Goal: Task Accomplishment & Management: Use online tool/utility

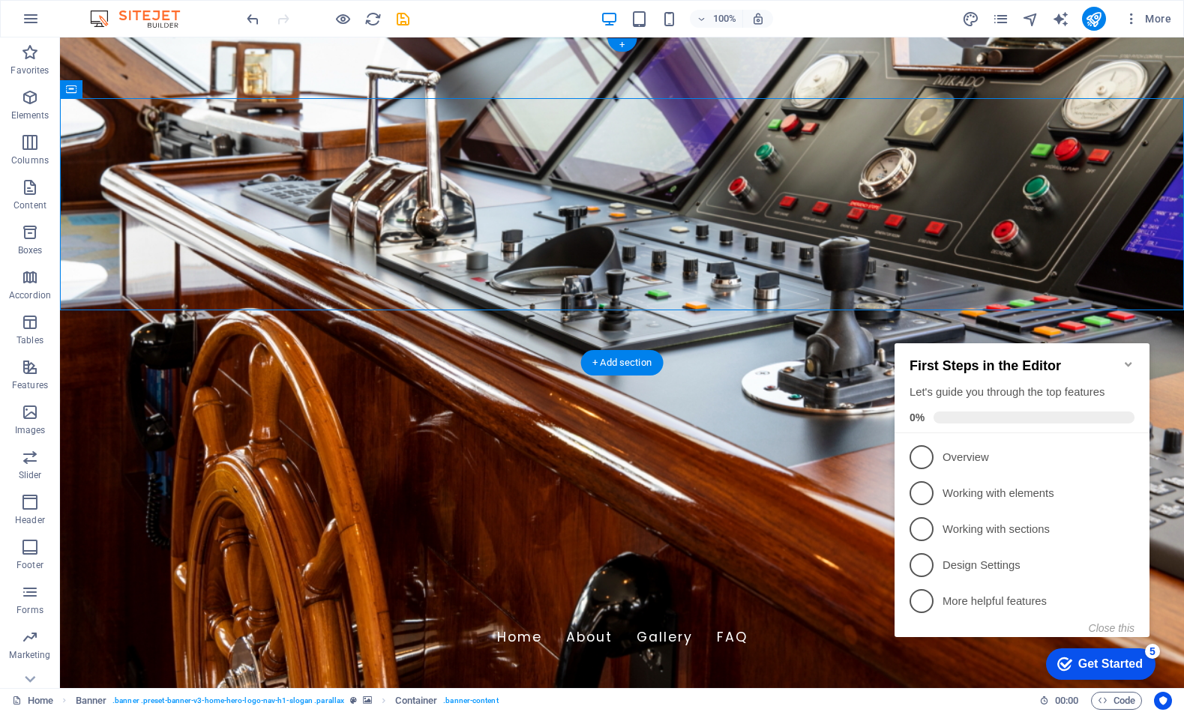
click at [489, 327] on figure at bounding box center [622, 362] width 1124 height 651
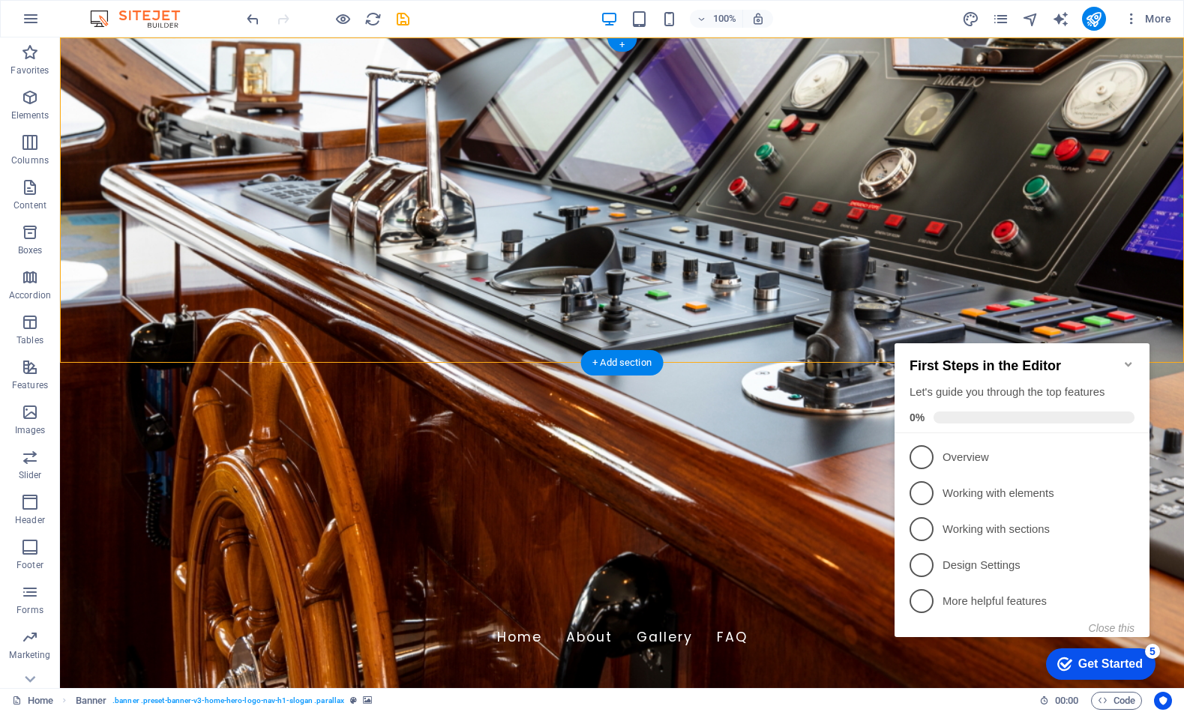
click at [489, 327] on figure at bounding box center [622, 362] width 1124 height 651
select select "vh"
select select "header"
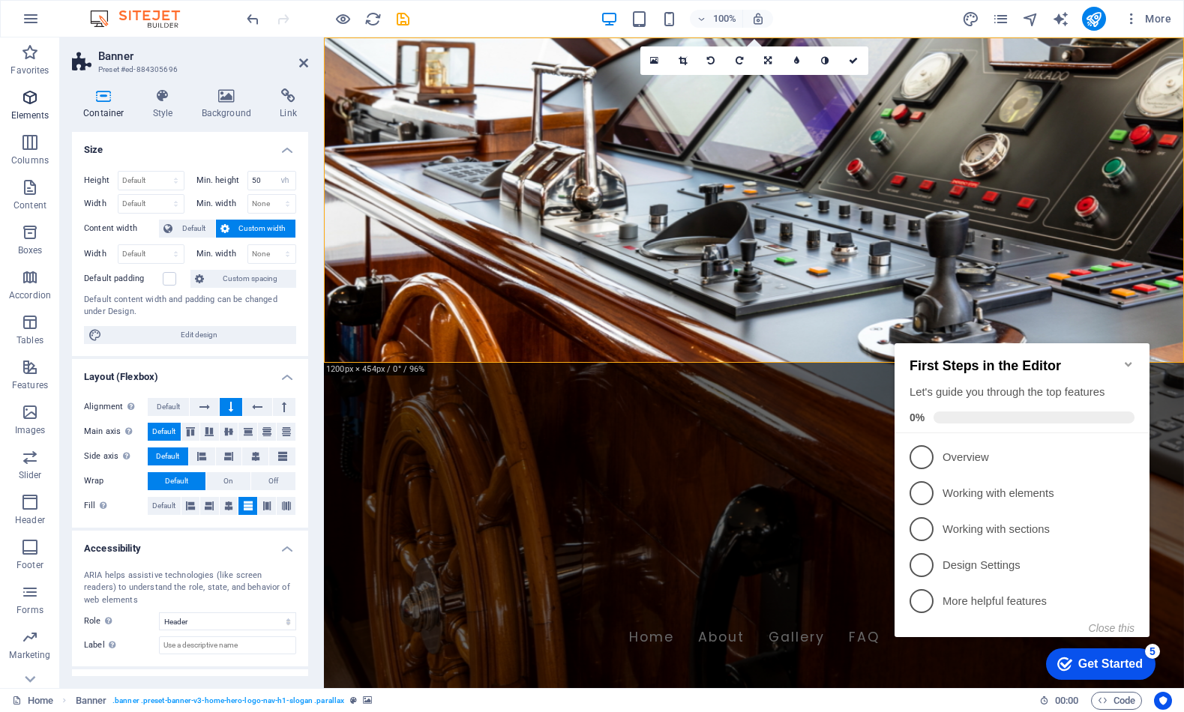
click at [26, 100] on icon "button" at bounding box center [30, 97] width 18 height 18
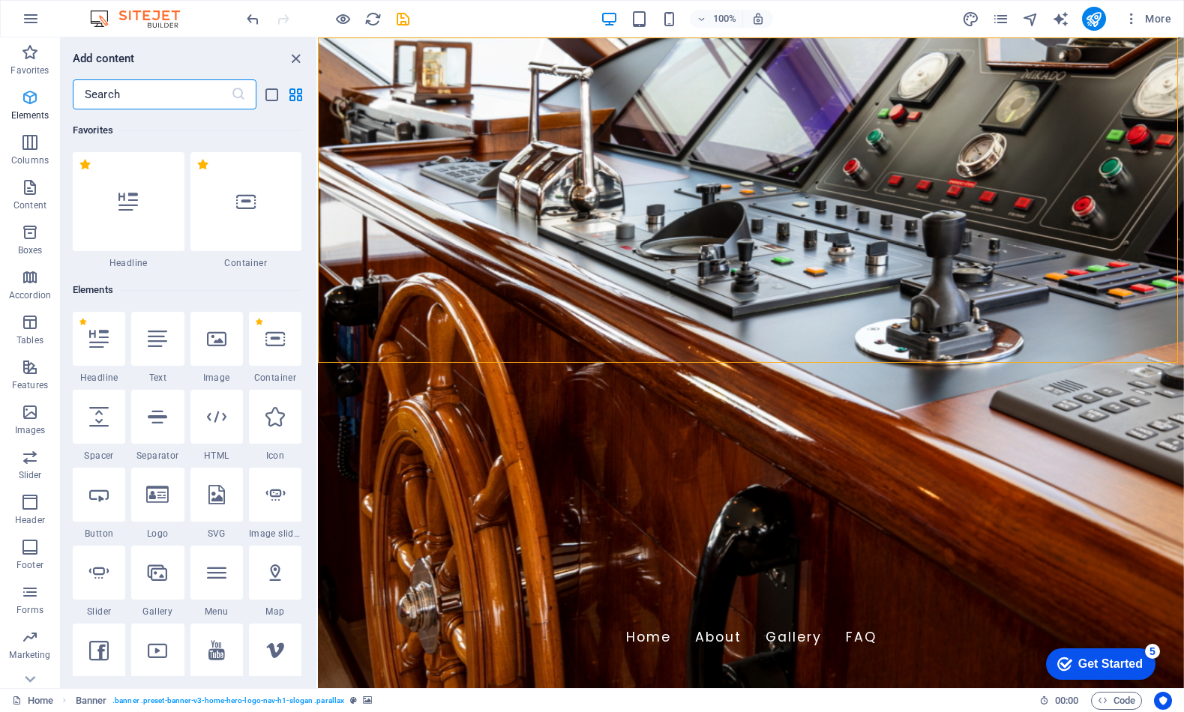
scroll to position [160, 0]
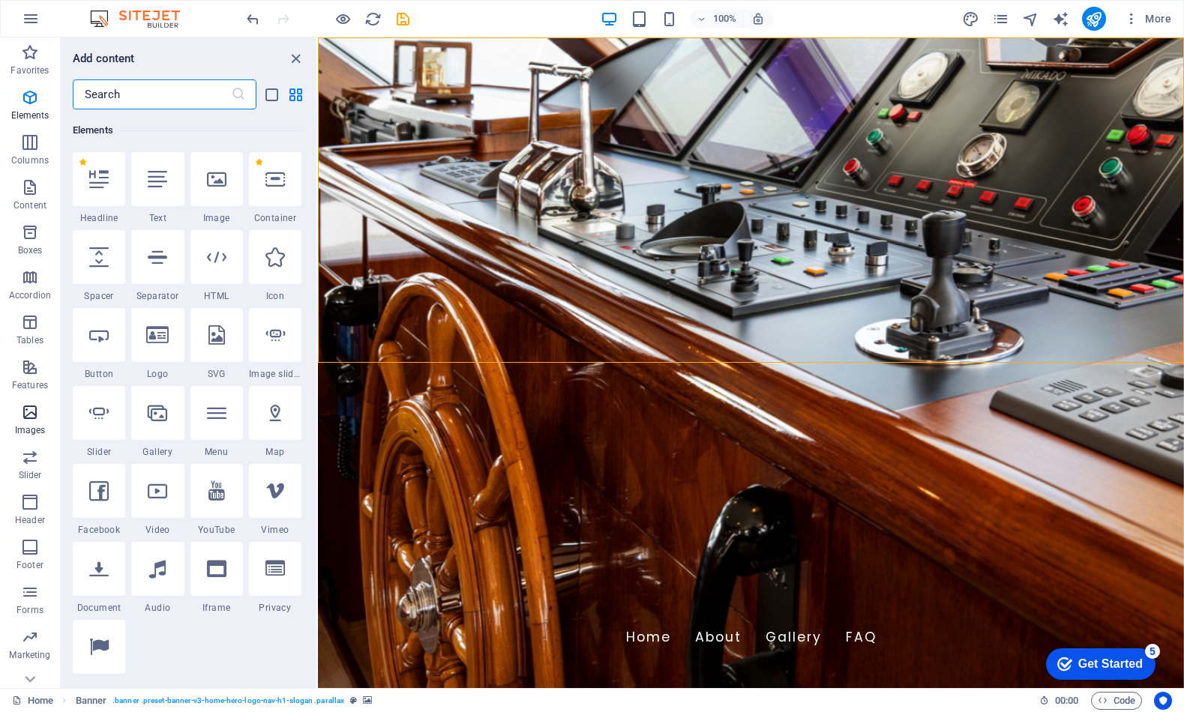
click at [30, 418] on icon "button" at bounding box center [30, 412] width 18 height 18
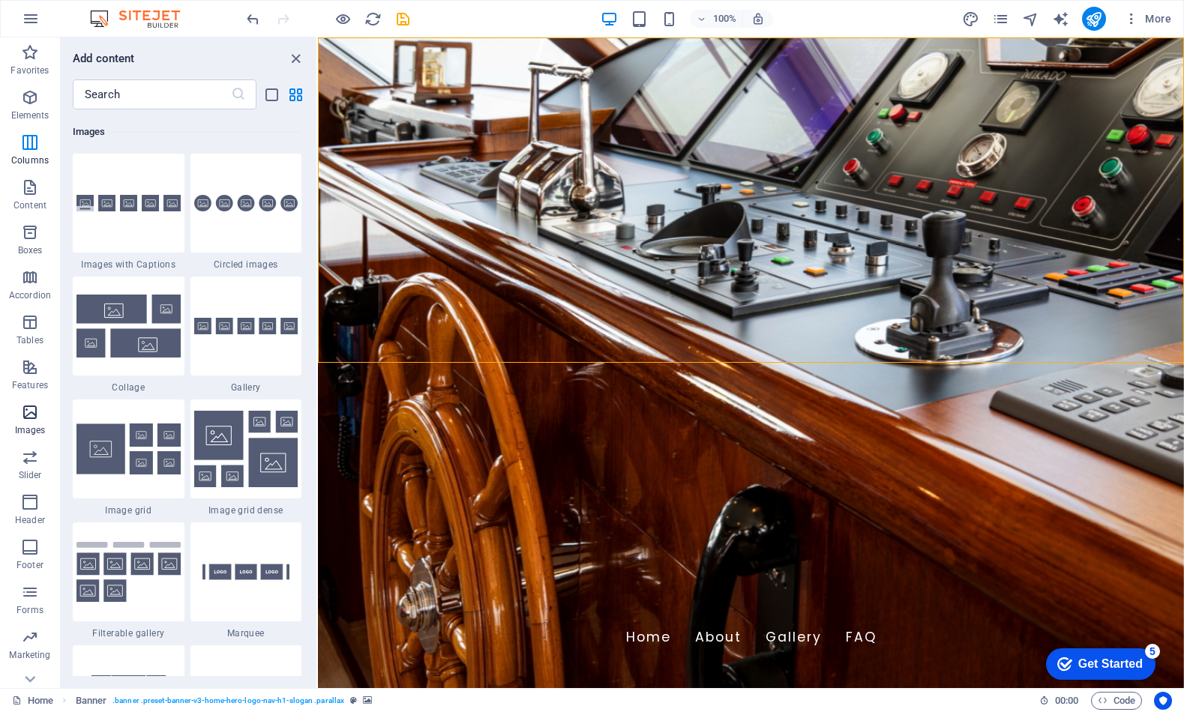
scroll to position [7604, 0]
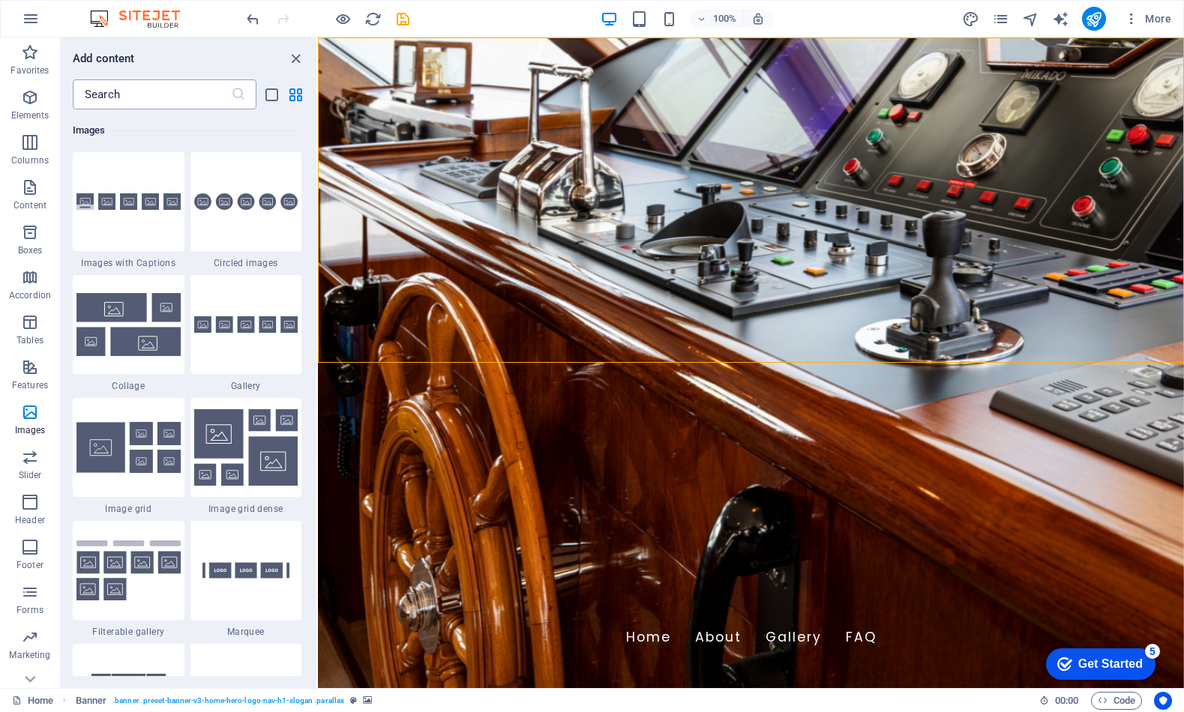
click at [136, 94] on input "text" at bounding box center [152, 94] width 158 height 30
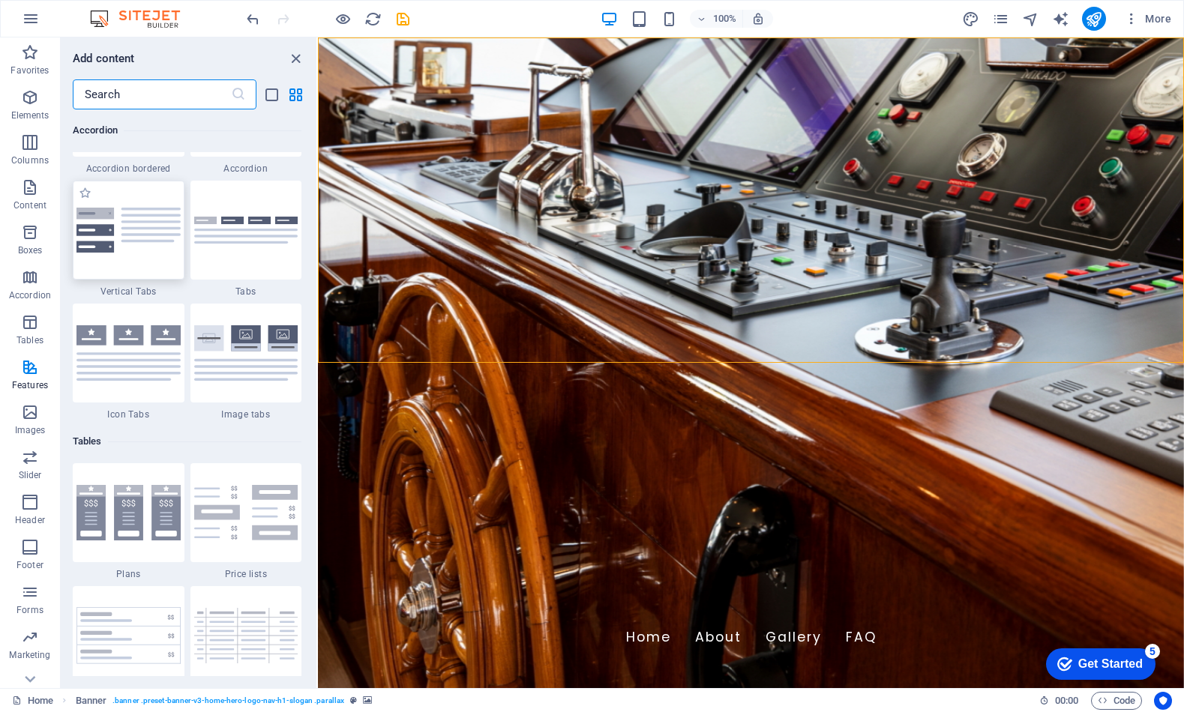
scroll to position [4784, 0]
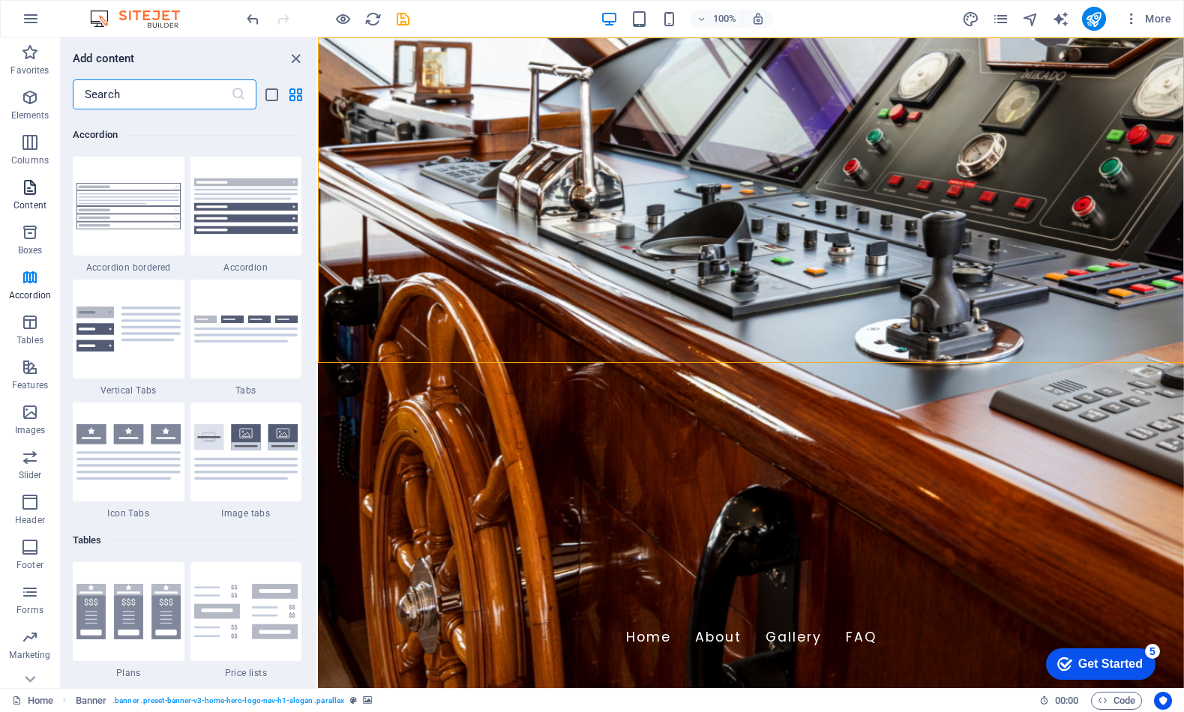
click at [33, 191] on icon "button" at bounding box center [30, 187] width 18 height 18
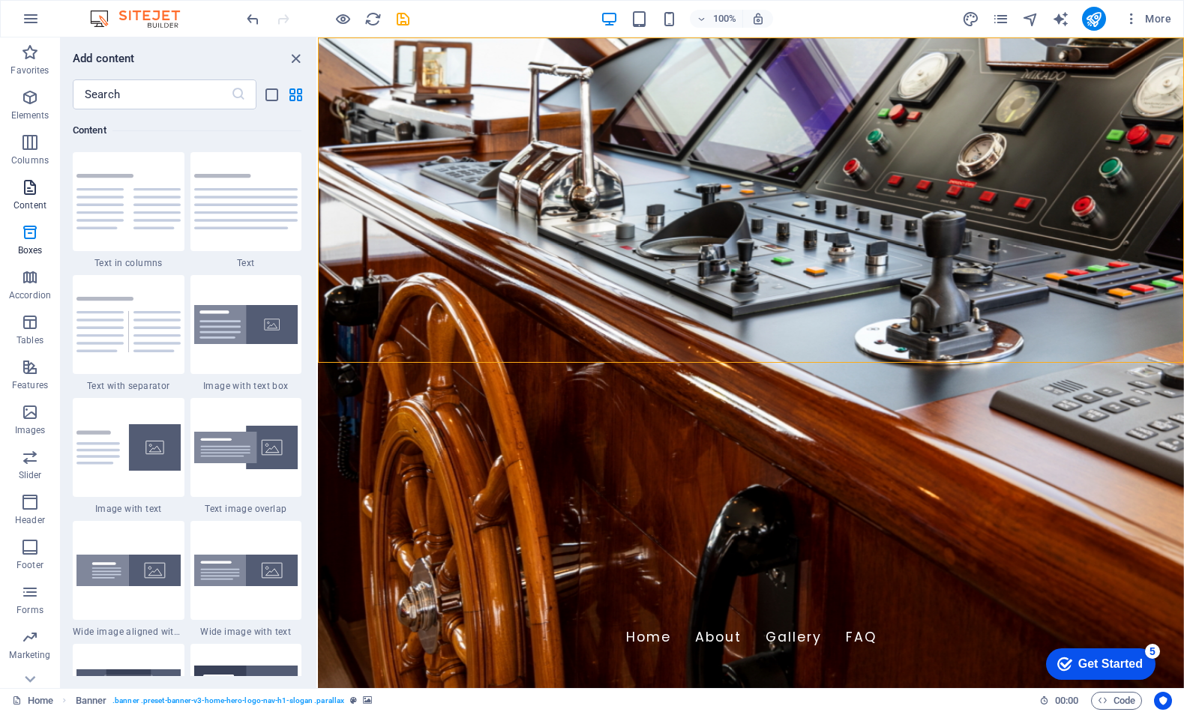
scroll to position [2624, 0]
click at [32, 64] on p "Favorites" at bounding box center [29, 70] width 38 height 12
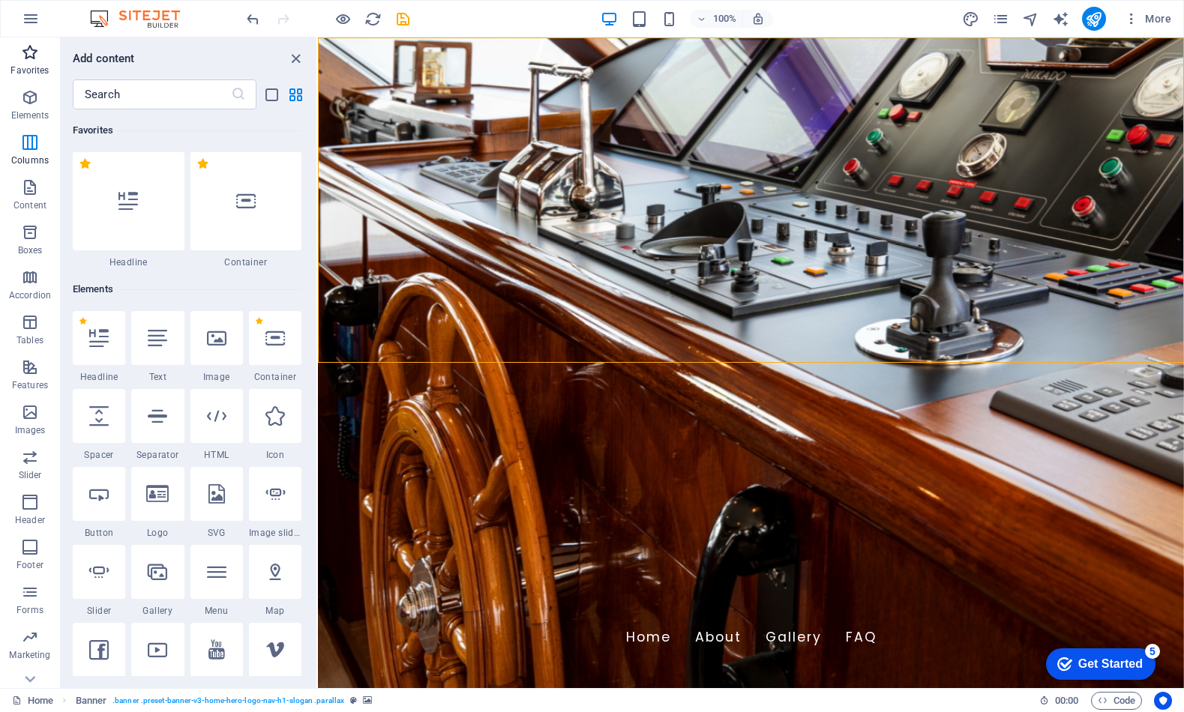
scroll to position [0, 0]
click at [266, 94] on icon "list-view" at bounding box center [271, 94] width 17 height 17
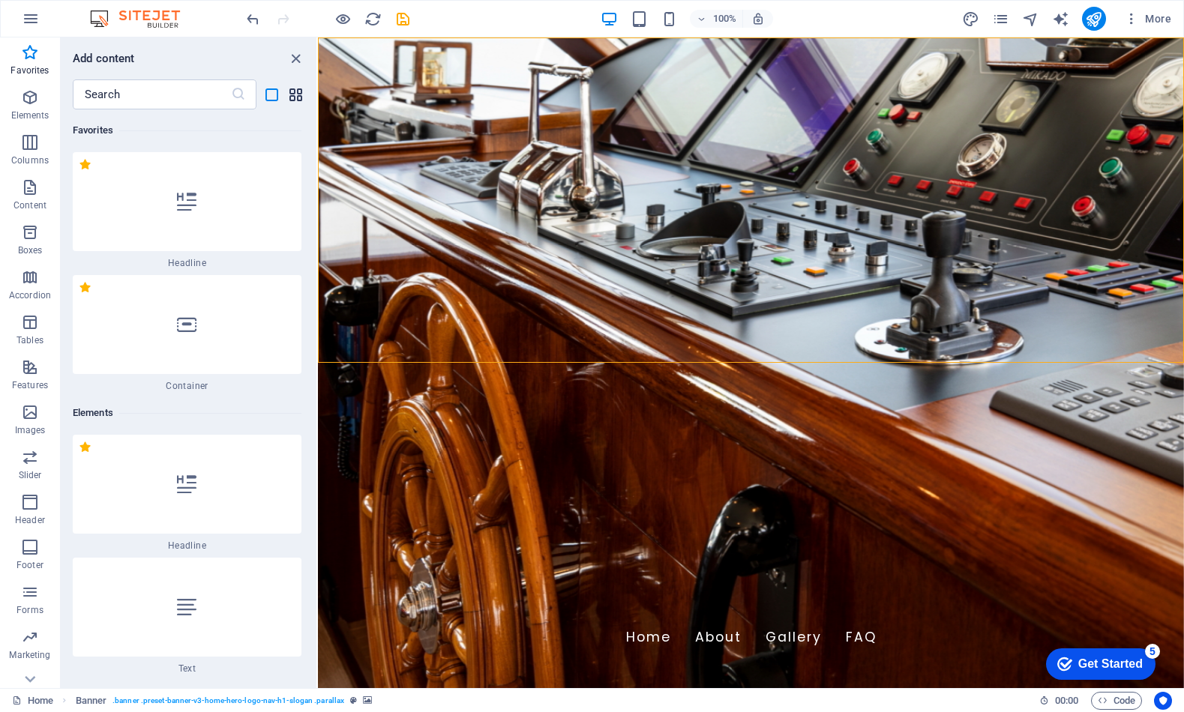
click at [292, 95] on icon "grid-view" at bounding box center [295, 94] width 17 height 17
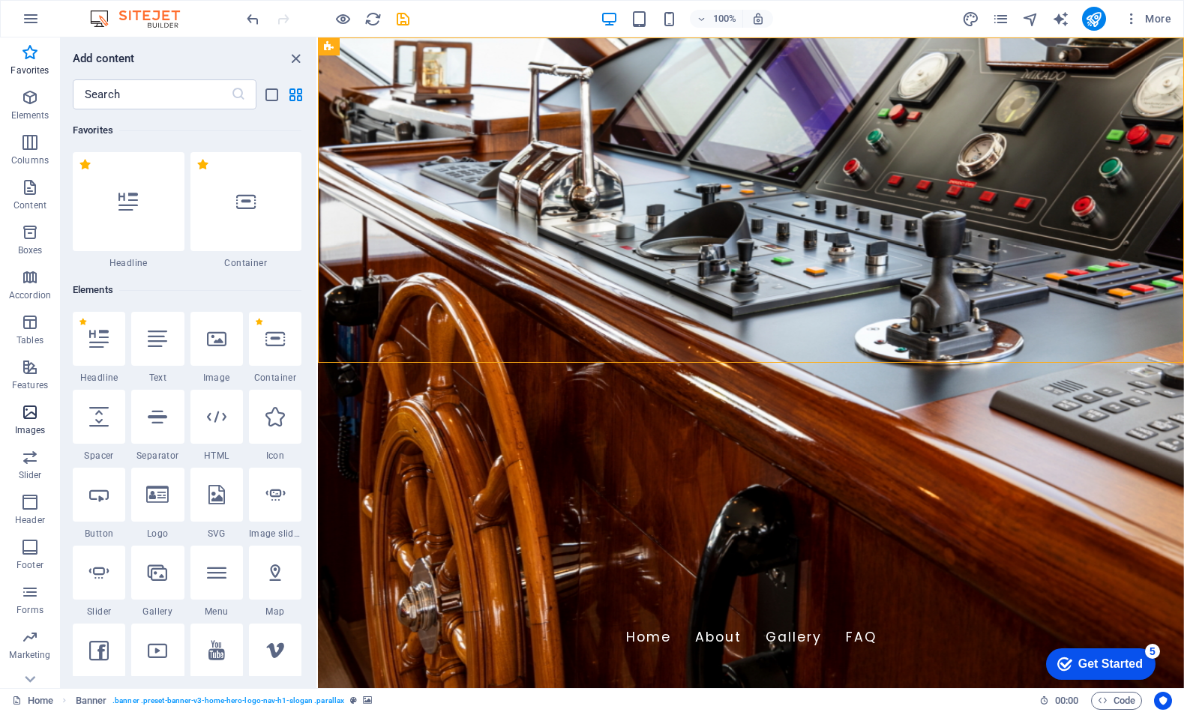
click at [29, 413] on icon "button" at bounding box center [30, 412] width 18 height 18
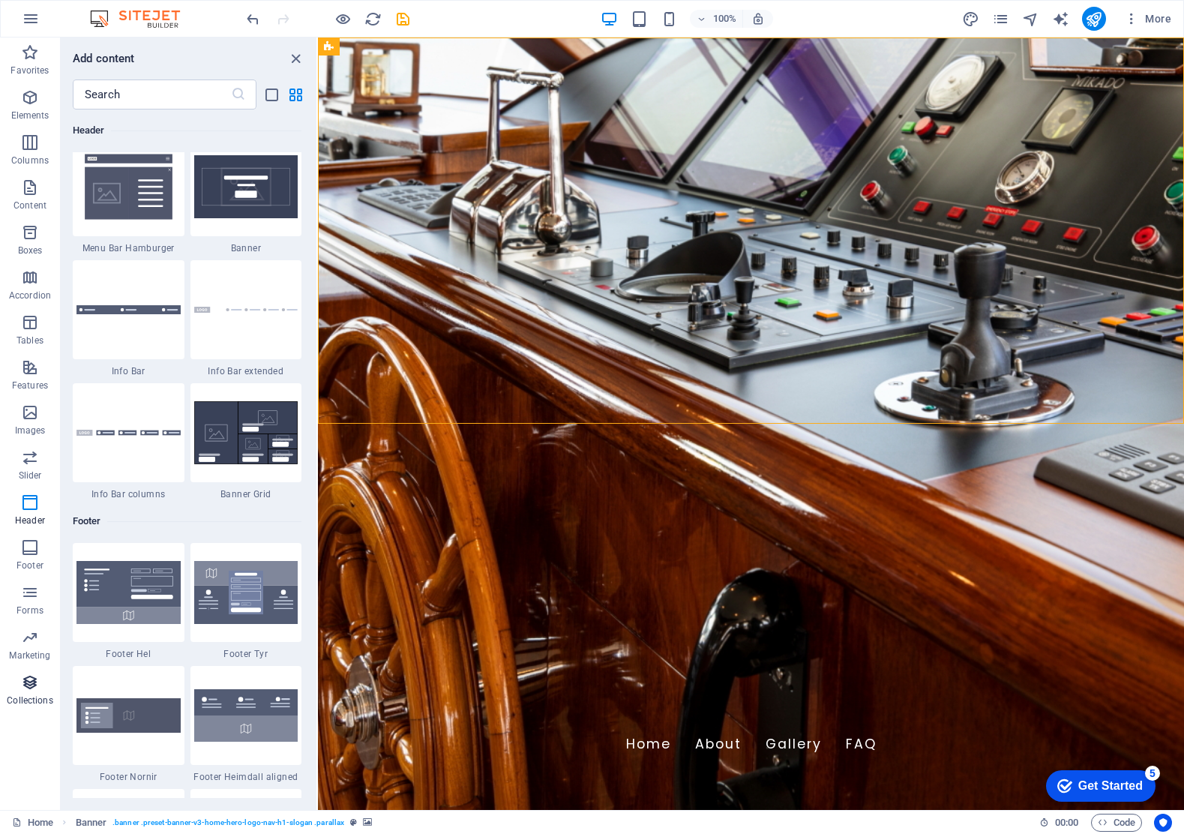
click at [31, 682] on icon "button" at bounding box center [30, 682] width 18 height 18
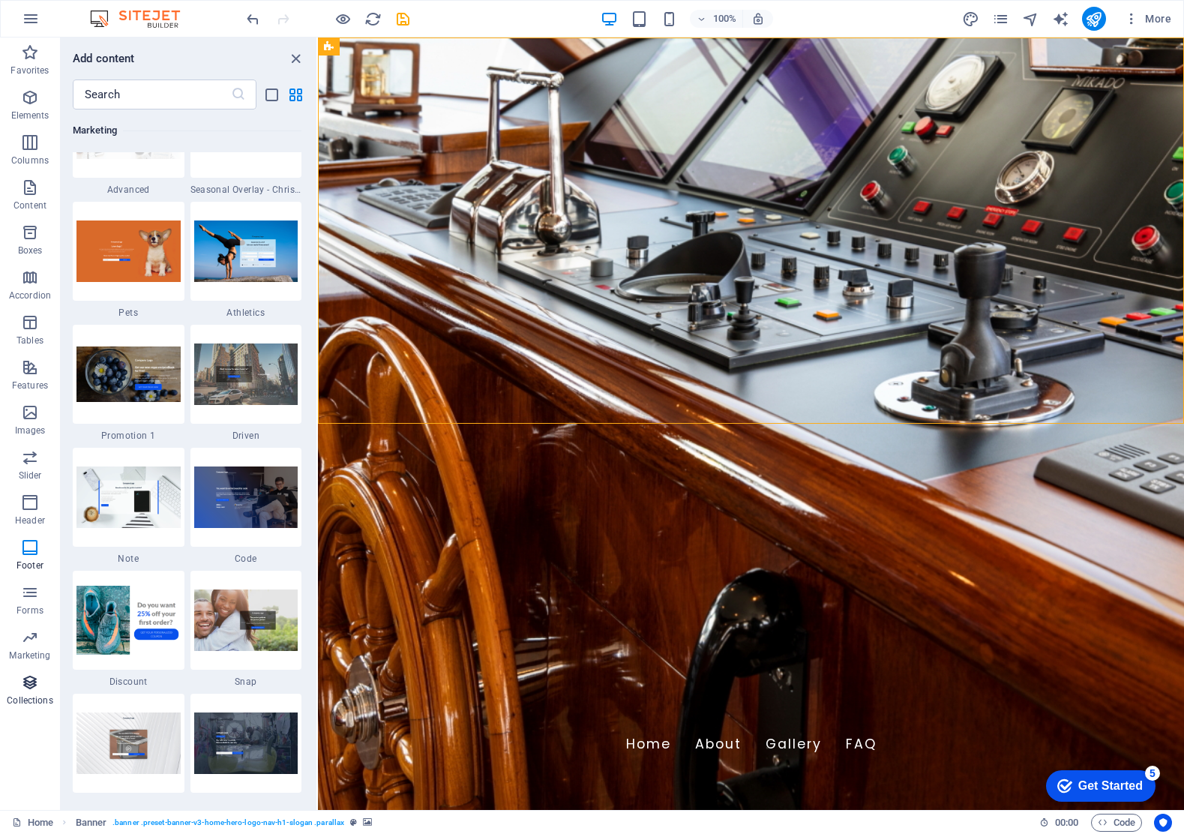
scroll to position [13728, 0]
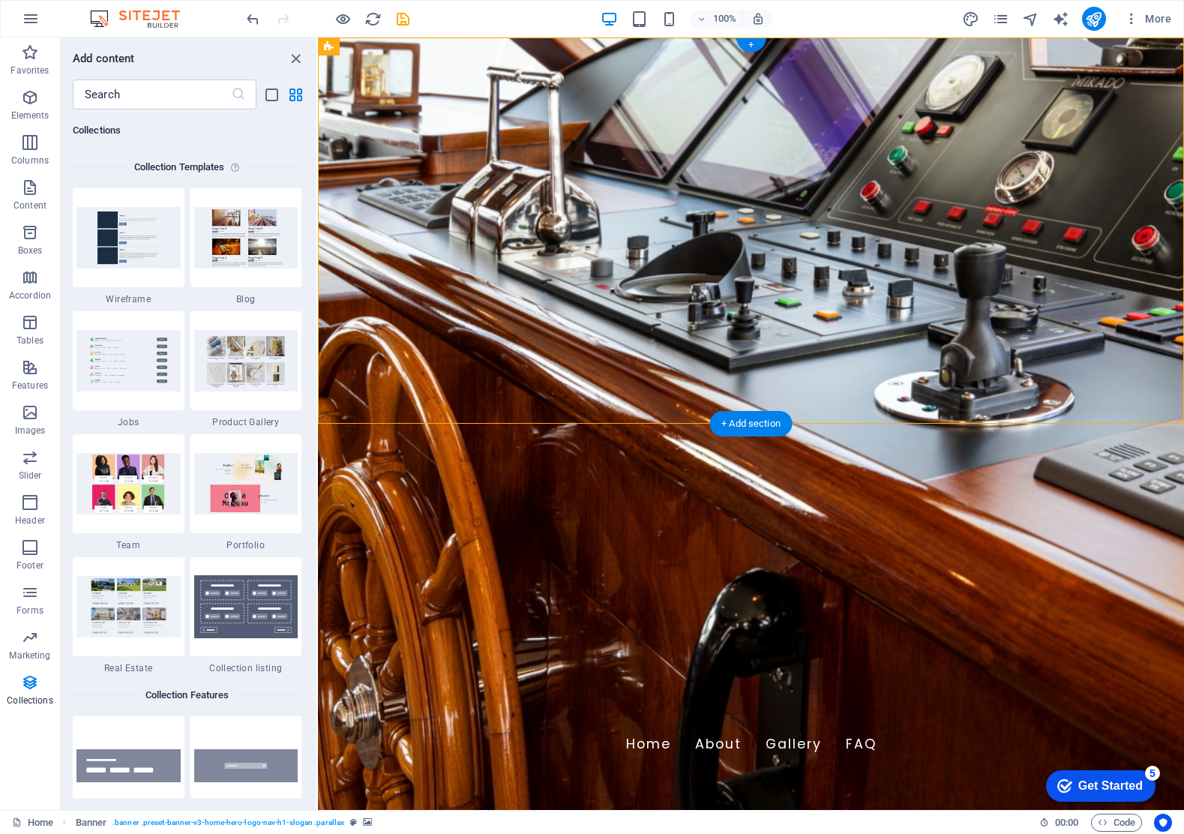
click at [350, 396] on figure at bounding box center [751, 423] width 866 height 772
click at [422, 44] on icon at bounding box center [422, 47] width 11 height 16
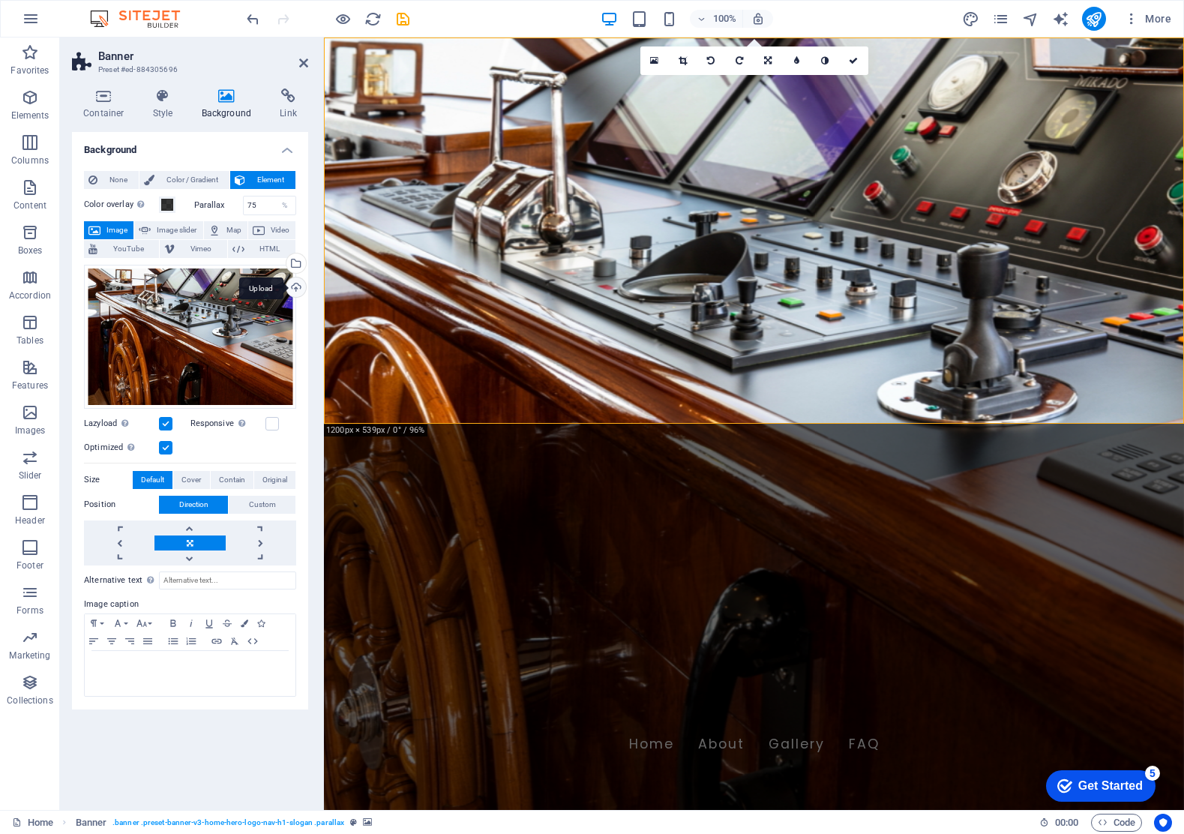
click at [298, 283] on div "Upload" at bounding box center [294, 288] width 22 height 22
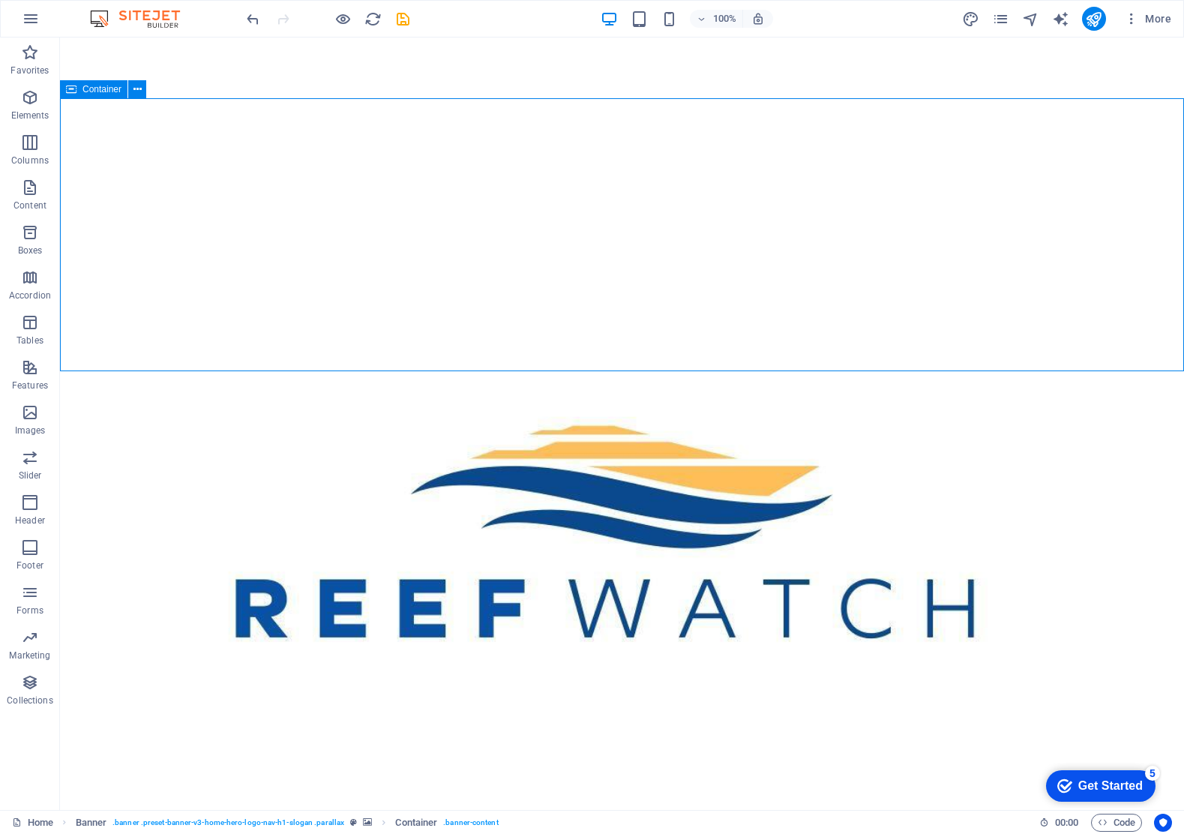
drag, startPoint x: 343, startPoint y: 319, endPoint x: 607, endPoint y: 286, distance: 265.9
drag, startPoint x: 570, startPoint y: 384, endPoint x: 571, endPoint y: 366, distance: 18.0
click at [571, 366] on div "Home About Gallery FAQ Reefwatch Consulting Ltd Your partner in Superyacht exce…" at bounding box center [622, 529] width 1124 height 985
click at [220, 712] on div "Home About Gallery FAQ" at bounding box center [622, 744] width 1124 height 61
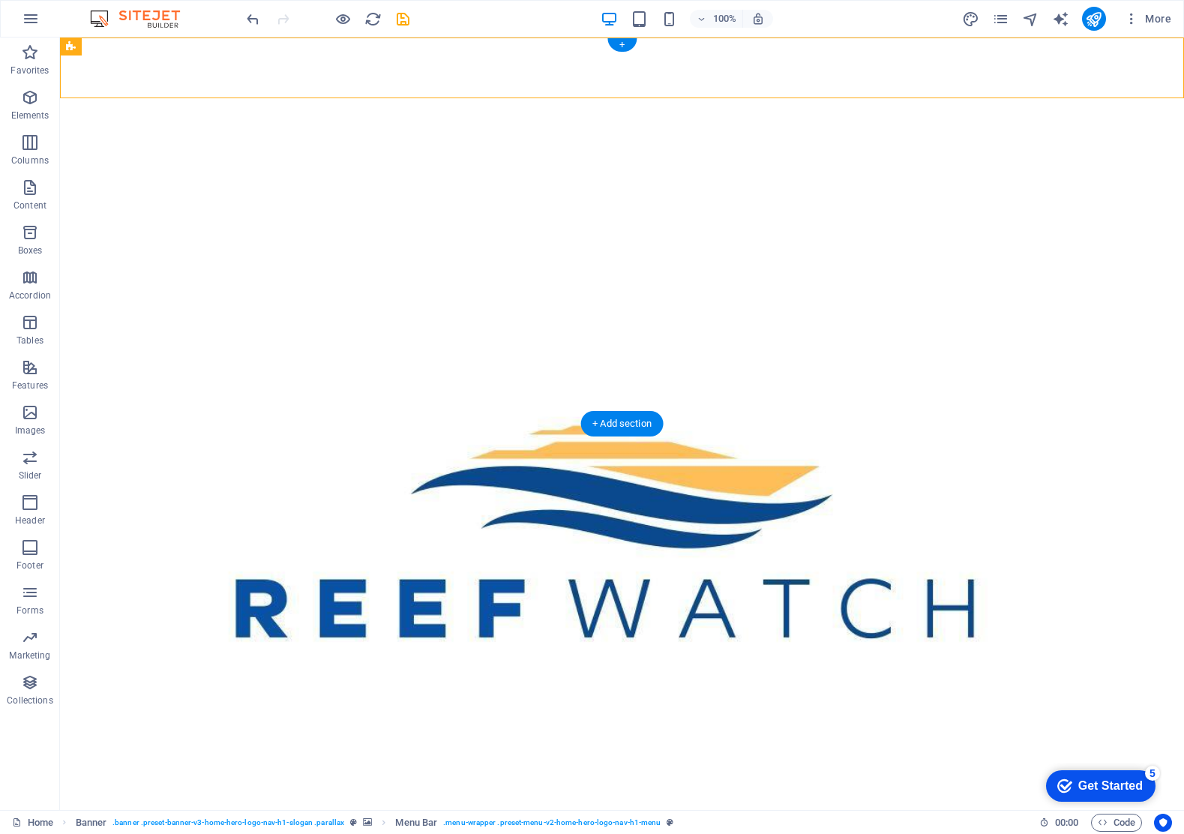
click at [196, 409] on figure at bounding box center [622, 423] width 1124 height 772
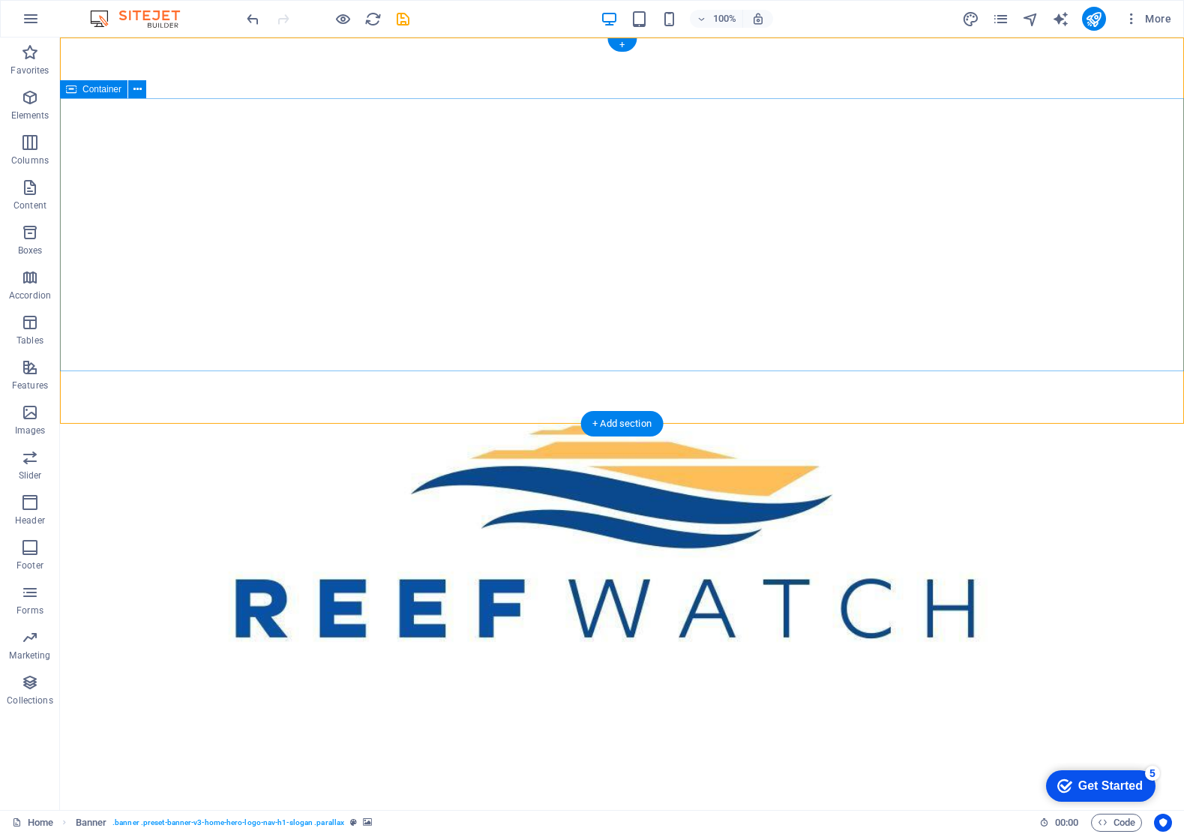
click at [139, 87] on icon at bounding box center [137, 90] width 8 height 16
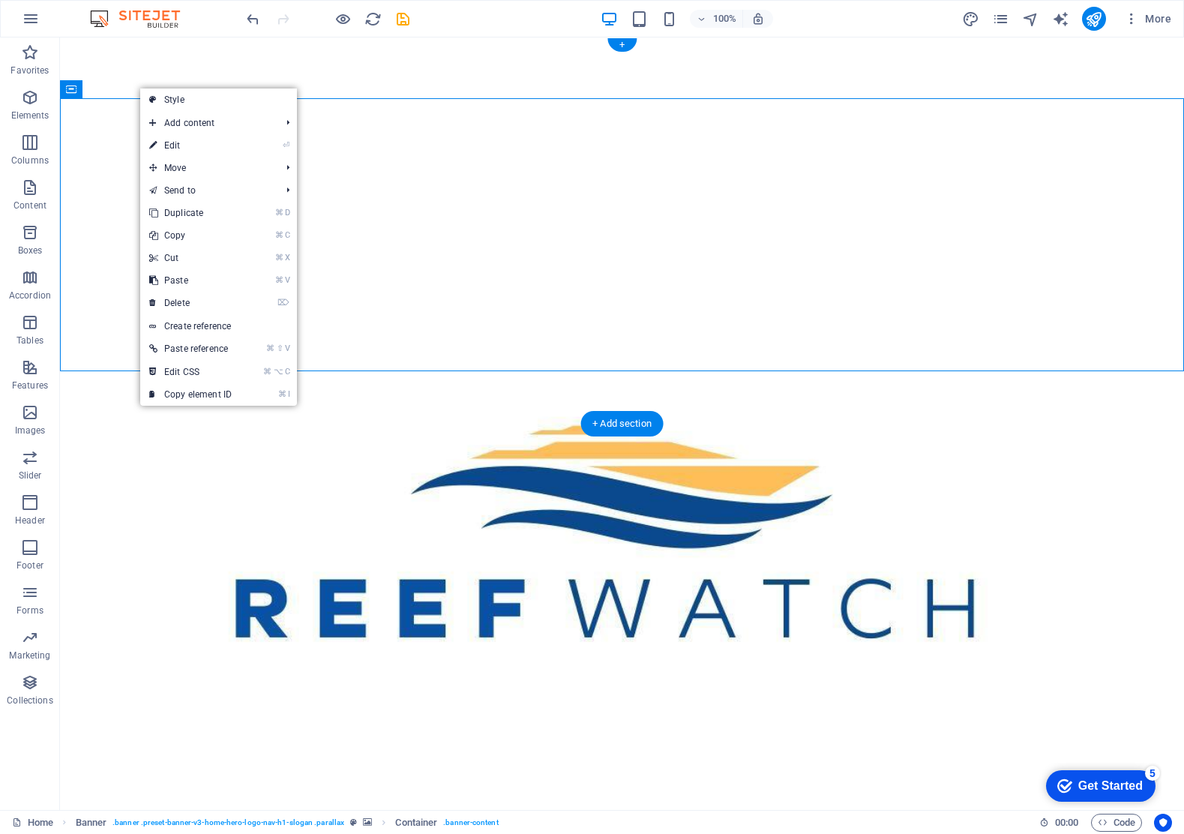
click at [94, 398] on figure at bounding box center [622, 423] width 1124 height 772
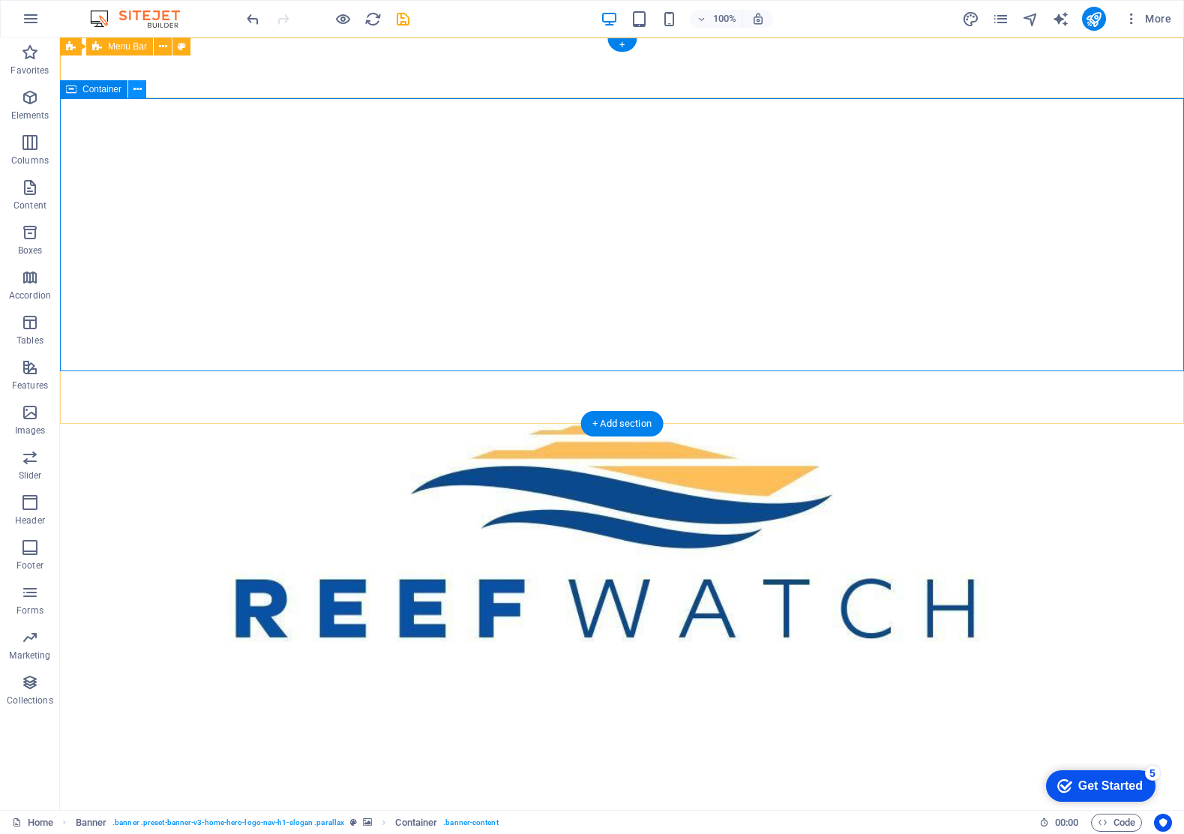
click at [139, 88] on icon at bounding box center [137, 90] width 8 height 16
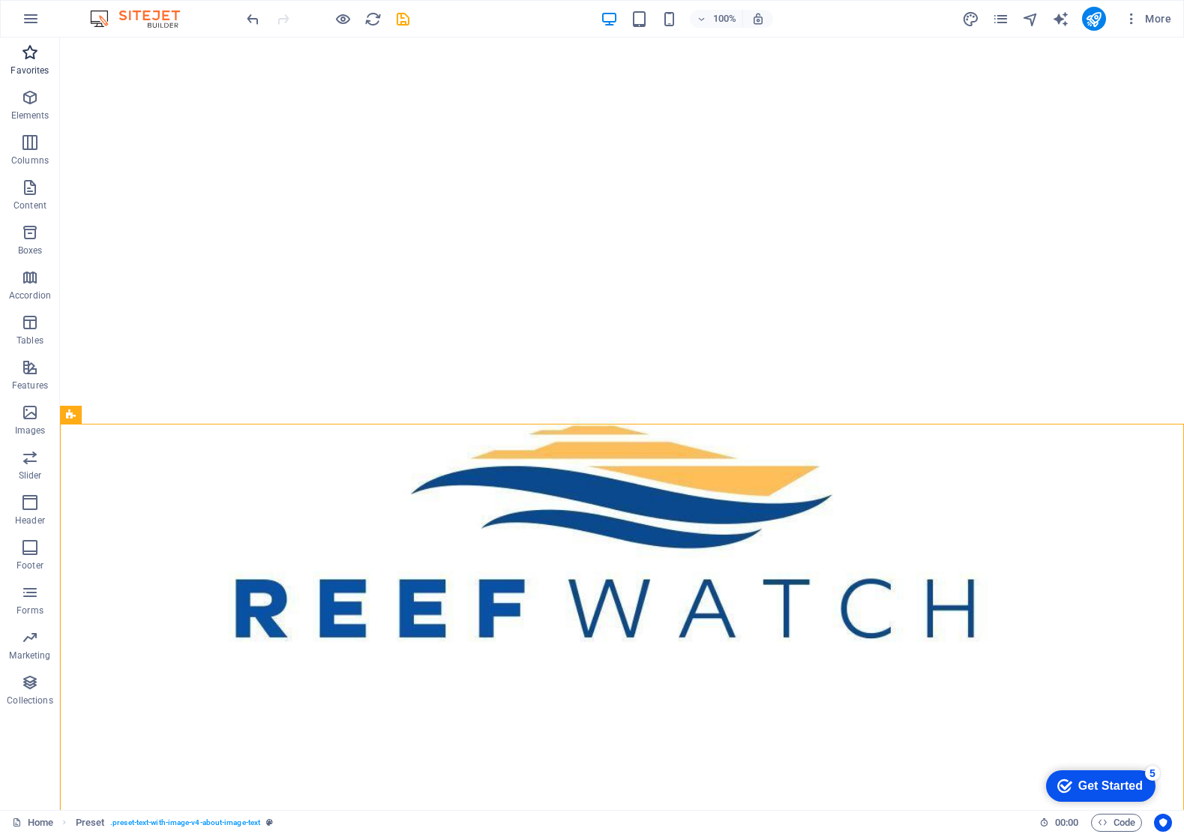
click at [28, 52] on icon "button" at bounding box center [30, 52] width 18 height 18
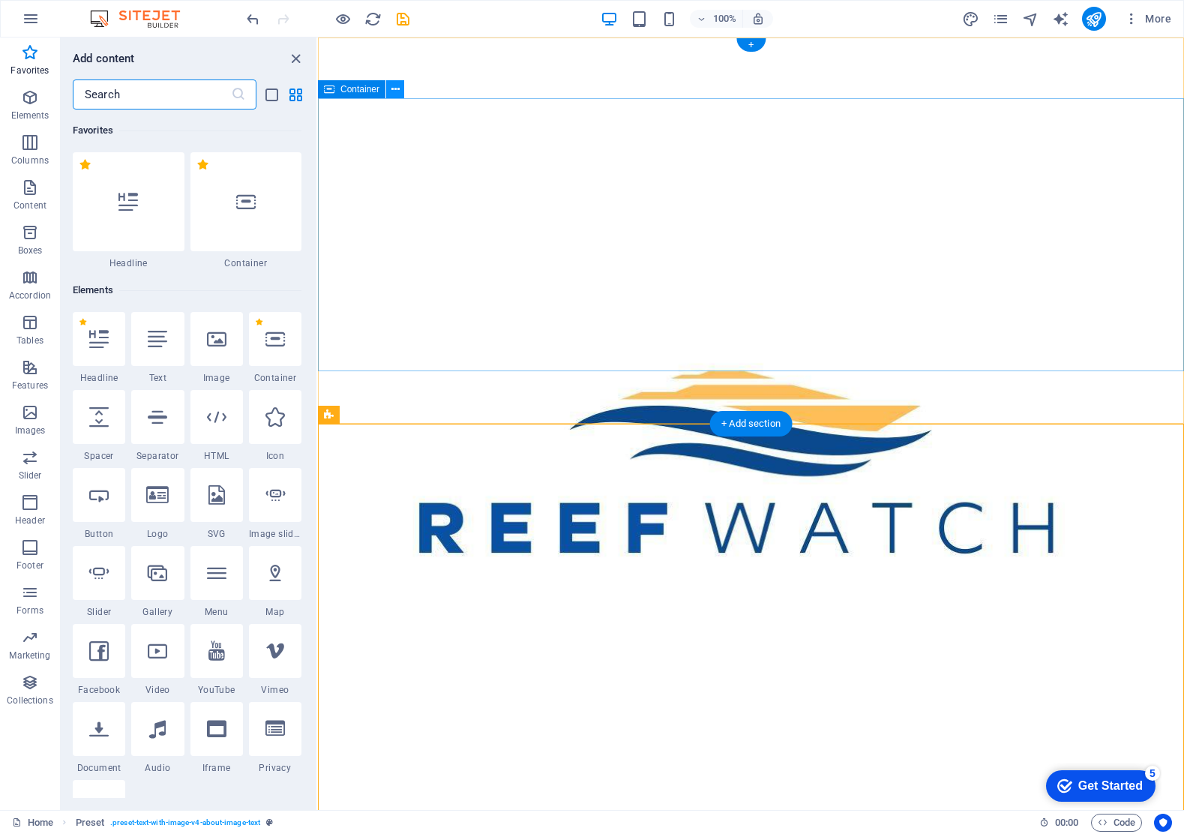
click at [392, 91] on icon at bounding box center [395, 90] width 8 height 16
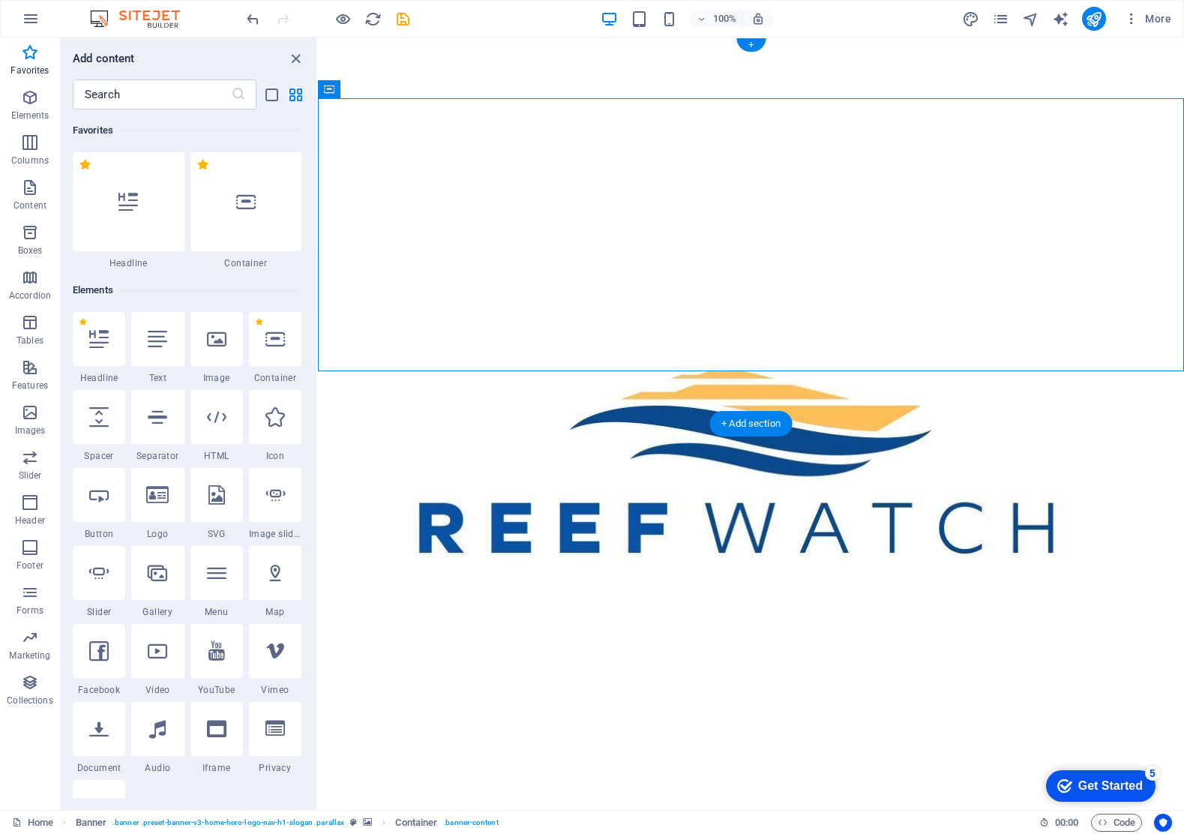
click at [361, 412] on figure at bounding box center [751, 423] width 866 height 772
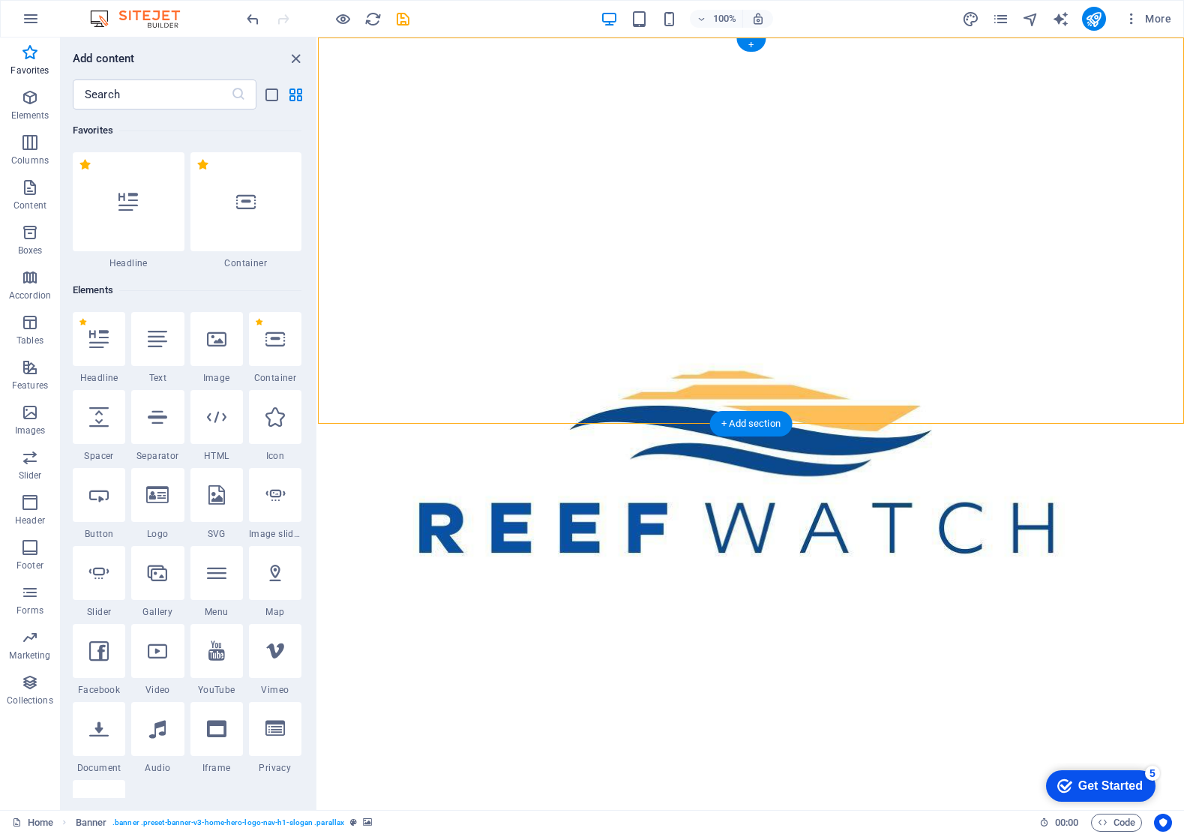
click at [454, 391] on figure at bounding box center [751, 423] width 866 height 772
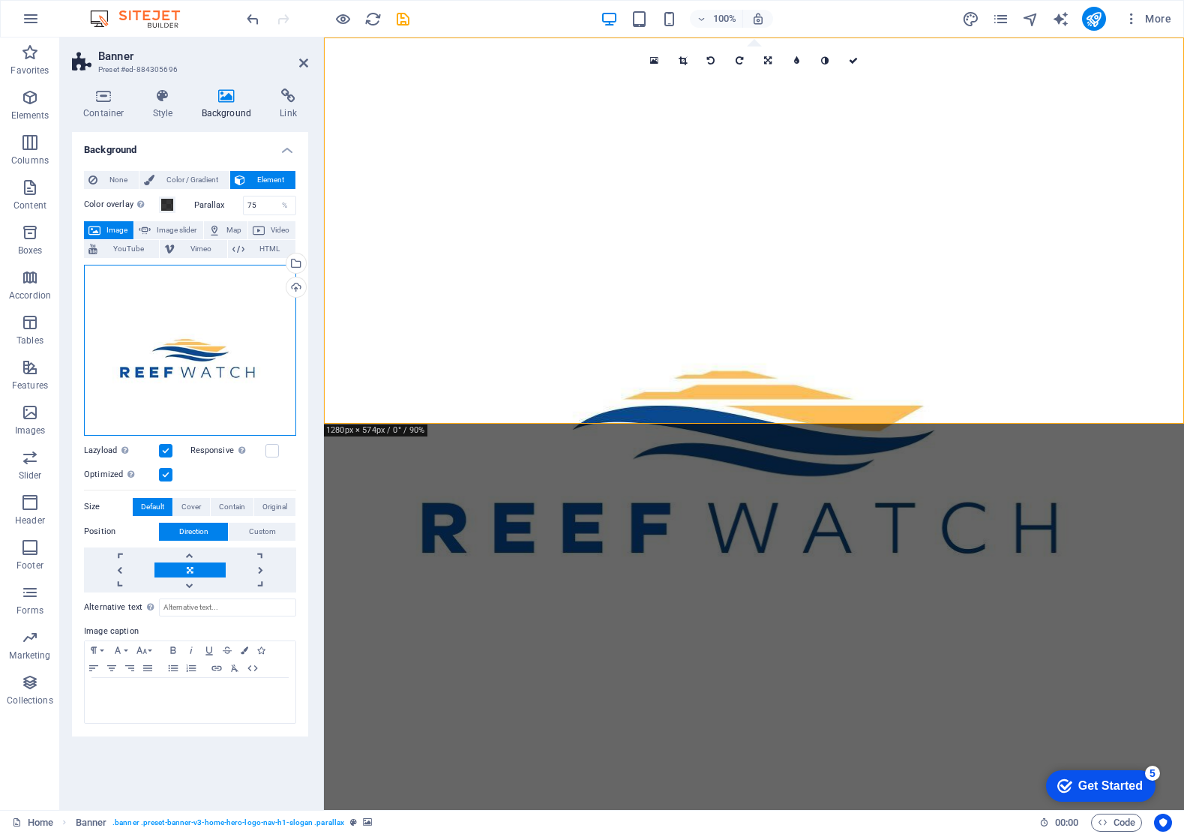
click at [186, 343] on div "Drag files here, click to choose files or select files from Files or our free s…" at bounding box center [190, 350] width 212 height 171
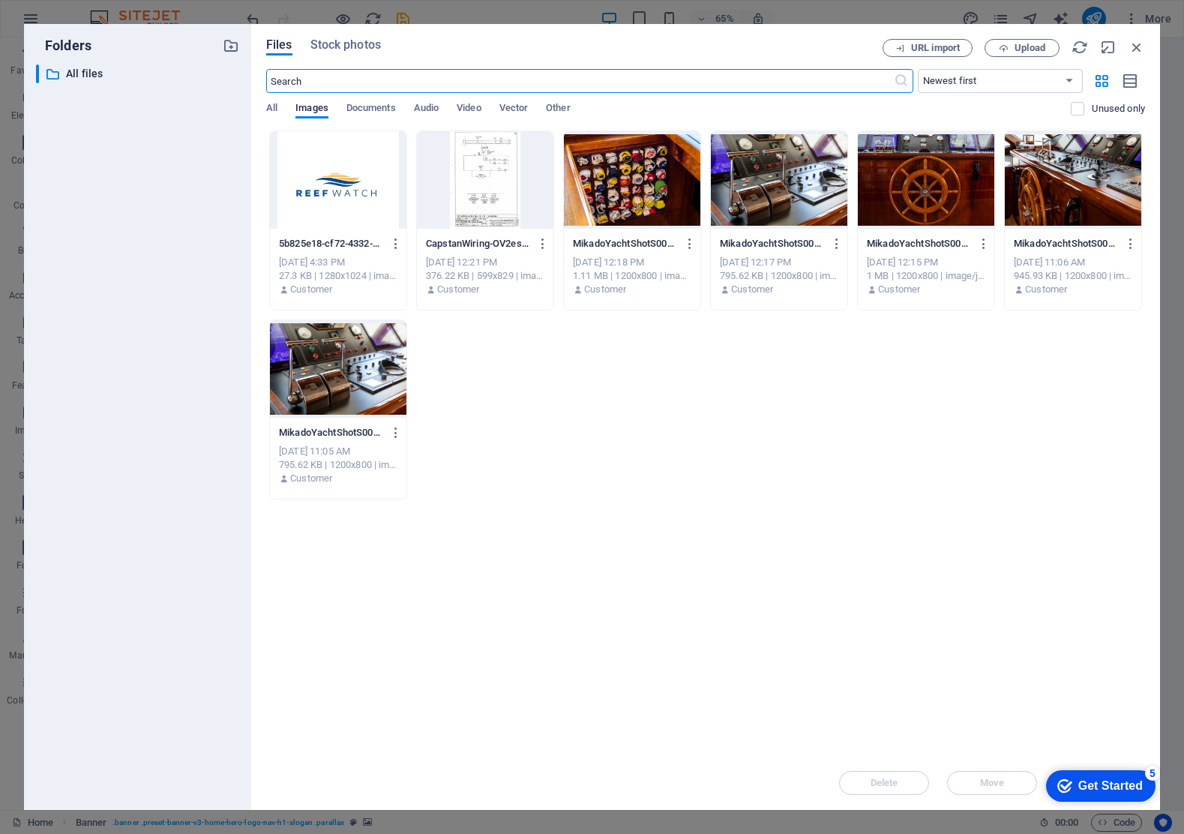
click at [344, 184] on div at bounding box center [338, 179] width 136 height 97
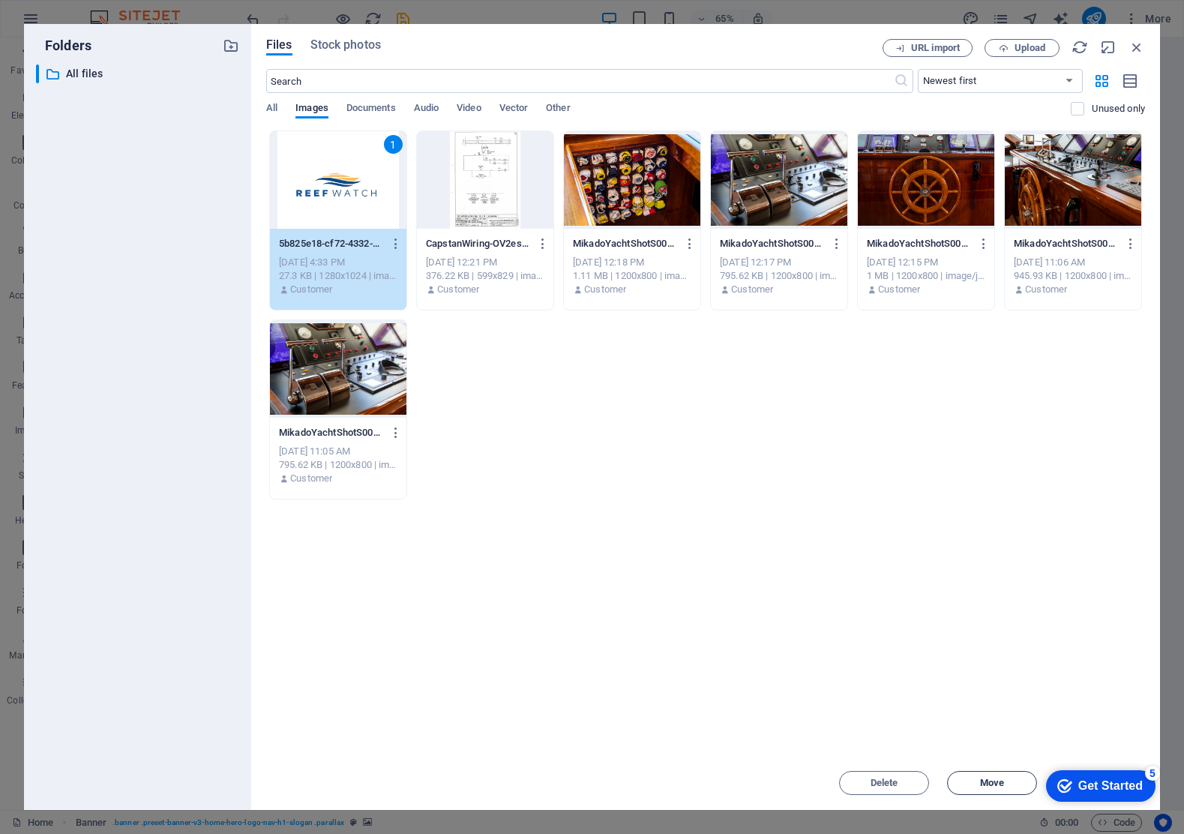
click at [996, 712] on span "Move" at bounding box center [992, 782] width 24 height 9
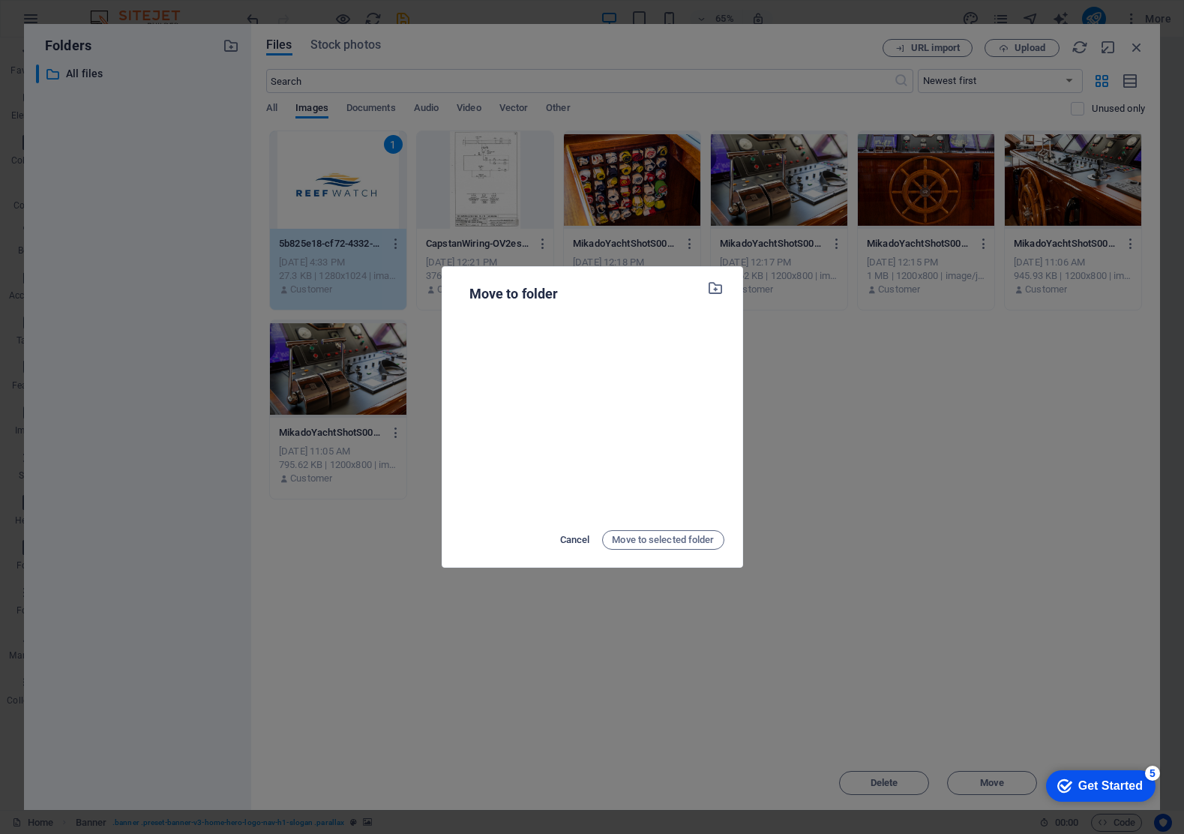
click at [574, 541] on span "Cancel" at bounding box center [575, 540] width 30 height 18
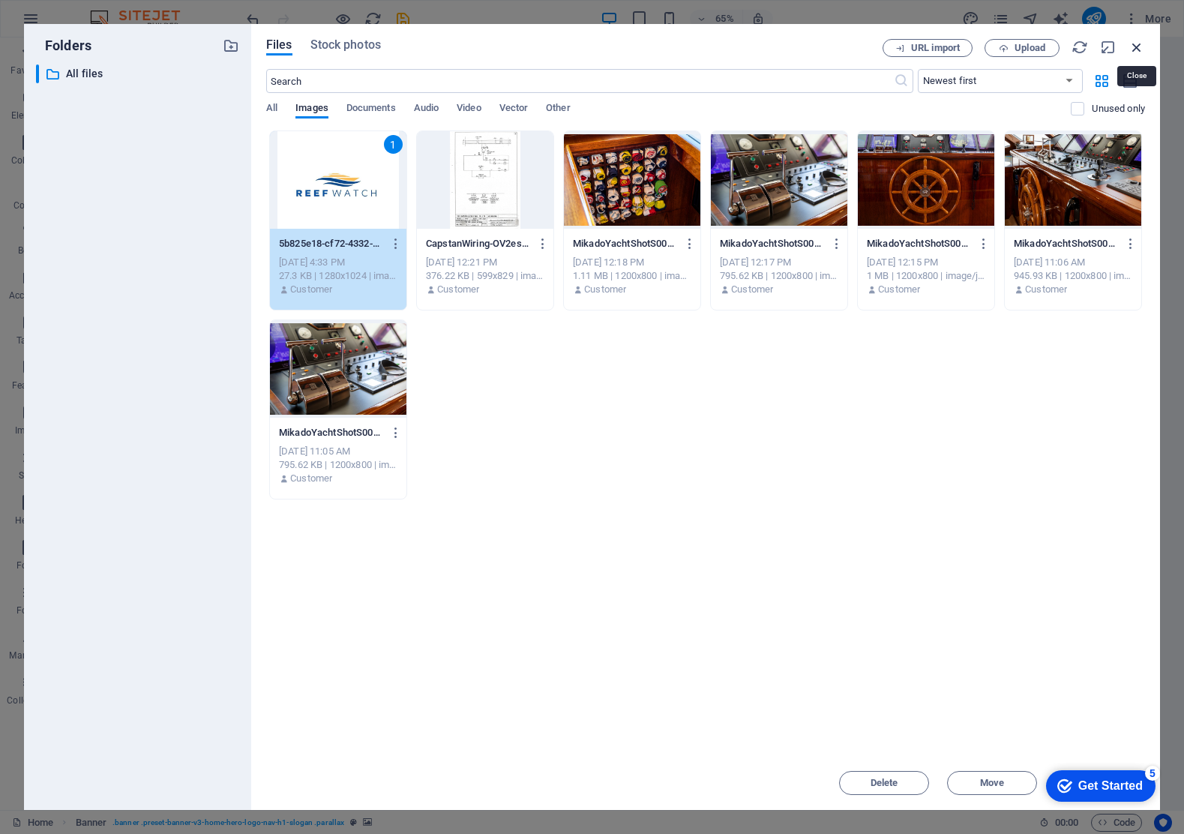
click at [1136, 46] on icon "button" at bounding box center [1137, 47] width 16 height 16
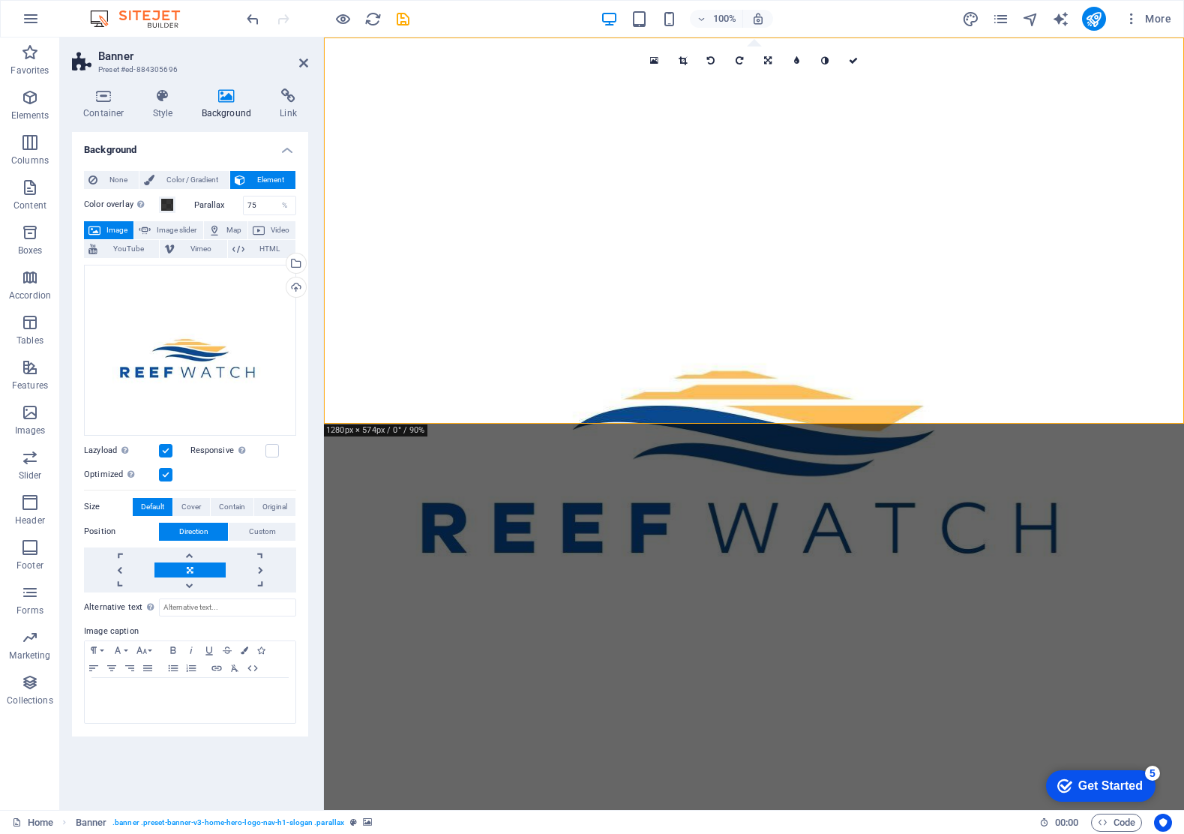
click at [475, 403] on figure at bounding box center [754, 423] width 860 height 772
click at [1, 319] on span "Tables" at bounding box center [30, 331] width 60 height 36
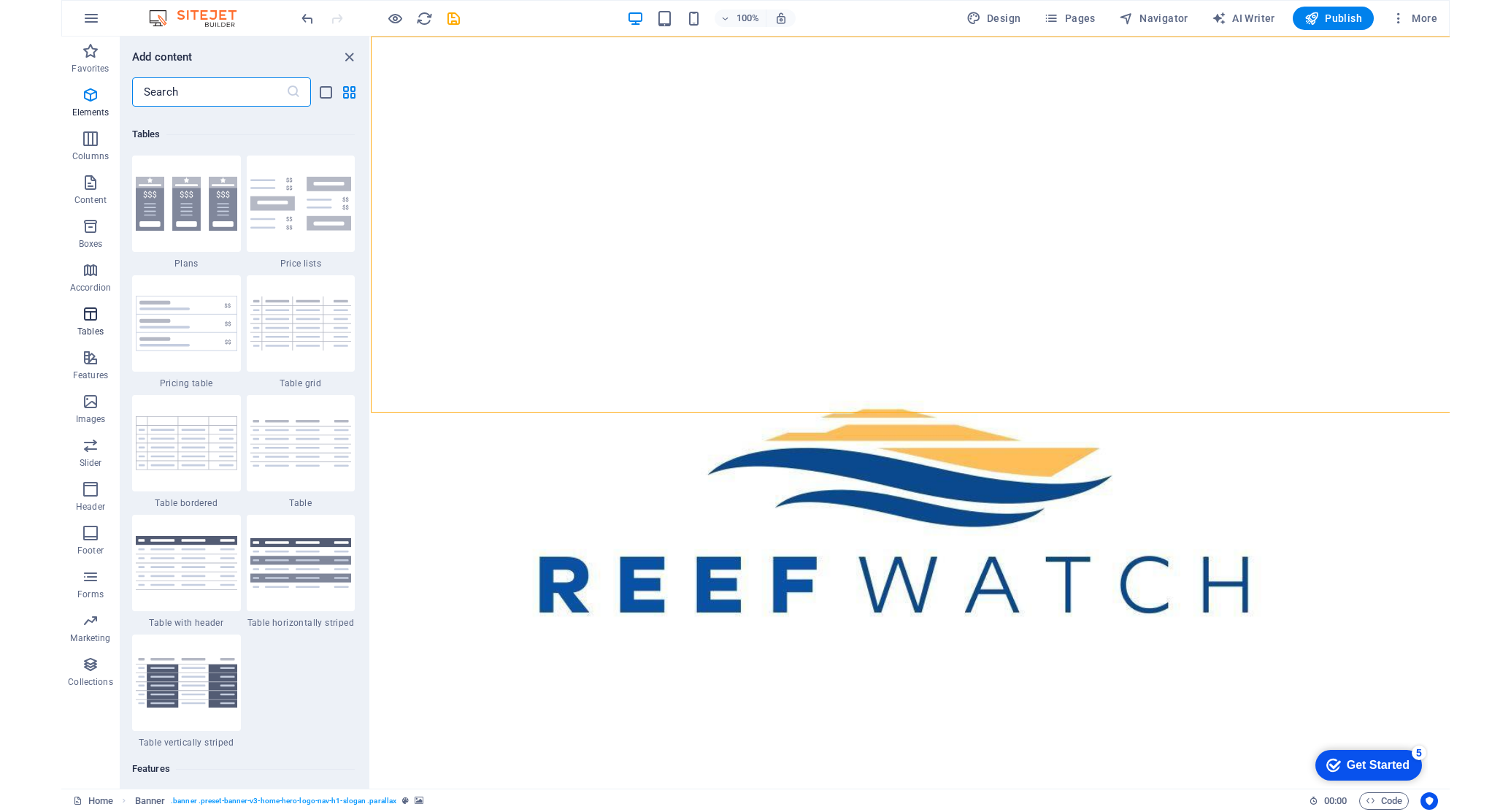
scroll to position [5057, 0]
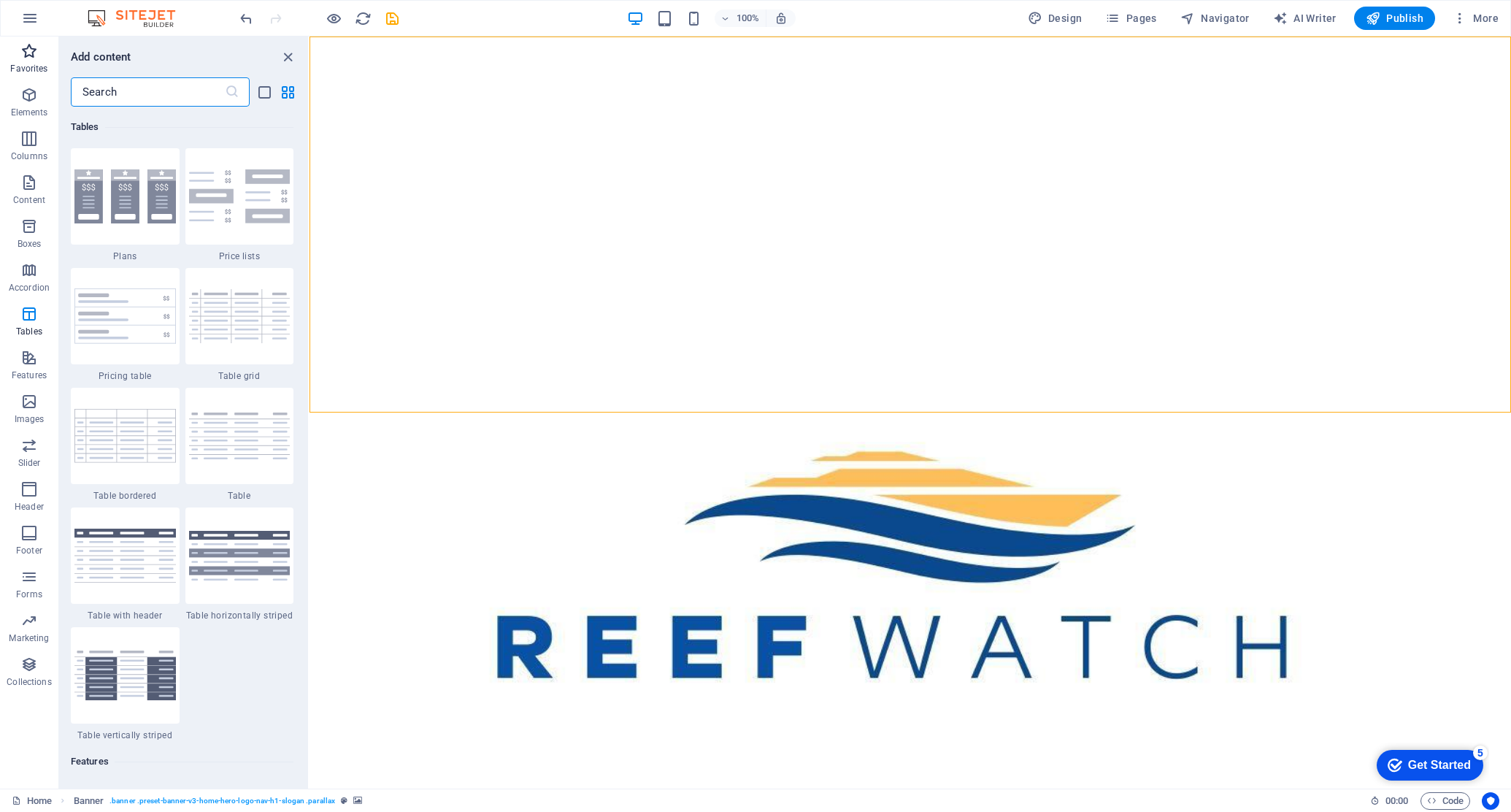
click at [28, 54] on icon "button" at bounding box center [29, 51] width 18 height 18
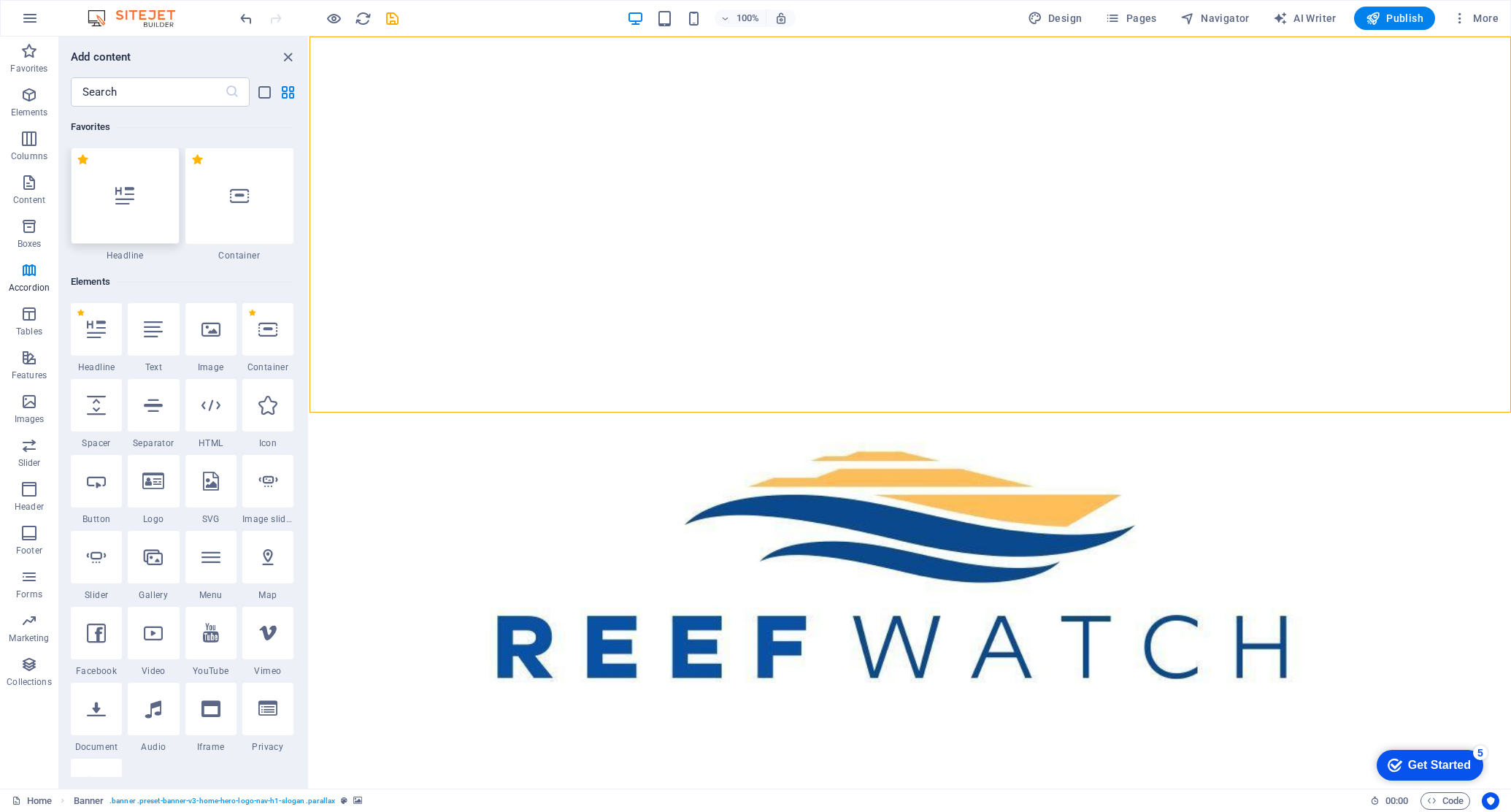
scroll to position [0, 0]
click at [0, 0] on icon "button" at bounding box center [0, 0] width 0 height 0
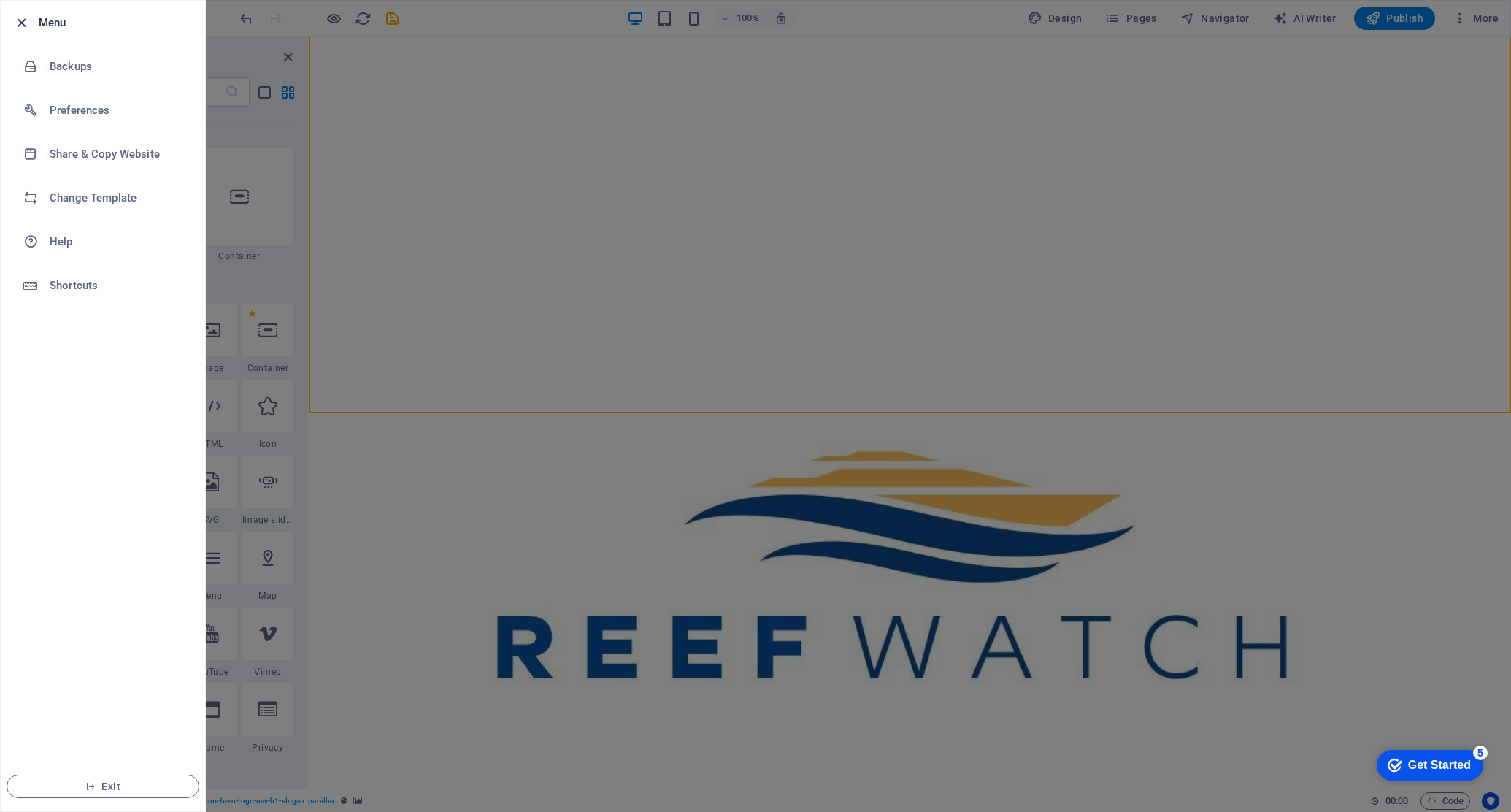
click at [18, 21] on icon "button" at bounding box center [20, 22] width 17 height 17
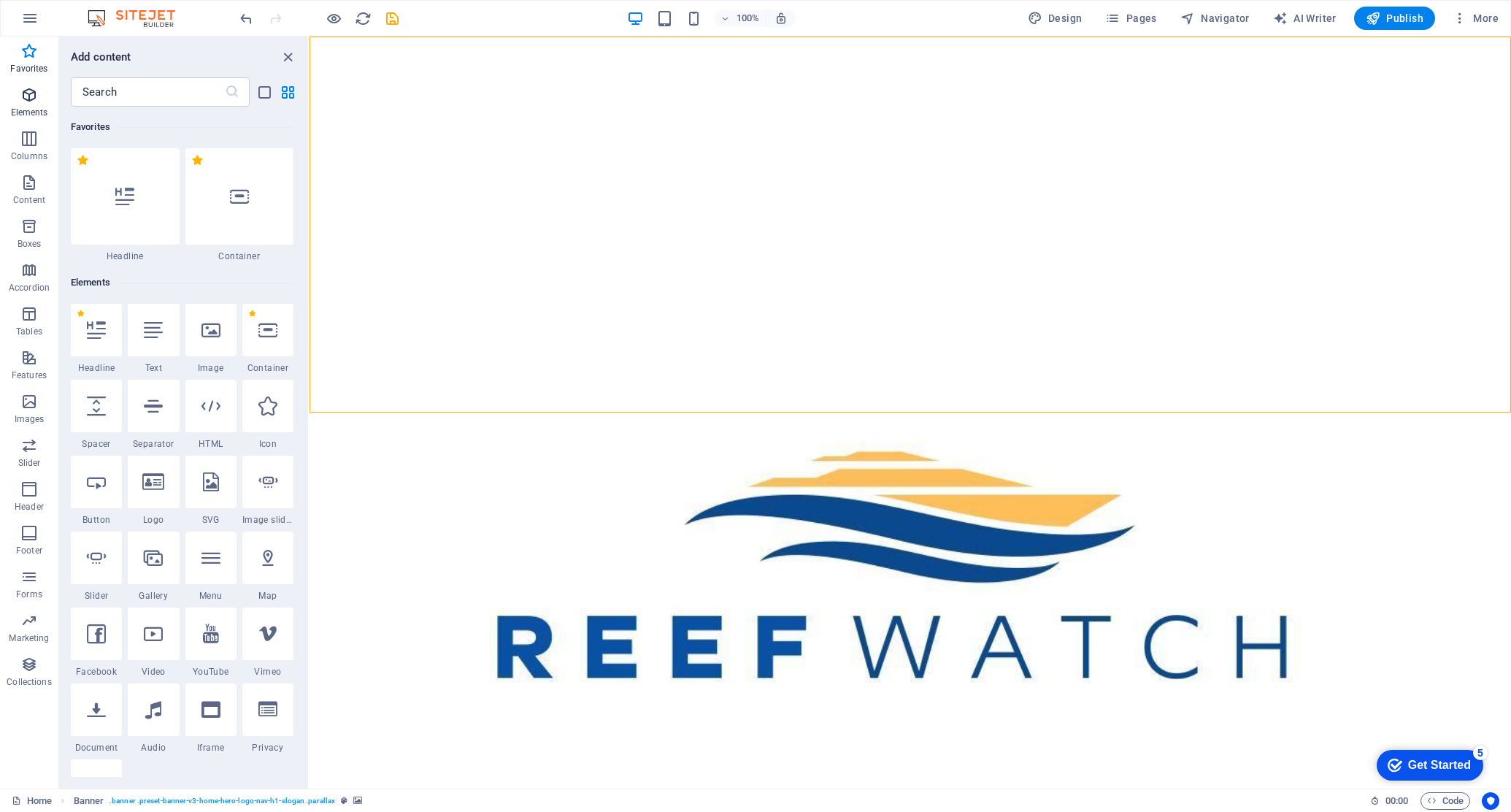
click at [31, 92] on icon "button" at bounding box center [29, 94] width 18 height 18
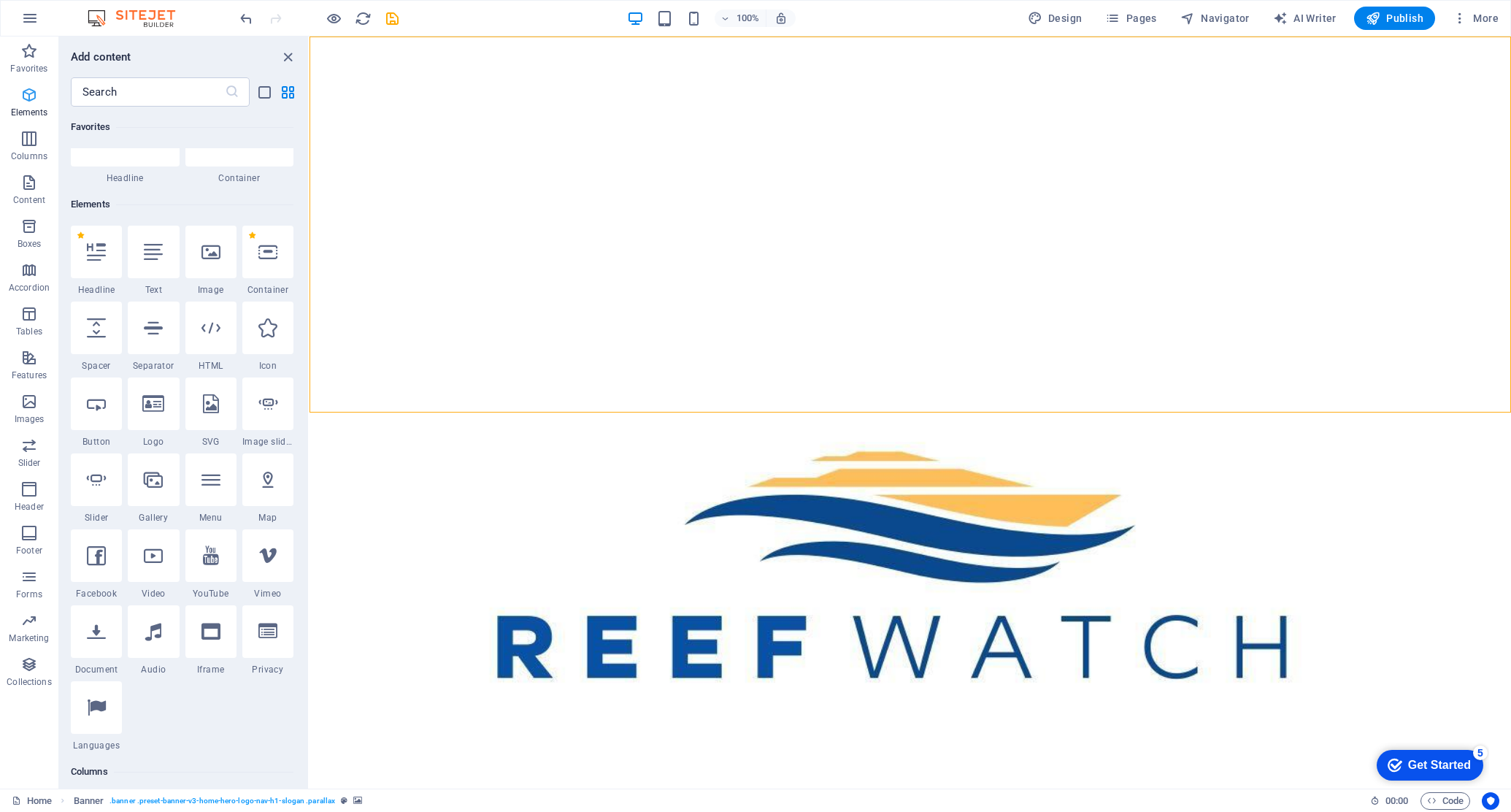
scroll to position [156, 0]
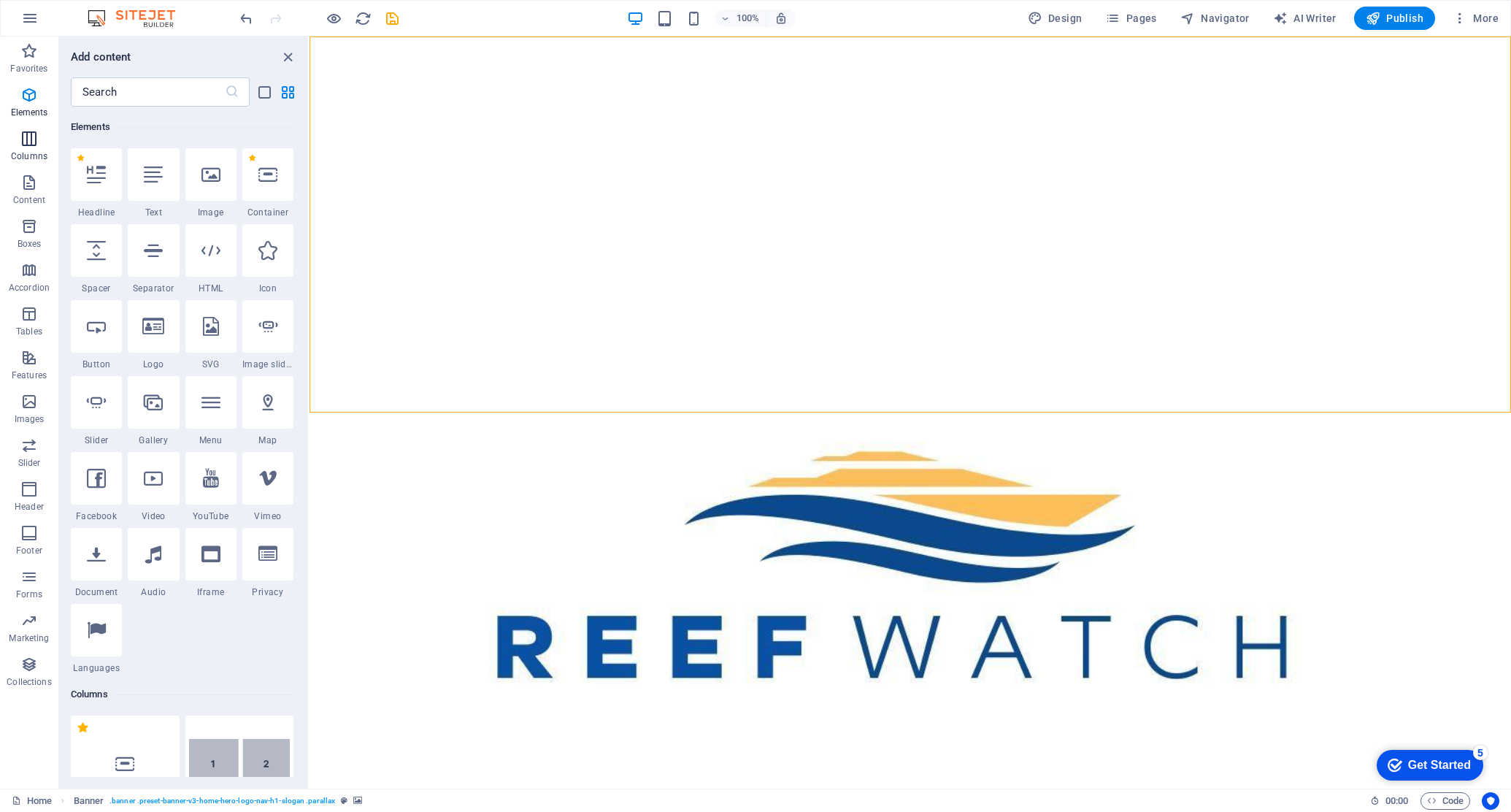
click at [30, 142] on icon "button" at bounding box center [29, 138] width 18 height 18
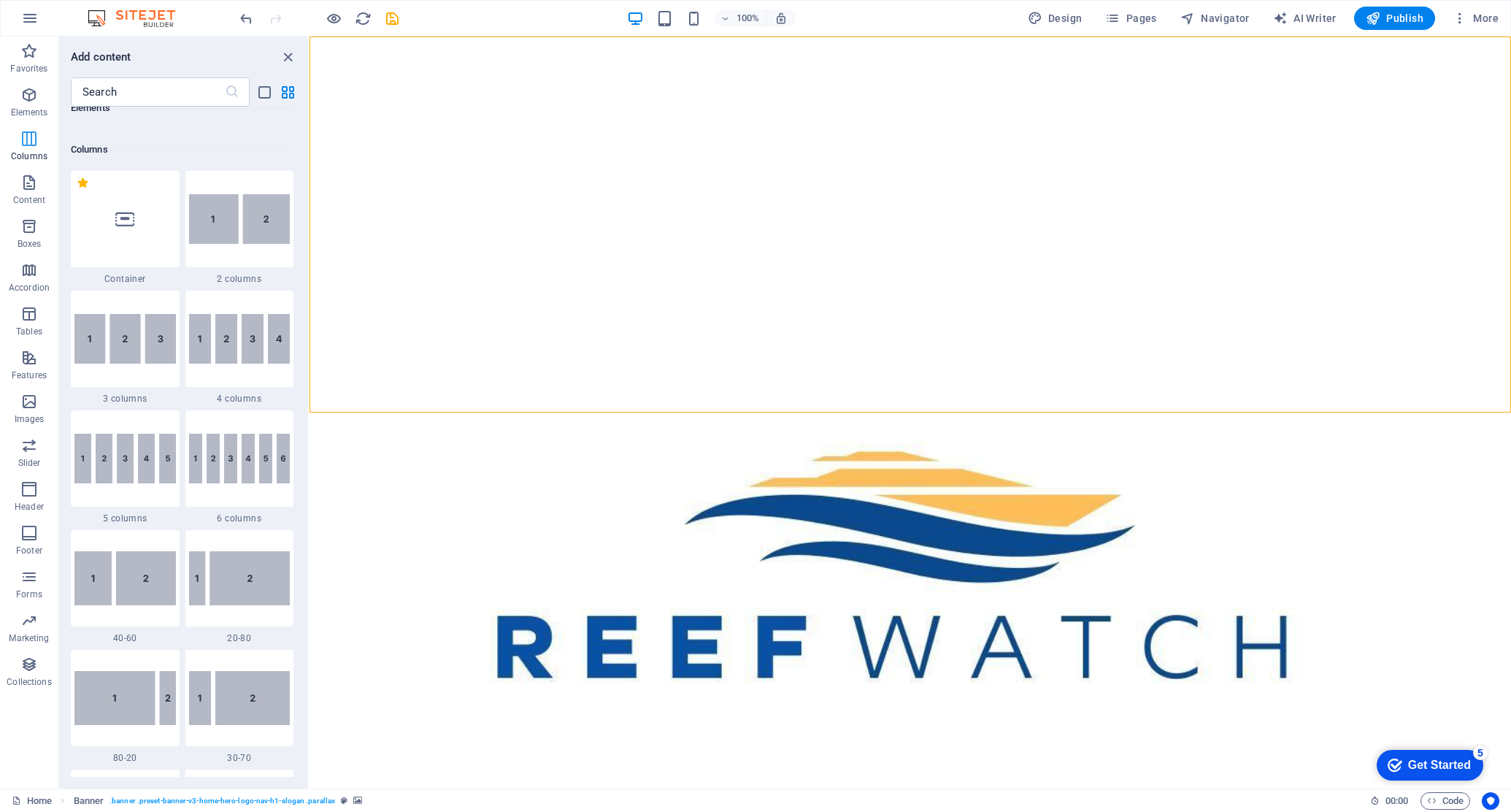
scroll to position [722, 0]
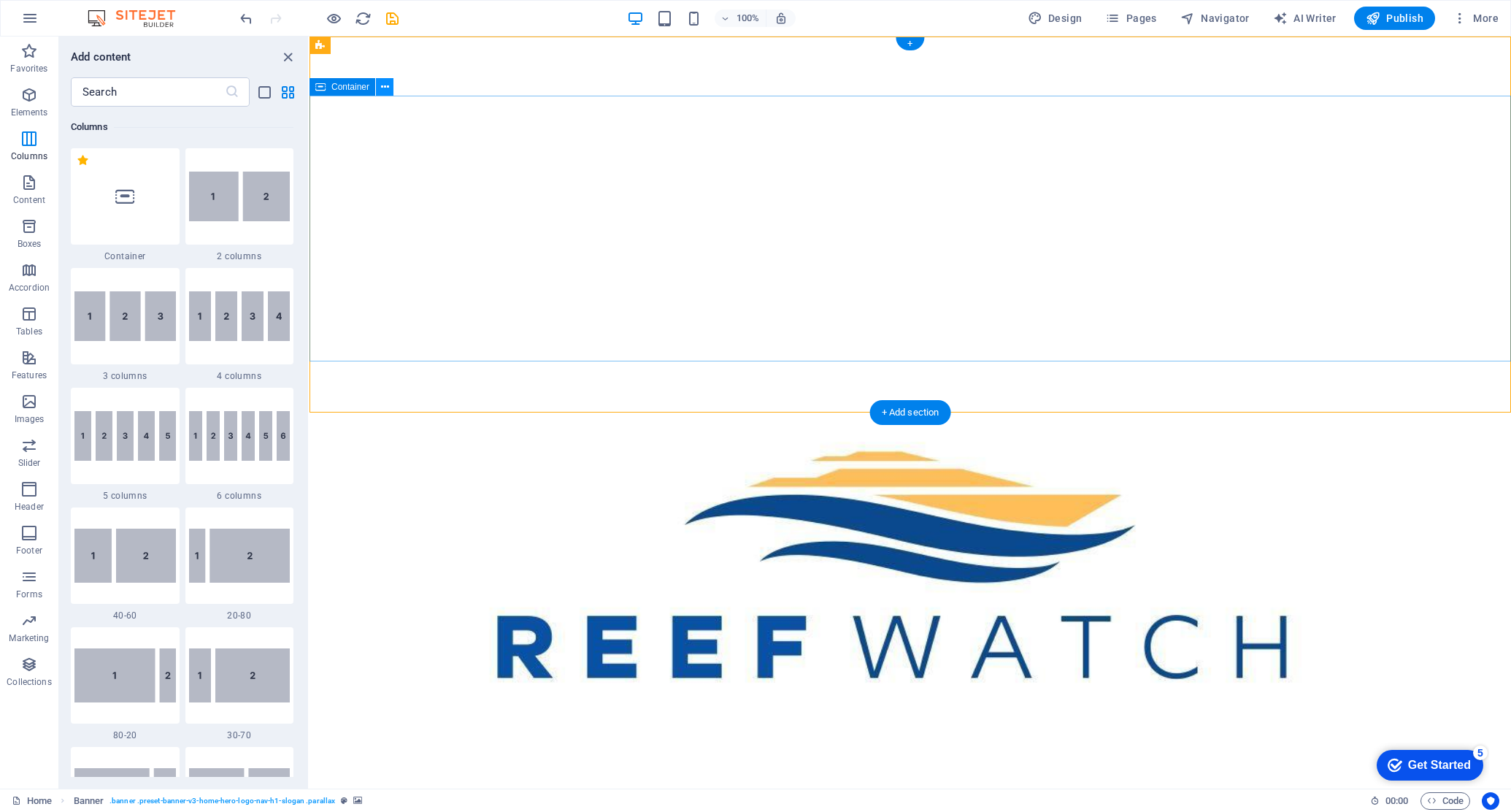
click at [387, 86] on icon at bounding box center [385, 88] width 8 height 16
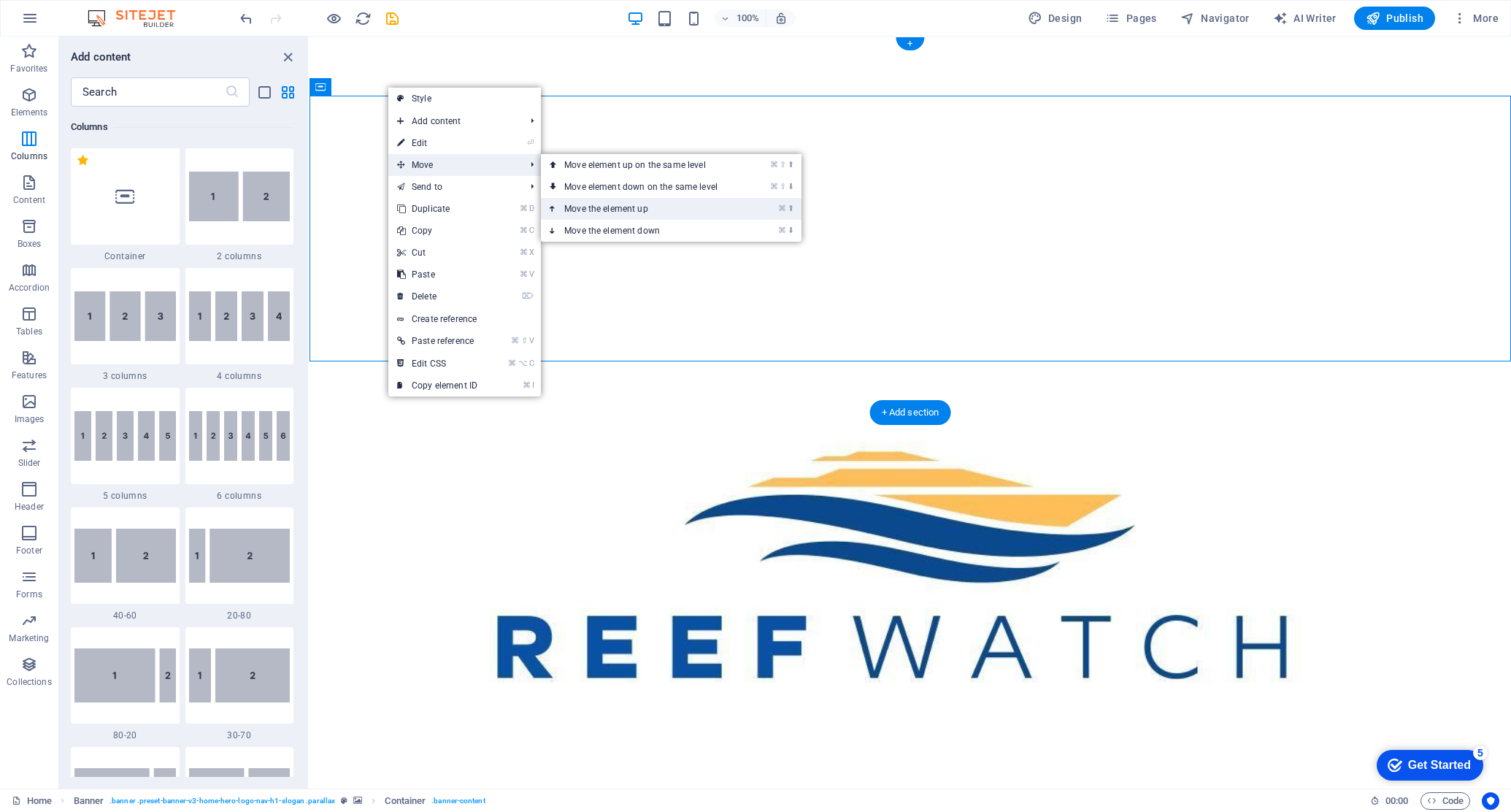
click at [604, 205] on link "⌘ ⬆ Move the element up" at bounding box center [644, 208] width 205 height 21
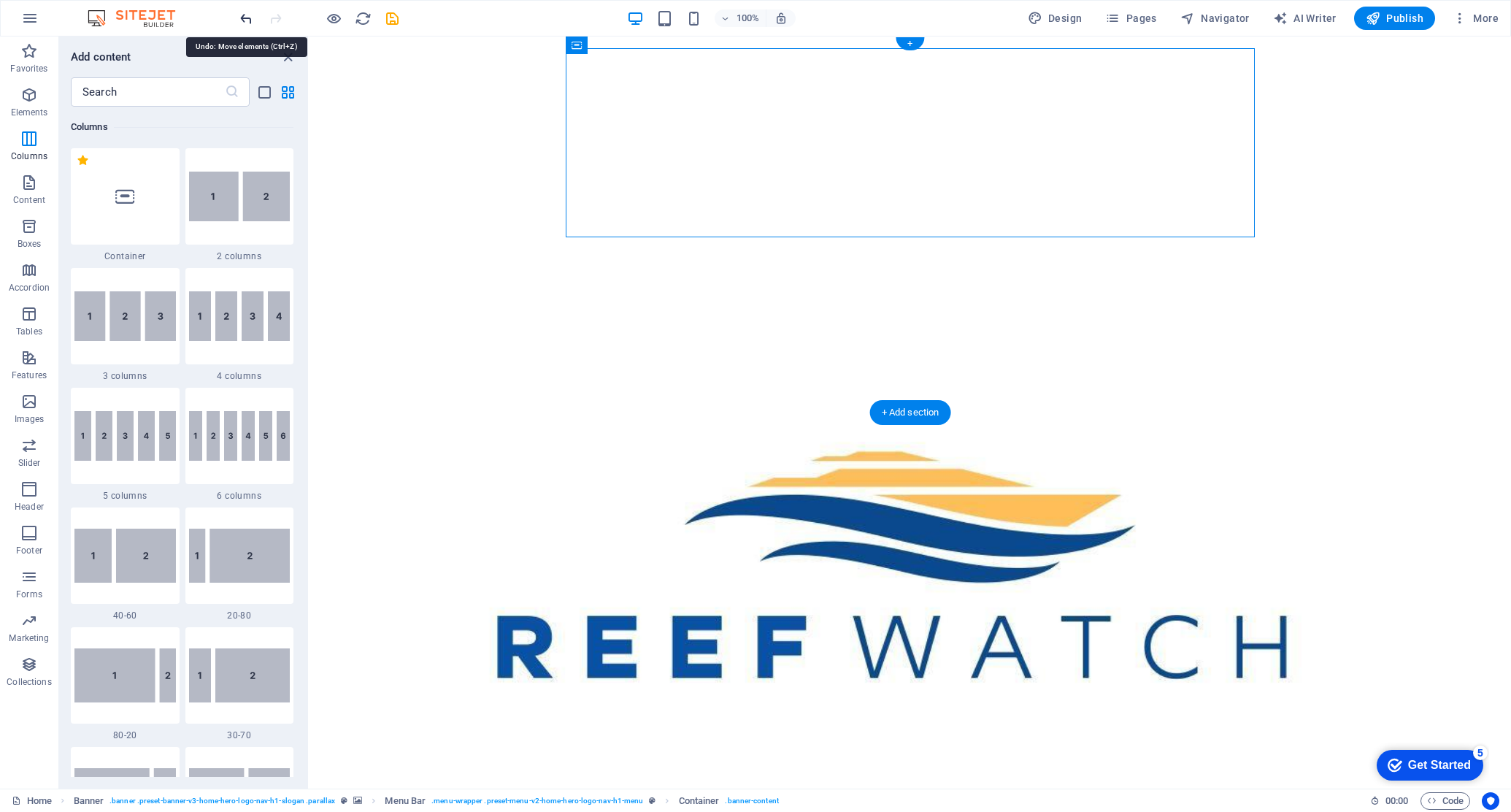
click at [249, 16] on icon "undo" at bounding box center [245, 18] width 17 height 17
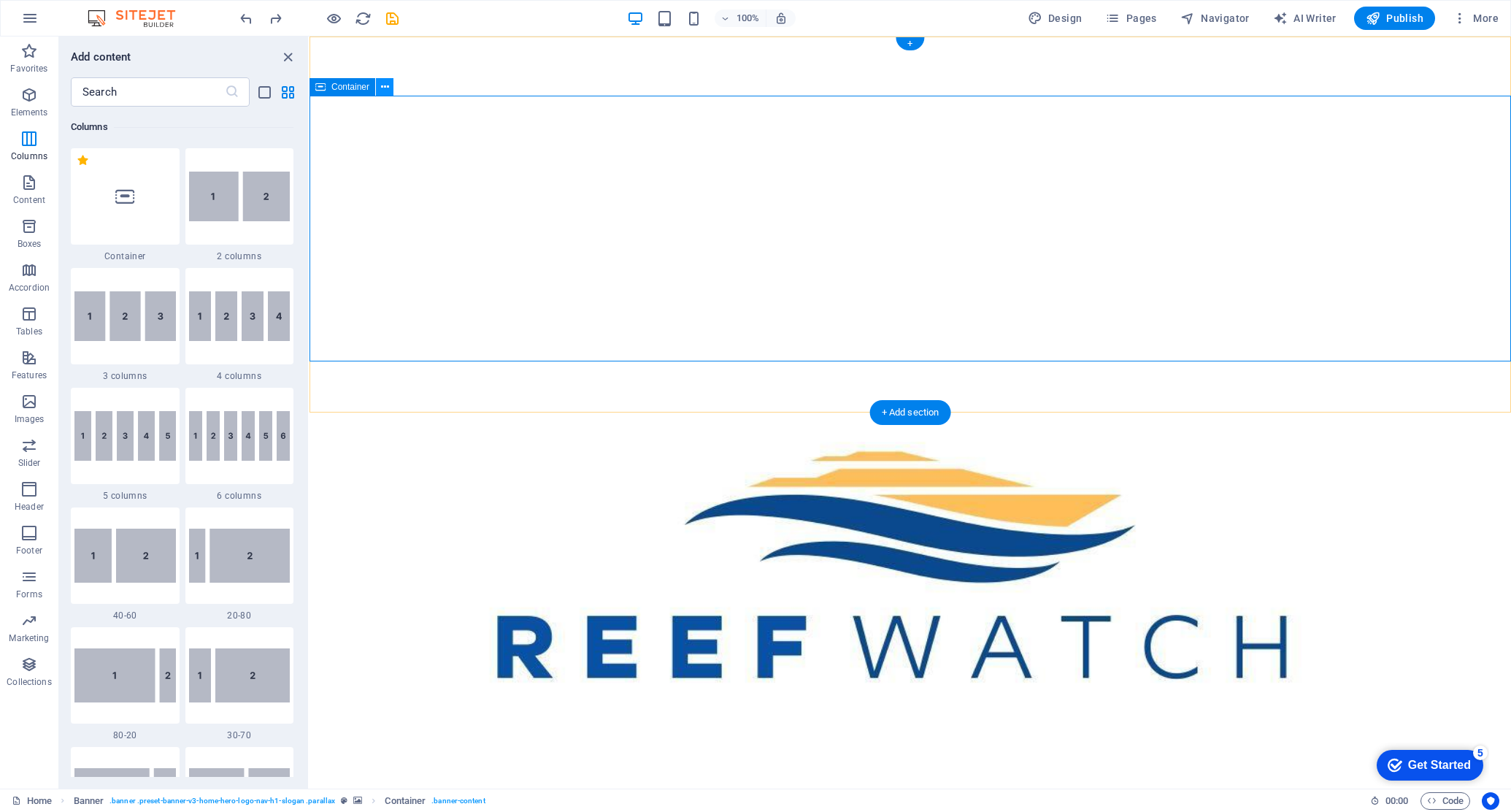
click at [386, 88] on icon at bounding box center [385, 88] width 8 height 16
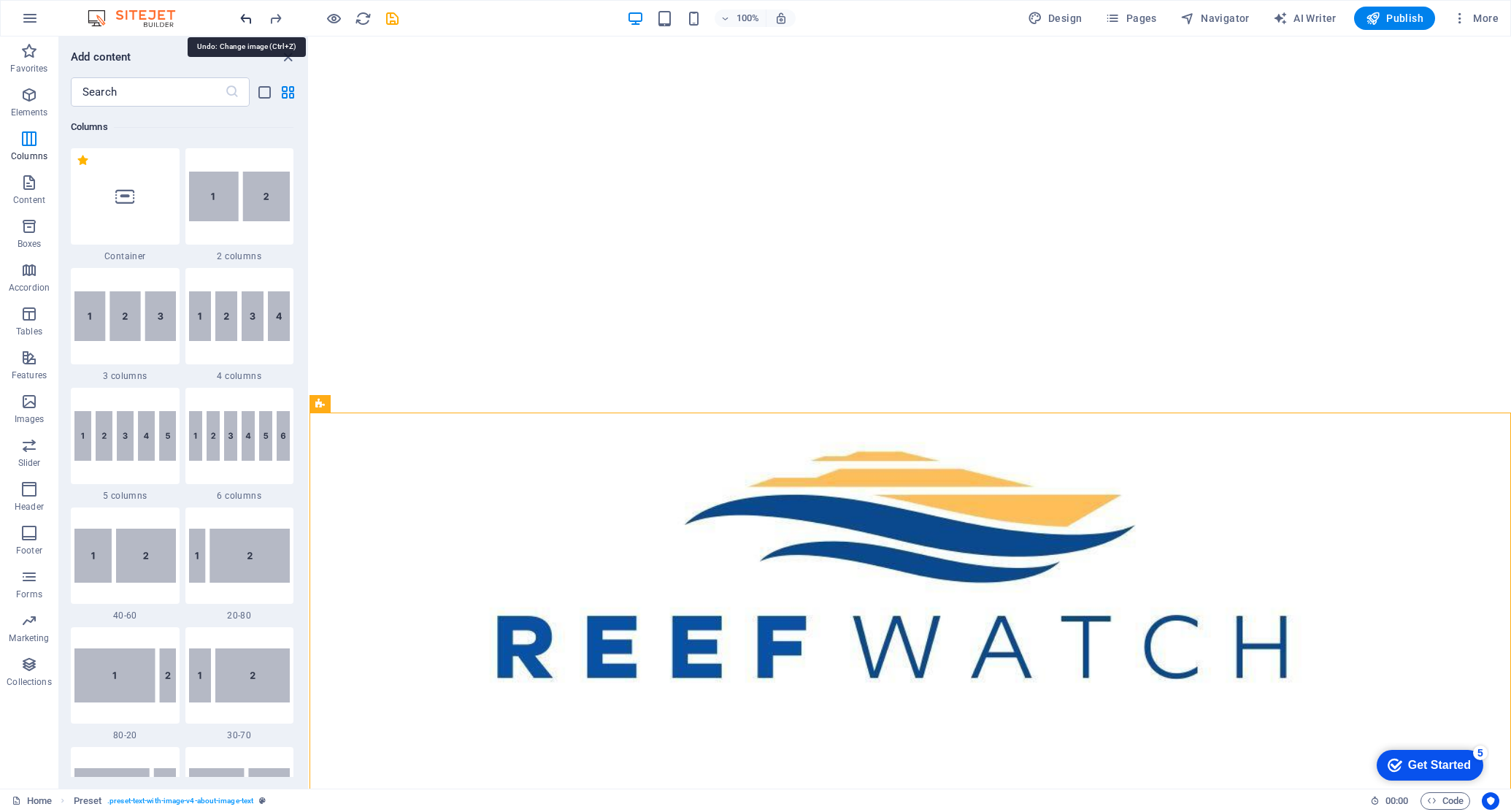
click at [244, 18] on icon "undo" at bounding box center [245, 18] width 17 height 17
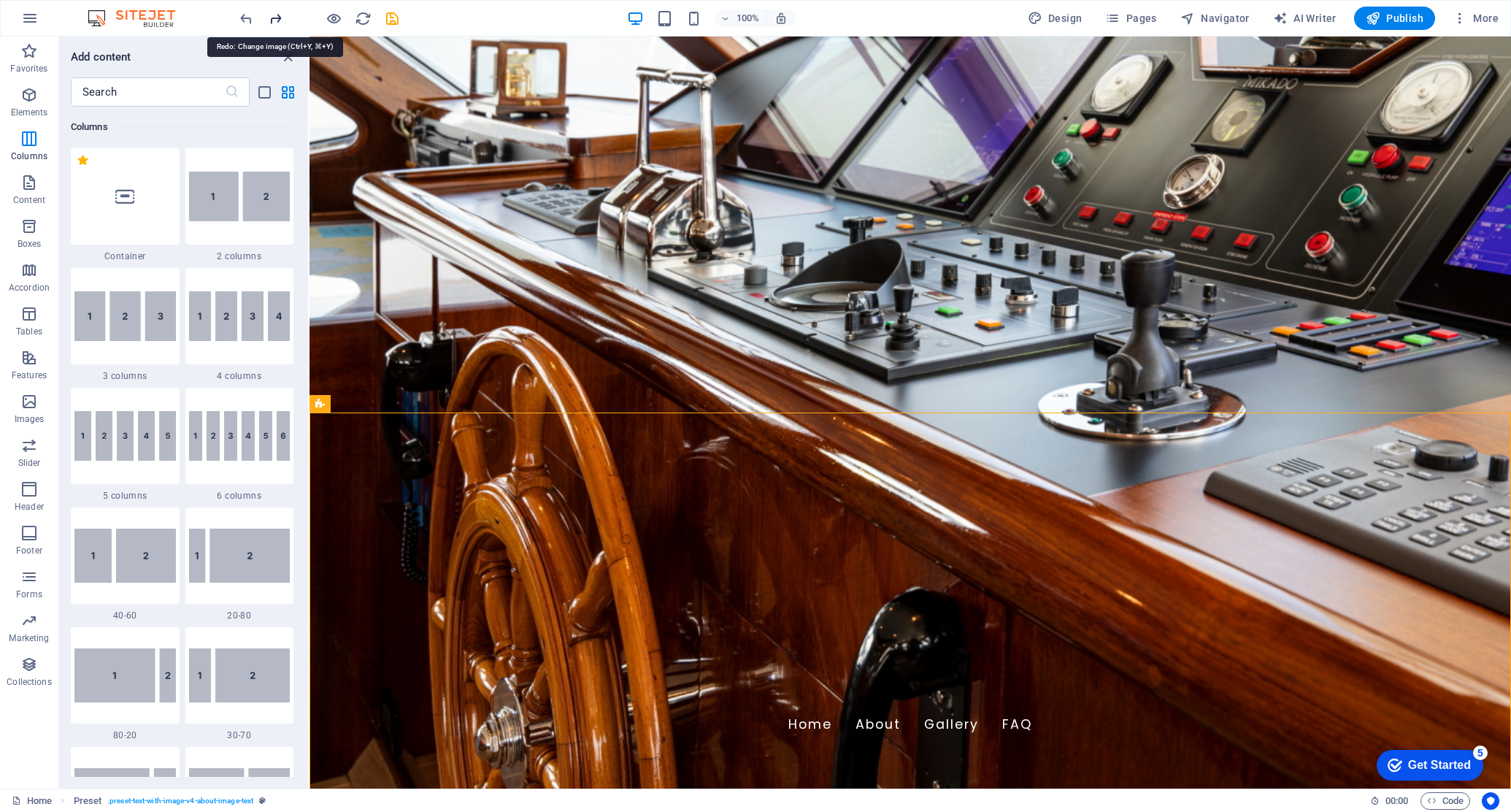
click at [276, 18] on icon "redo" at bounding box center [275, 18] width 17 height 17
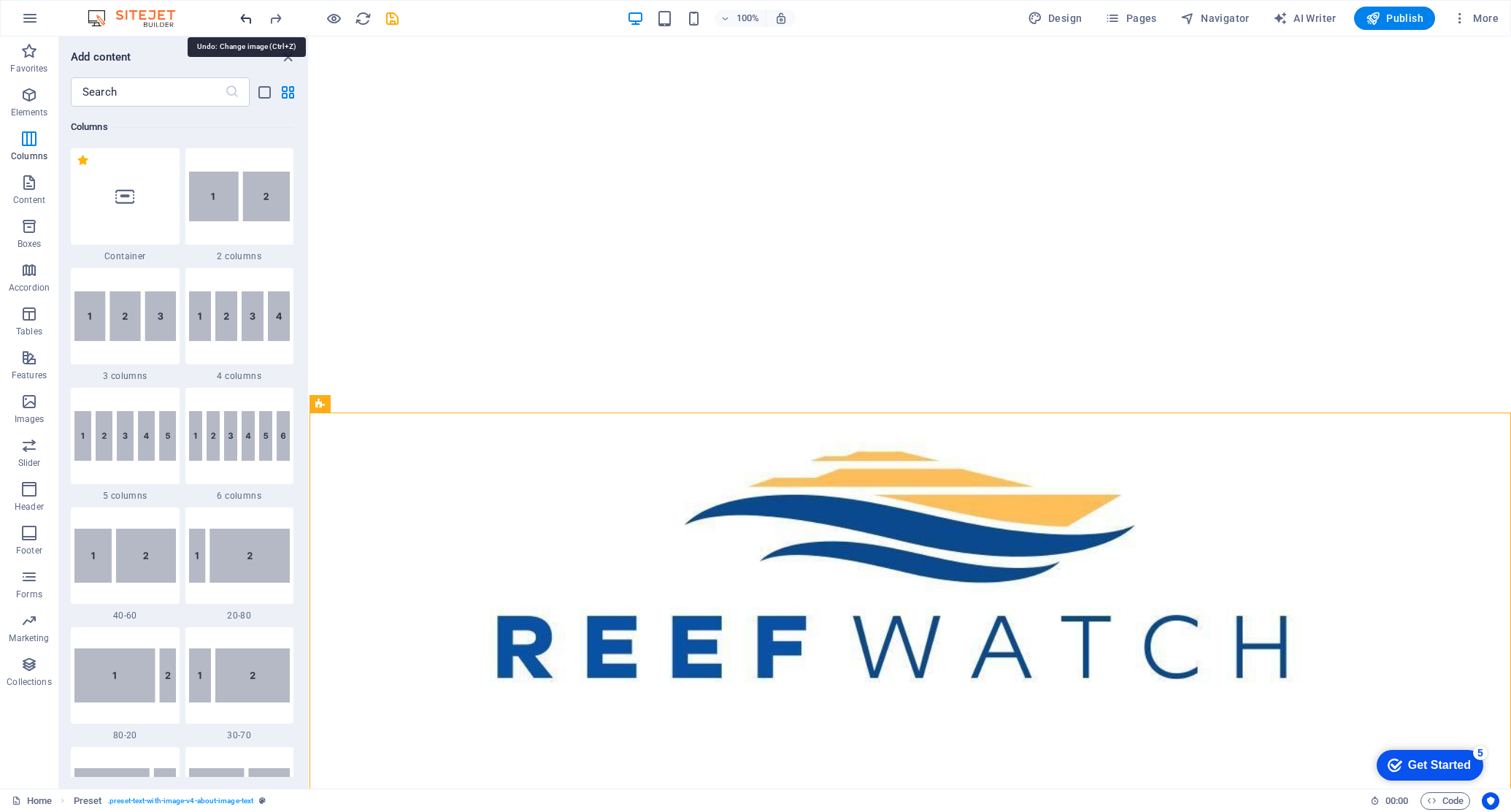
click at [248, 17] on icon "undo" at bounding box center [245, 18] width 17 height 17
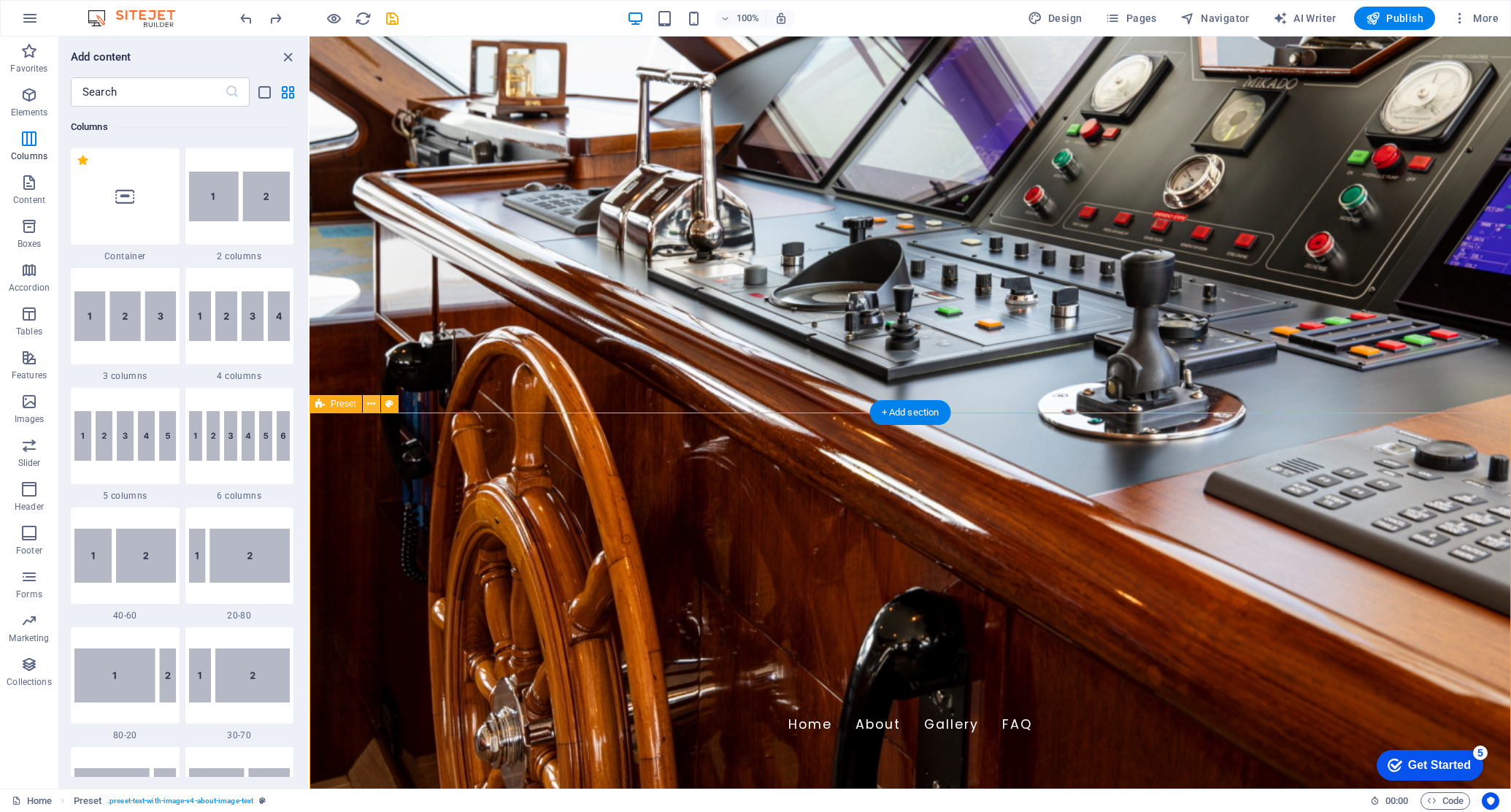
click at [372, 404] on icon at bounding box center [371, 404] width 8 height 16
click at [351, 366] on figure at bounding box center [910, 412] width 1201 height 752
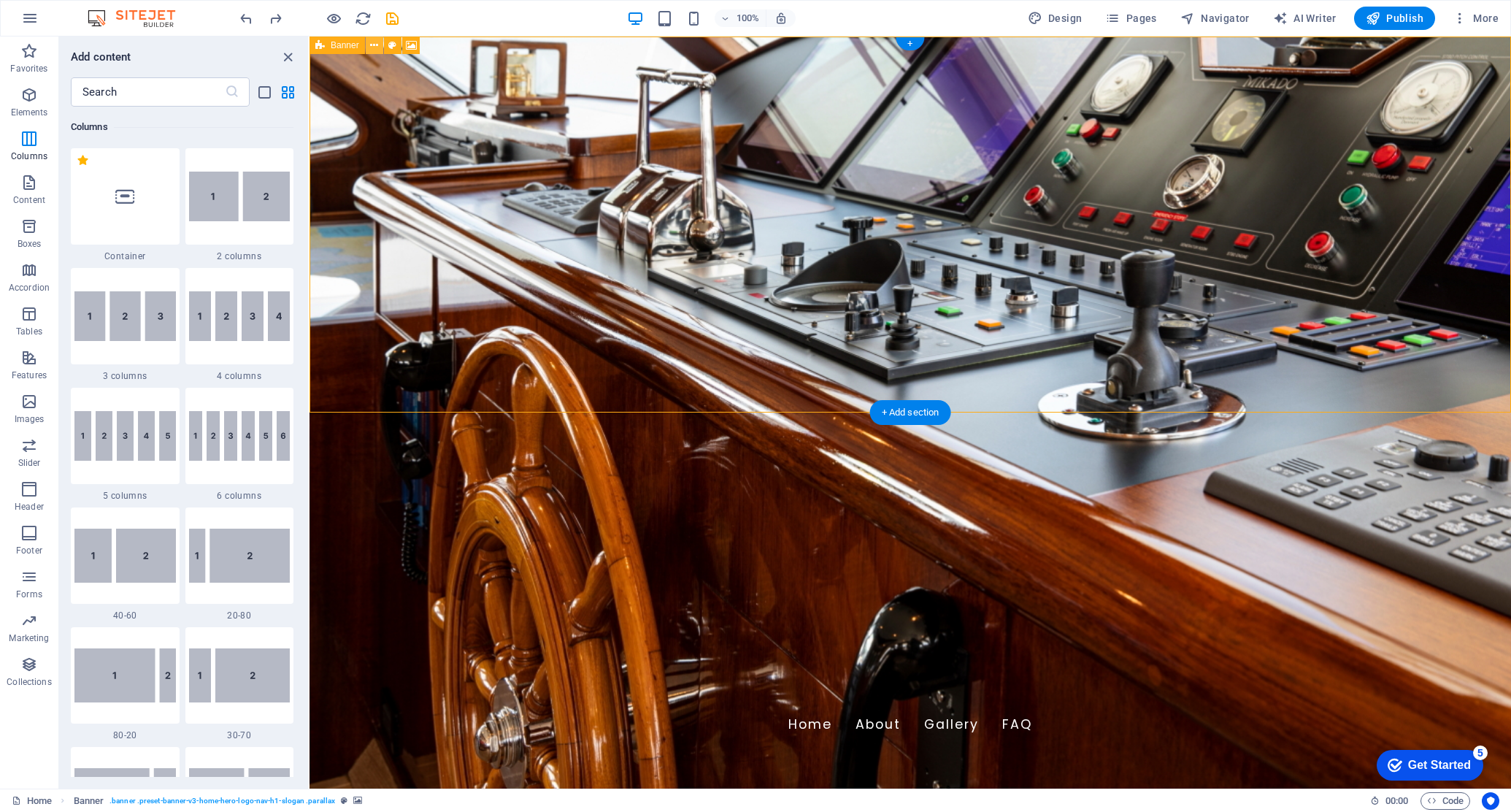
click at [375, 46] on icon at bounding box center [374, 46] width 8 height 16
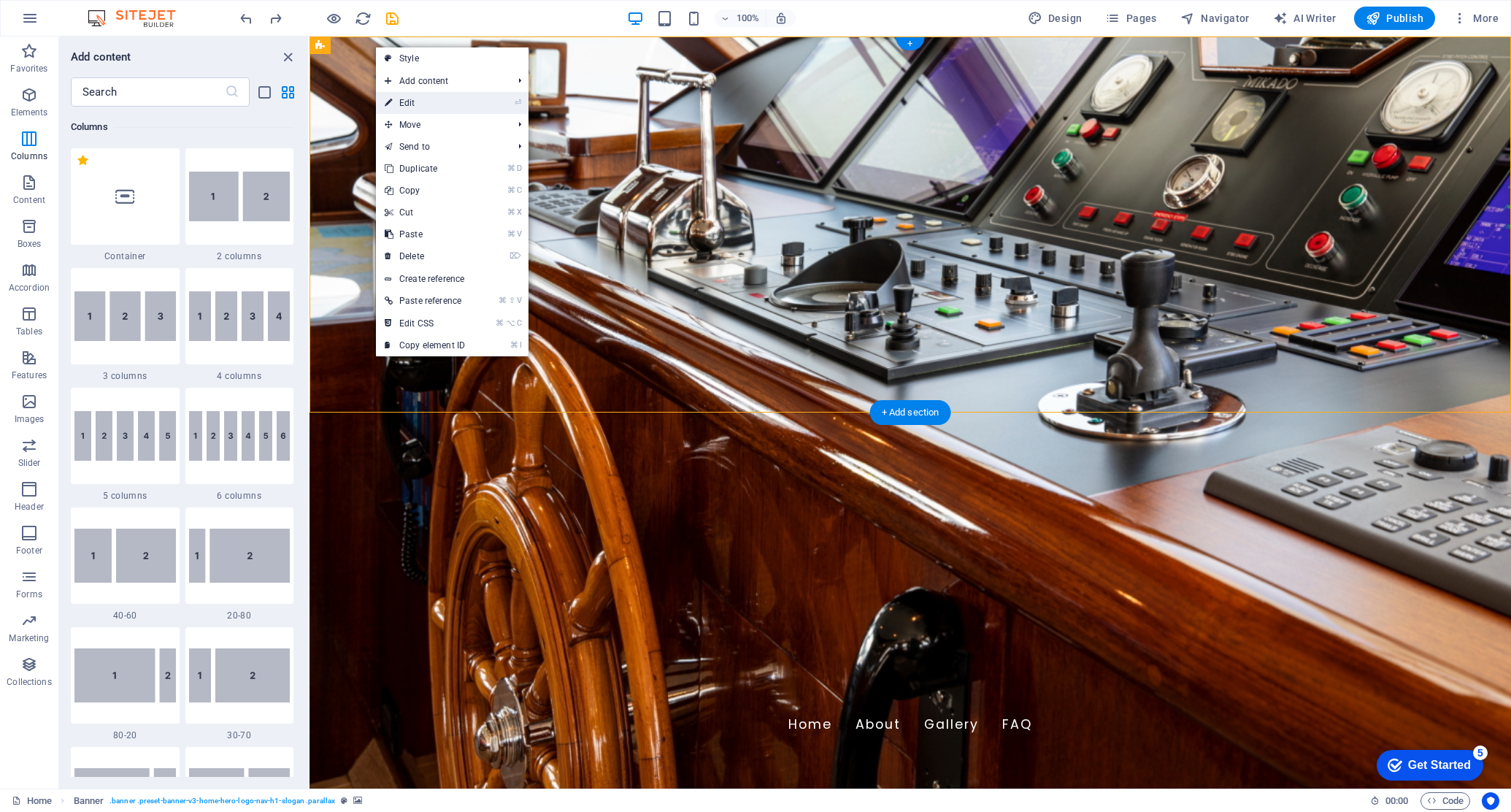
click at [480, 103] on li "⏎ Edit" at bounding box center [452, 102] width 153 height 21
click at [409, 100] on link "⏎ Edit" at bounding box center [424, 102] width 97 height 21
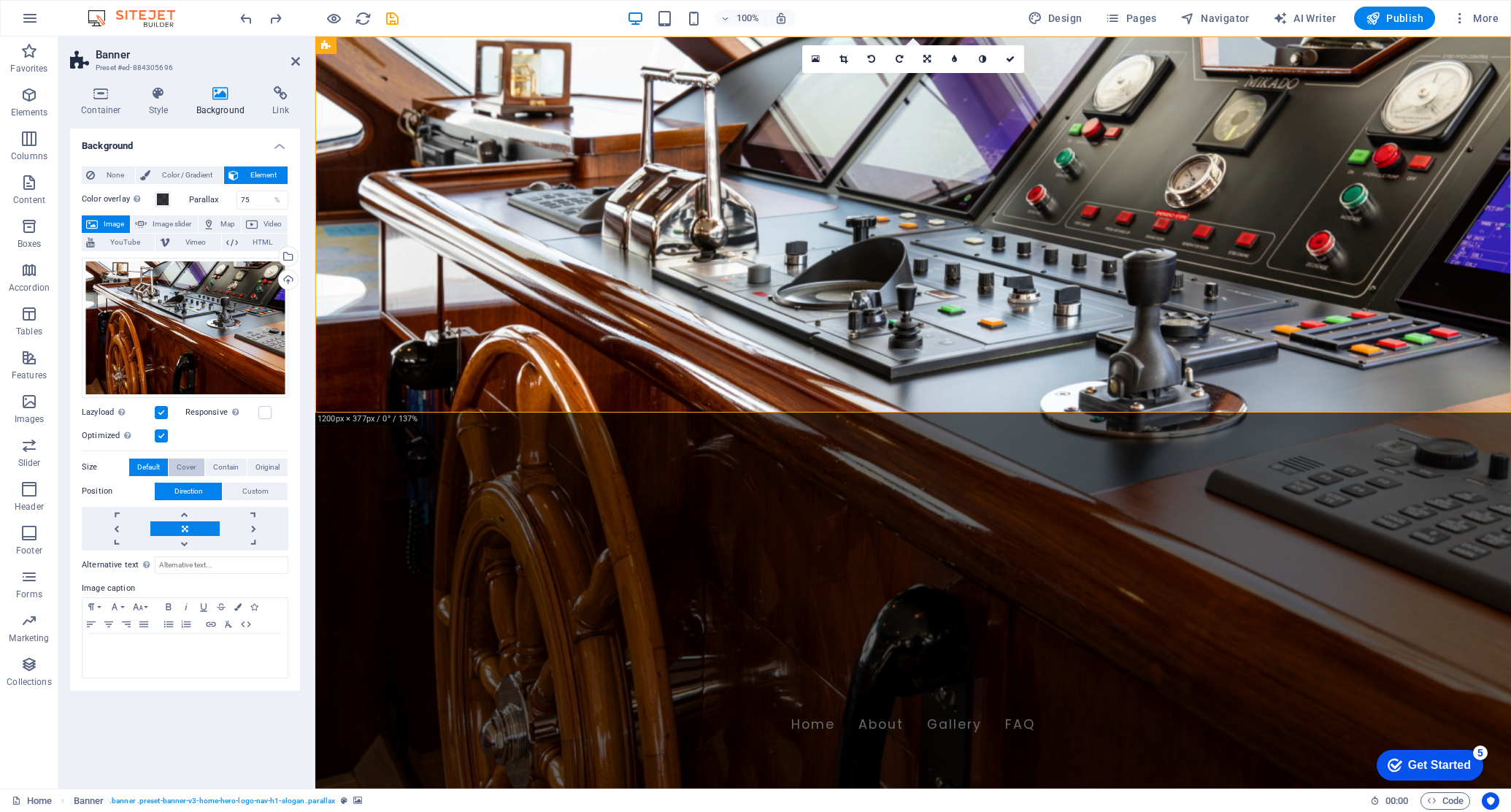
click at [187, 465] on span "Cover" at bounding box center [185, 467] width 18 height 18
click at [150, 462] on span "Default" at bounding box center [148, 467] width 22 height 18
click at [184, 527] on link at bounding box center [184, 528] width 68 height 15
click at [290, 277] on div "Upload" at bounding box center [286, 280] width 21 height 21
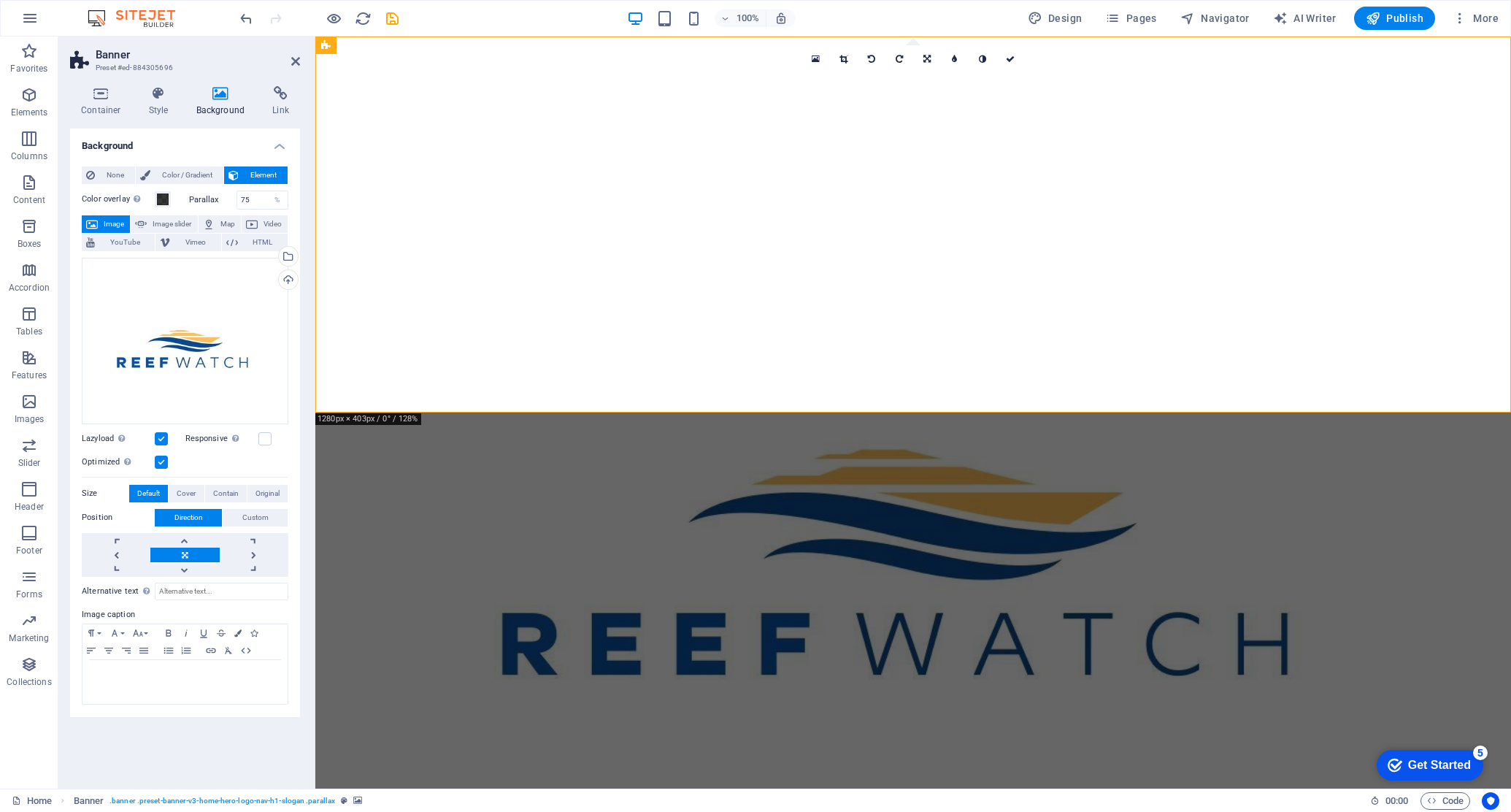
click at [182, 532] on div "Position Direction Custom X offset 50 px rem % vh vw Y offset 50 px rem % vh vw" at bounding box center [185, 543] width 206 height 68
click at [183, 535] on link at bounding box center [184, 539] width 68 height 15
click at [303, 337] on div "Container Style Background Link Size Height Default px rem % vh vw Min. height …" at bounding box center [185, 430] width 253 height 714
click at [230, 693] on div "Background None Color / Gradient Element Stretch background to full-width Color…" at bounding box center [185, 453] width 230 height 648
click at [190, 497] on span "Cover" at bounding box center [185, 494] width 18 height 18
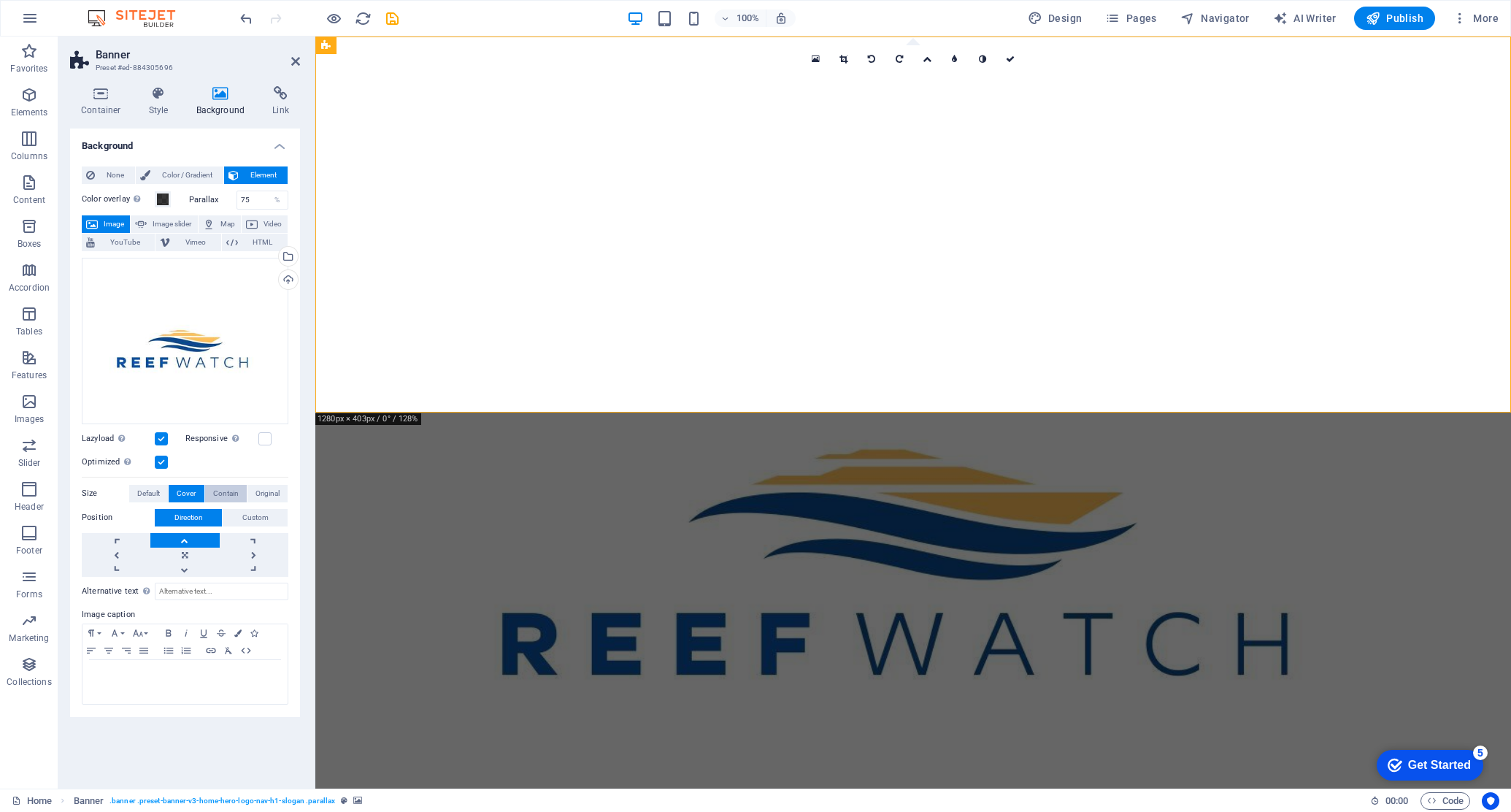
click at [228, 492] on span "Contain" at bounding box center [226, 494] width 25 height 18
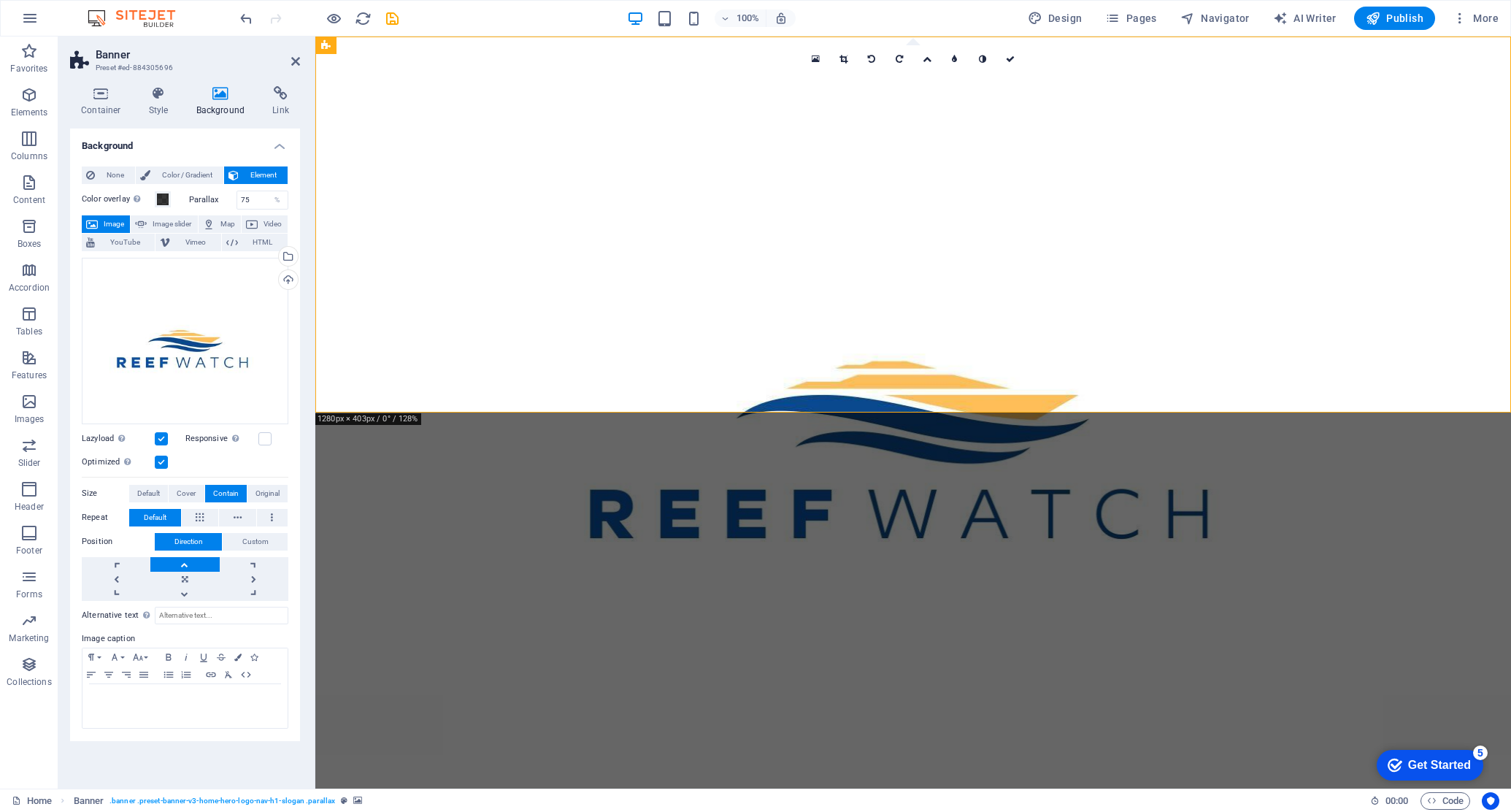
click at [185, 563] on link at bounding box center [184, 564] width 68 height 15
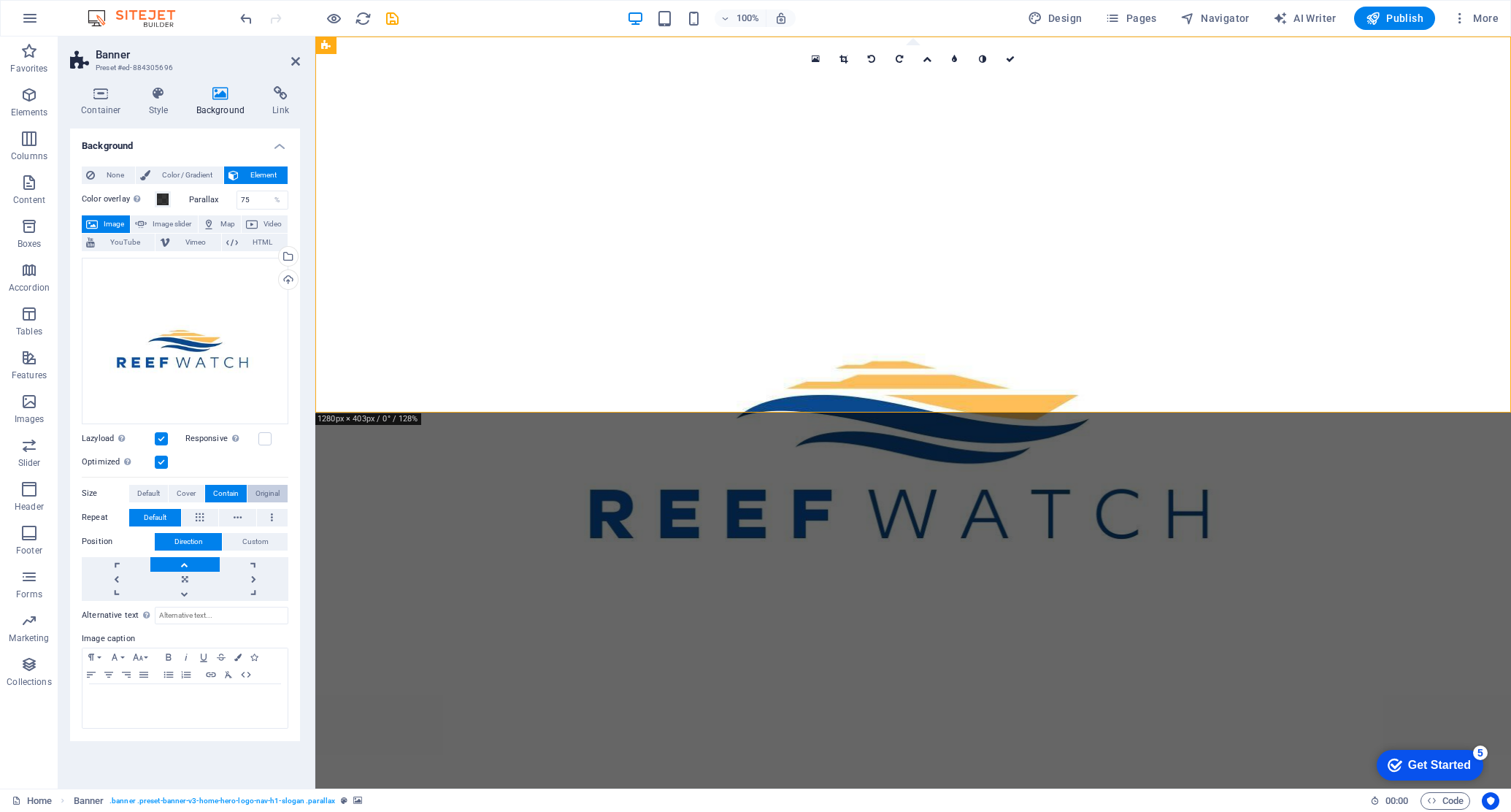
click at [268, 495] on span "Original" at bounding box center [267, 494] width 24 height 18
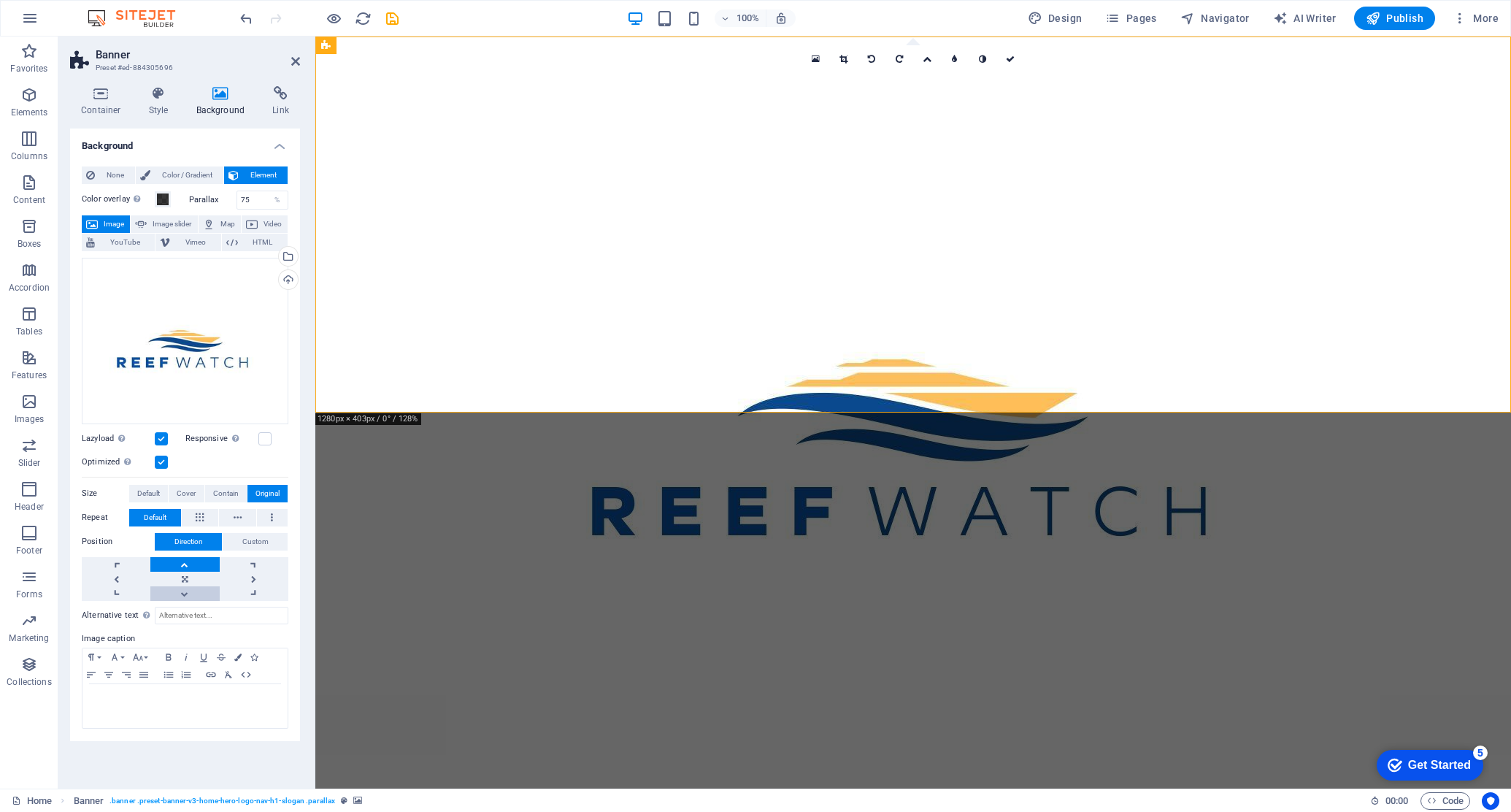
click at [185, 591] on link at bounding box center [184, 593] width 68 height 15
click at [187, 577] on link at bounding box center [184, 578] width 68 height 15
click at [186, 566] on link at bounding box center [184, 564] width 68 height 15
click at [243, 18] on icon "undo" at bounding box center [245, 18] width 17 height 17
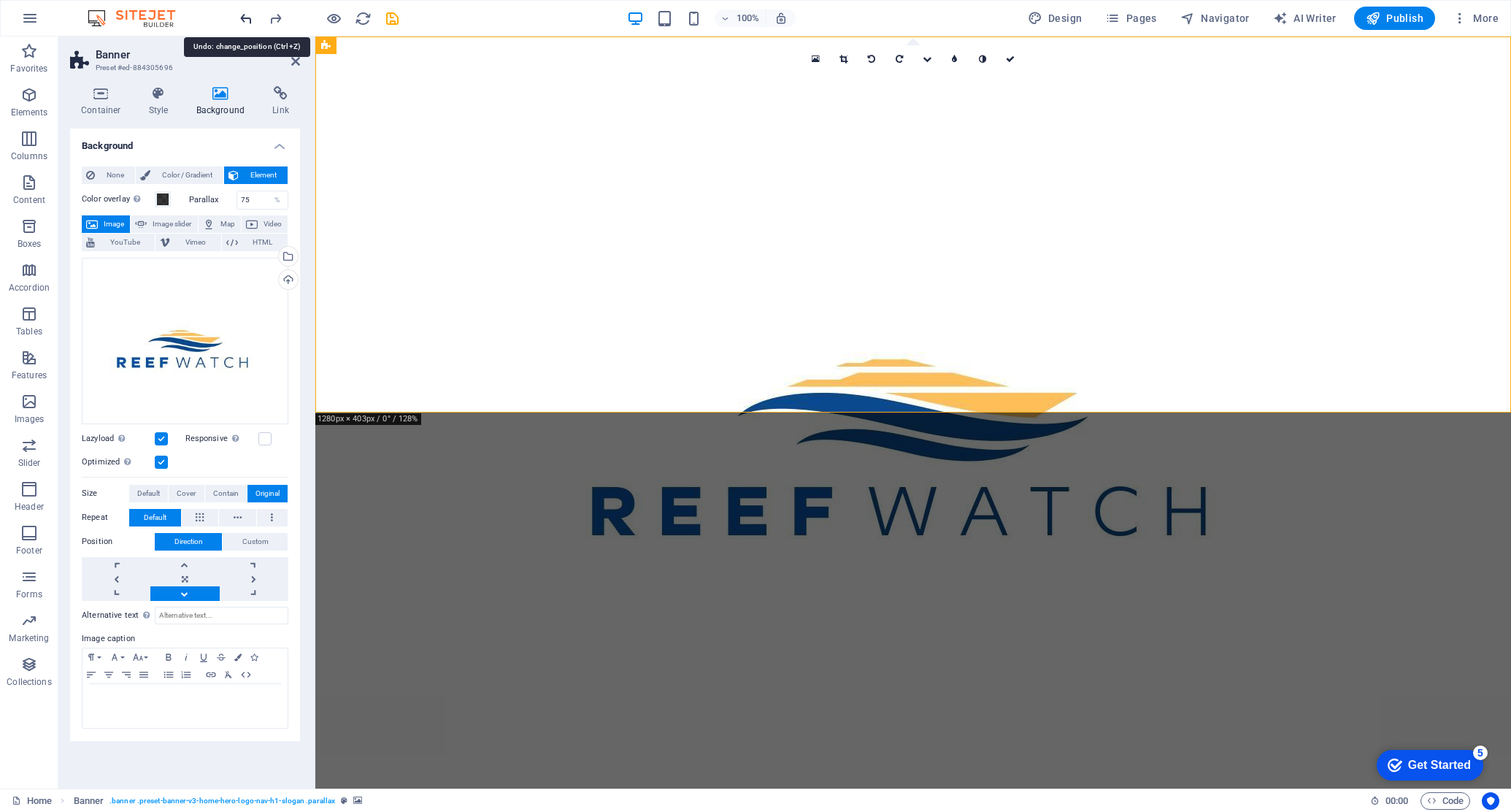
click at [243, 18] on icon "undo" at bounding box center [245, 18] width 17 height 17
click at [252, 20] on icon "undo" at bounding box center [245, 18] width 17 height 17
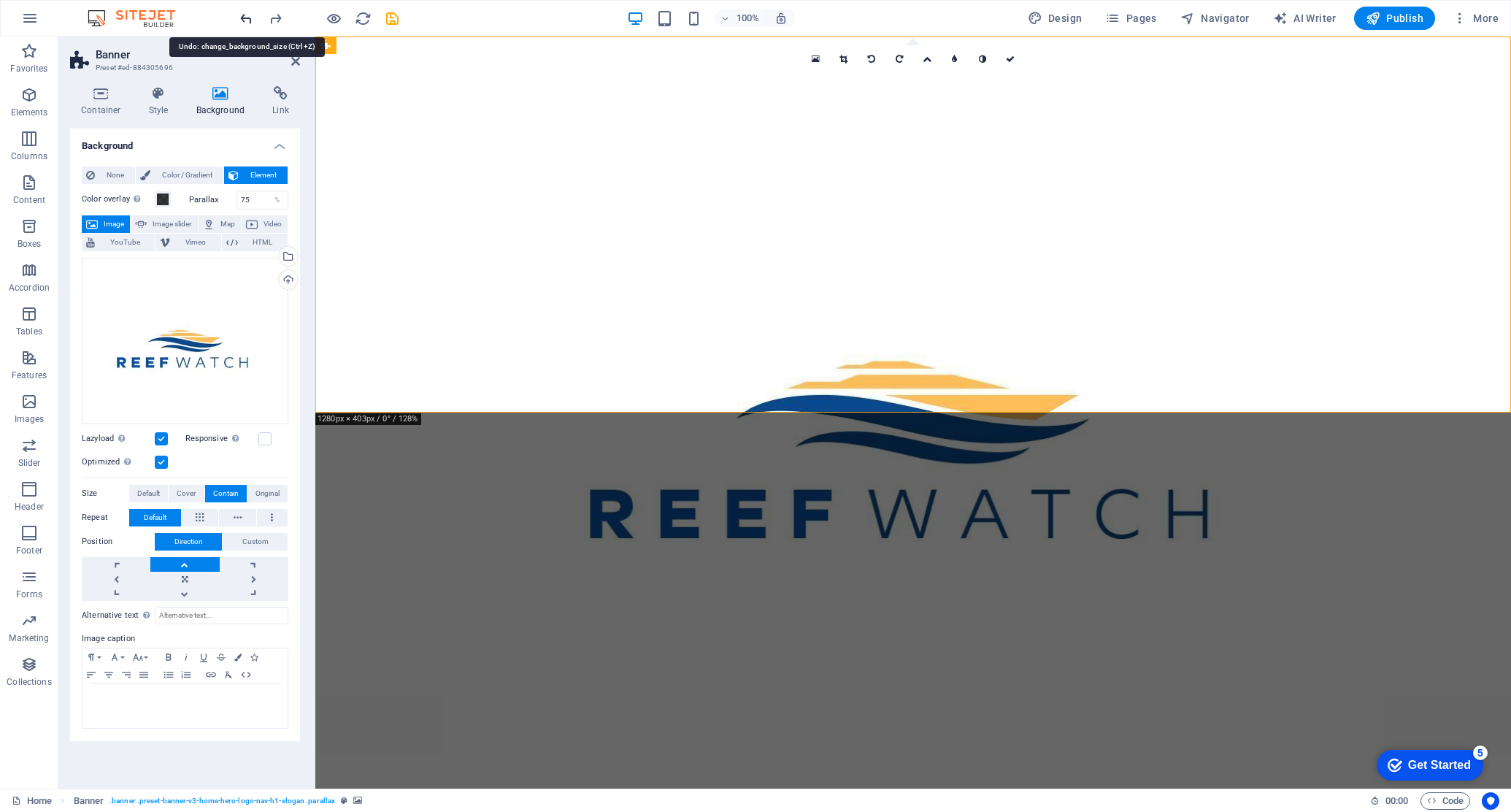
click at [252, 20] on icon "undo" at bounding box center [245, 18] width 17 height 17
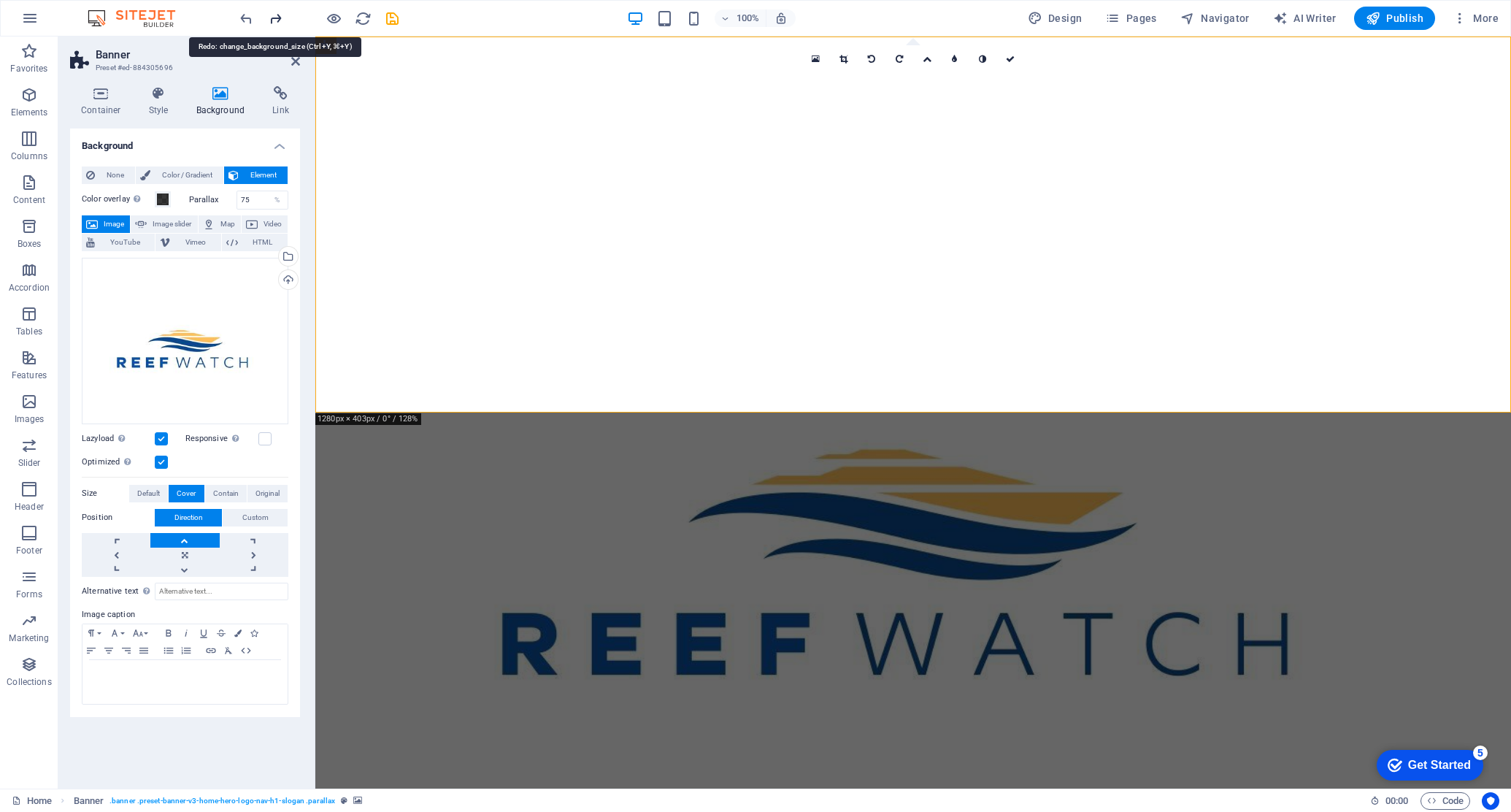
click at [276, 16] on icon "redo" at bounding box center [275, 18] width 17 height 17
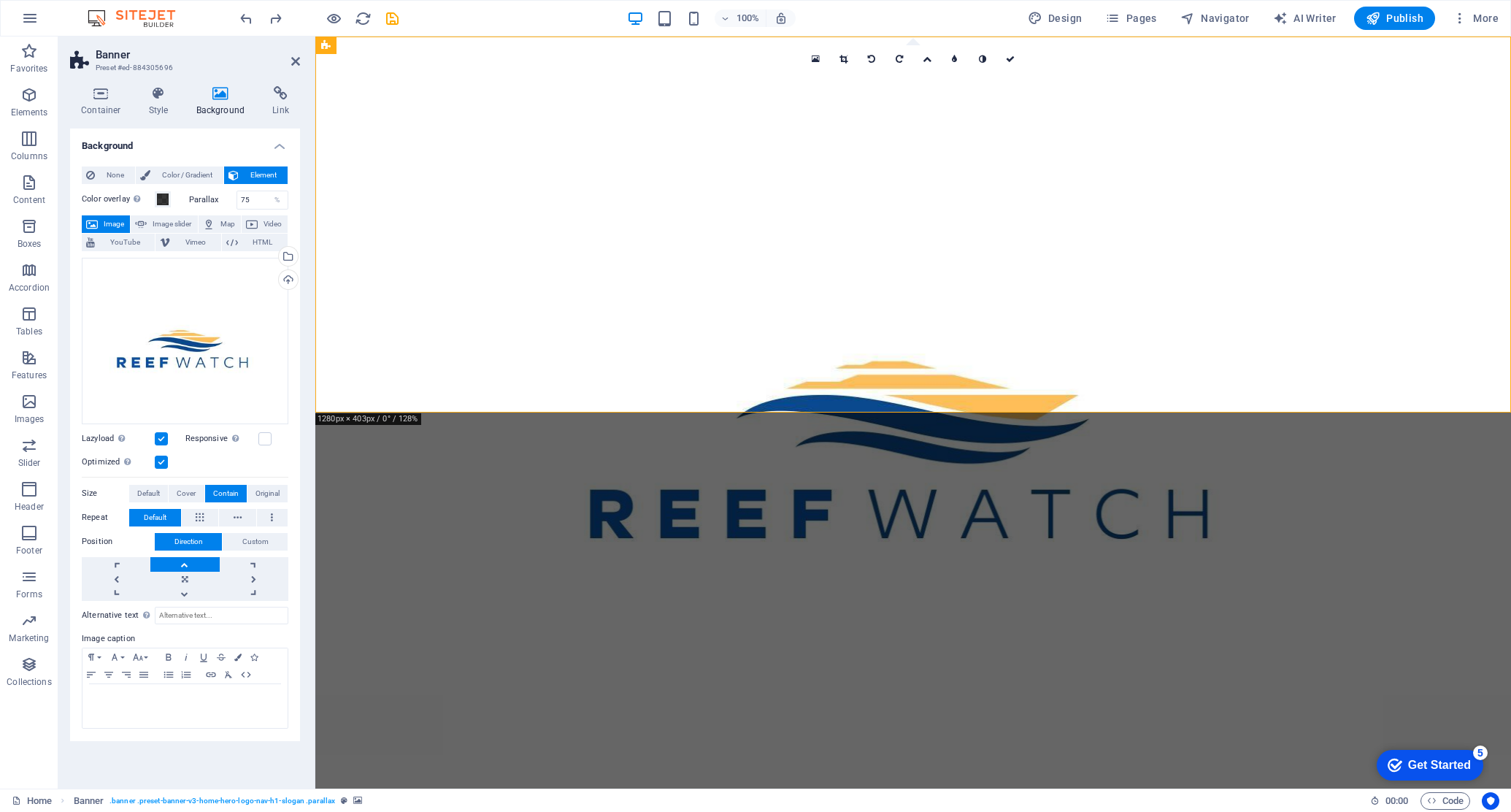
click at [185, 564] on link at bounding box center [184, 564] width 68 height 15
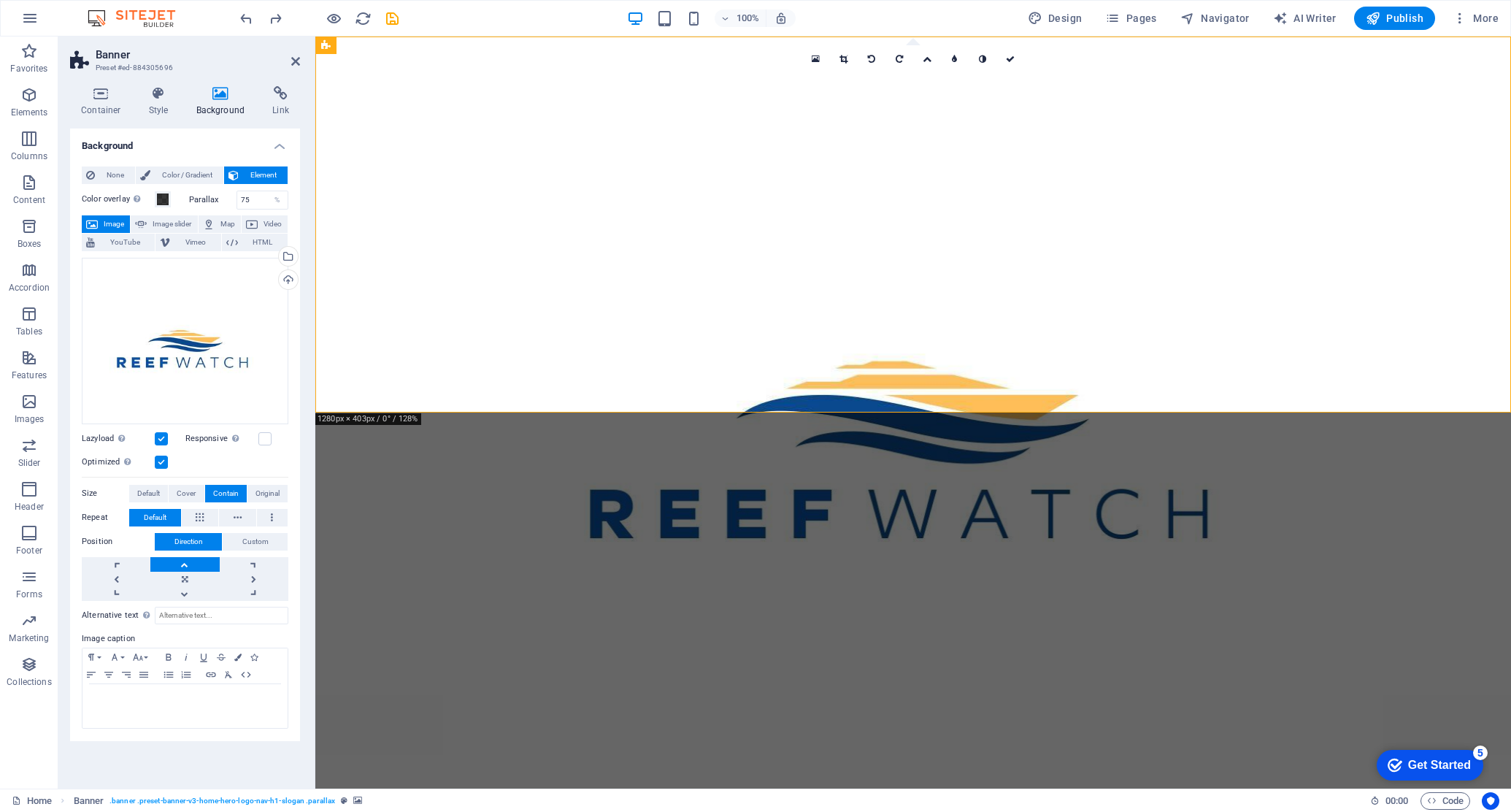
click at [185, 564] on link at bounding box center [184, 564] width 68 height 15
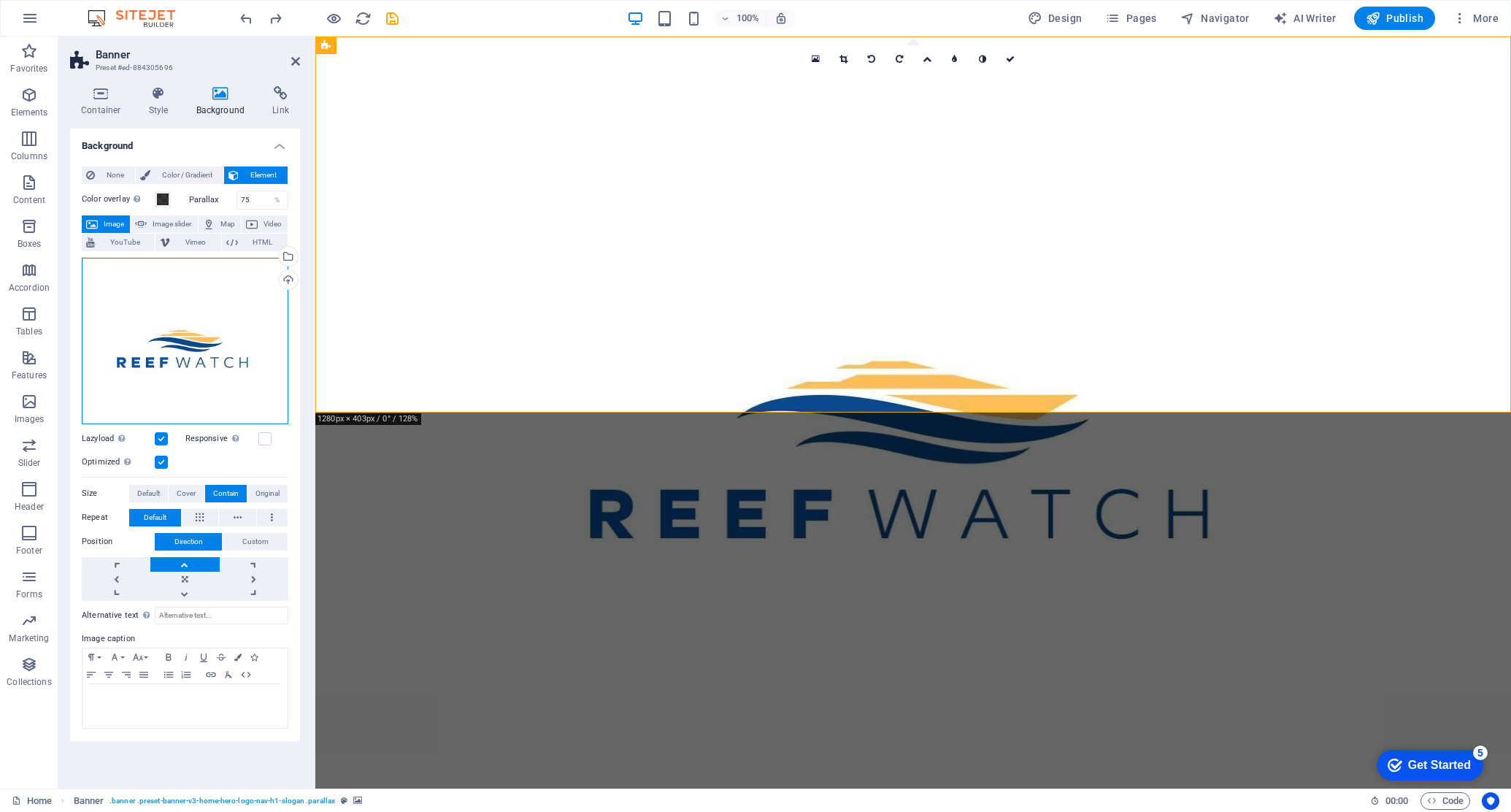
drag, startPoint x: 173, startPoint y: 340, endPoint x: 174, endPoint y: 284, distance: 56.0
click at [174, 284] on div "Drag files here, click to choose files or select files from Files or our free s…" at bounding box center [185, 341] width 206 height 166
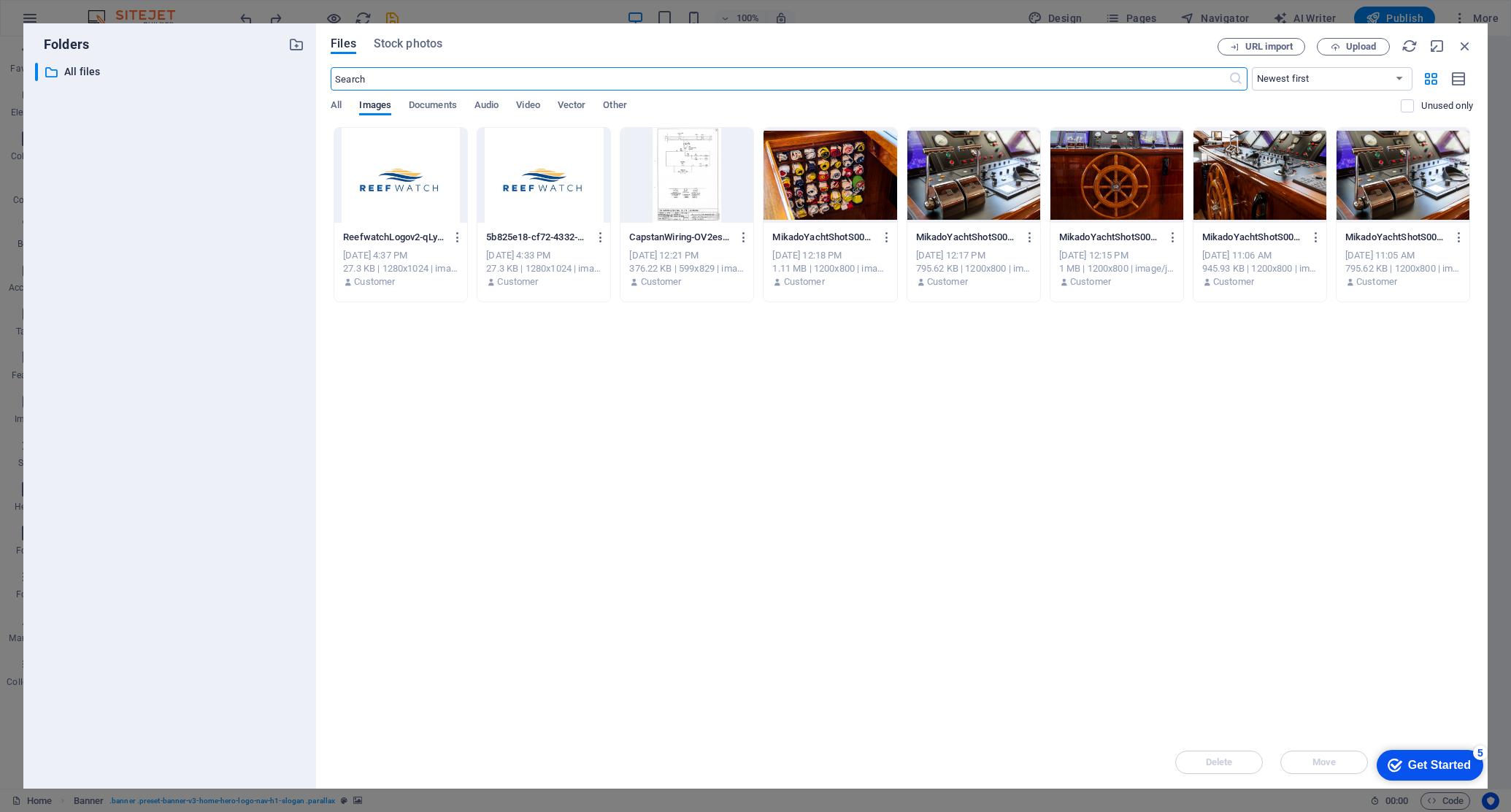
click at [398, 211] on div at bounding box center [400, 174] width 132 height 94
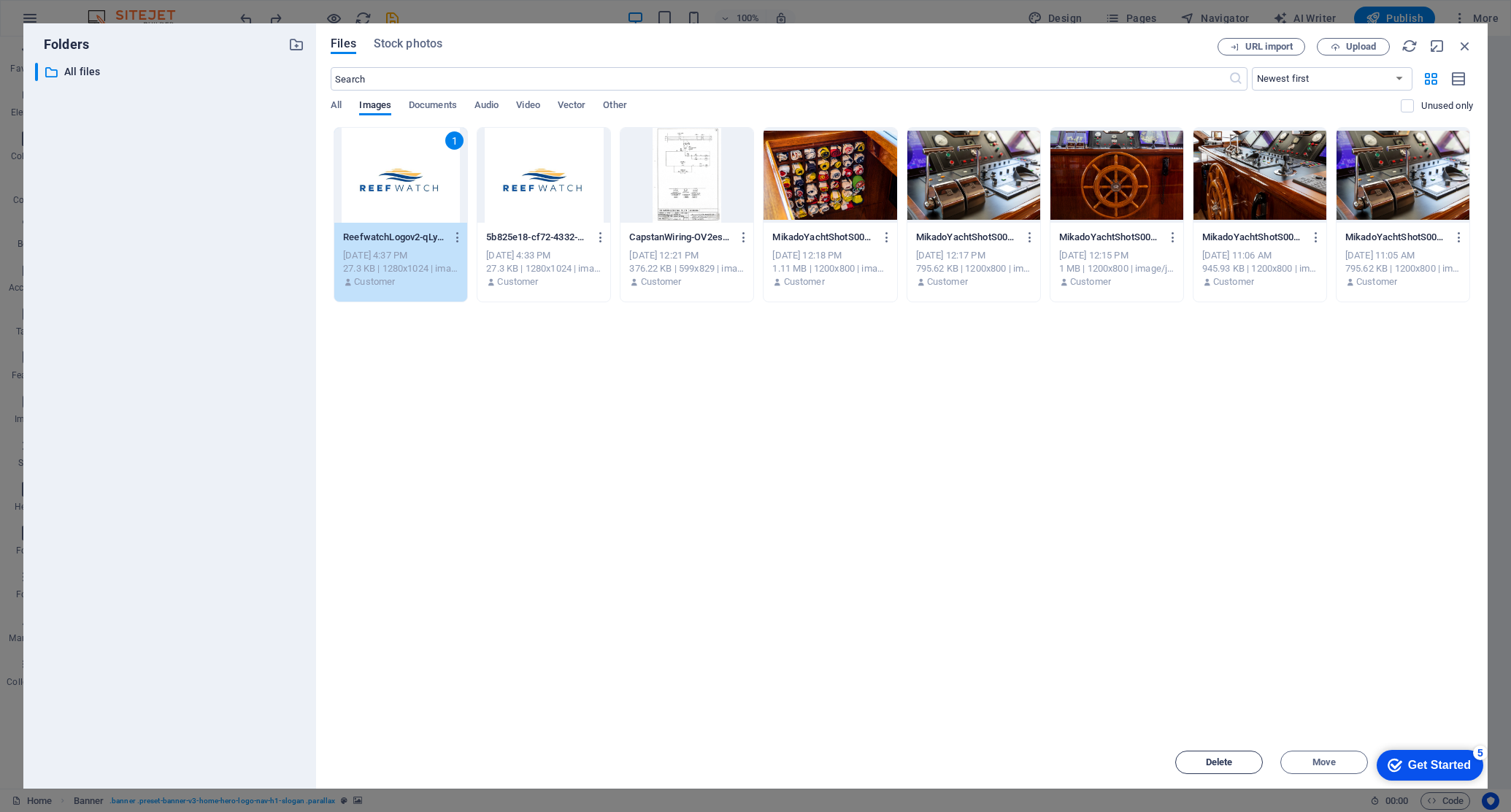
click at [1152, 693] on span "Delete" at bounding box center [1220, 761] width 27 height 9
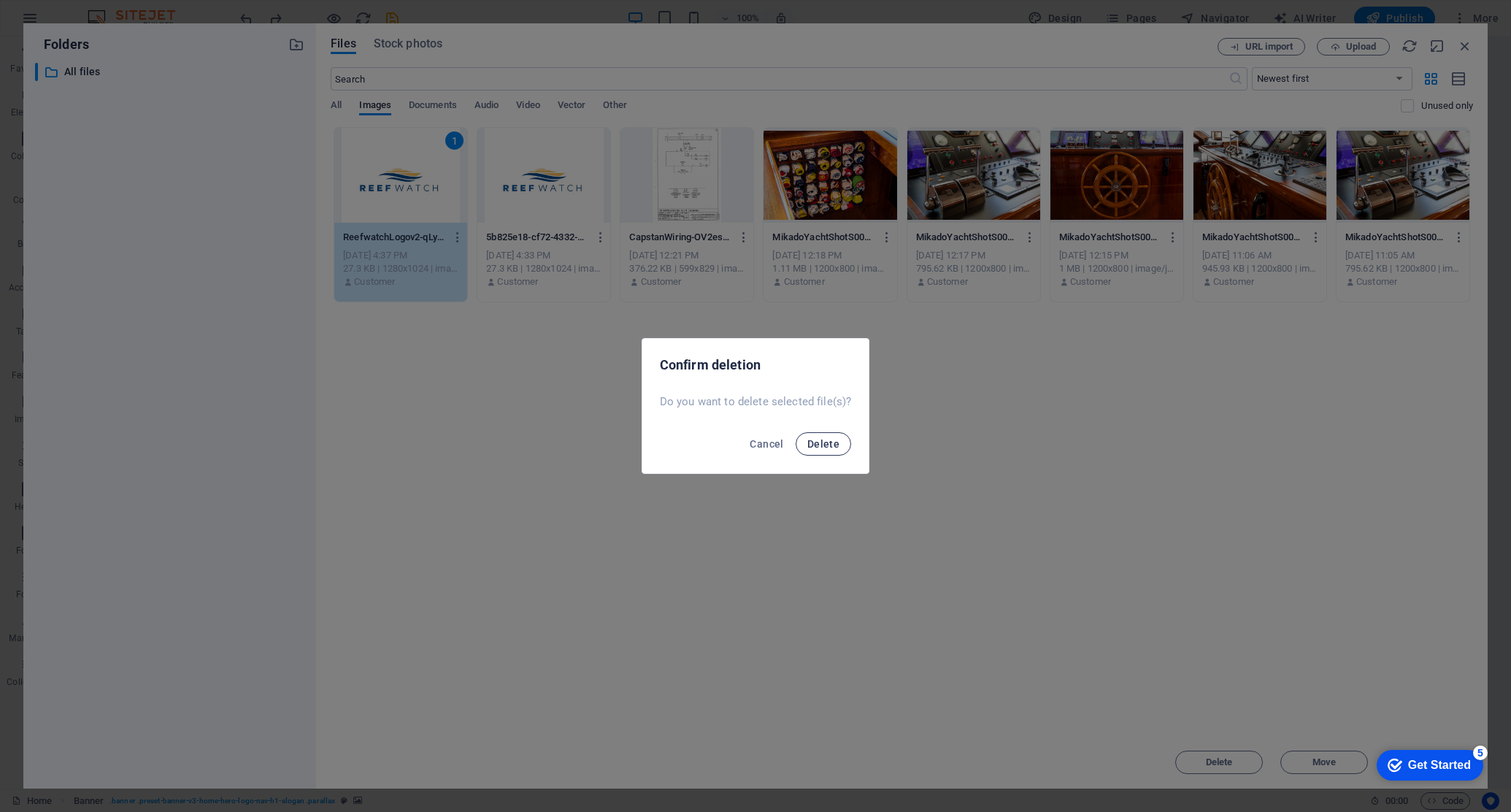
click at [816, 443] on span "Delete" at bounding box center [823, 444] width 32 height 12
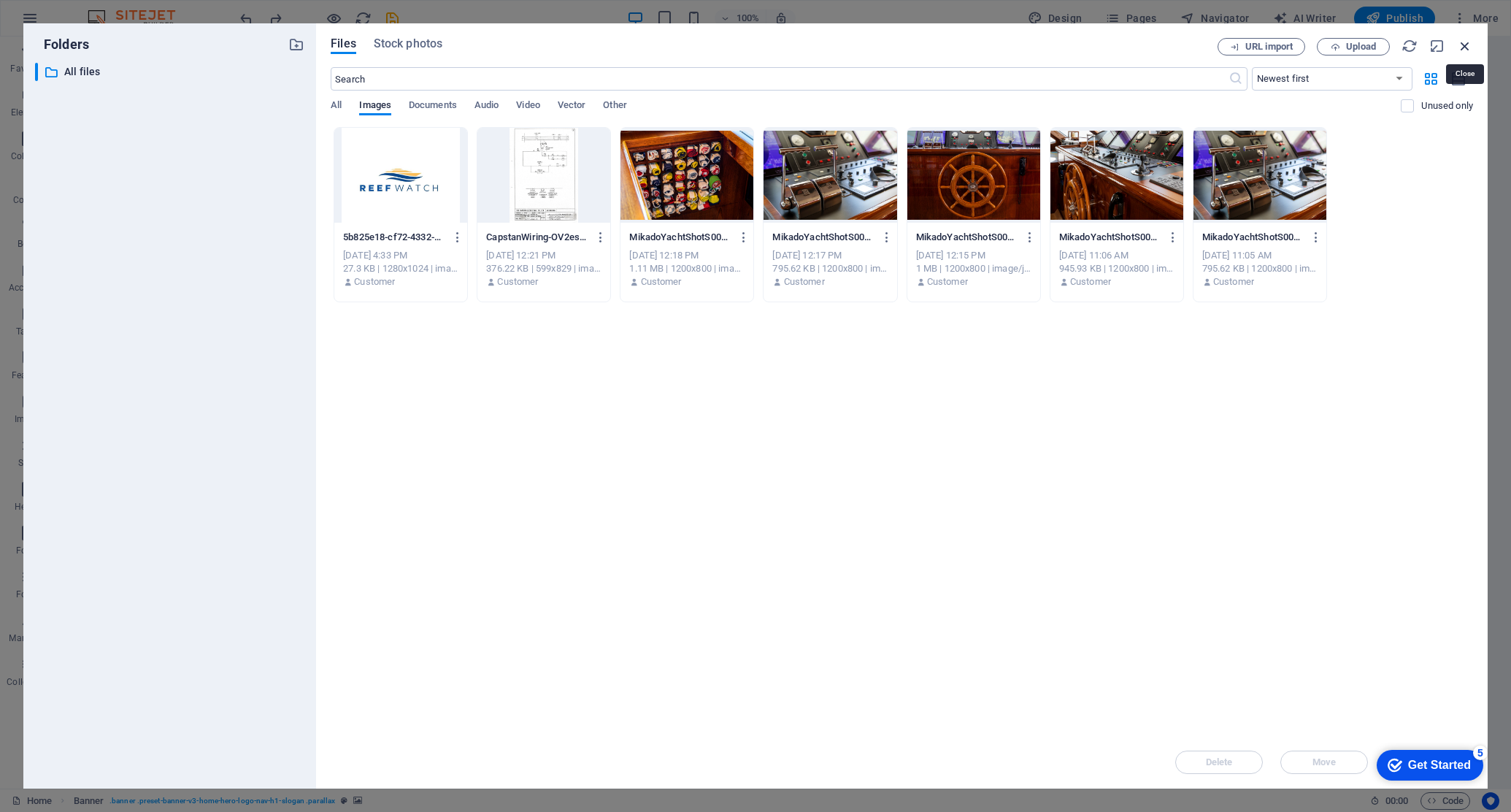
click at [1152, 45] on icon "button" at bounding box center [1465, 46] width 16 height 16
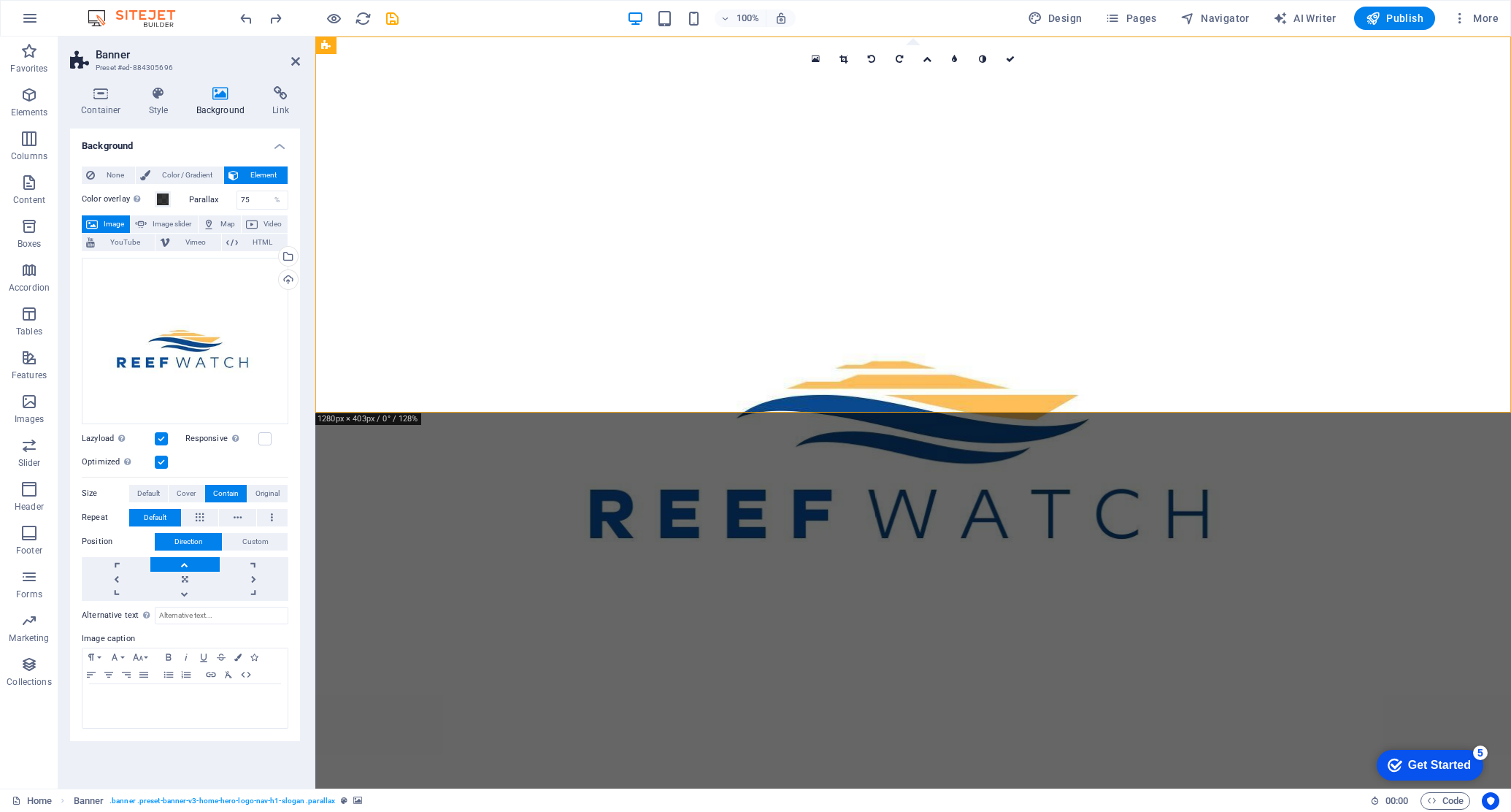
click at [189, 564] on link at bounding box center [184, 564] width 68 height 15
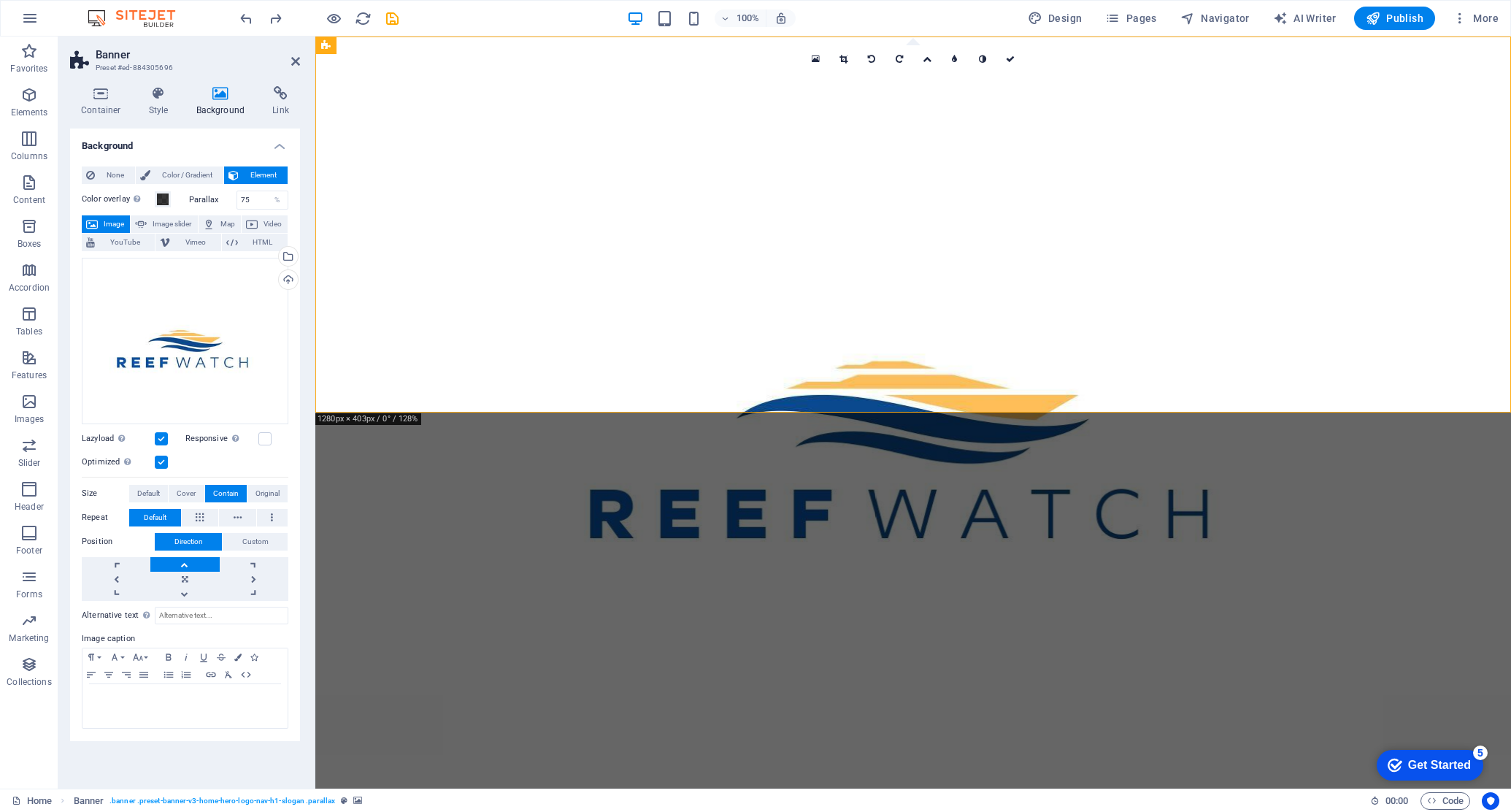
click at [189, 564] on link at bounding box center [184, 564] width 68 height 15
click at [183, 563] on link at bounding box center [184, 564] width 68 height 15
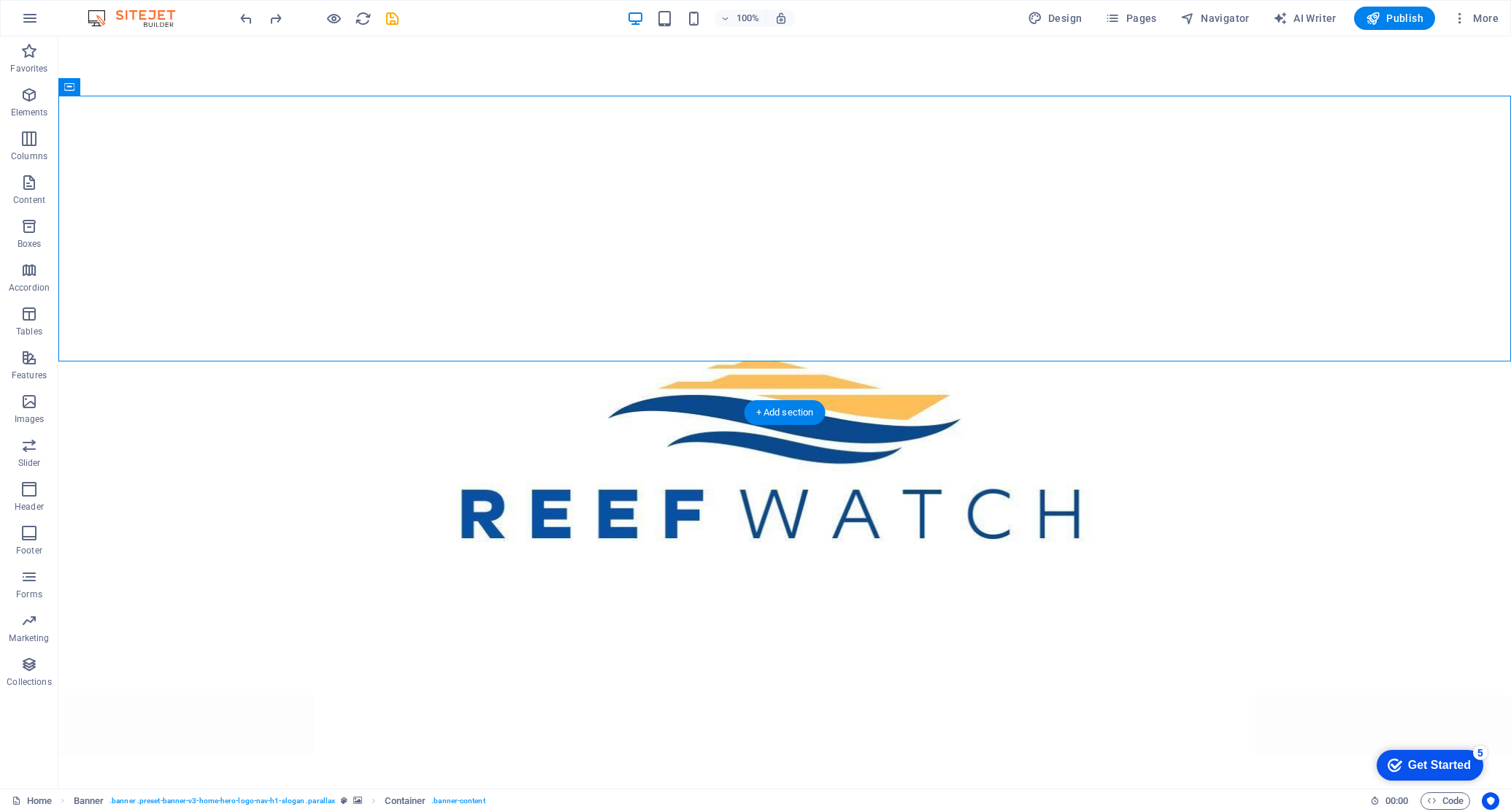
drag, startPoint x: 462, startPoint y: 351, endPoint x: 712, endPoint y: 478, distance: 280.4
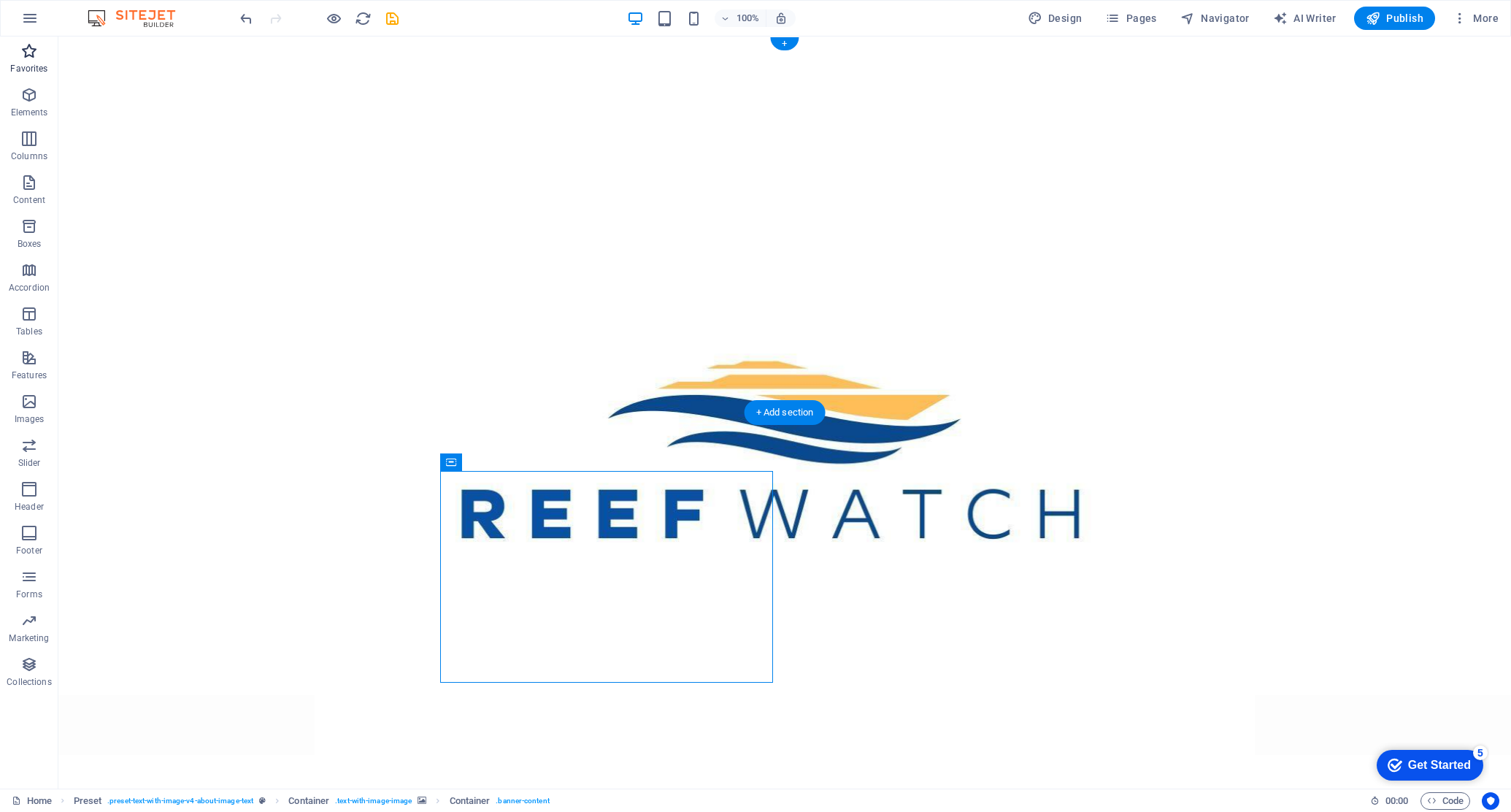
click at [29, 57] on icon "button" at bounding box center [29, 51] width 18 height 18
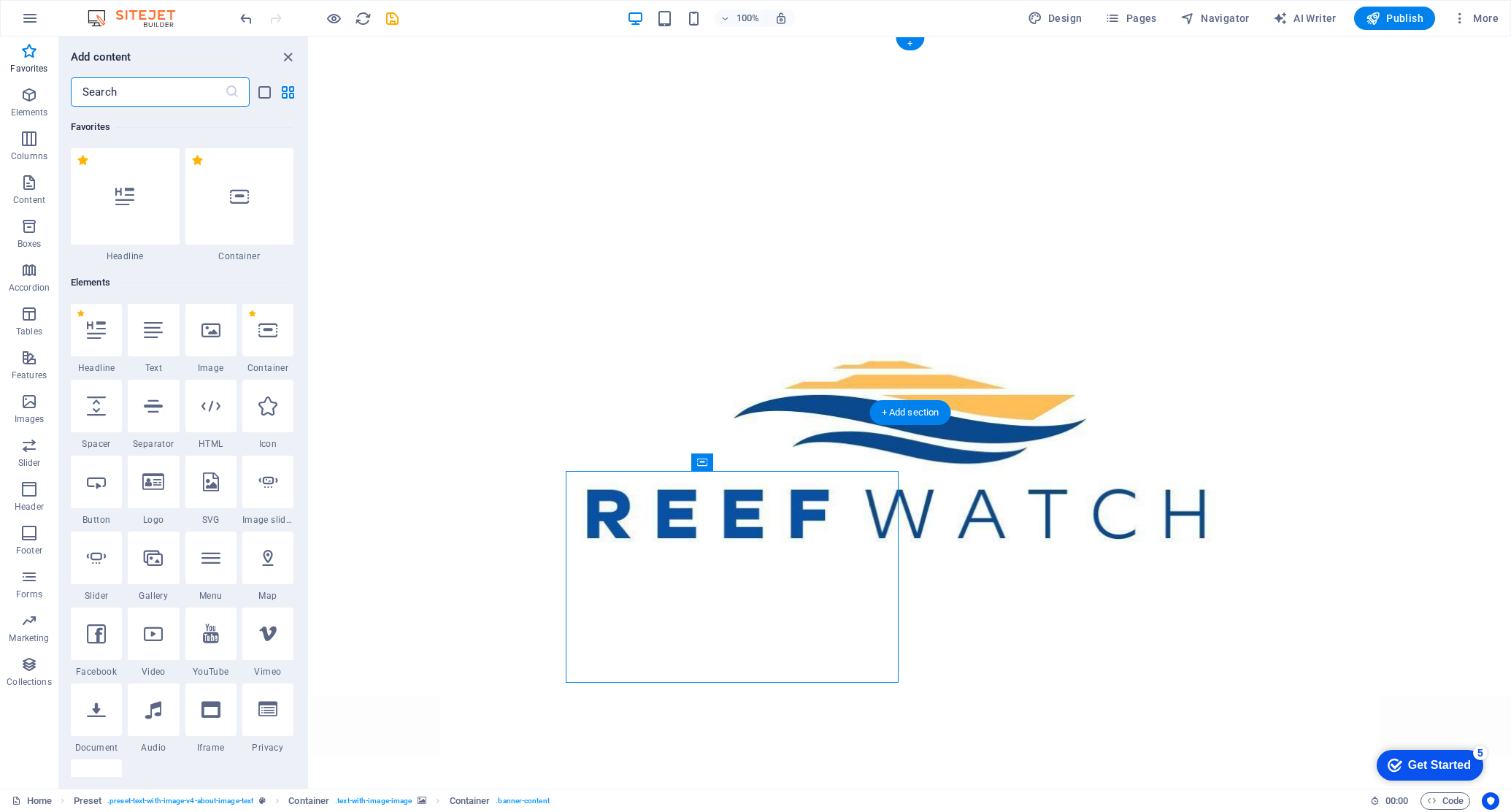
click at [481, 315] on figure at bounding box center [910, 412] width 1201 height 752
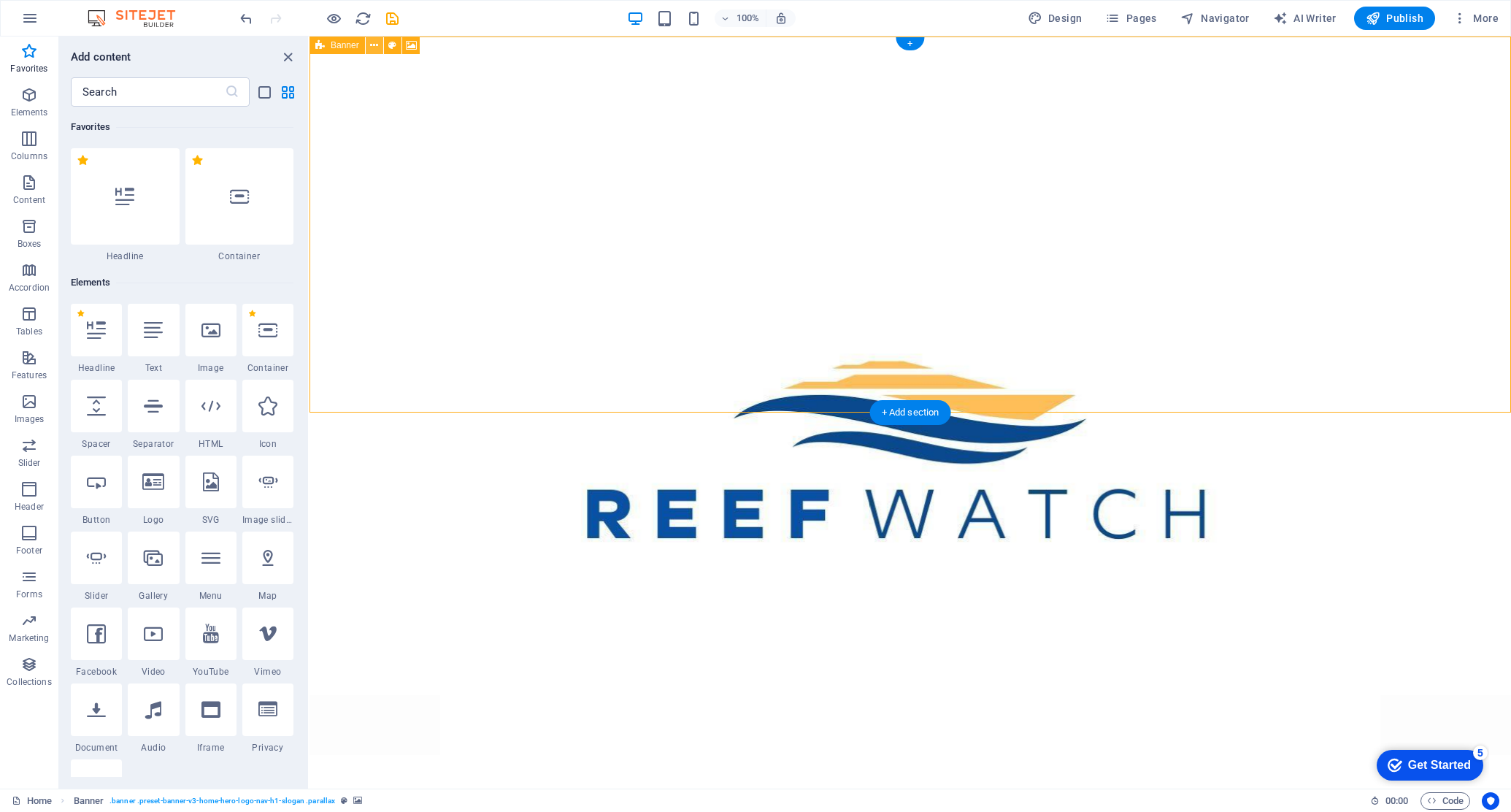
click at [378, 45] on icon at bounding box center [374, 46] width 8 height 16
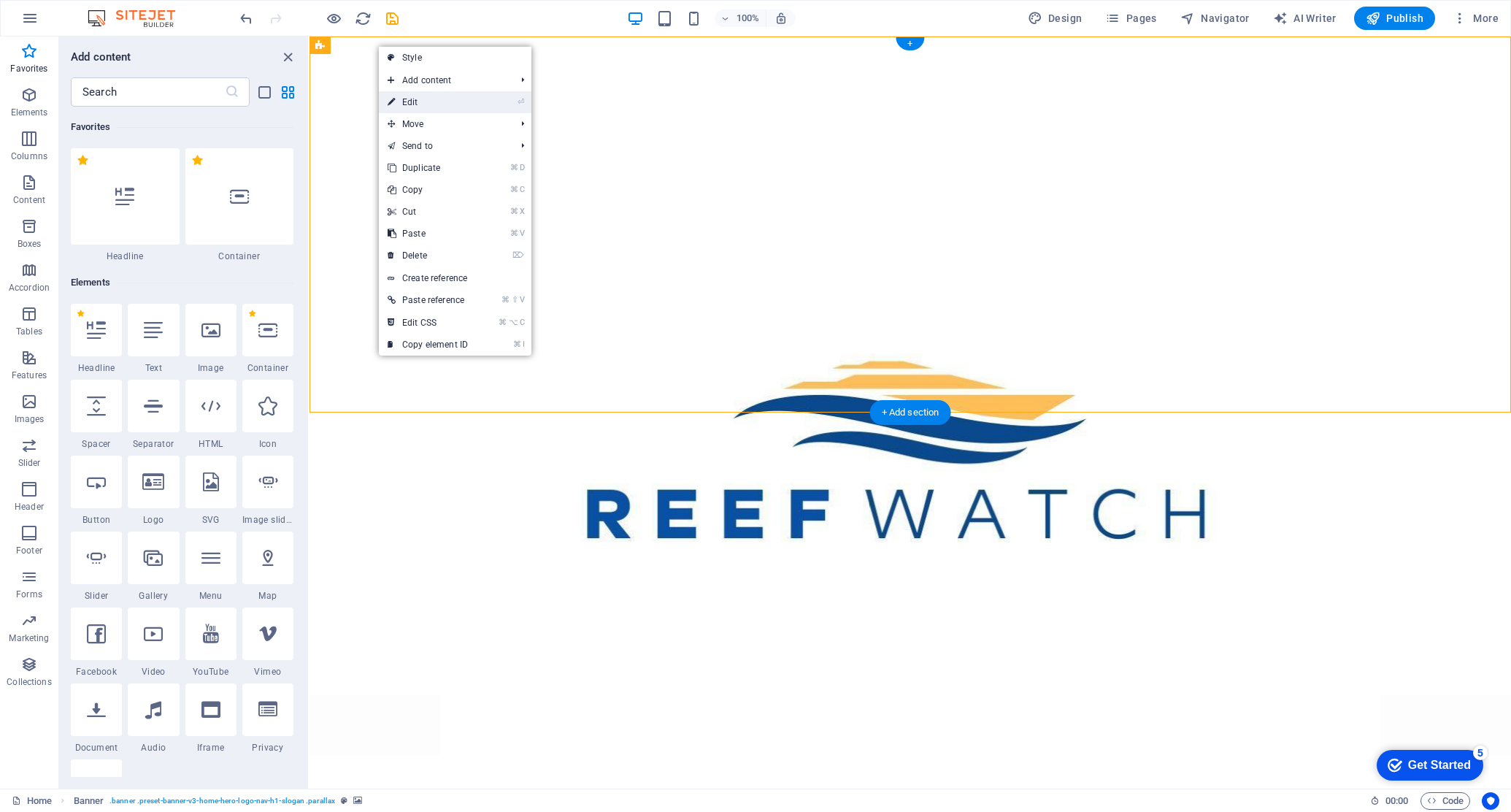
click at [404, 103] on link "⏎ Edit" at bounding box center [427, 102] width 97 height 21
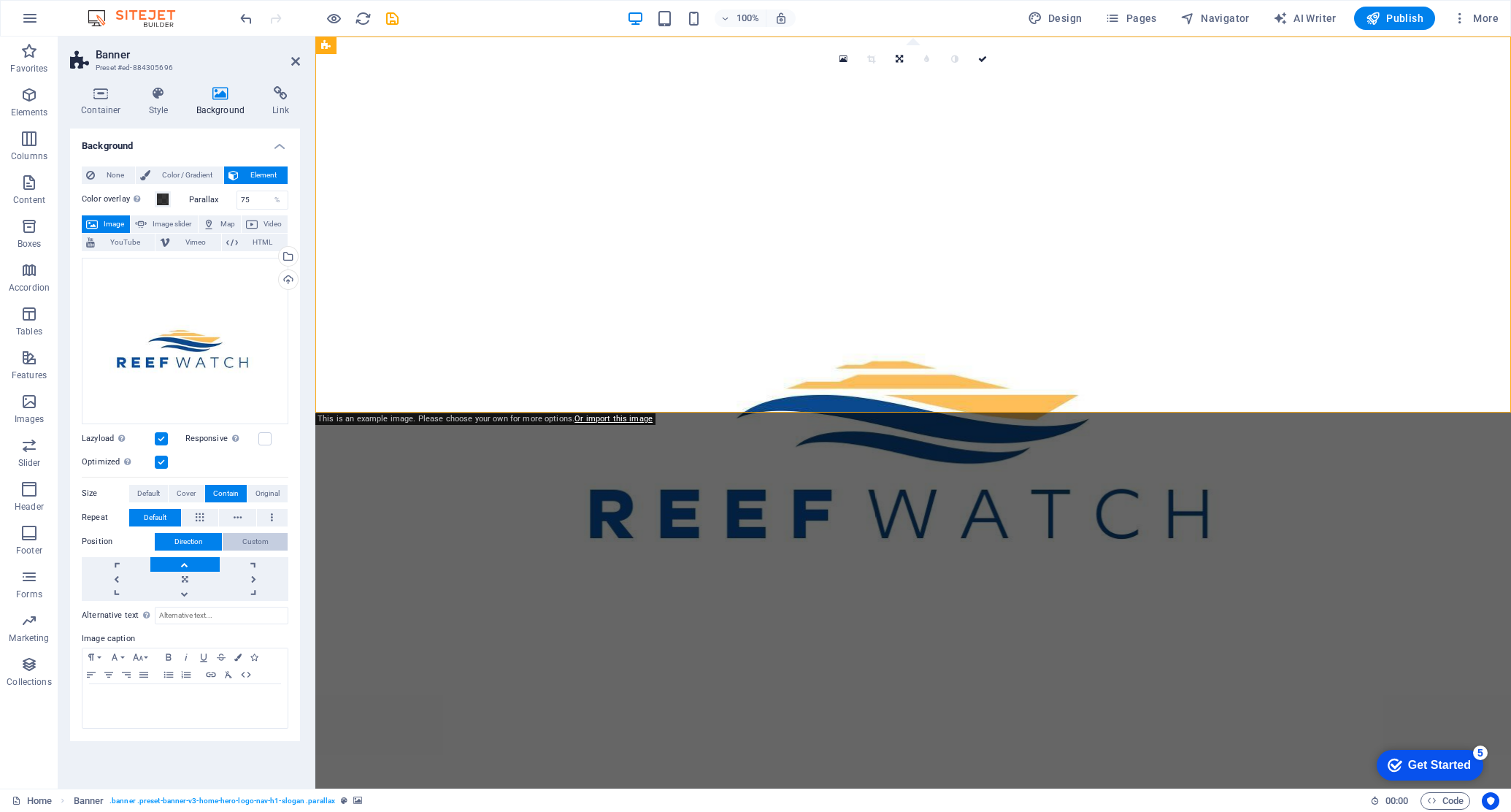
click at [261, 540] on span "Custom" at bounding box center [255, 541] width 26 height 18
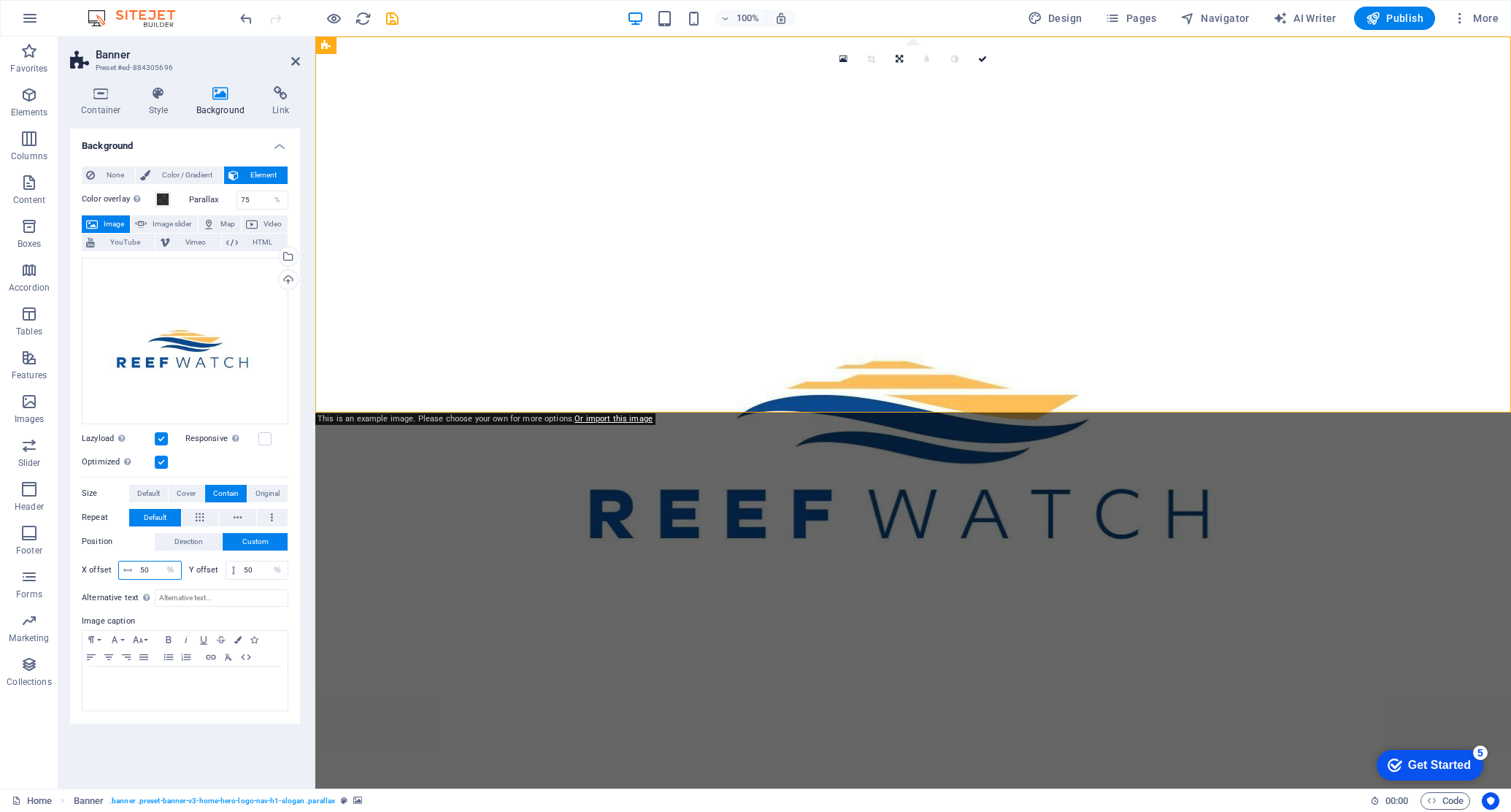
click at [150, 571] on input "50" at bounding box center [159, 571] width 45 height 18
click at [250, 568] on input "50" at bounding box center [264, 571] width 48 height 18
type input "5"
click at [293, 578] on div "None Color / Gradient Element Stretch background to full-width Color overlay Pl…" at bounding box center [185, 439] width 230 height 569
click at [183, 603] on input "Alternative text The alternative text is used by devices that cannot display im…" at bounding box center [221, 598] width 133 height 18
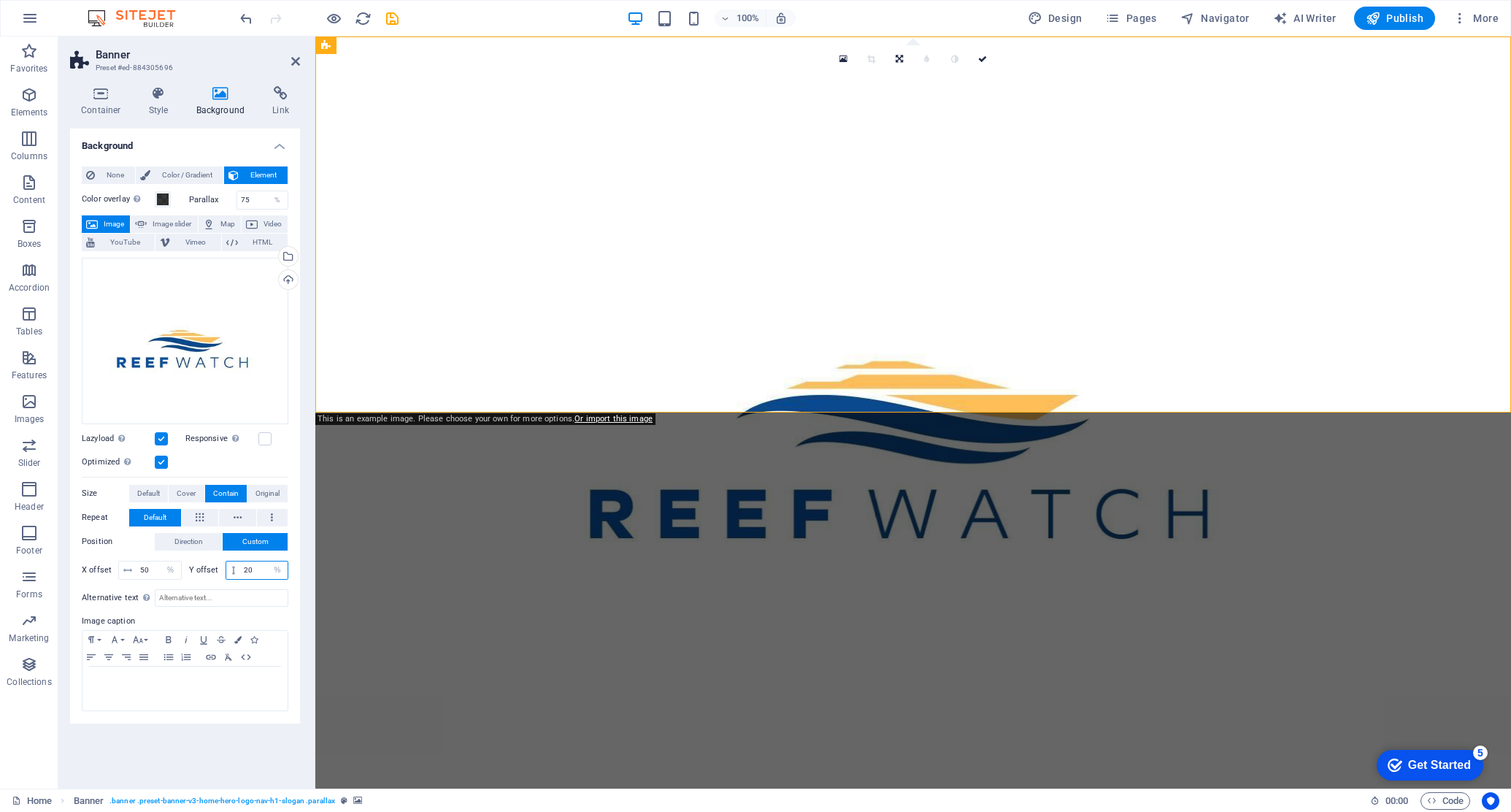
click at [250, 568] on input "20" at bounding box center [264, 571] width 48 height 18
type input "2"
type input "10"
click at [984, 57] on icon at bounding box center [982, 58] width 9 height 9
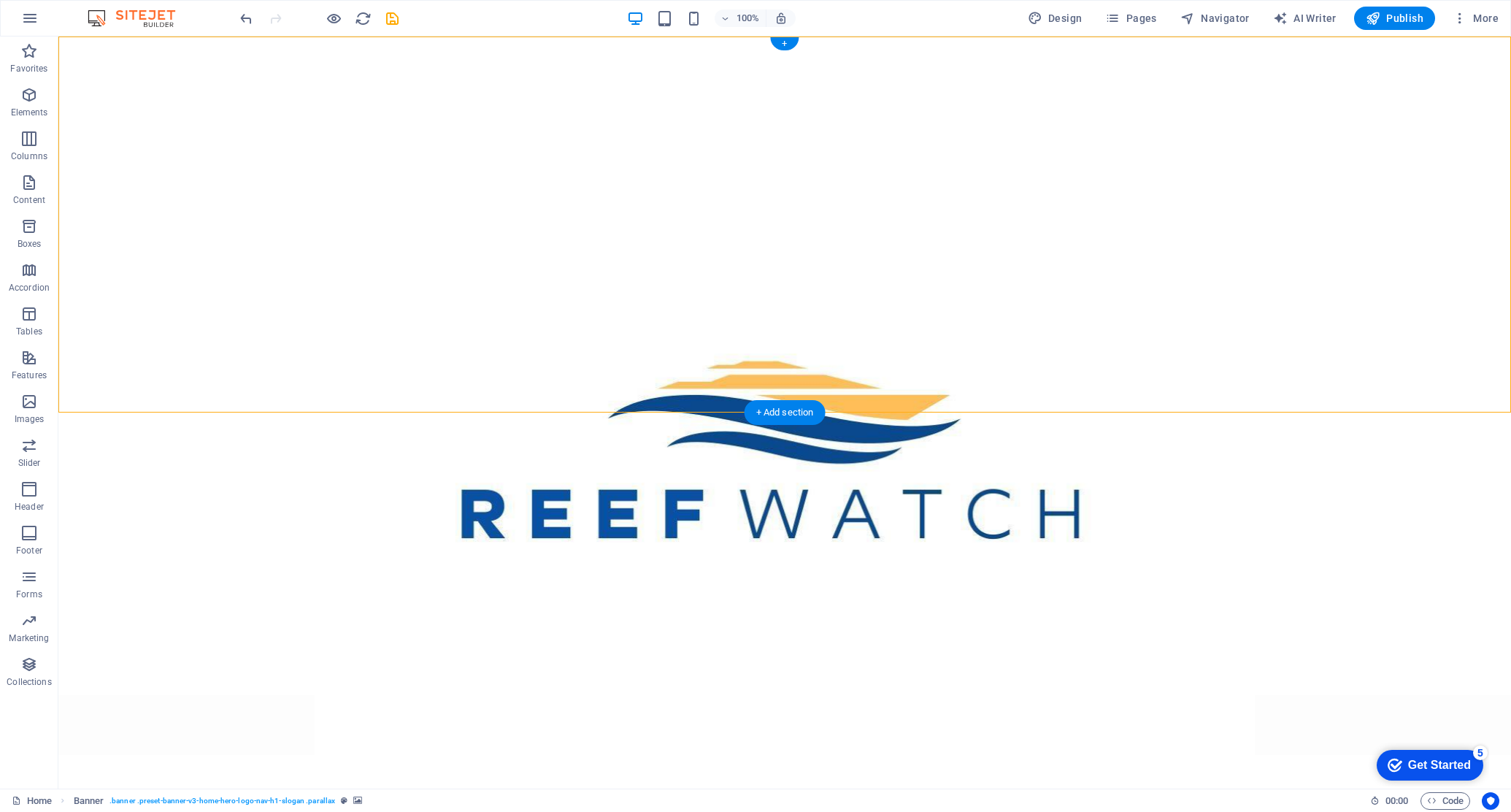
click at [118, 100] on figure at bounding box center [785, 412] width 1453 height 752
click at [132, 203] on figure at bounding box center [785, 412] width 1453 height 752
click at [131, 173] on figure at bounding box center [785, 412] width 1453 height 752
click at [633, 234] on figure at bounding box center [785, 412] width 1453 height 752
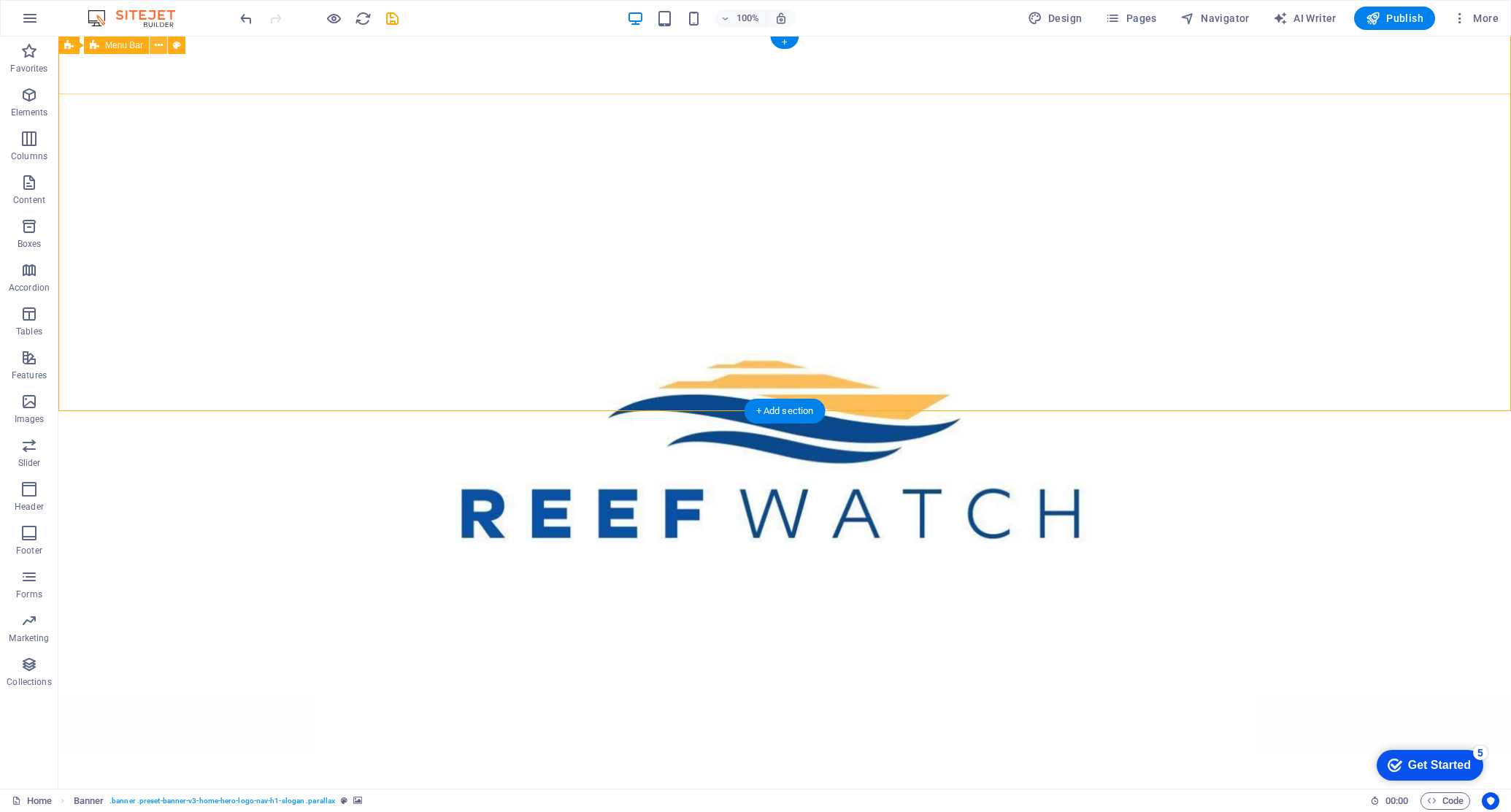
click at [157, 45] on icon at bounding box center [159, 46] width 8 height 16
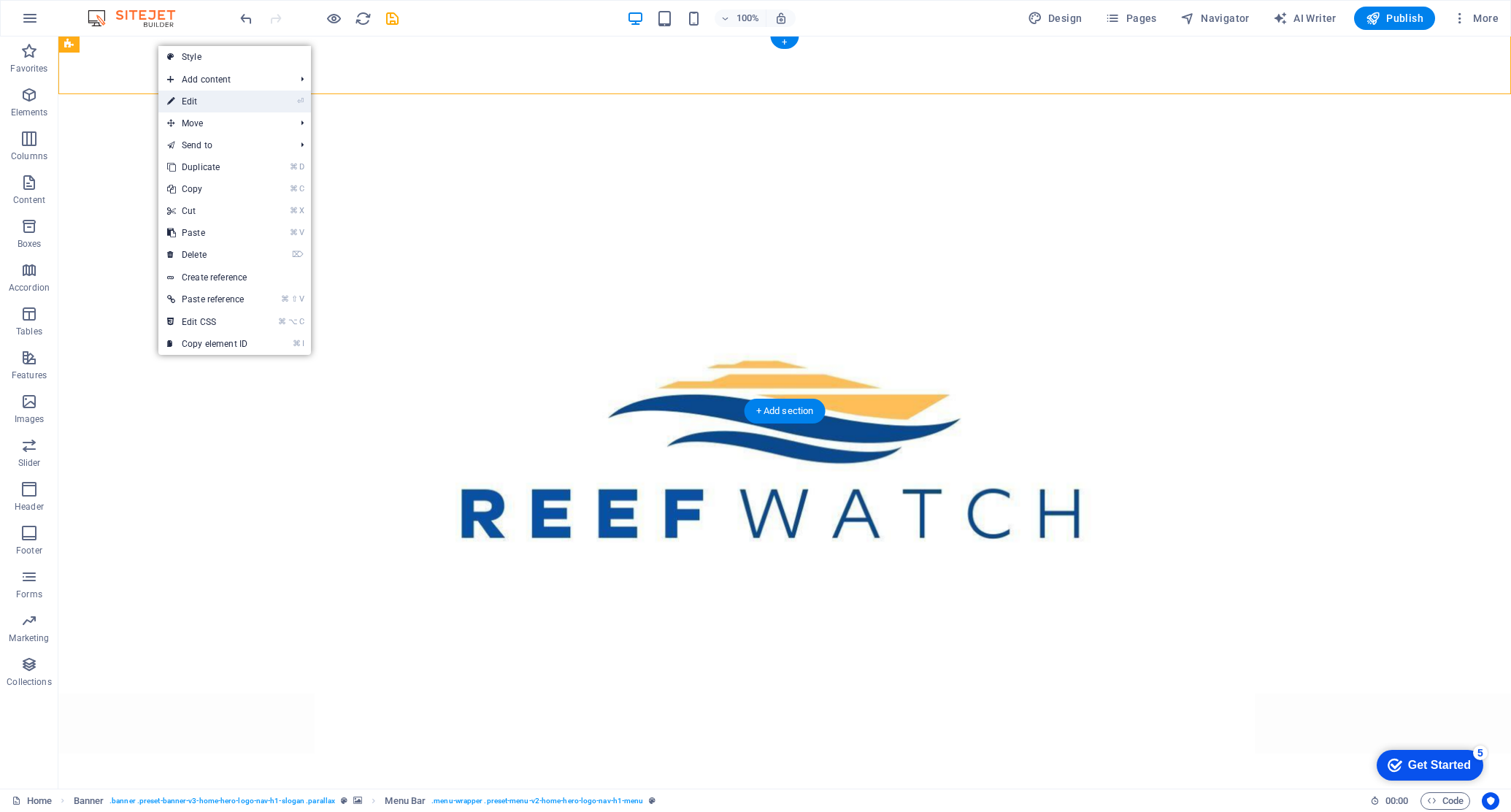
click at [187, 100] on link "⏎ Edit" at bounding box center [207, 101] width 97 height 21
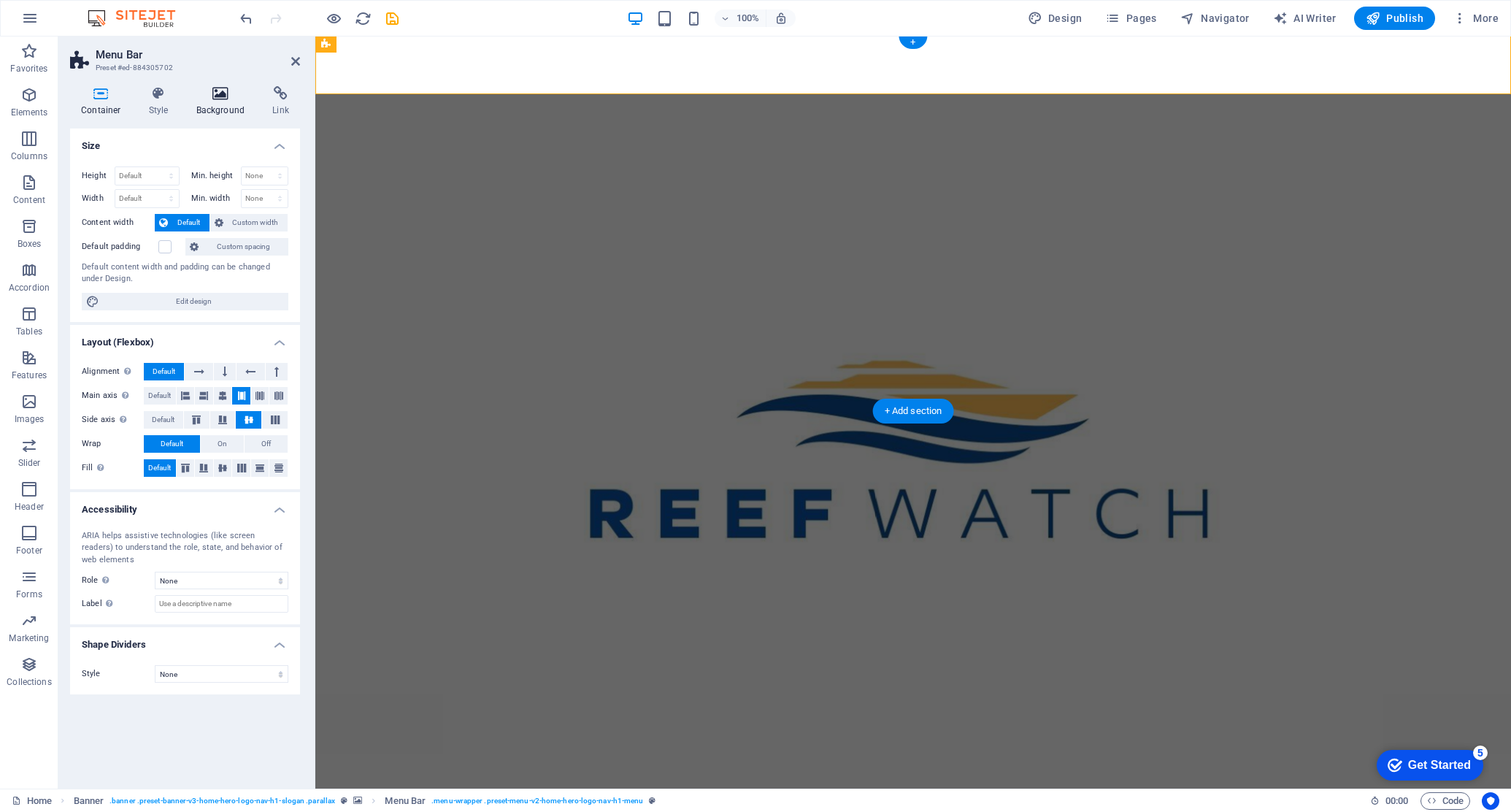
click at [215, 99] on icon at bounding box center [220, 92] width 71 height 15
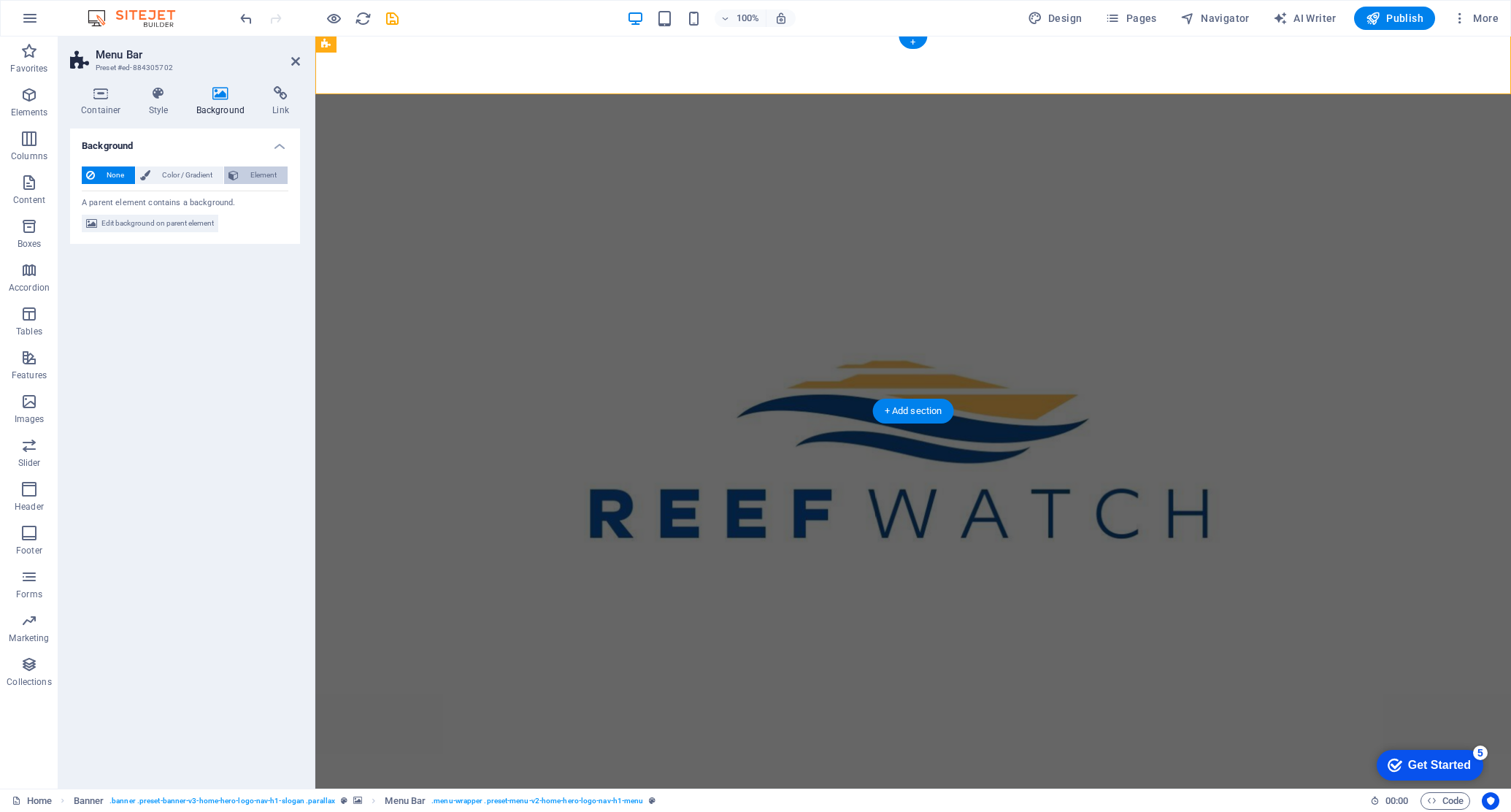
click at [265, 173] on span "Element" at bounding box center [263, 175] width 40 height 18
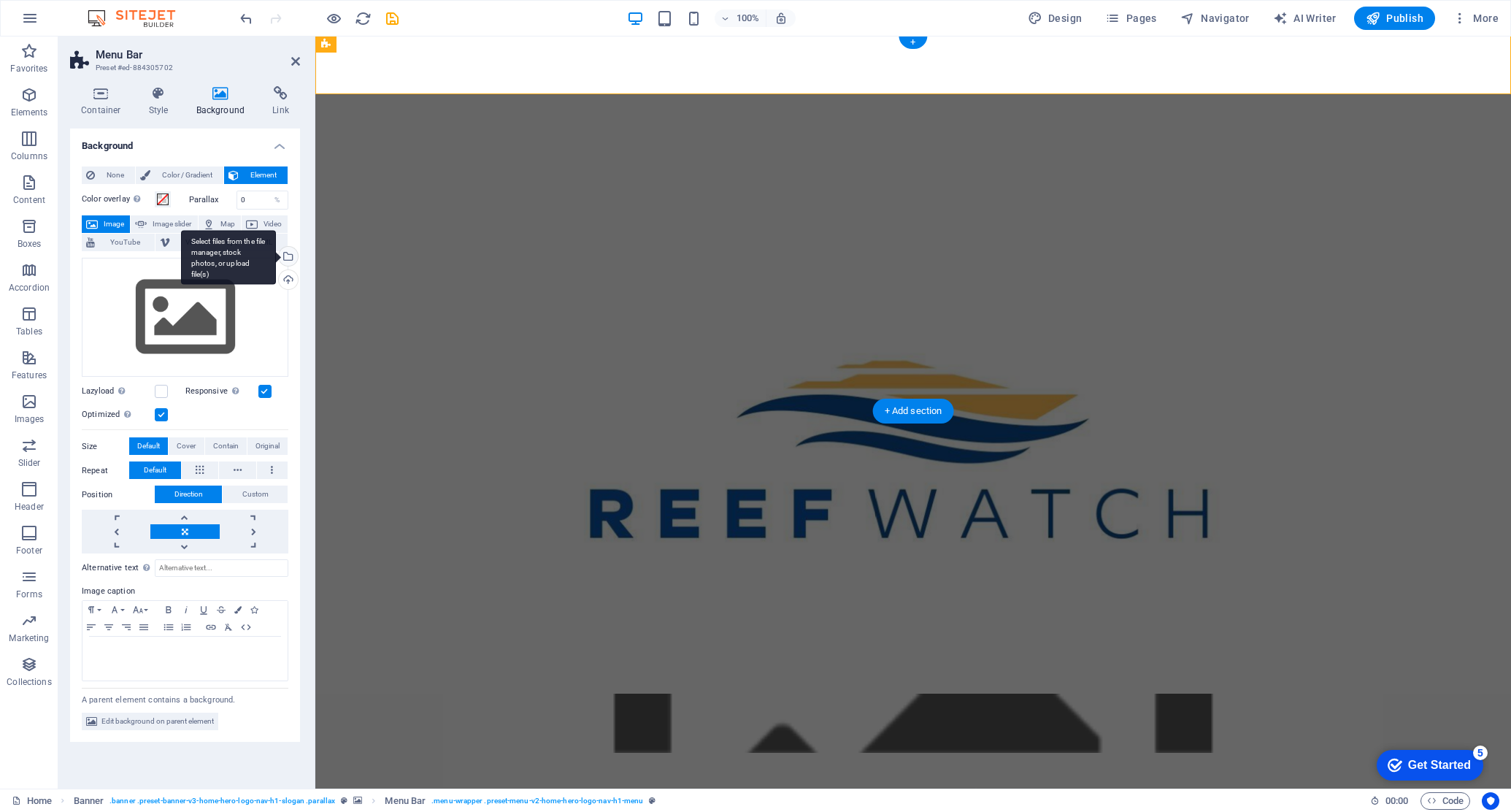
click at [287, 255] on div "Select files from the file manager, stock photos, or upload file(s)" at bounding box center [286, 257] width 21 height 21
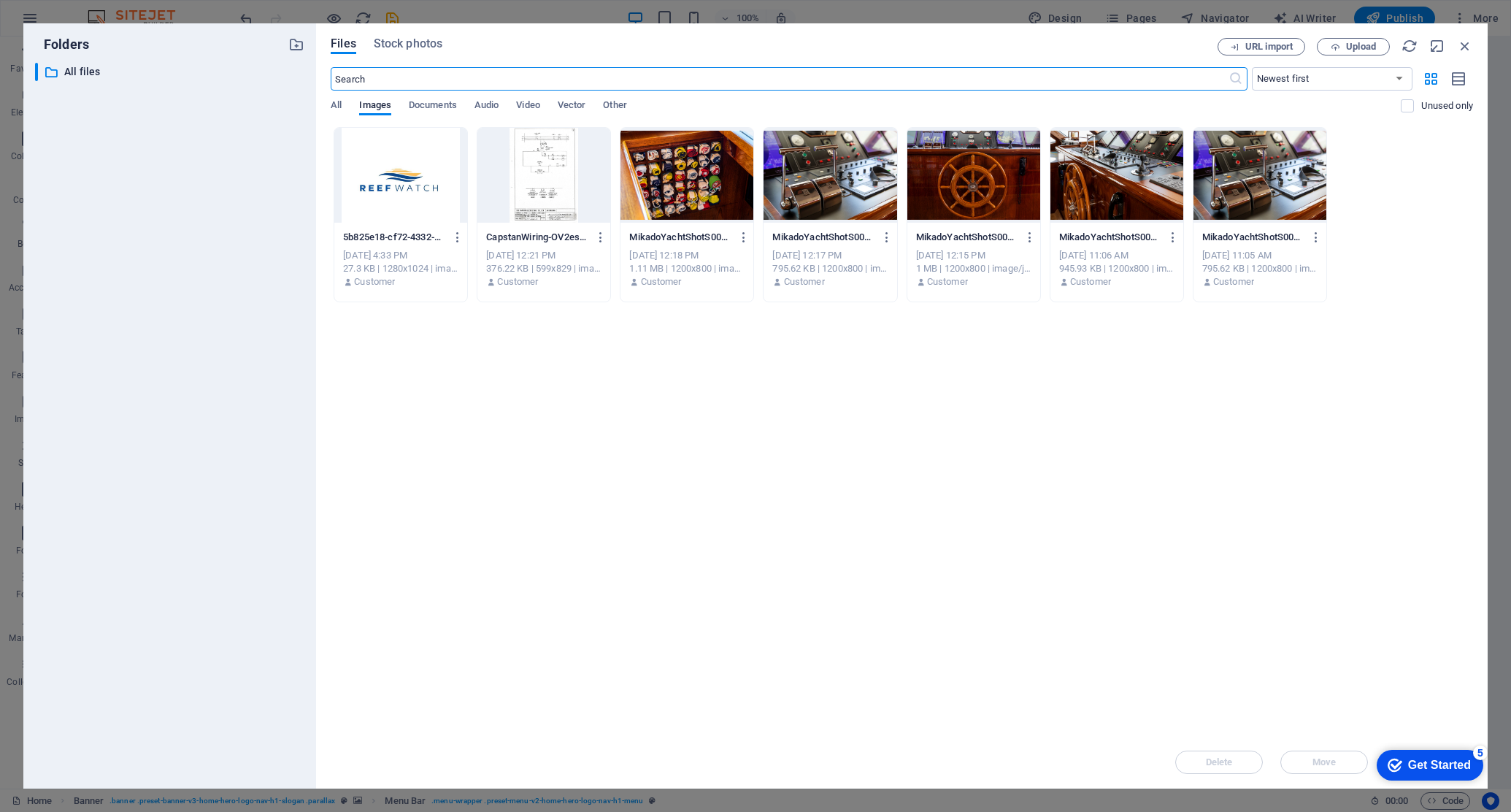
click at [400, 187] on div at bounding box center [400, 174] width 132 height 94
click at [1152, 693] on div "Get Started" at bounding box center [1440, 764] width 62 height 13
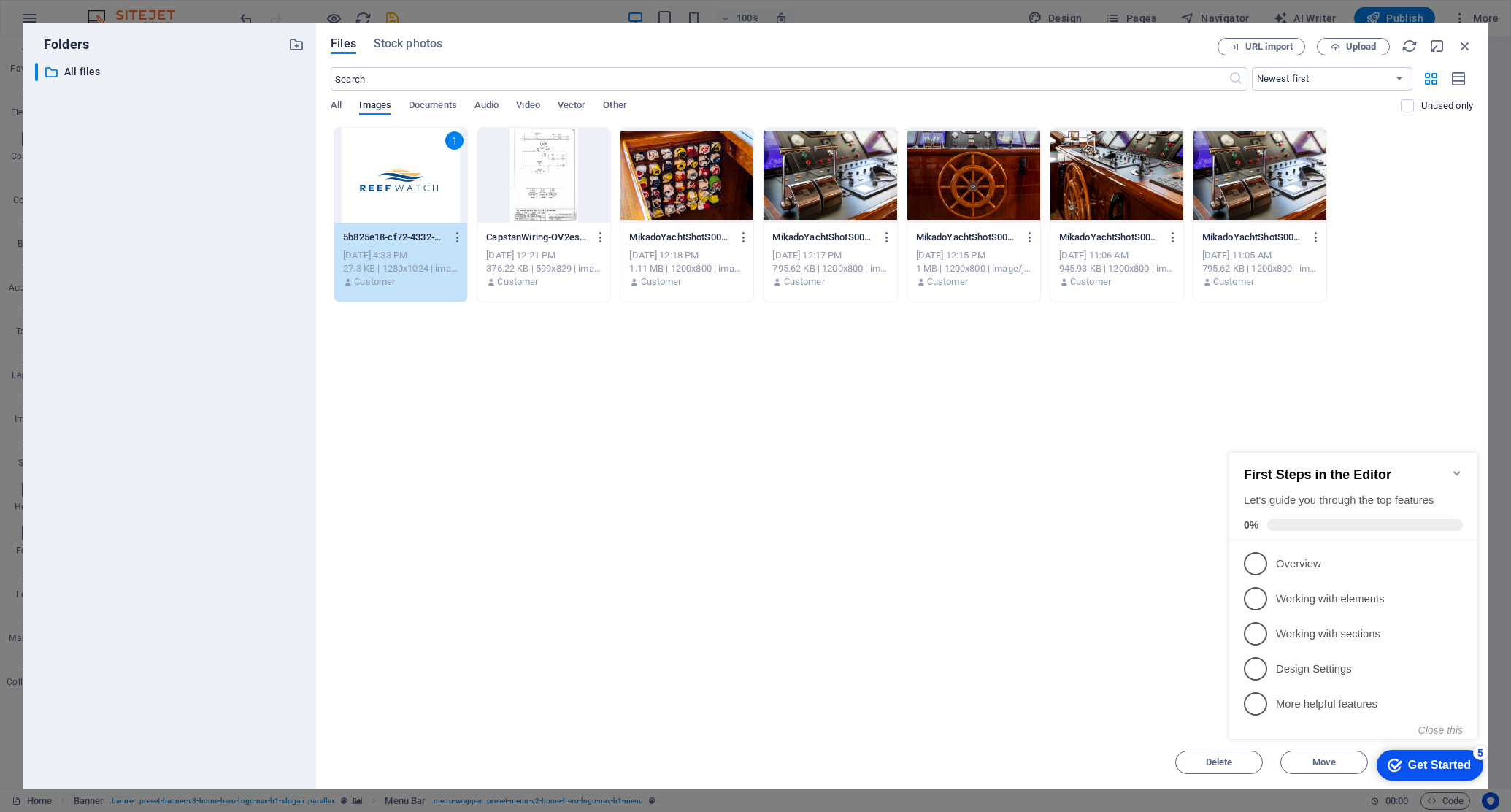
click at [1152, 693] on div "Get Started" at bounding box center [1440, 764] width 62 height 13
click at [948, 598] on div "Drop files here to upload them instantly 1 5b825e18-cf72-4332-95c8-49a7365209c6…" at bounding box center [903, 430] width 1143 height 609
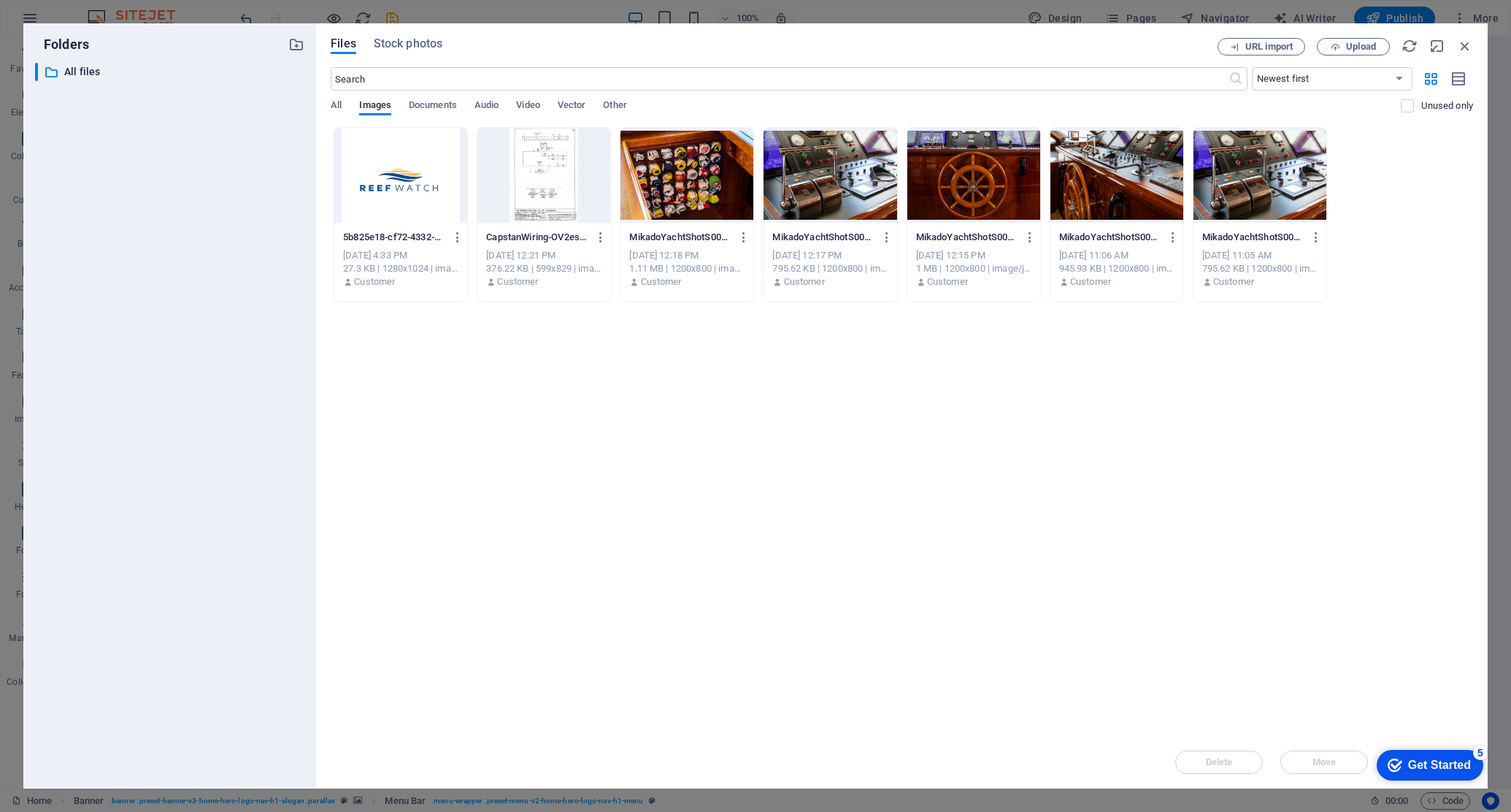
click at [401, 200] on div at bounding box center [400, 174] width 132 height 94
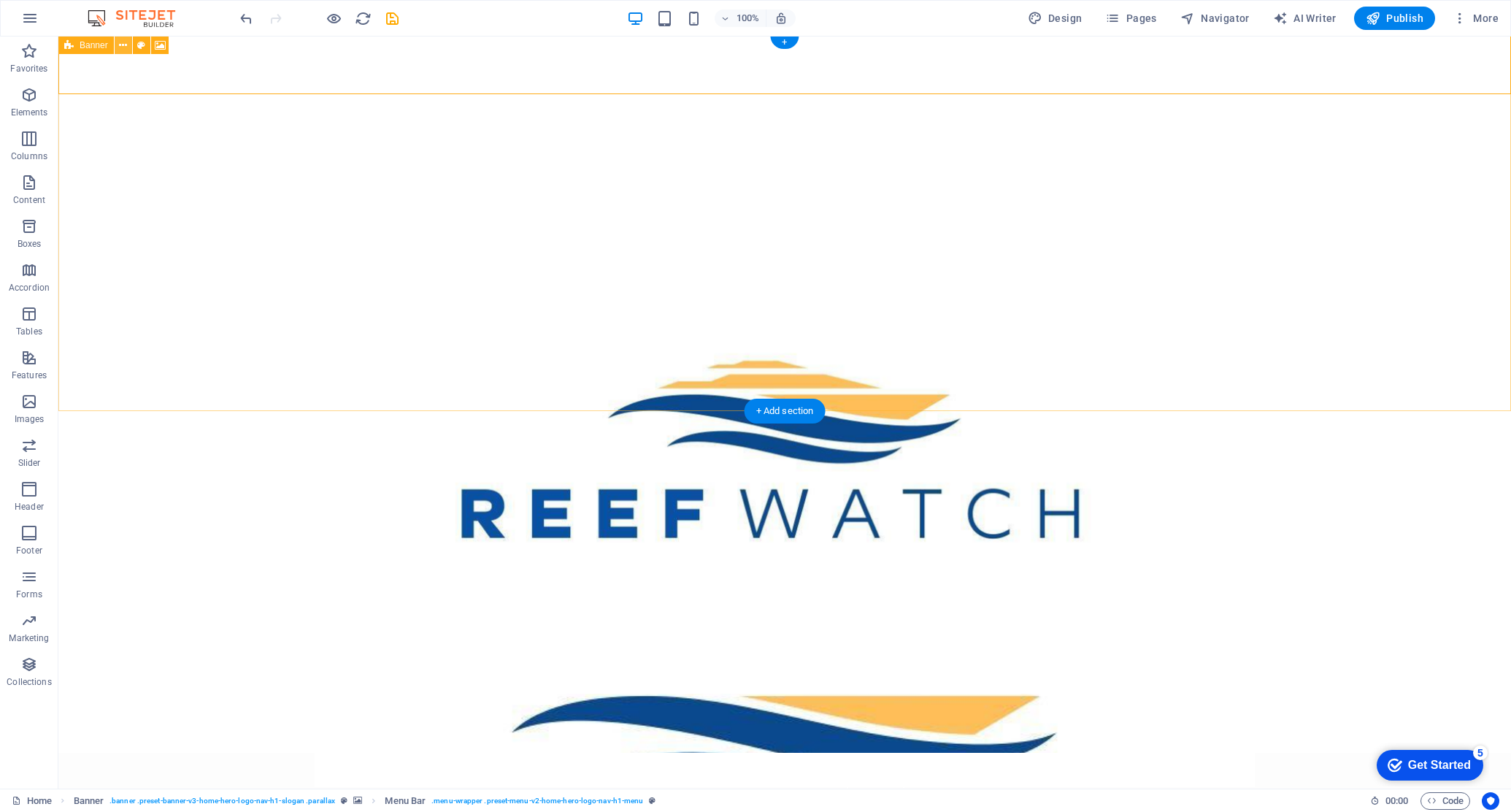
click at [124, 45] on icon at bounding box center [123, 46] width 8 height 16
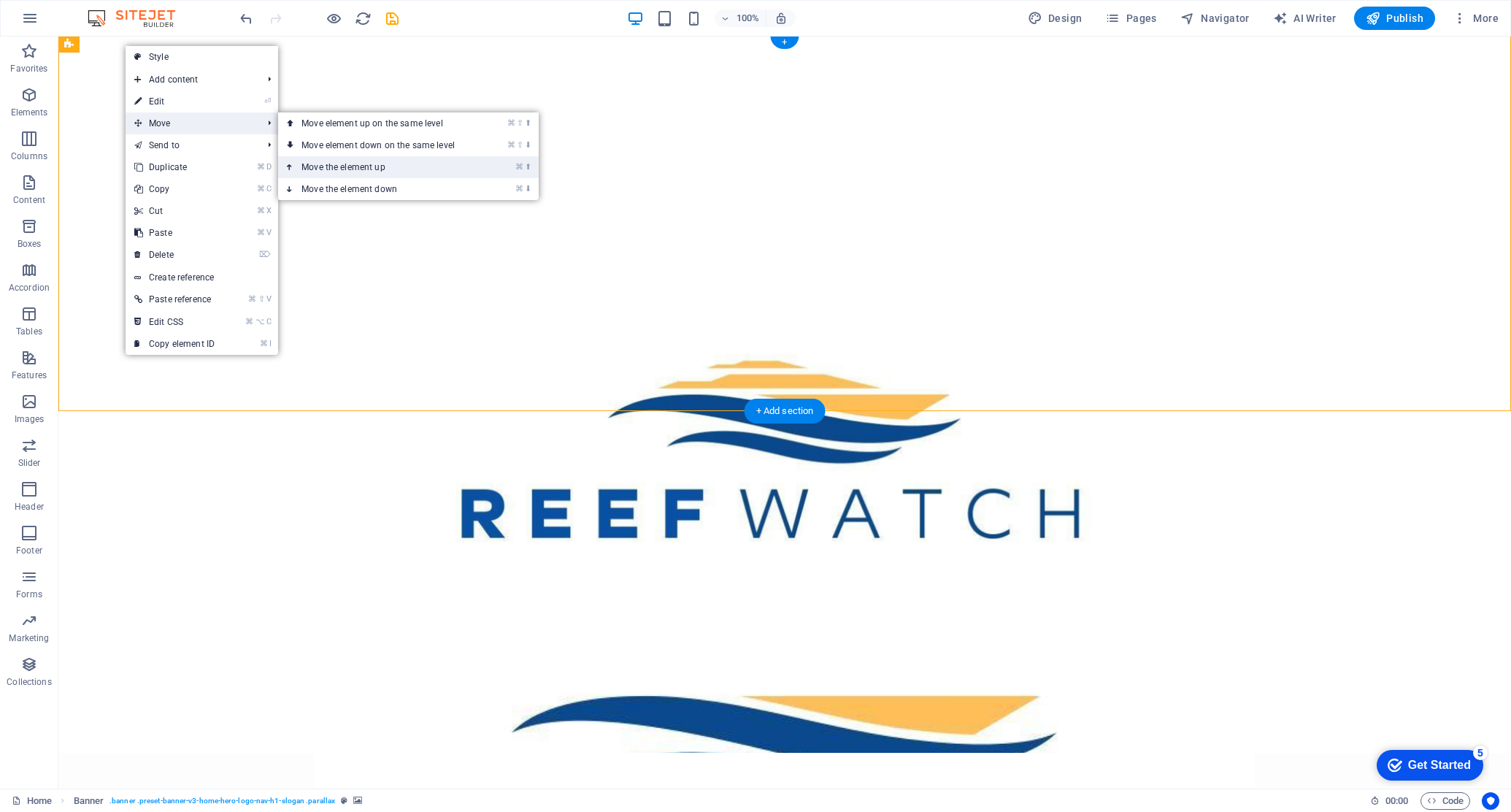
click at [318, 168] on link "⌘ ⬆ Move the element up" at bounding box center [381, 166] width 205 height 21
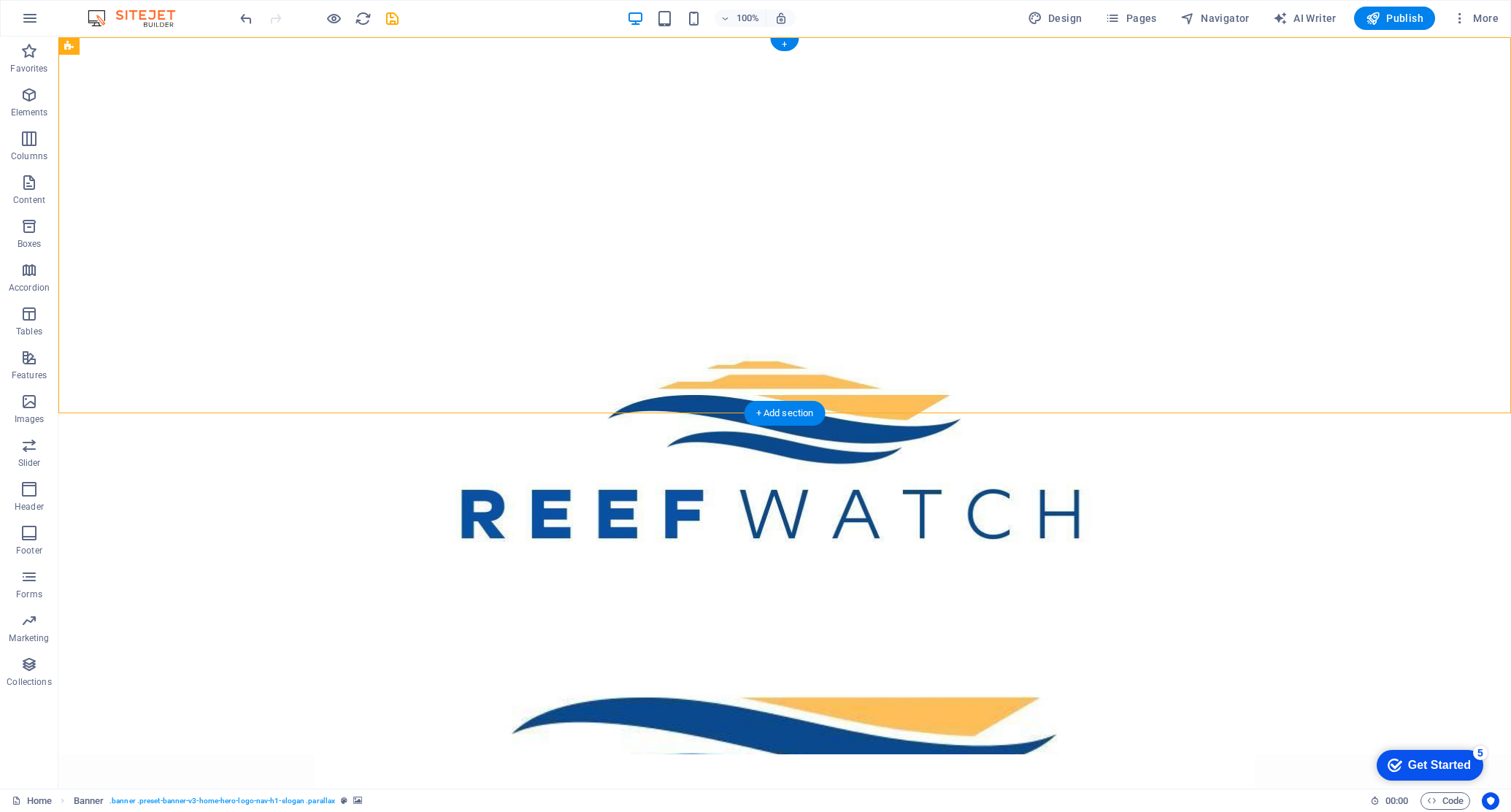
scroll to position [0, 0]
click at [489, 693] on nav "Home About Gallery FAQ" at bounding box center [785, 784] width 689 height 36
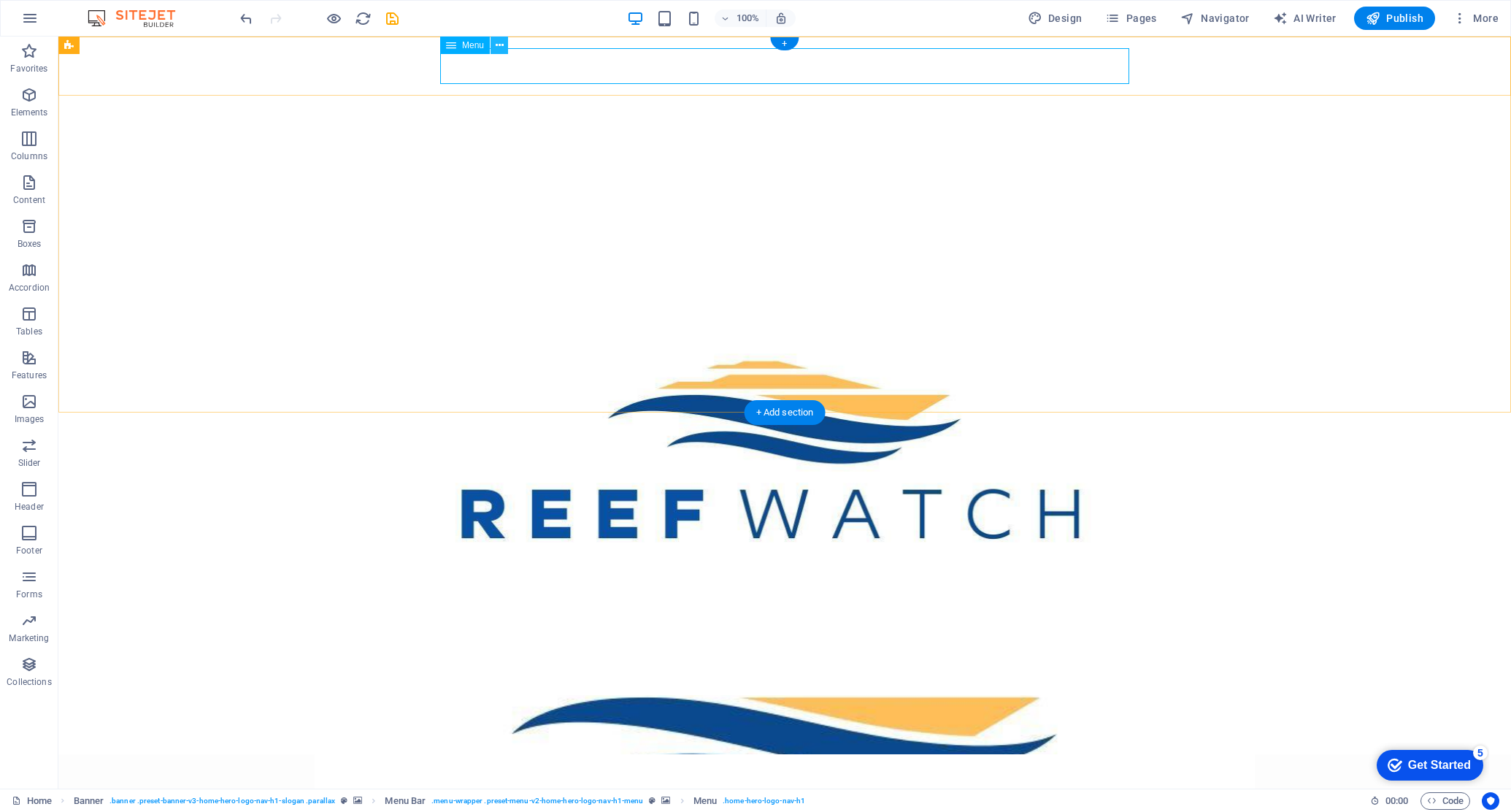
click at [498, 48] on icon at bounding box center [499, 46] width 8 height 16
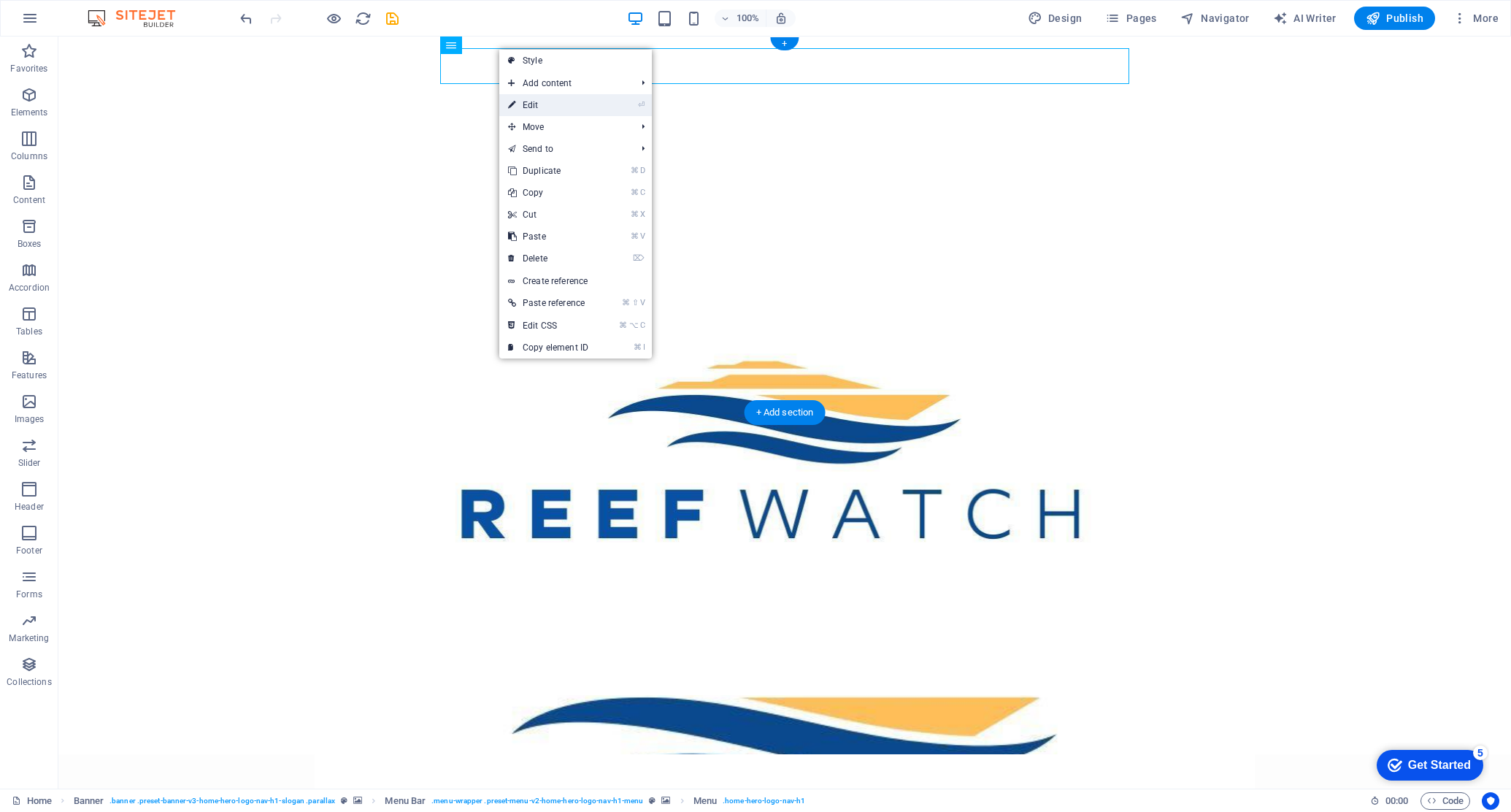
click at [535, 102] on link "⏎ Edit" at bounding box center [548, 105] width 97 height 21
select select
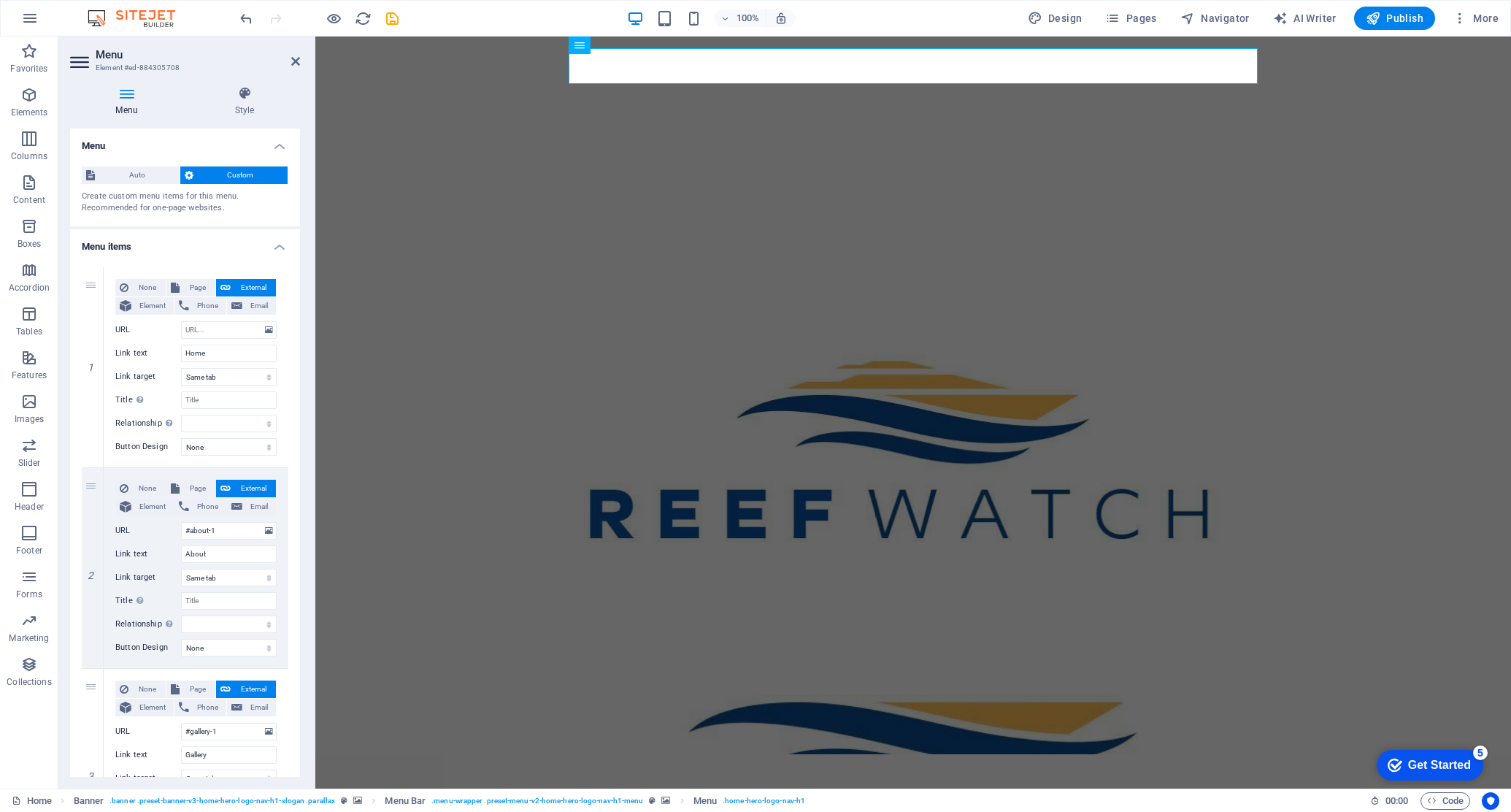
click at [489, 693] on figure at bounding box center [913, 724] width 1196 height 59
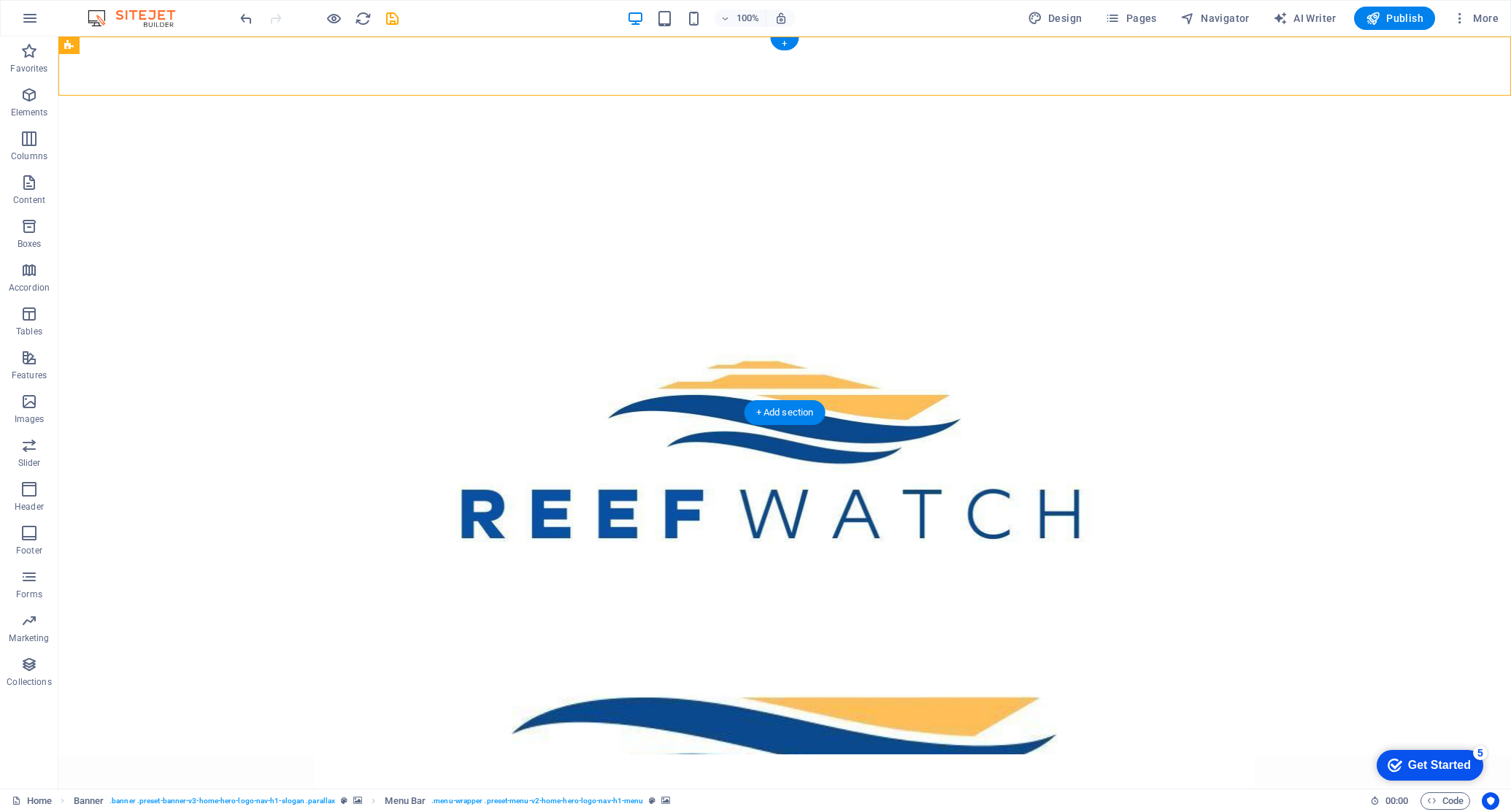
click at [256, 693] on figure at bounding box center [785, 724] width 1453 height 59
click at [123, 42] on icon at bounding box center [123, 46] width 8 height 16
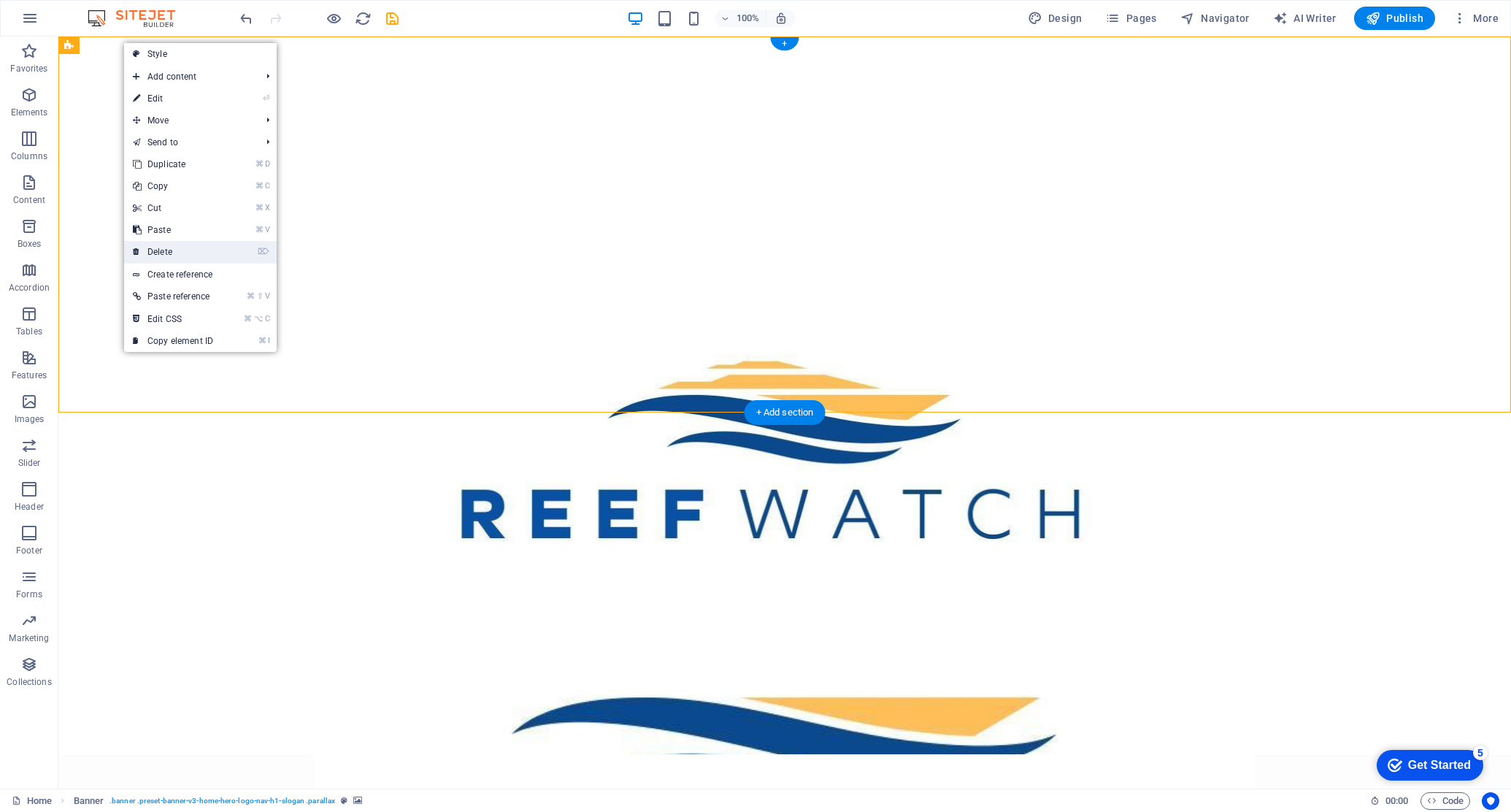
click at [165, 256] on link "⌦ Delete" at bounding box center [172, 251] width 97 height 21
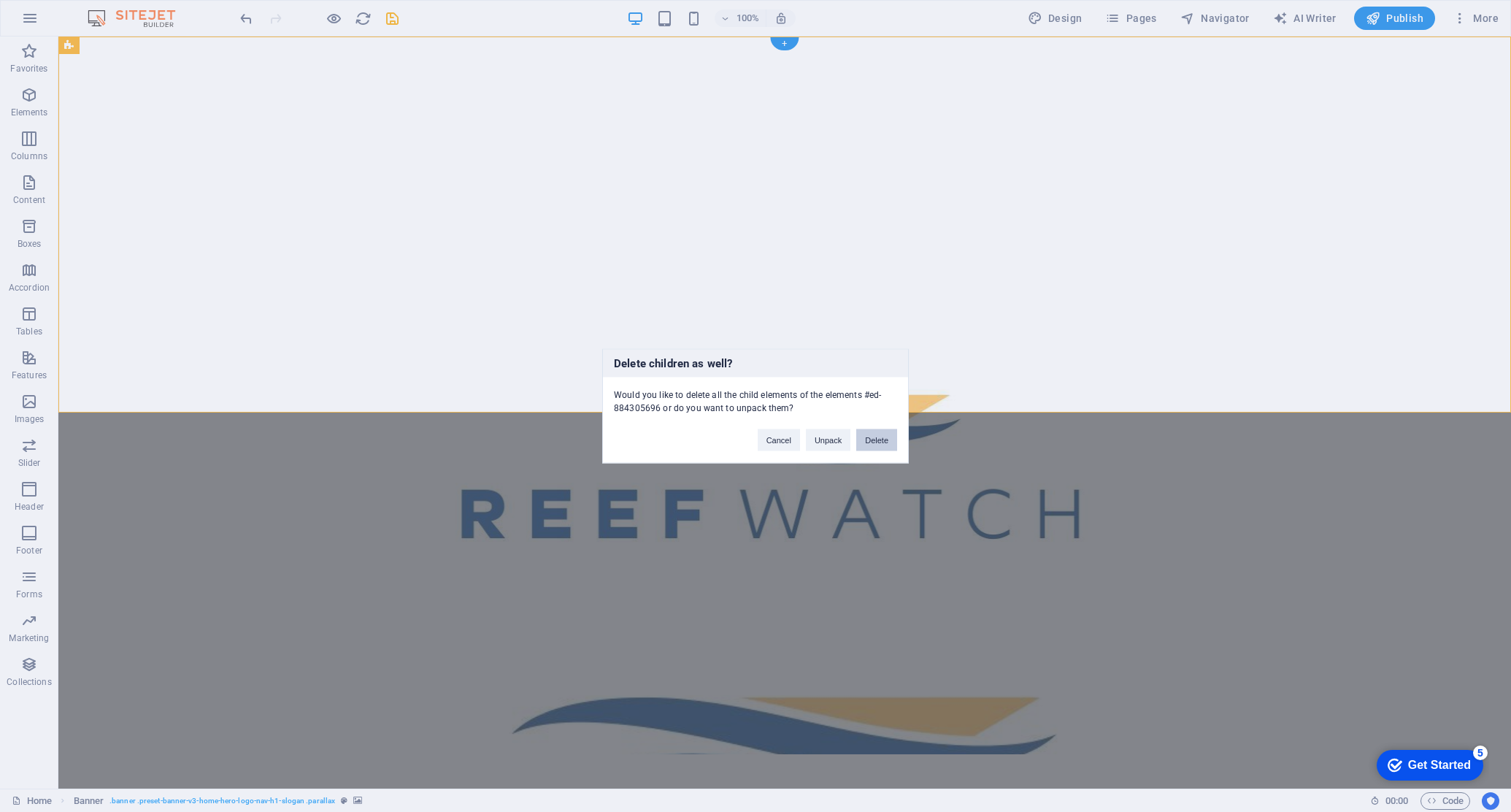
click at [866, 438] on button "Delete" at bounding box center [877, 440] width 41 height 21
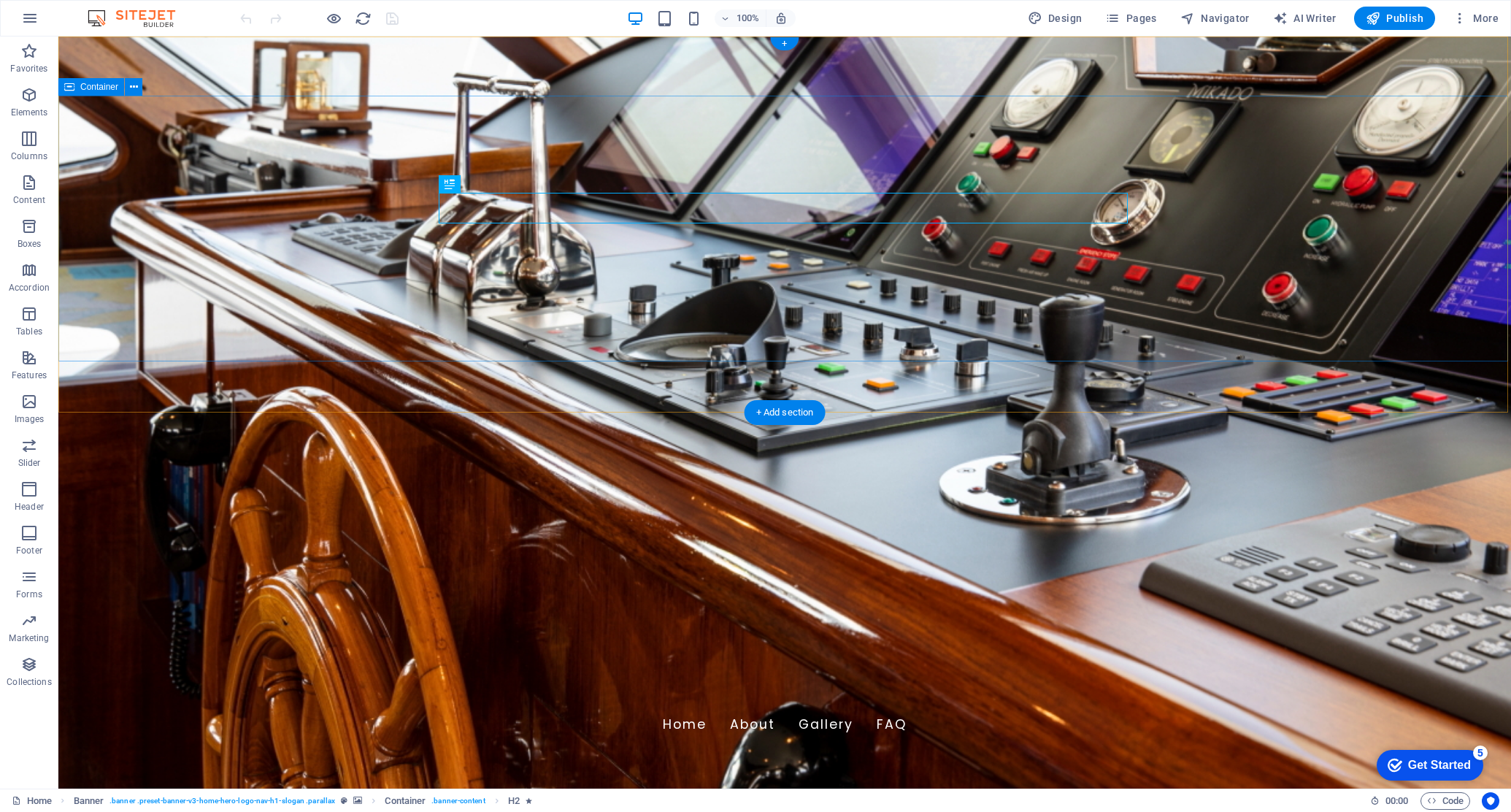
click at [135, 89] on icon at bounding box center [133, 88] width 8 height 16
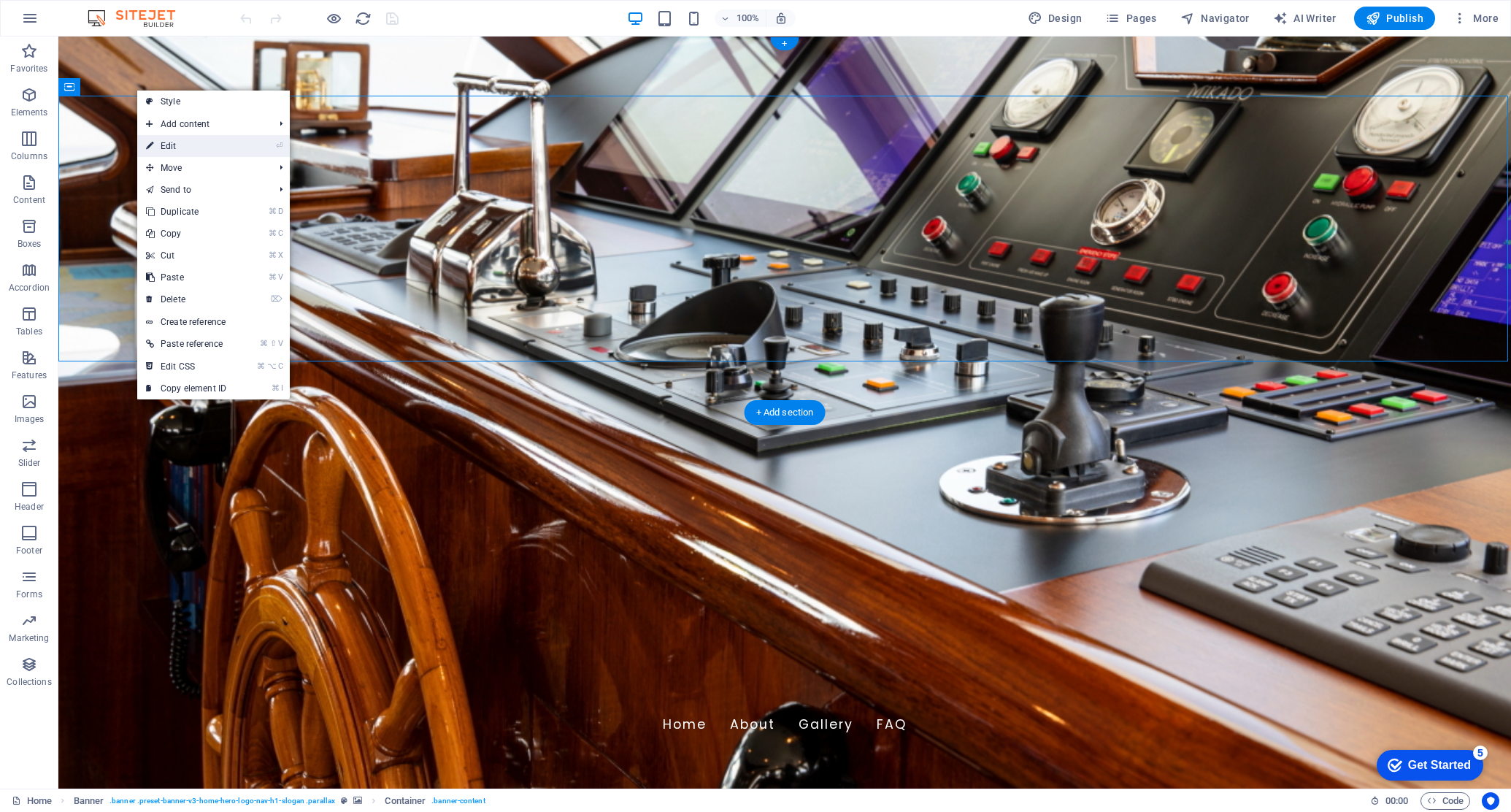
click at [170, 147] on link "⏎ Edit" at bounding box center [186, 146] width 97 height 21
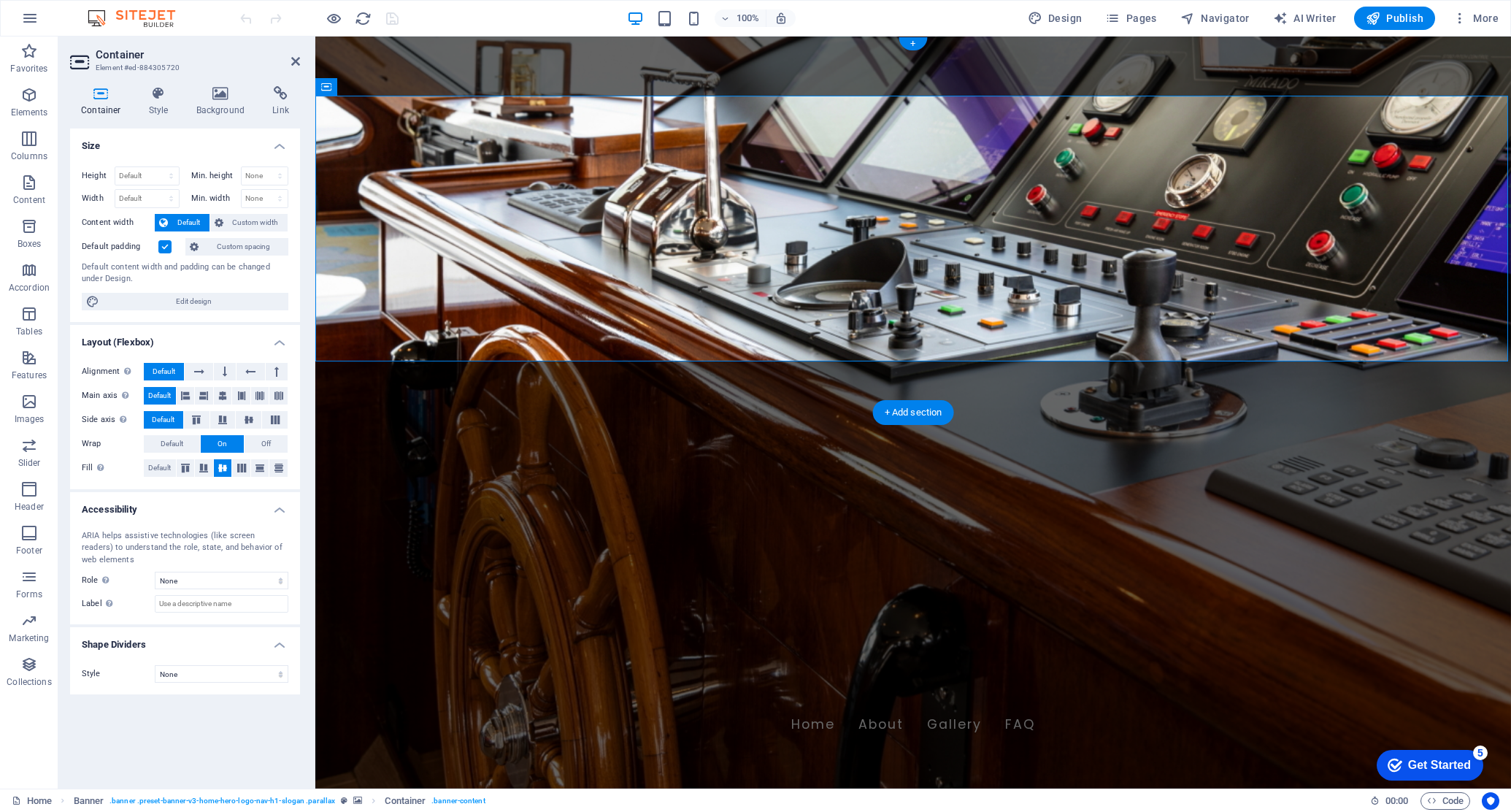
click at [387, 84] on icon at bounding box center [390, 88] width 8 height 16
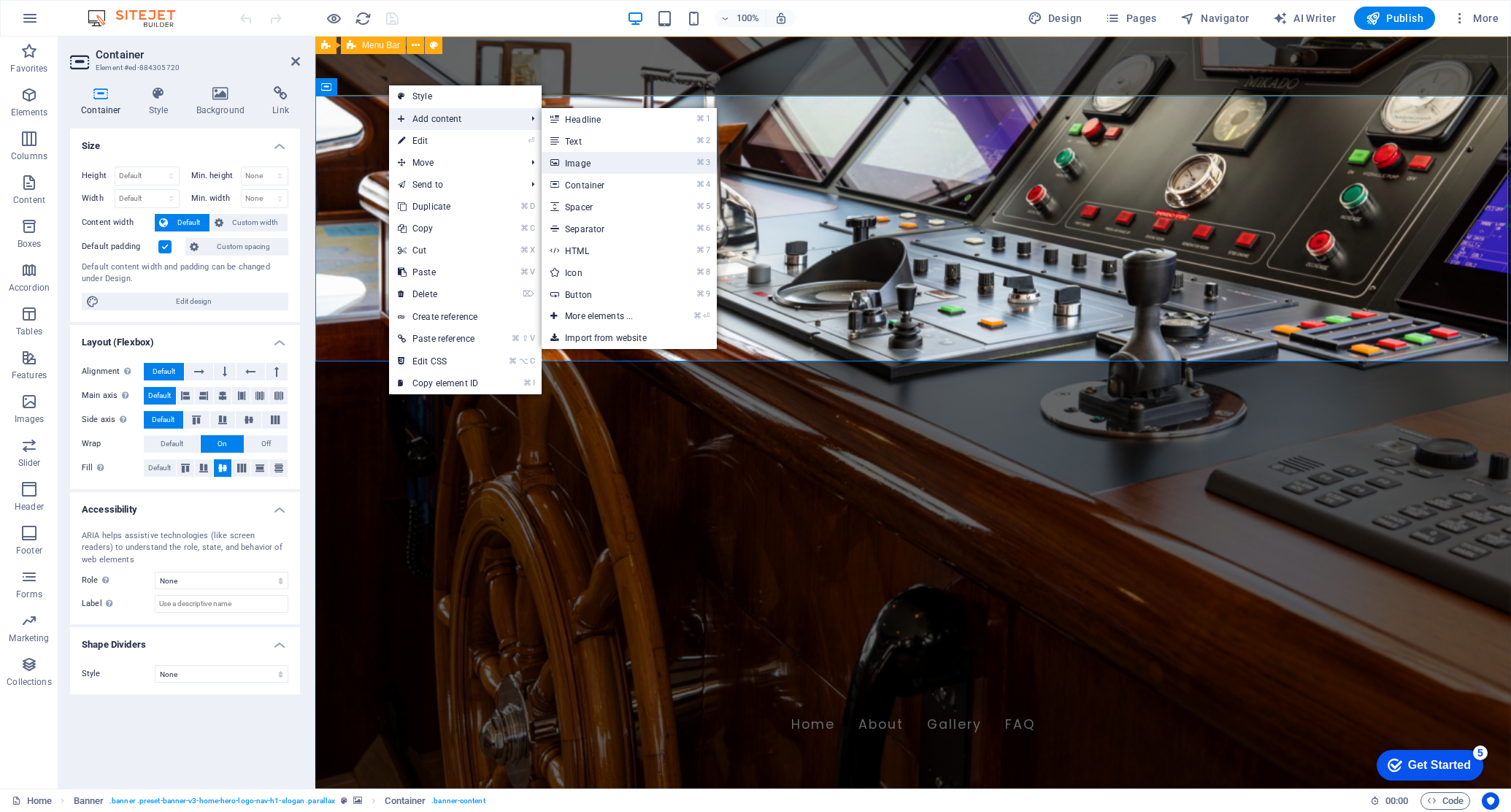
click at [583, 161] on link "⌘ 3 Image" at bounding box center [602, 163] width 121 height 21
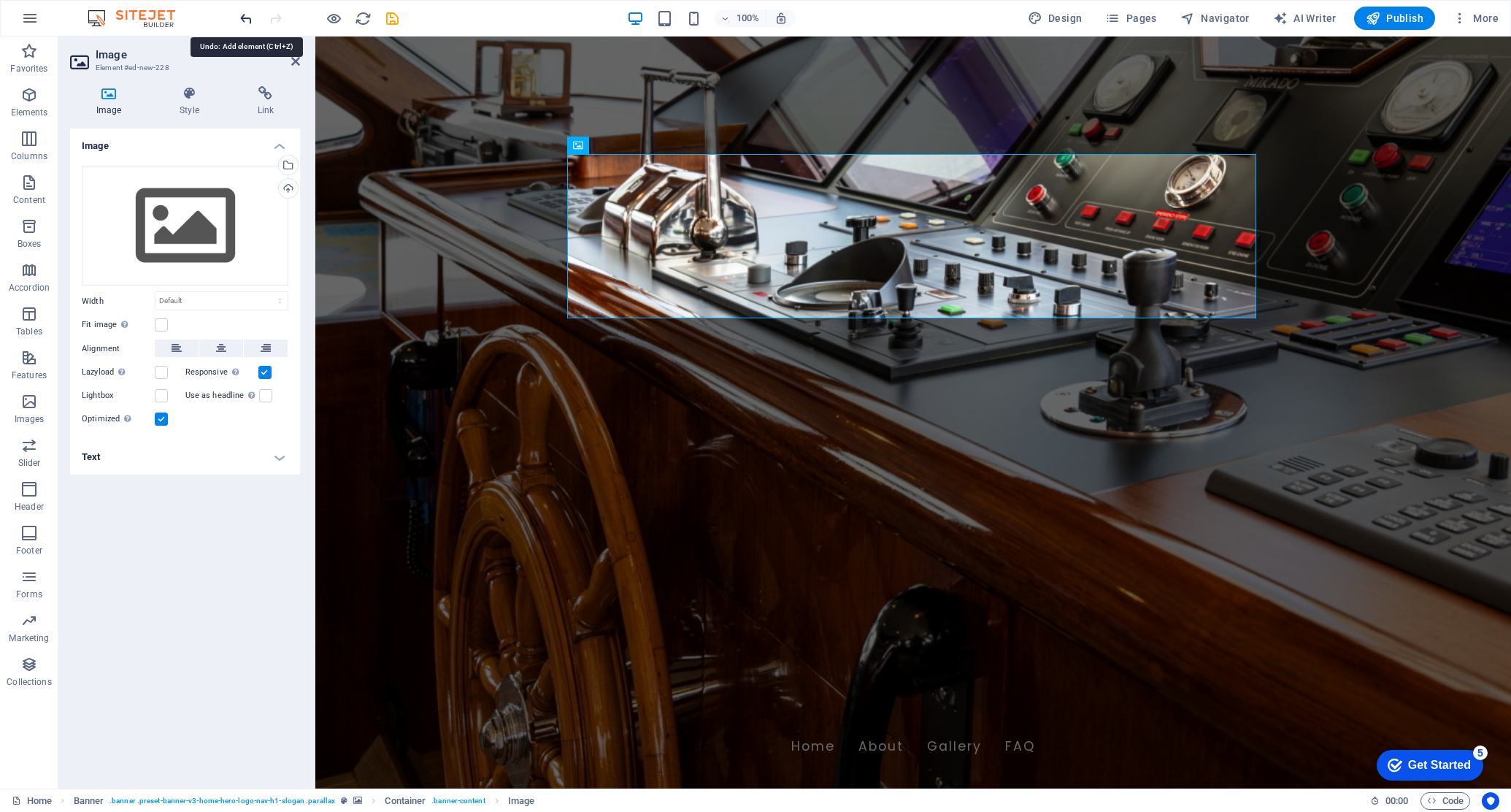
click at [243, 18] on icon "undo" at bounding box center [245, 18] width 17 height 17
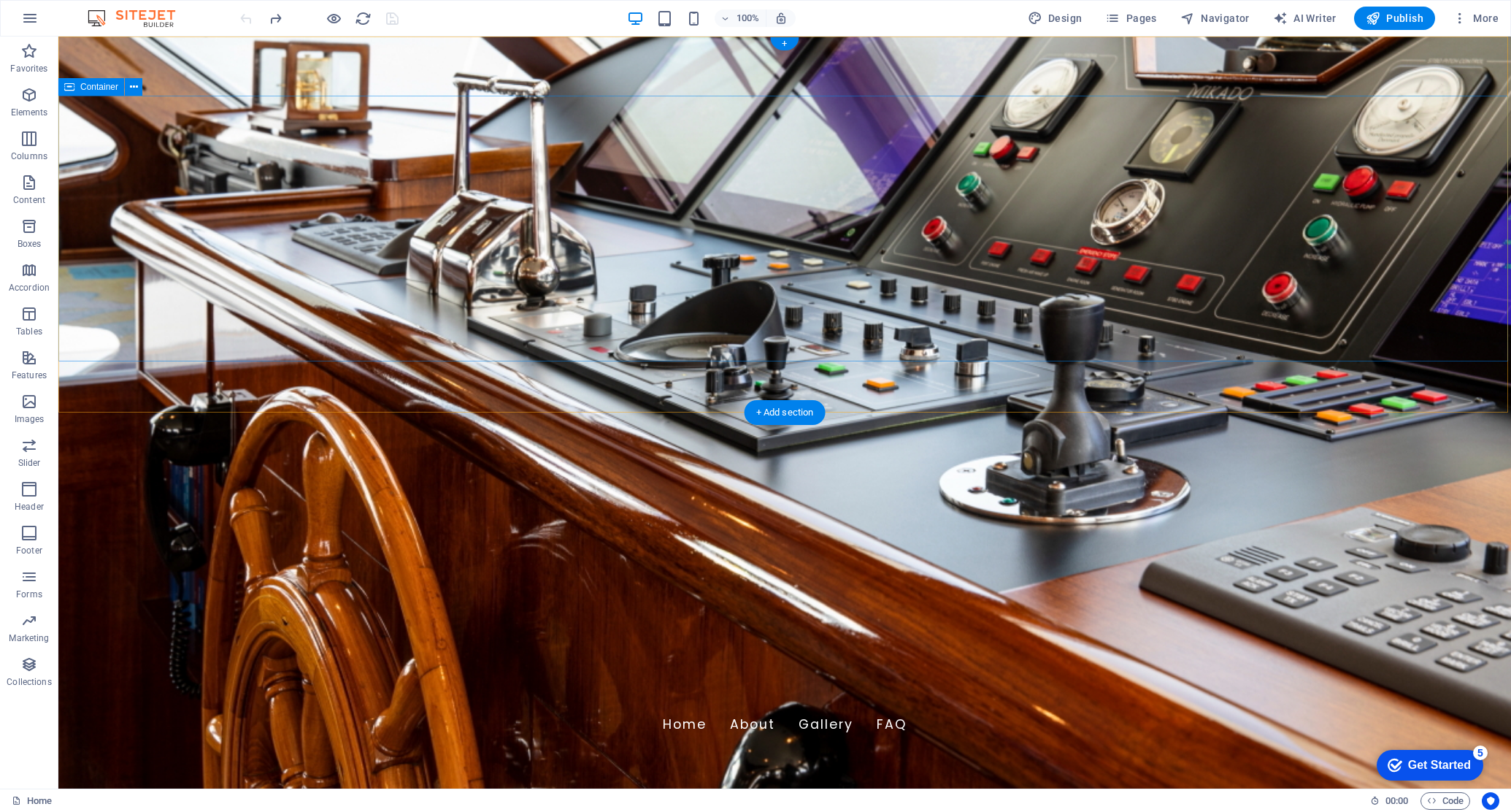
click at [225, 382] on figure at bounding box center [785, 412] width 1453 height 752
click at [102, 384] on figure at bounding box center [785, 412] width 1453 height 752
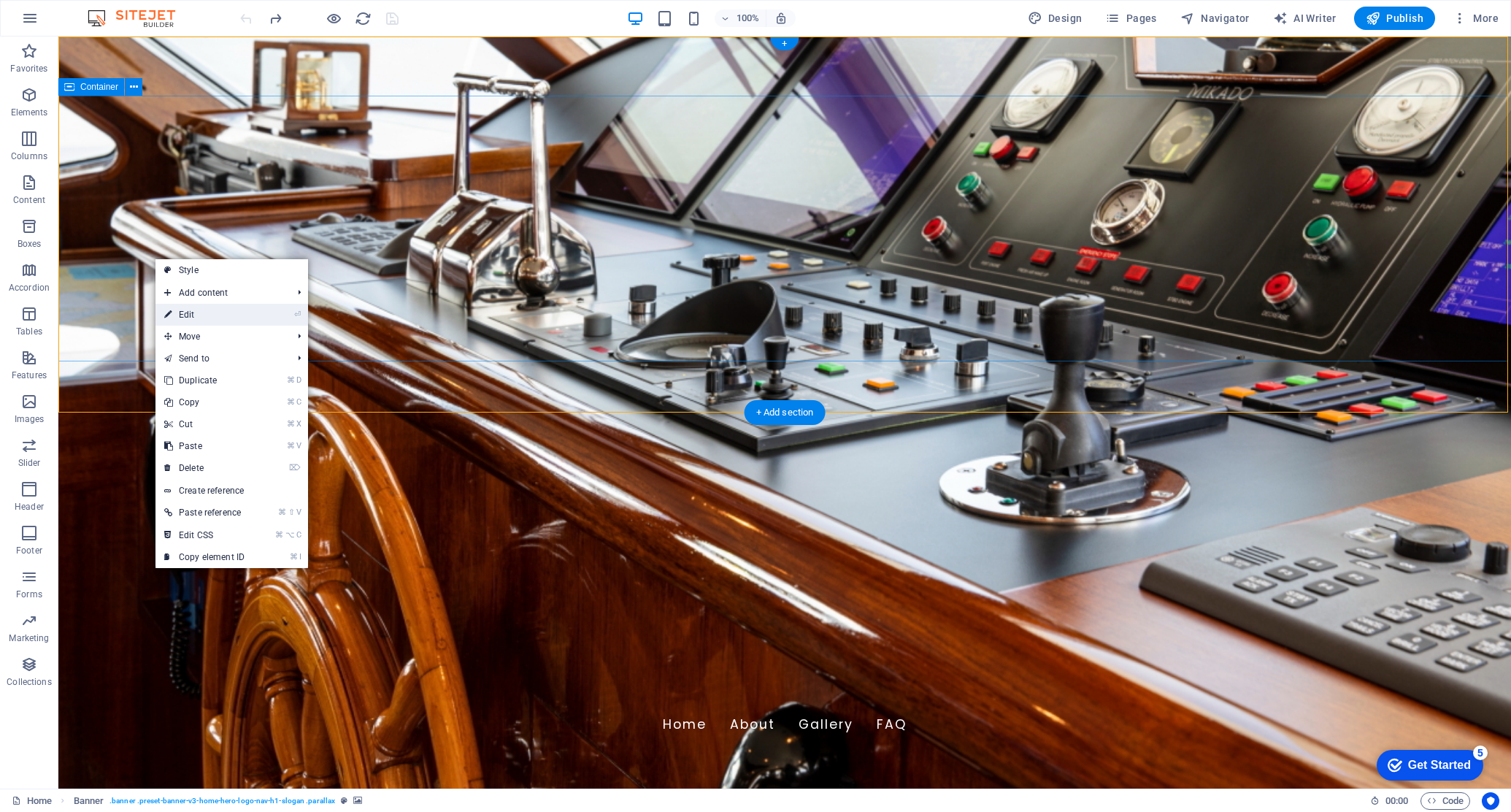
click at [191, 314] on link "⏎ Edit" at bounding box center [204, 314] width 97 height 21
select select "vh"
select select "header"
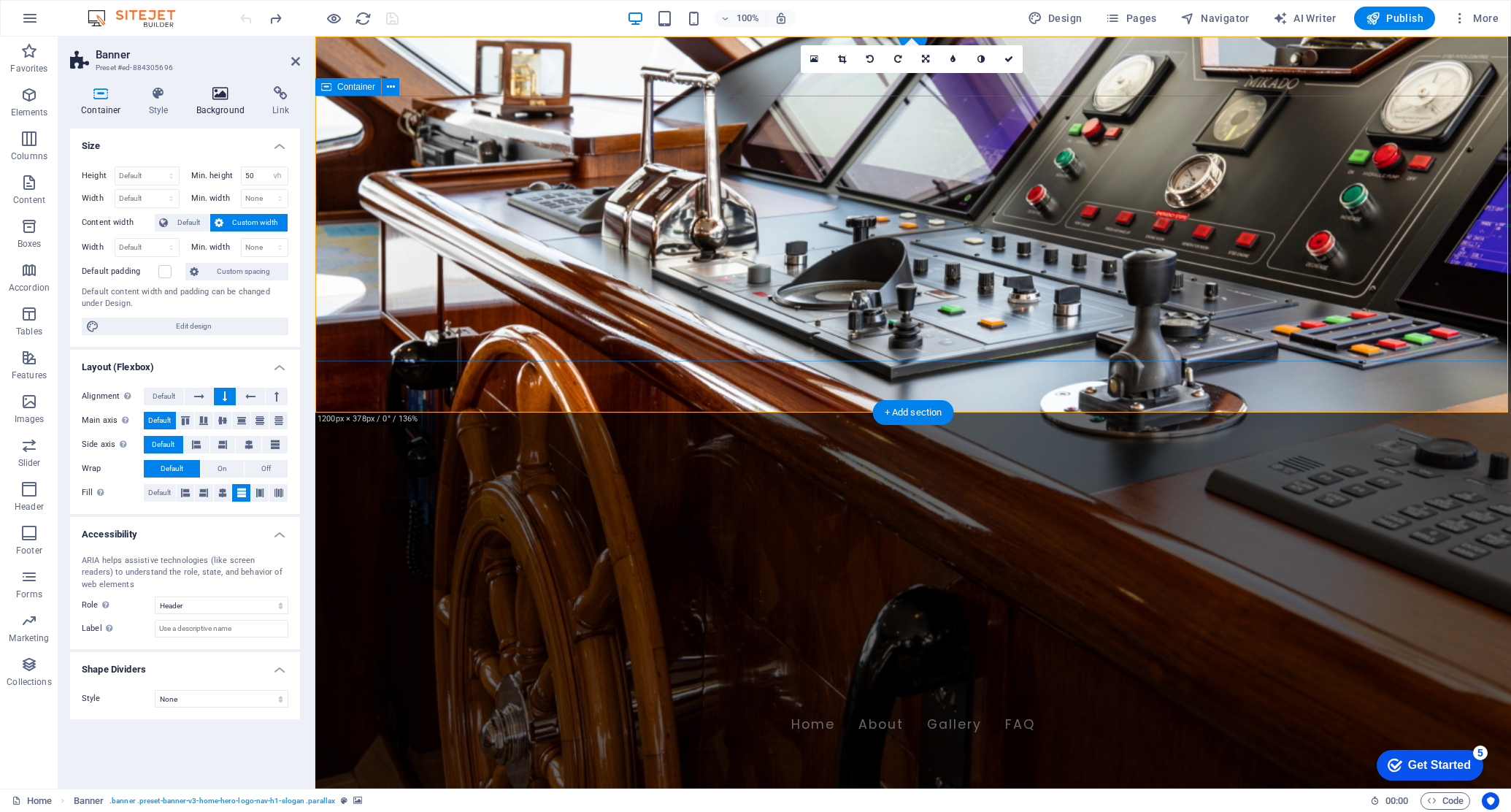
click at [216, 98] on icon at bounding box center [220, 92] width 71 height 15
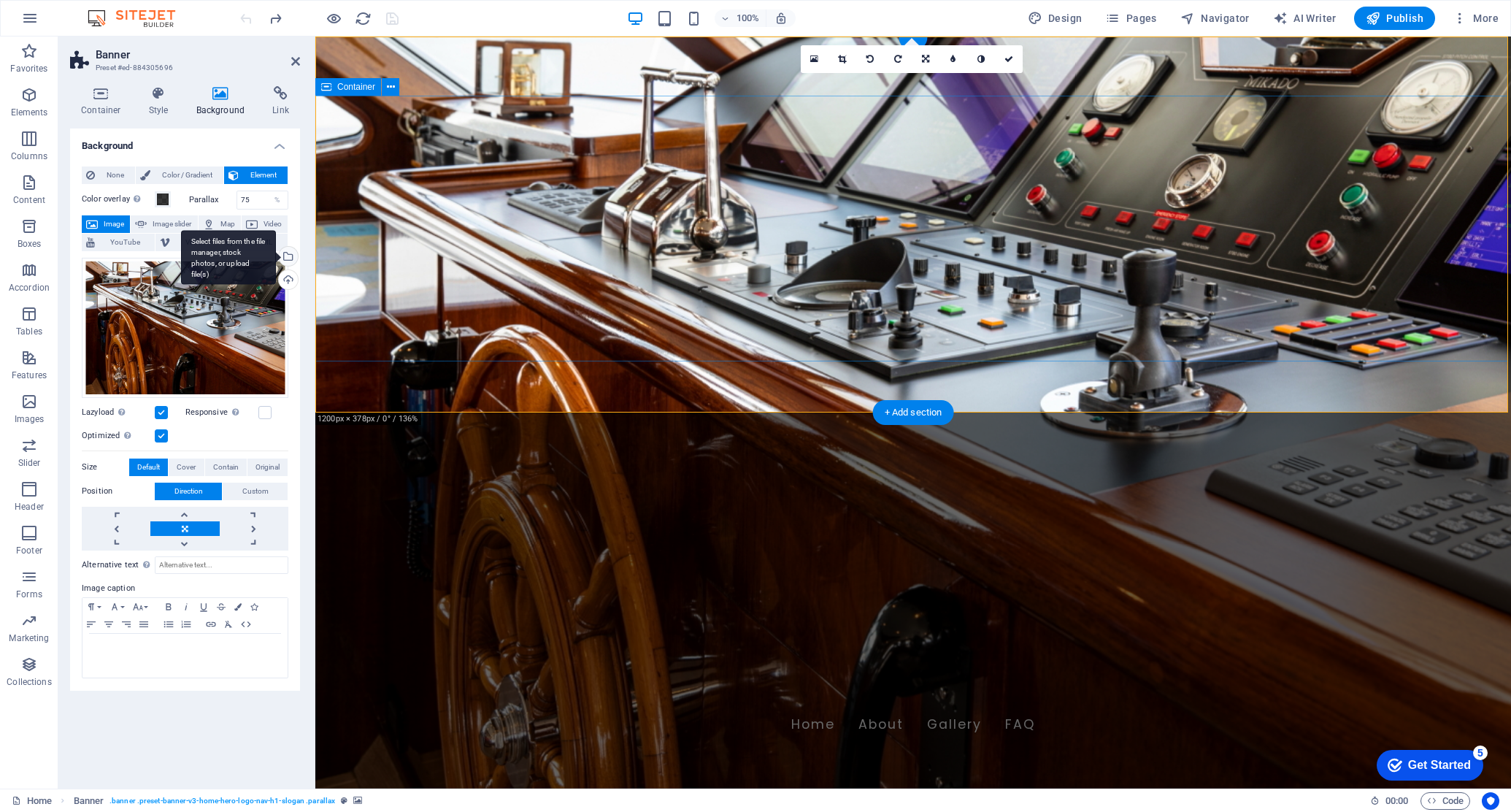
click at [287, 258] on div "Select files from the file manager, stock photos, or upload file(s)" at bounding box center [286, 257] width 21 height 21
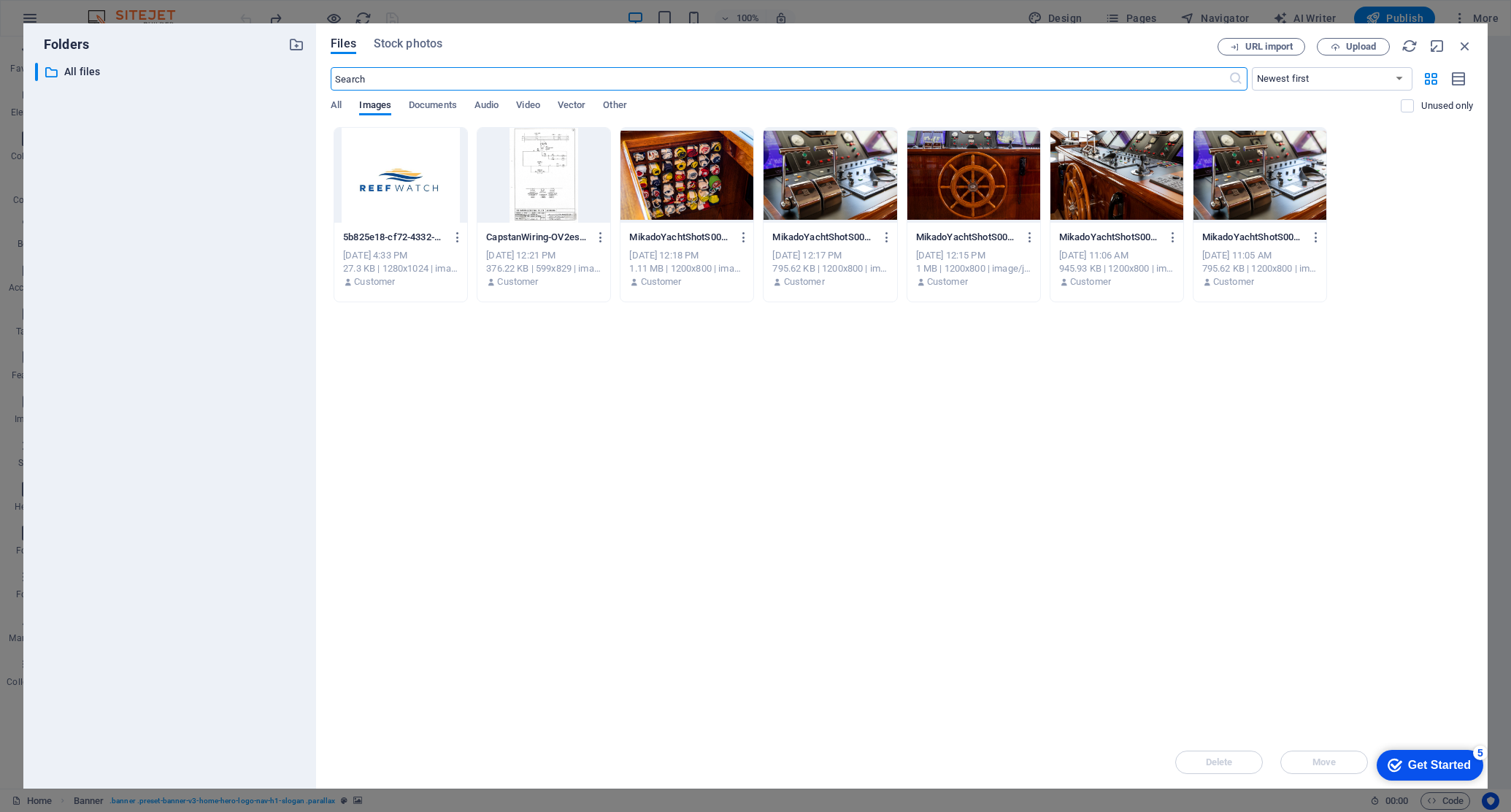
click at [424, 207] on div at bounding box center [400, 174] width 132 height 94
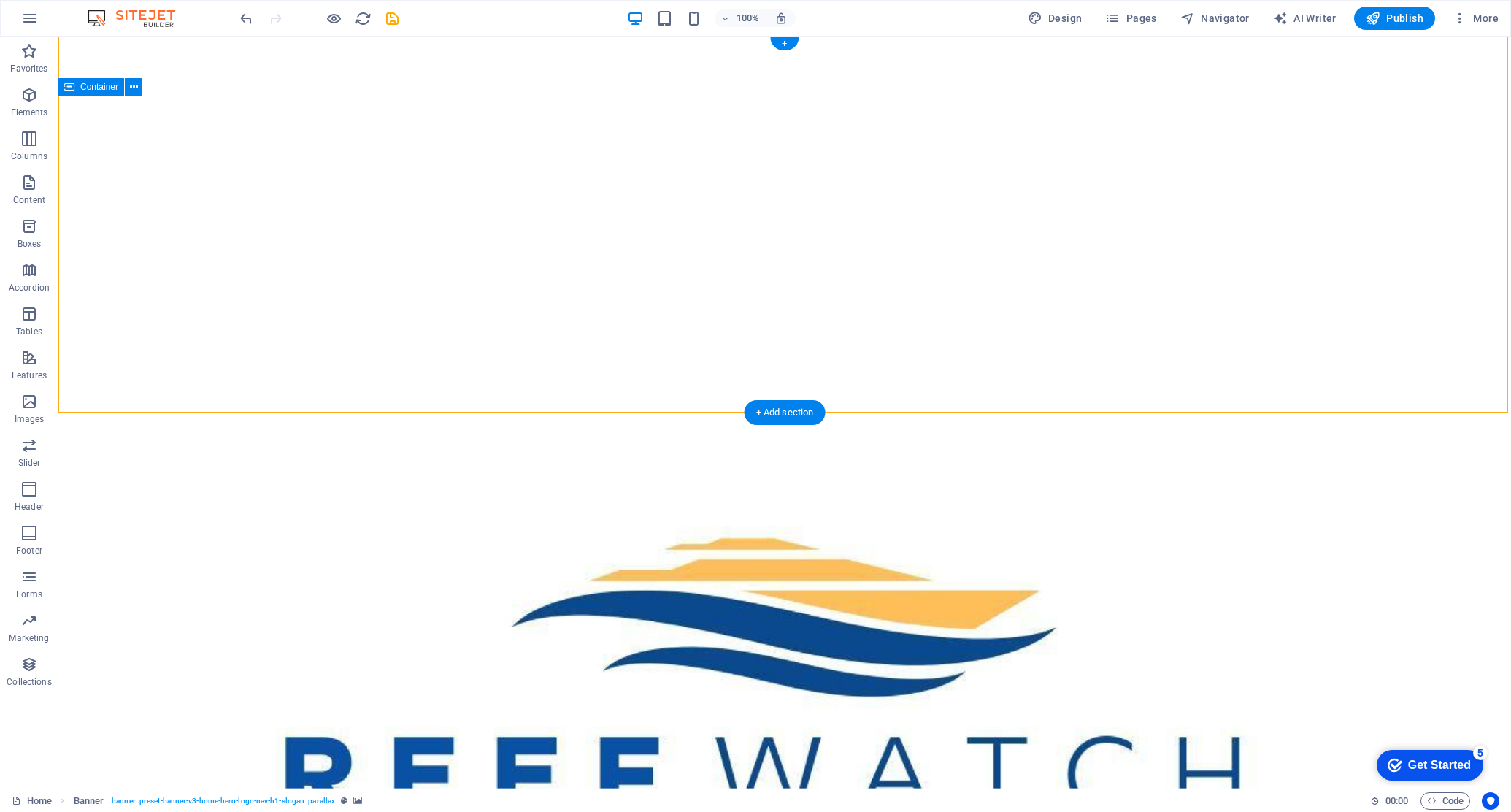
click at [132, 89] on icon at bounding box center [133, 88] width 8 height 16
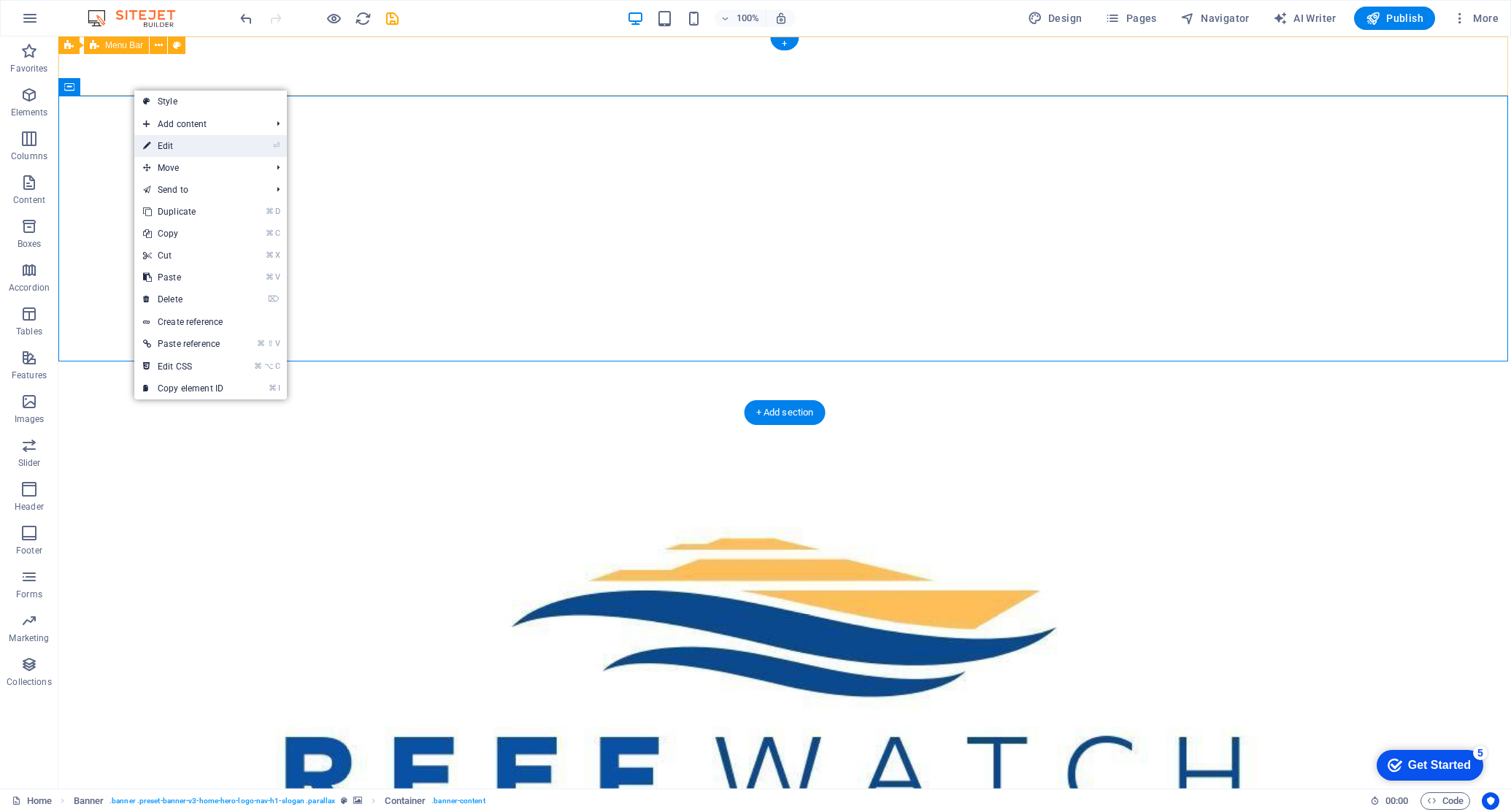
click at [171, 142] on link "⏎ Edit" at bounding box center [183, 146] width 97 height 21
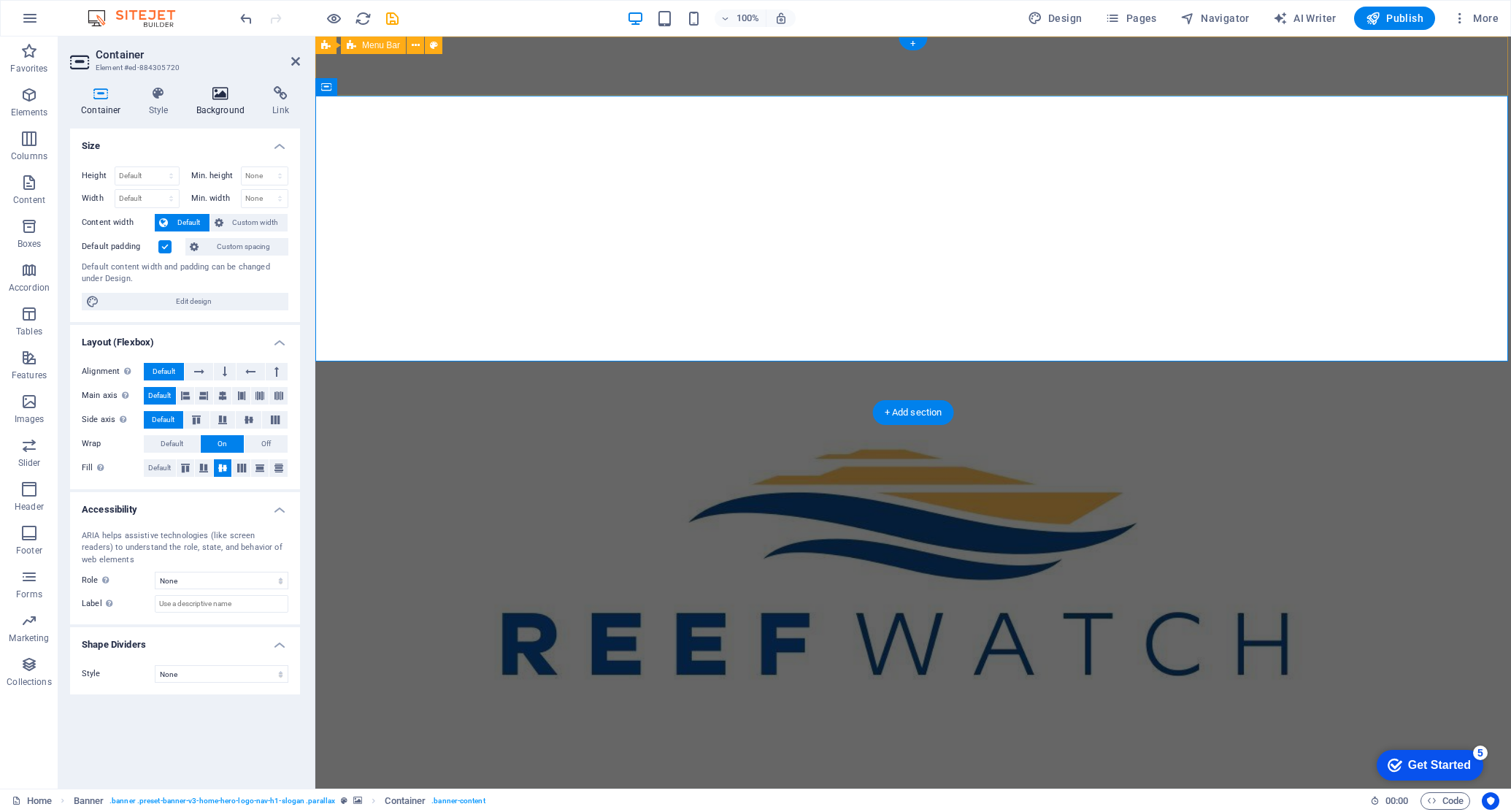
click at [221, 103] on h4 "Background" at bounding box center [223, 100] width 77 height 30
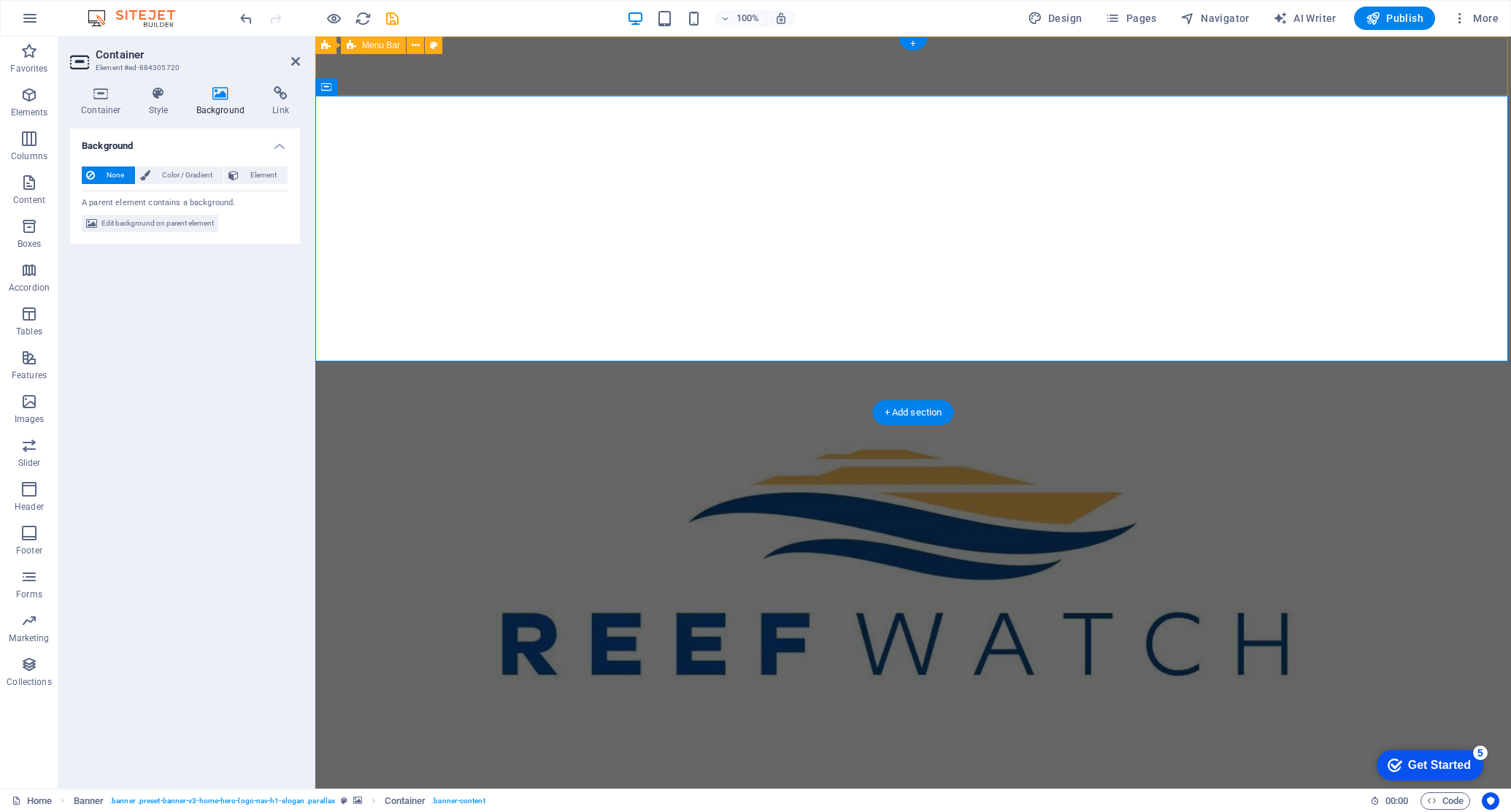
click at [279, 144] on h4 "Background" at bounding box center [185, 141] width 230 height 26
click at [279, 144] on h4 "Background" at bounding box center [185, 146] width 230 height 35
click at [259, 172] on span "Element" at bounding box center [263, 175] width 40 height 18
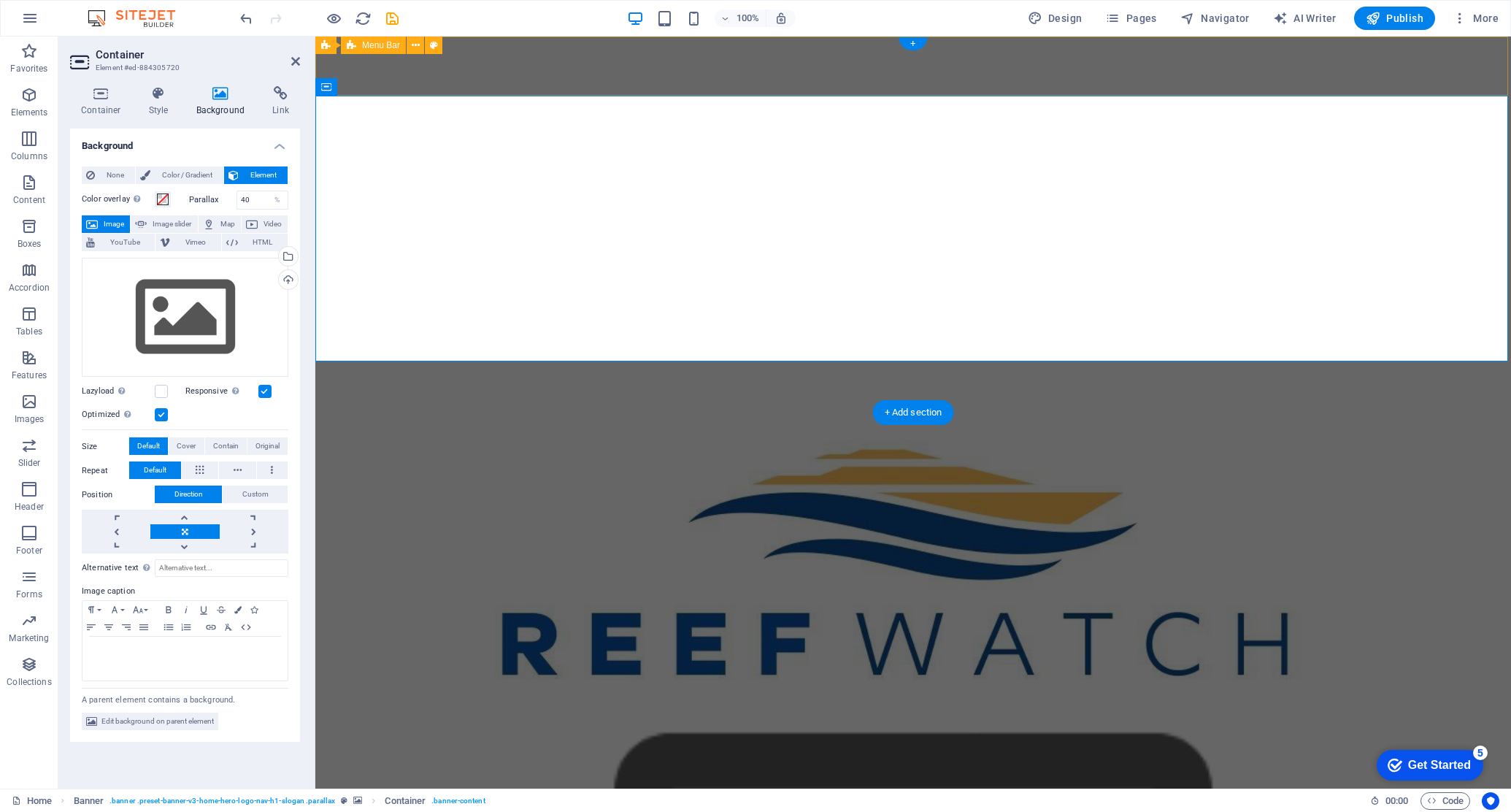
click at [110, 223] on span "Image" at bounding box center [114, 224] width 23 height 18
click at [290, 280] on div "Upload" at bounding box center [286, 280] width 21 height 21
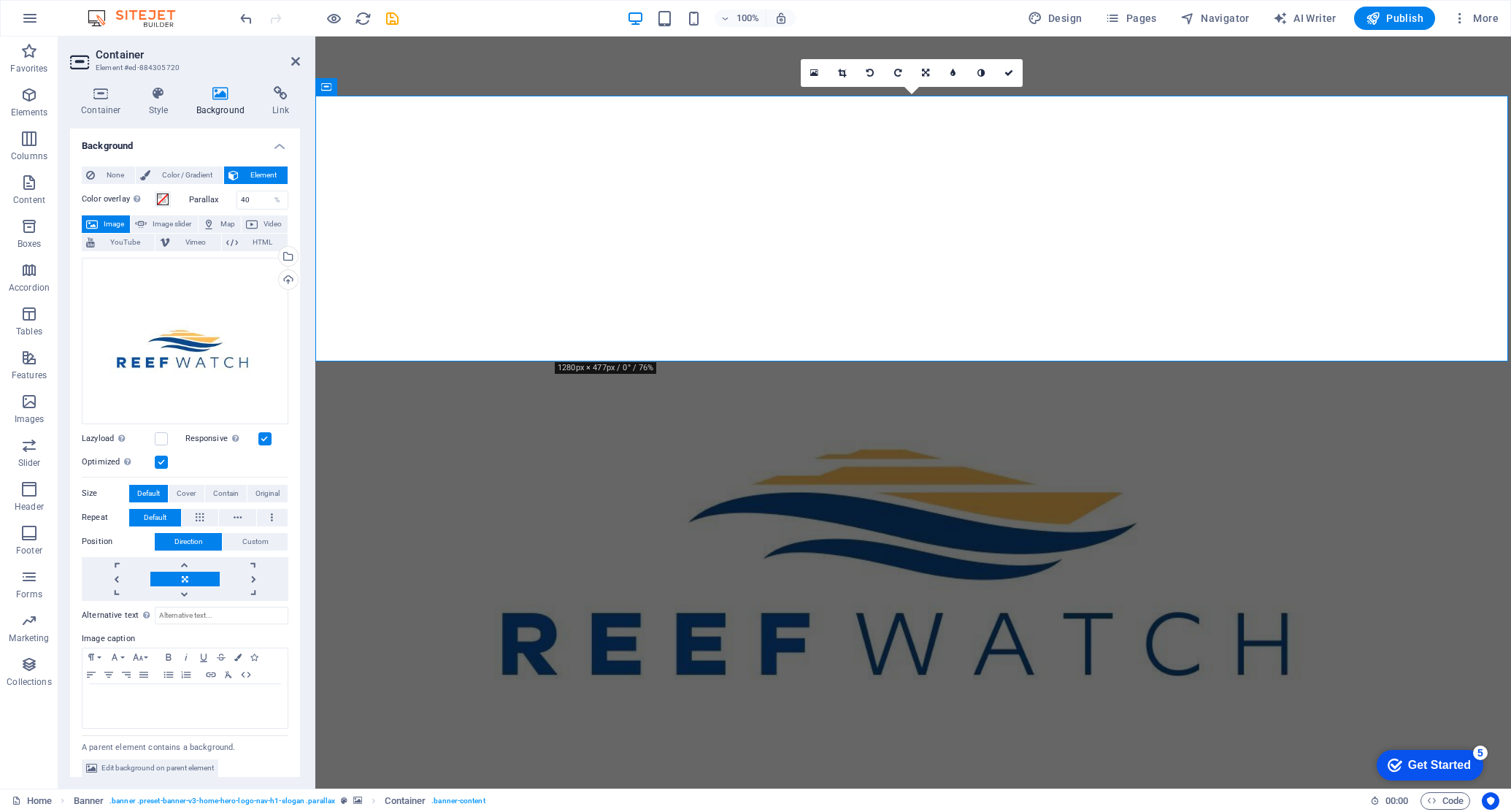
click at [442, 384] on figure at bounding box center [913, 412] width 1196 height 752
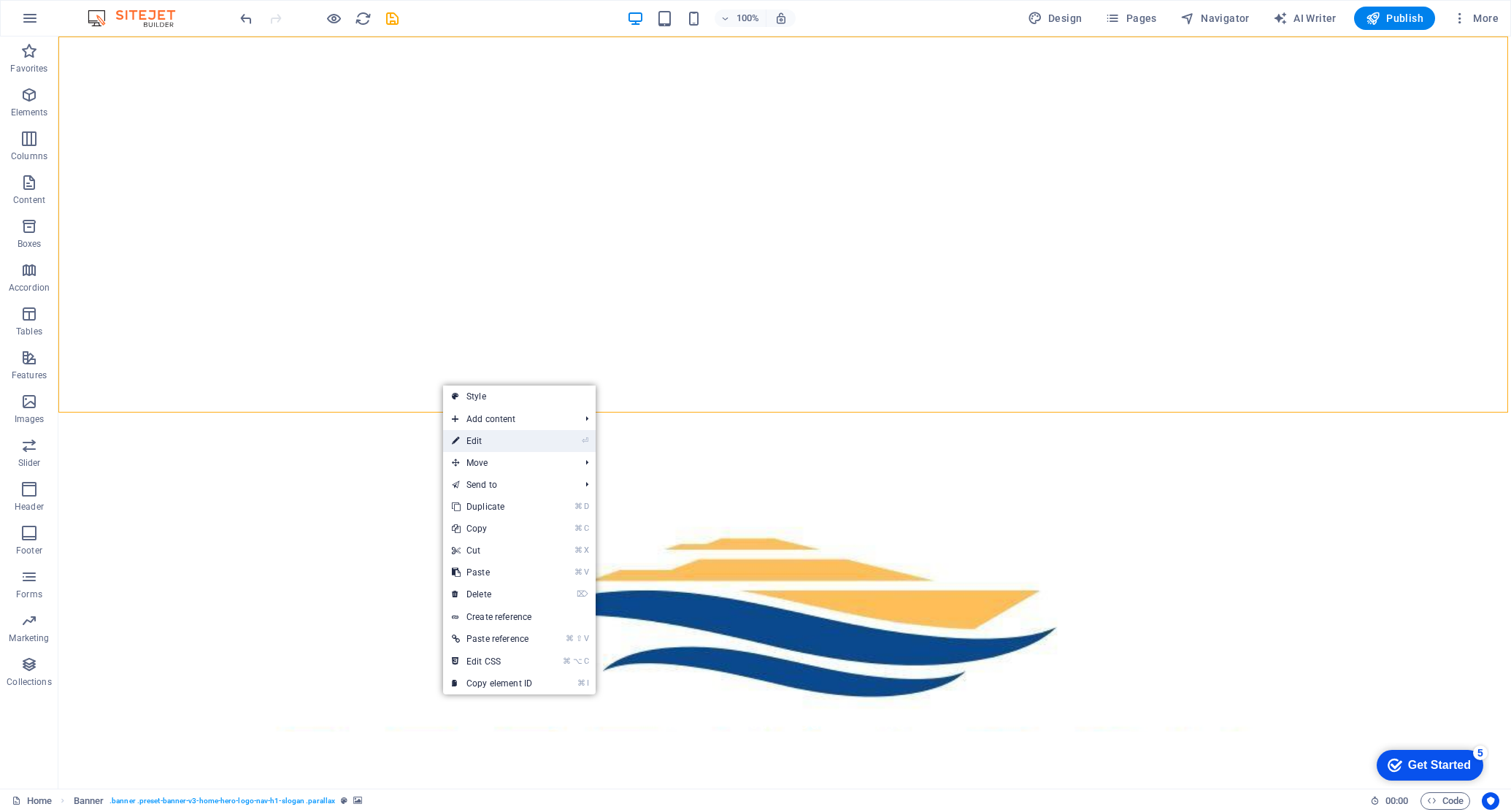
click at [515, 444] on link "⏎ Edit" at bounding box center [492, 441] width 97 height 21
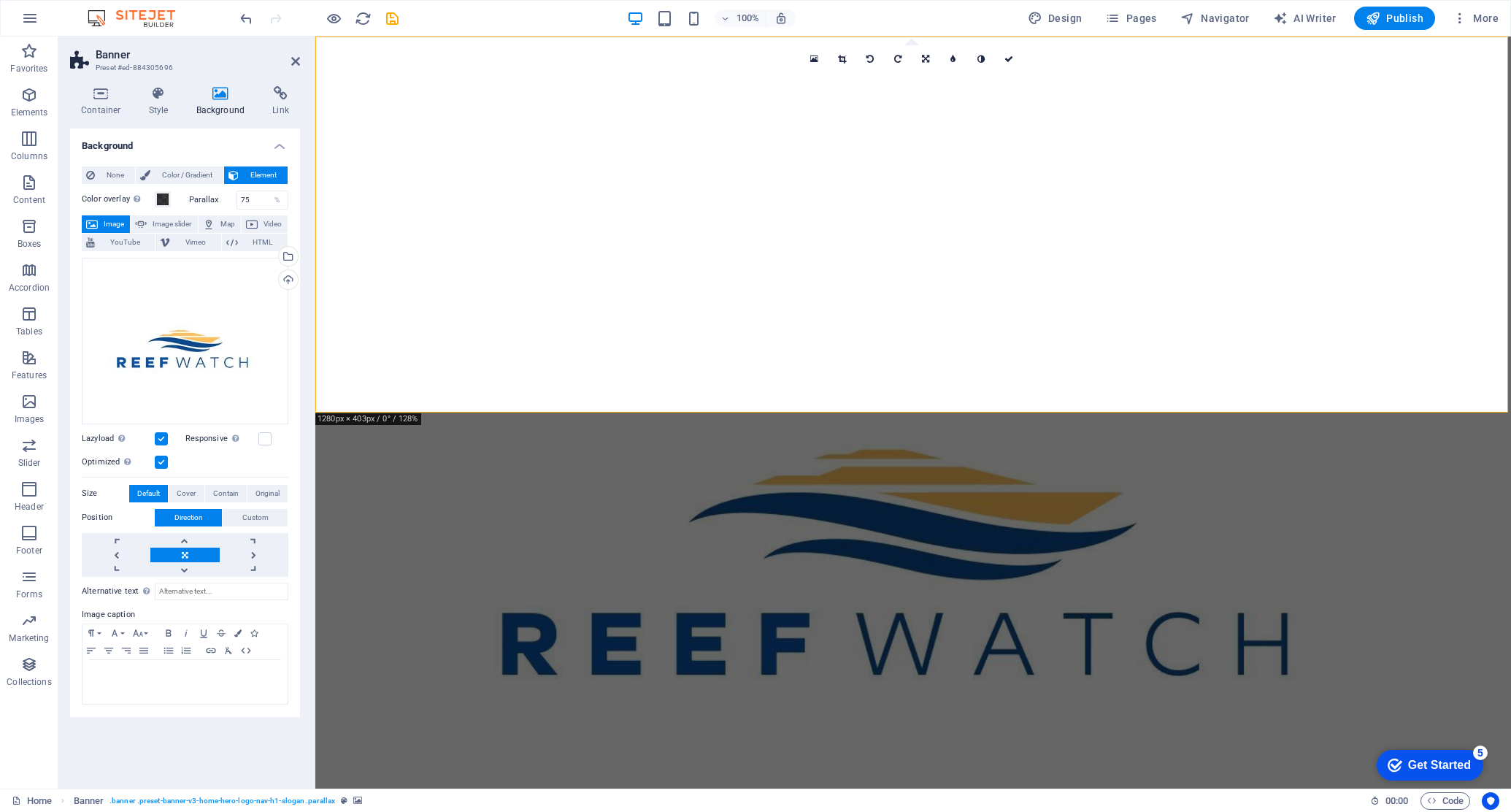
click at [509, 389] on figure at bounding box center [913, 412] width 1196 height 752
click at [266, 437] on label at bounding box center [264, 438] width 13 height 13
click at [0, 0] on input "Responsive Automatically load retina image and smartphone optimized sizes." at bounding box center [0, 0] width 0 height 0
click at [266, 437] on label at bounding box center [264, 438] width 13 height 13
click at [0, 0] on input "Responsive Automatically load retina image and smartphone optimized sizes." at bounding box center [0, 0] width 0 height 0
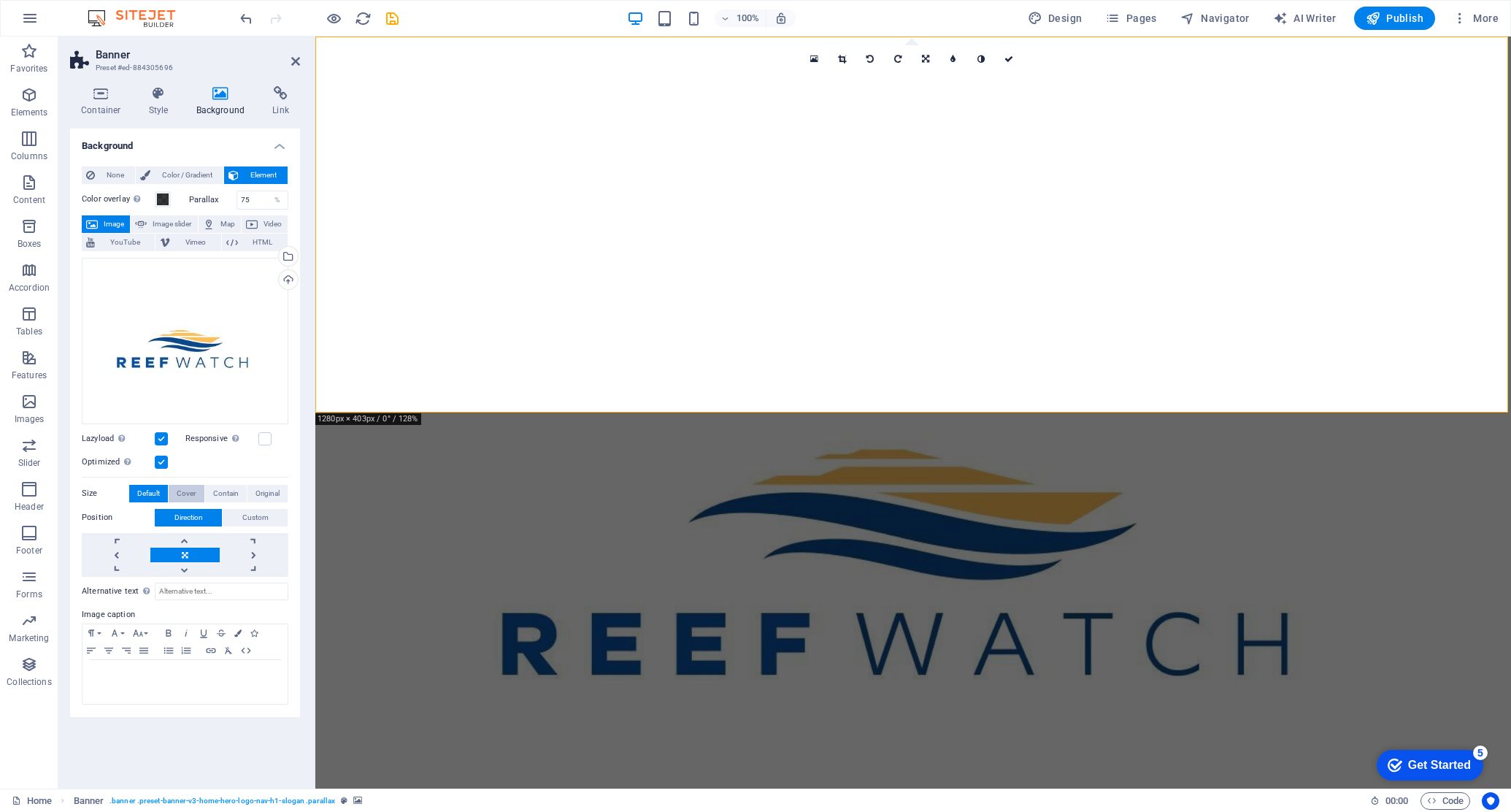
click at [187, 492] on span "Cover" at bounding box center [185, 494] width 18 height 18
click at [225, 493] on span "Contain" at bounding box center [226, 494] width 25 height 18
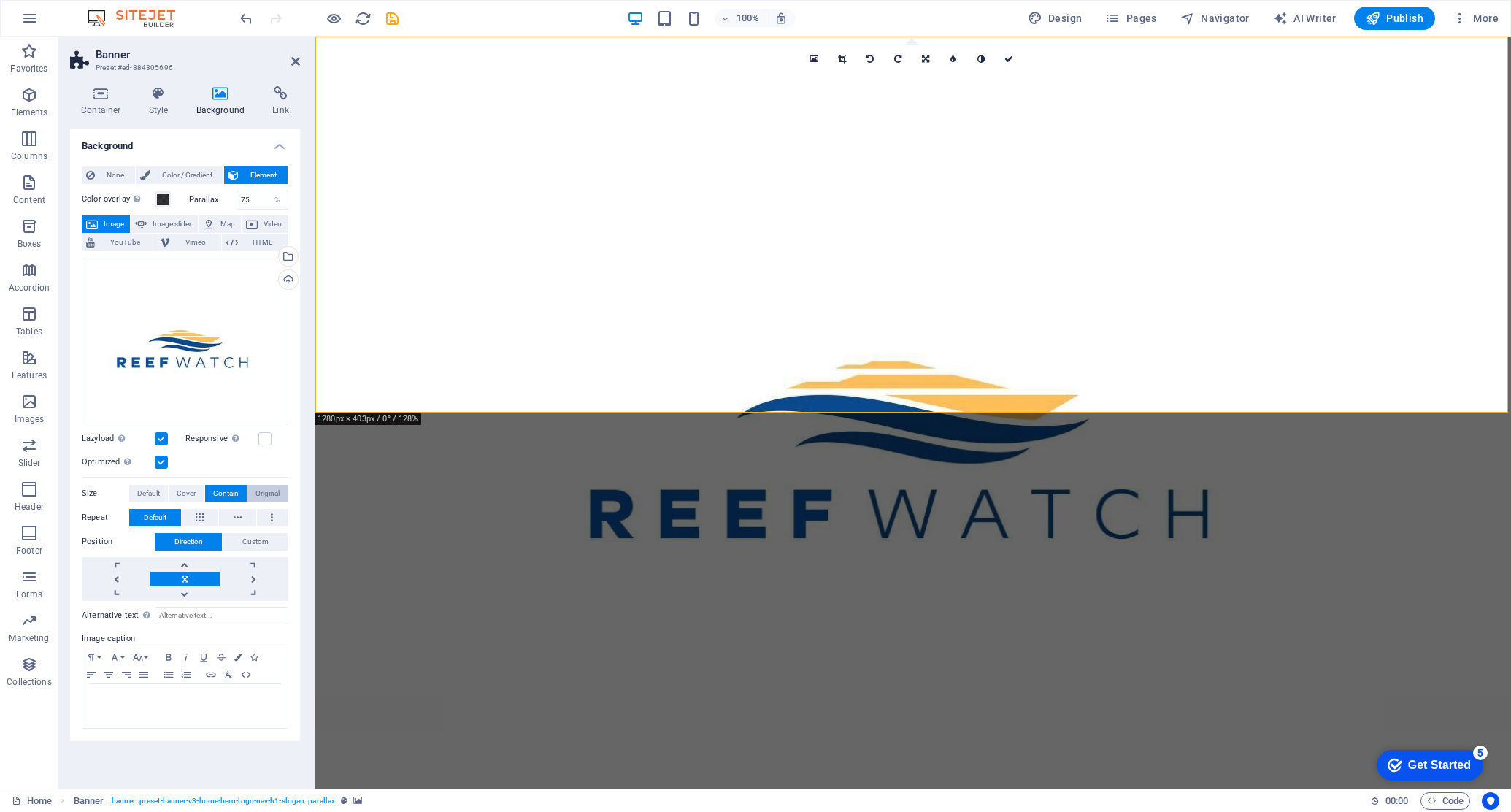
click at [264, 493] on span "Original" at bounding box center [267, 494] width 24 height 18
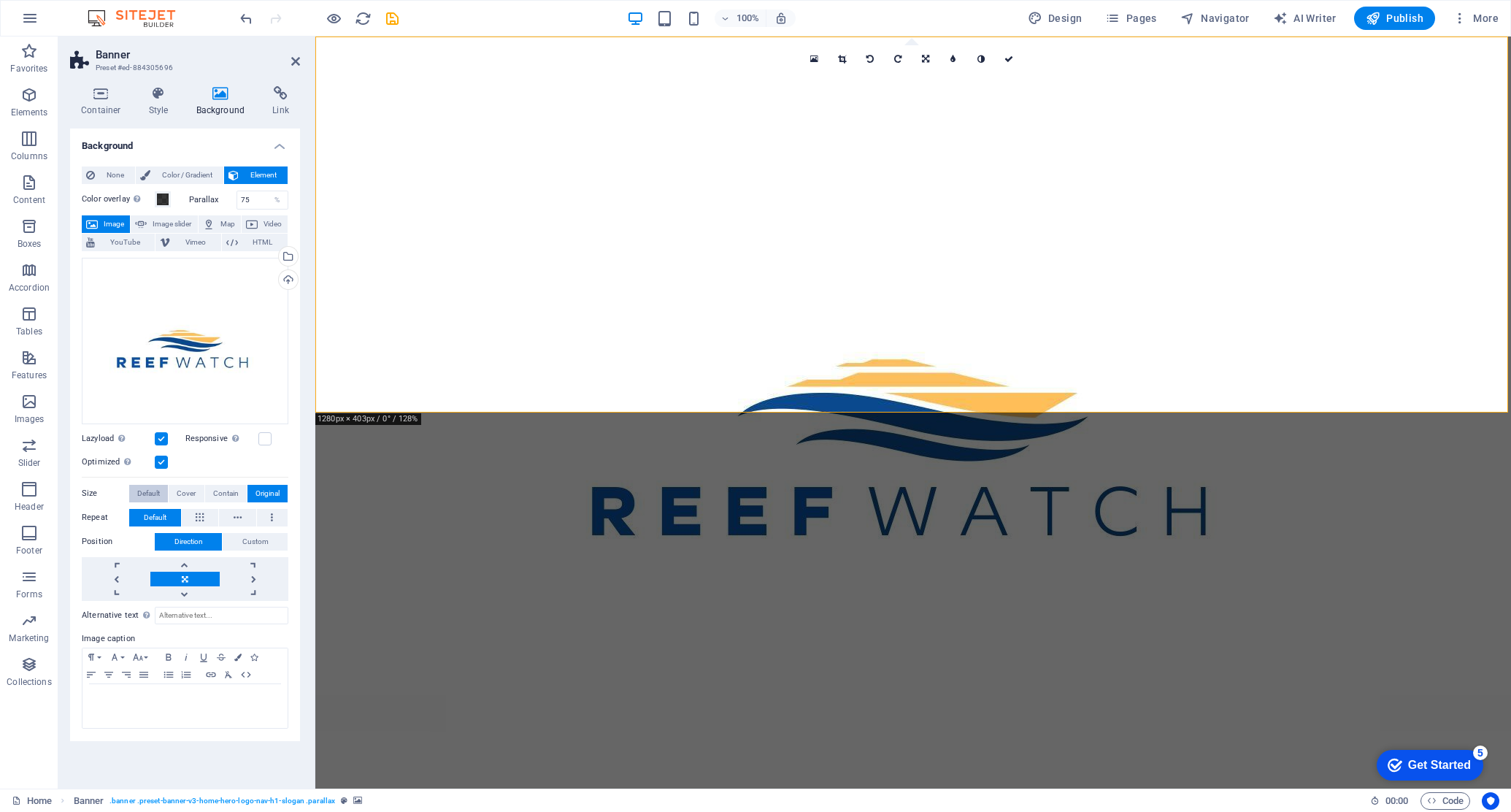
click at [143, 492] on span "Default" at bounding box center [148, 494] width 22 height 18
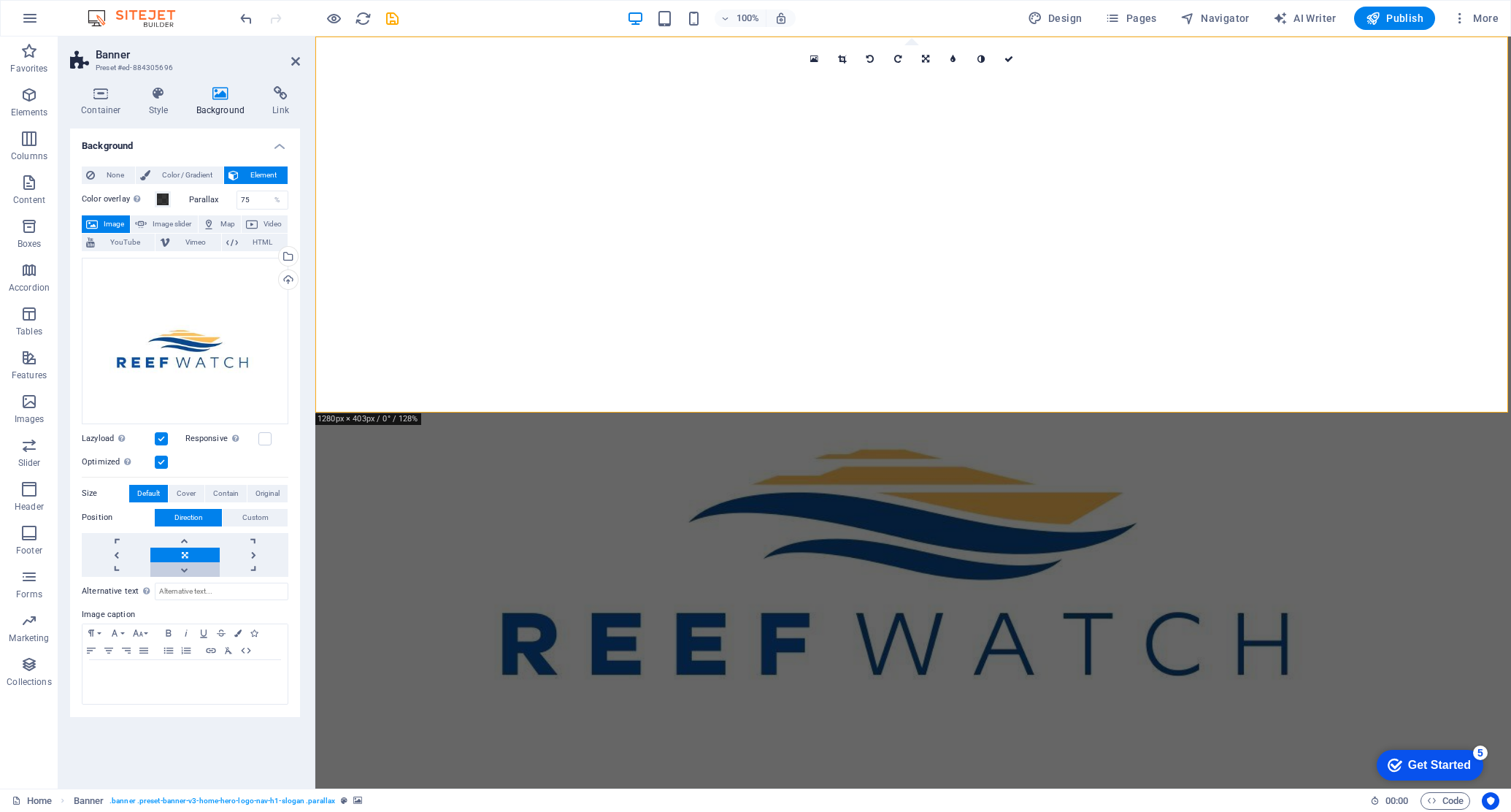
click at [185, 570] on link at bounding box center [184, 569] width 68 height 15
click at [185, 535] on link at bounding box center [184, 539] width 68 height 15
click at [530, 364] on figure at bounding box center [913, 412] width 1196 height 752
click at [161, 199] on span at bounding box center [163, 200] width 12 height 12
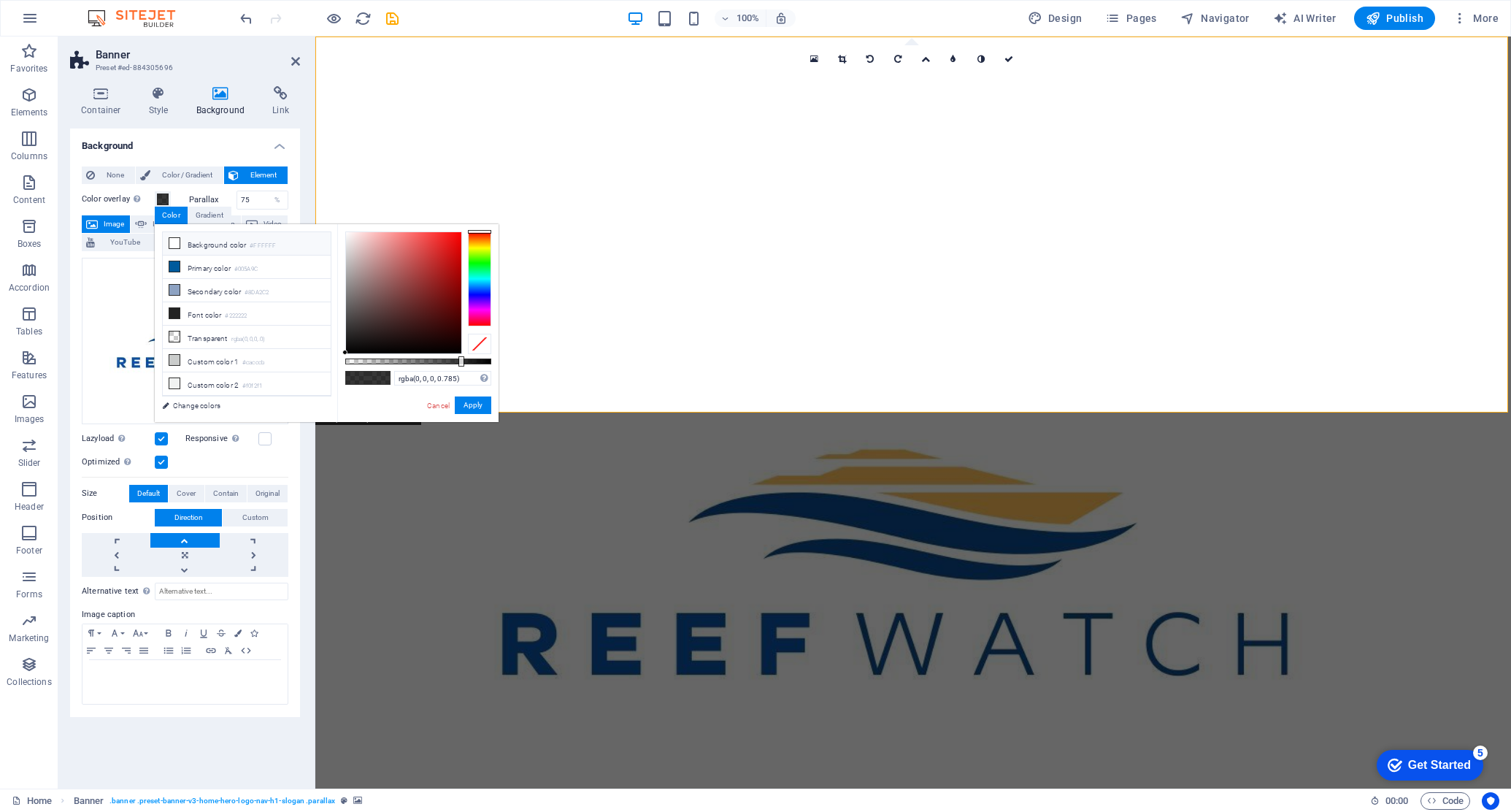
click at [173, 242] on icon at bounding box center [174, 242] width 10 height 10
click at [174, 266] on icon at bounding box center [174, 266] width 10 height 10
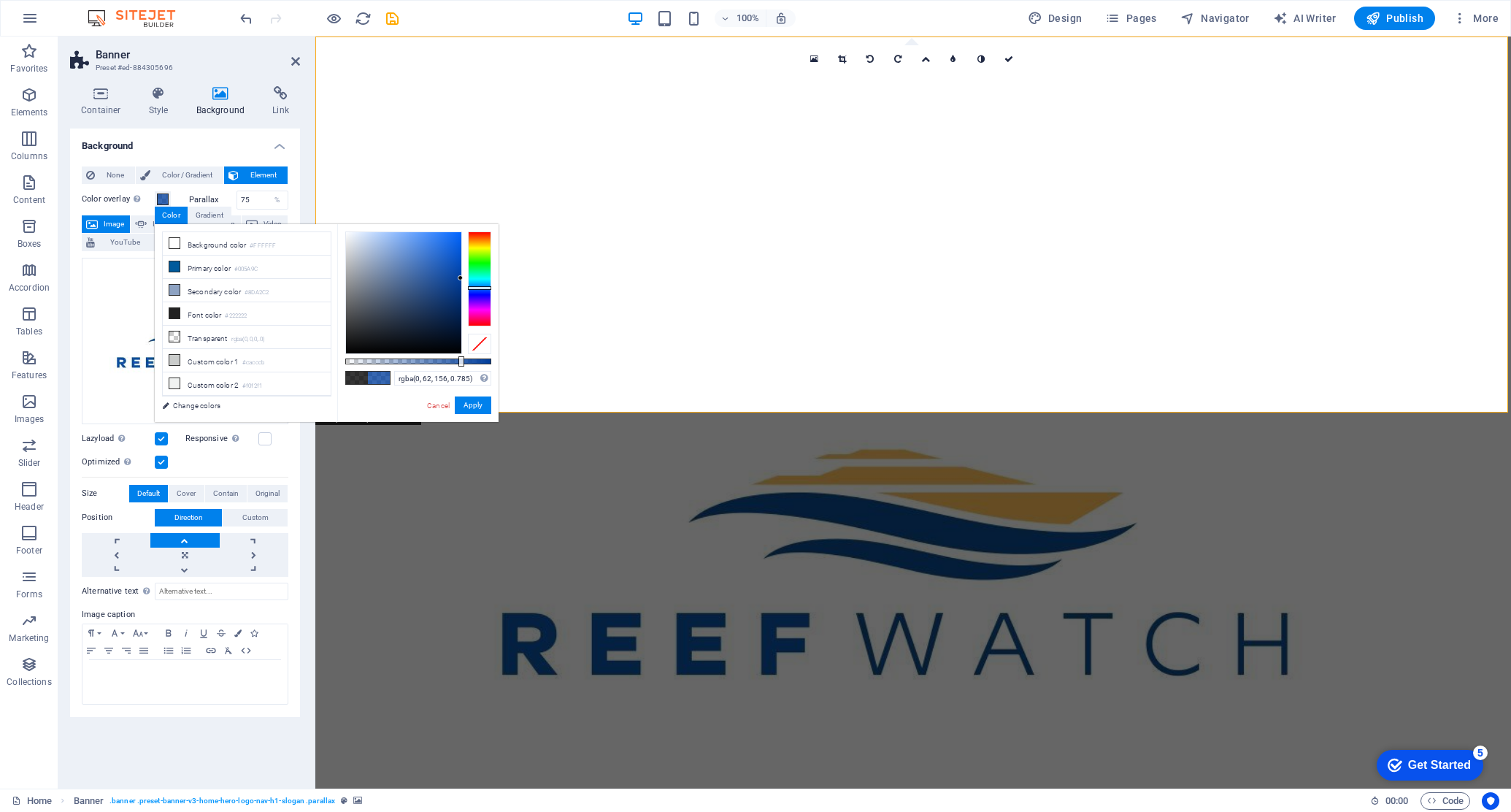
click at [477, 287] on div at bounding box center [480, 288] width 23 height 4
type input "rgba(2, 52, 129, 0.785)"
drag, startPoint x: 459, startPoint y: 278, endPoint x: 460, endPoint y: 291, distance: 13.0
click at [460, 291] on div at bounding box center [459, 290] width 5 height 5
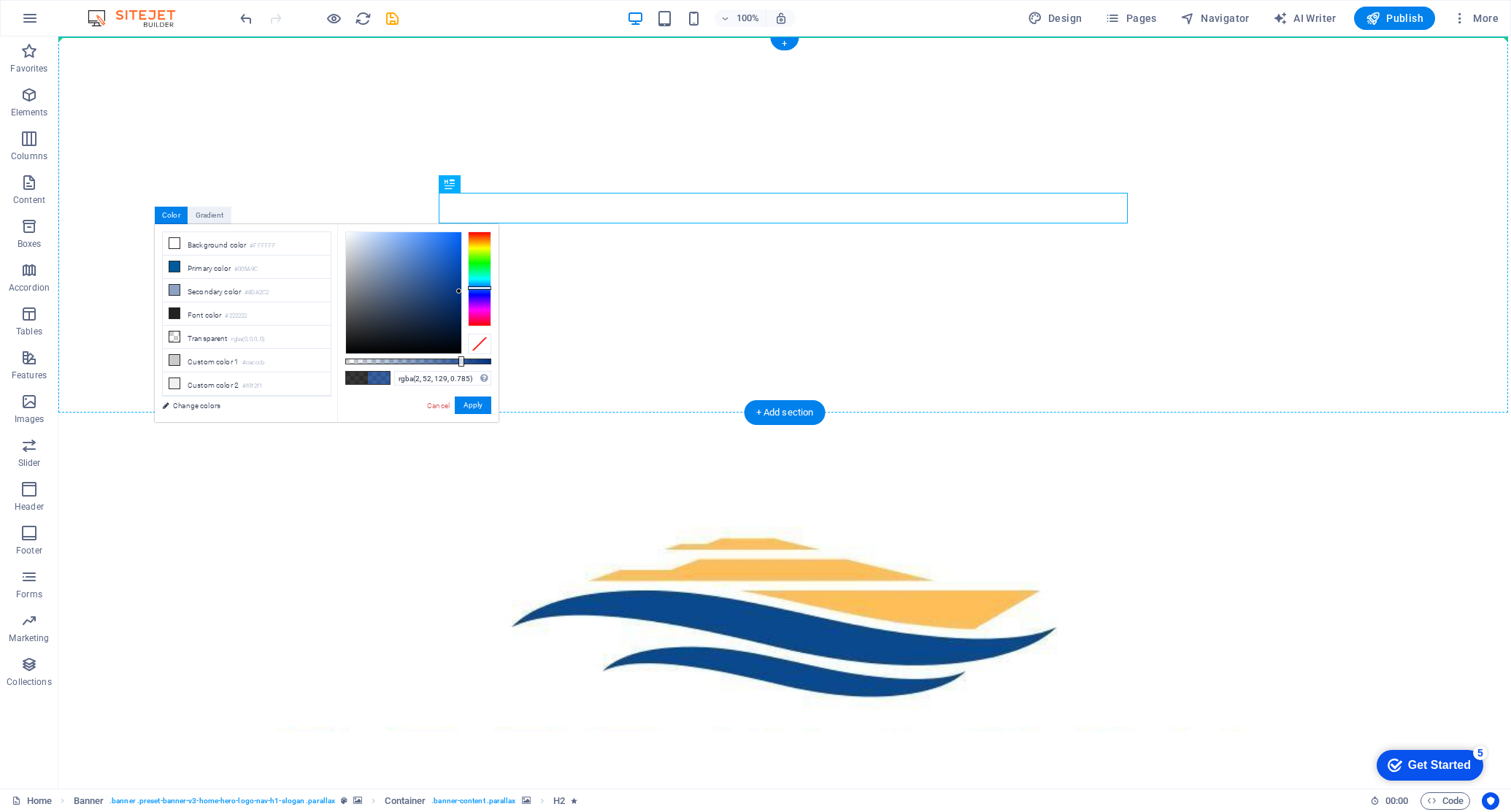
drag, startPoint x: 635, startPoint y: 211, endPoint x: 893, endPoint y: 180, distance: 259.9
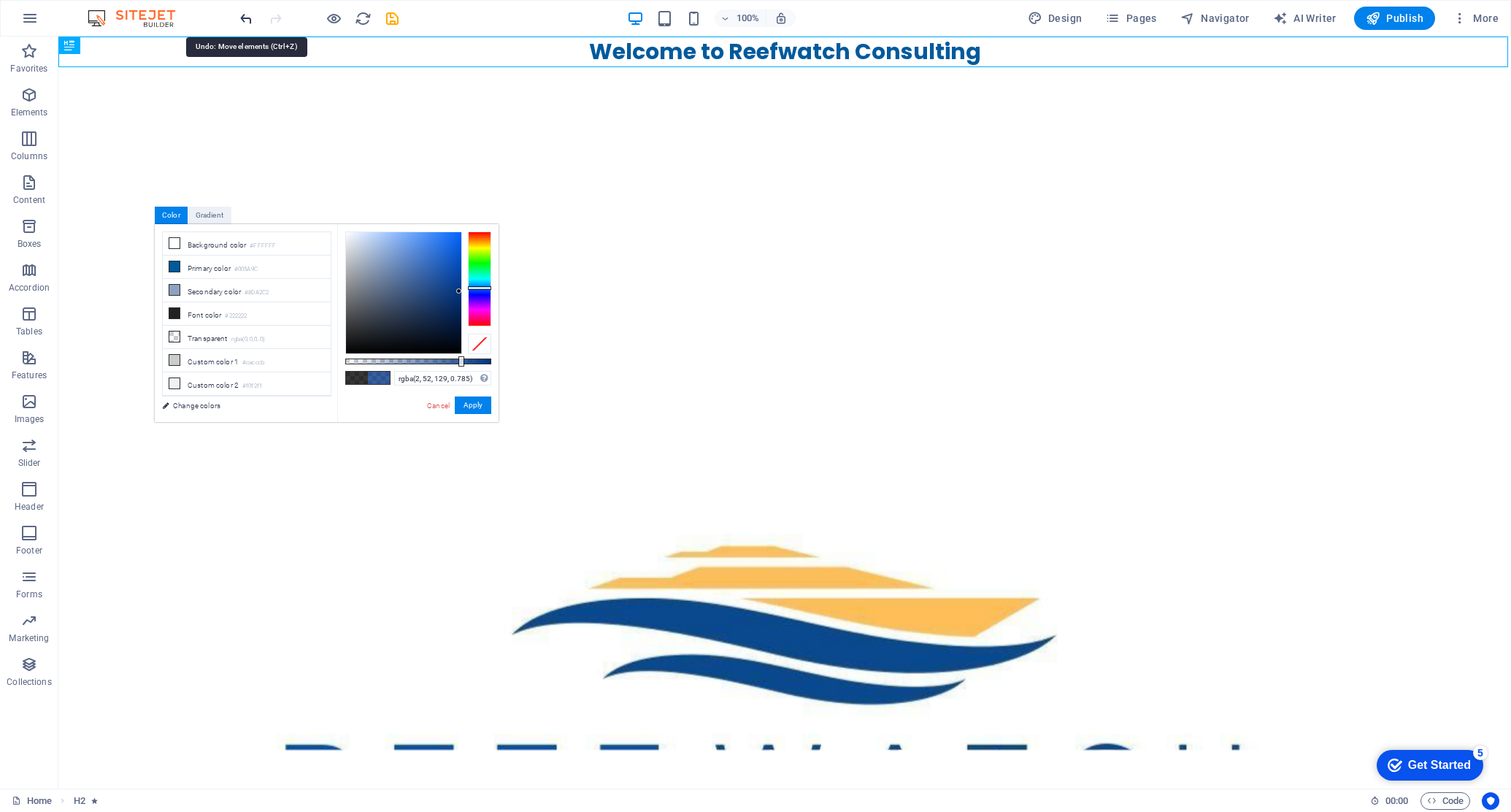
click at [0, 0] on icon "undo" at bounding box center [0, 0] width 0 height 0
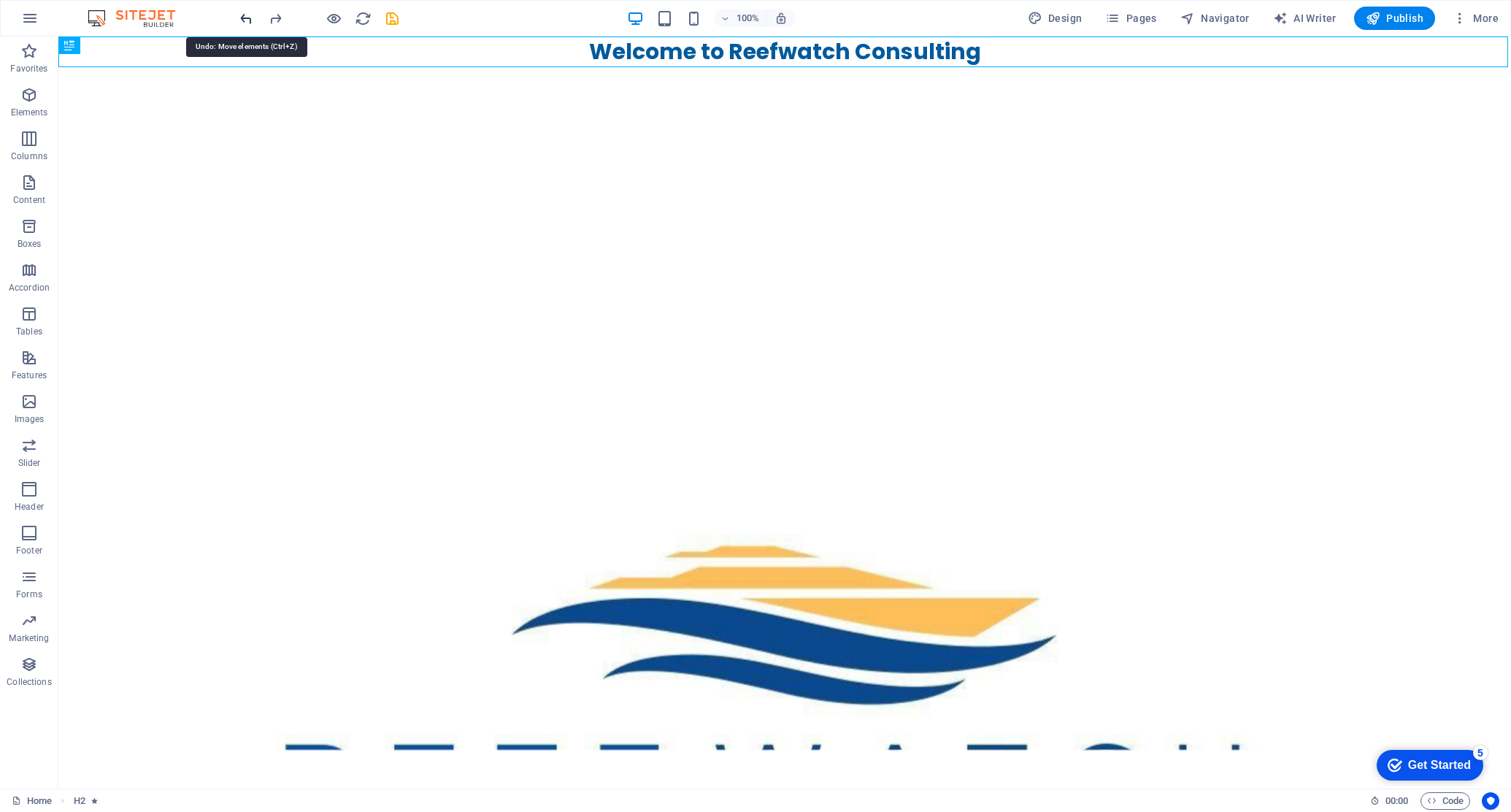
click at [0, 0] on icon "undo" at bounding box center [0, 0] width 0 height 0
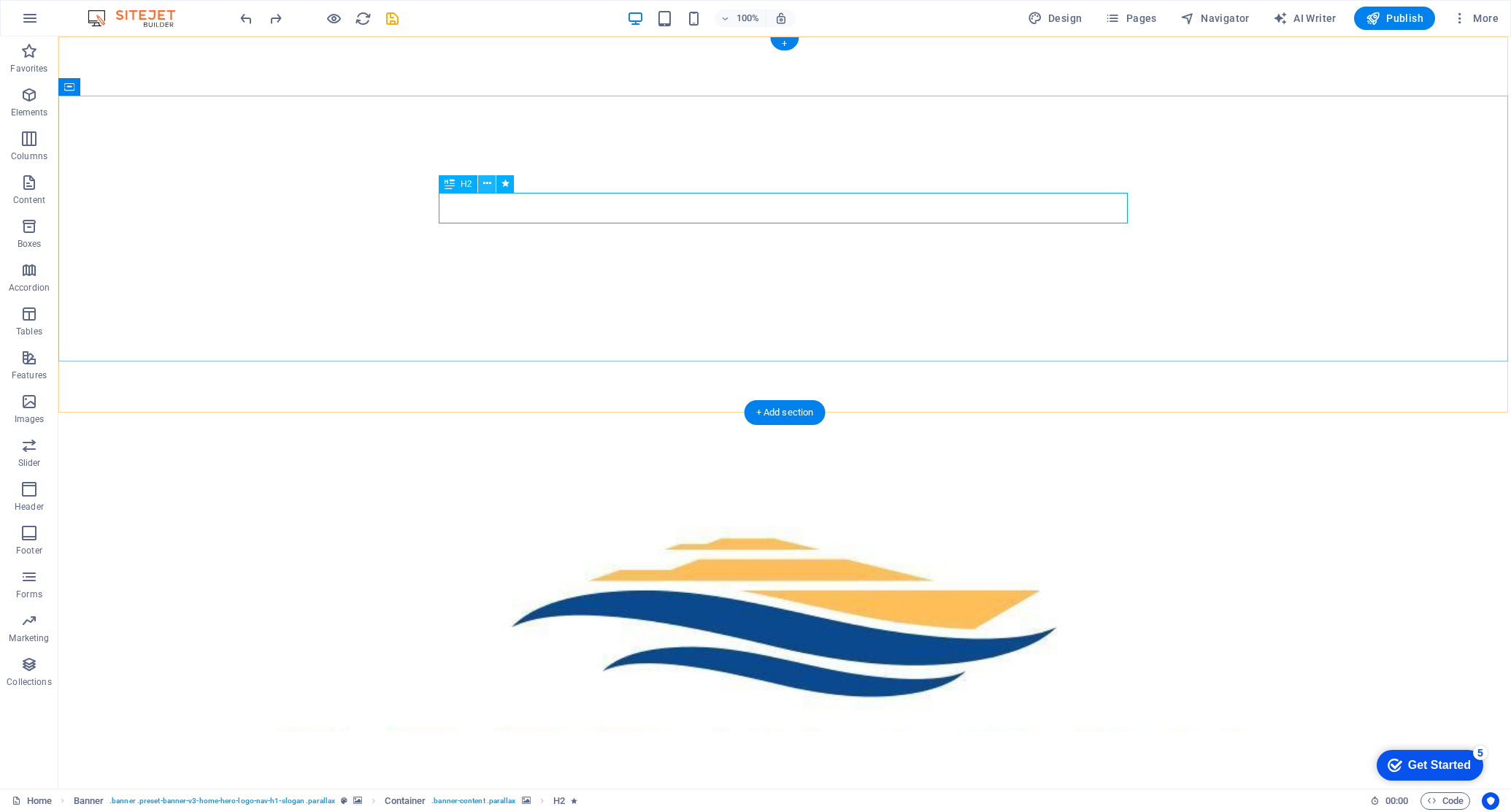
click at [489, 183] on icon at bounding box center [487, 184] width 8 height 16
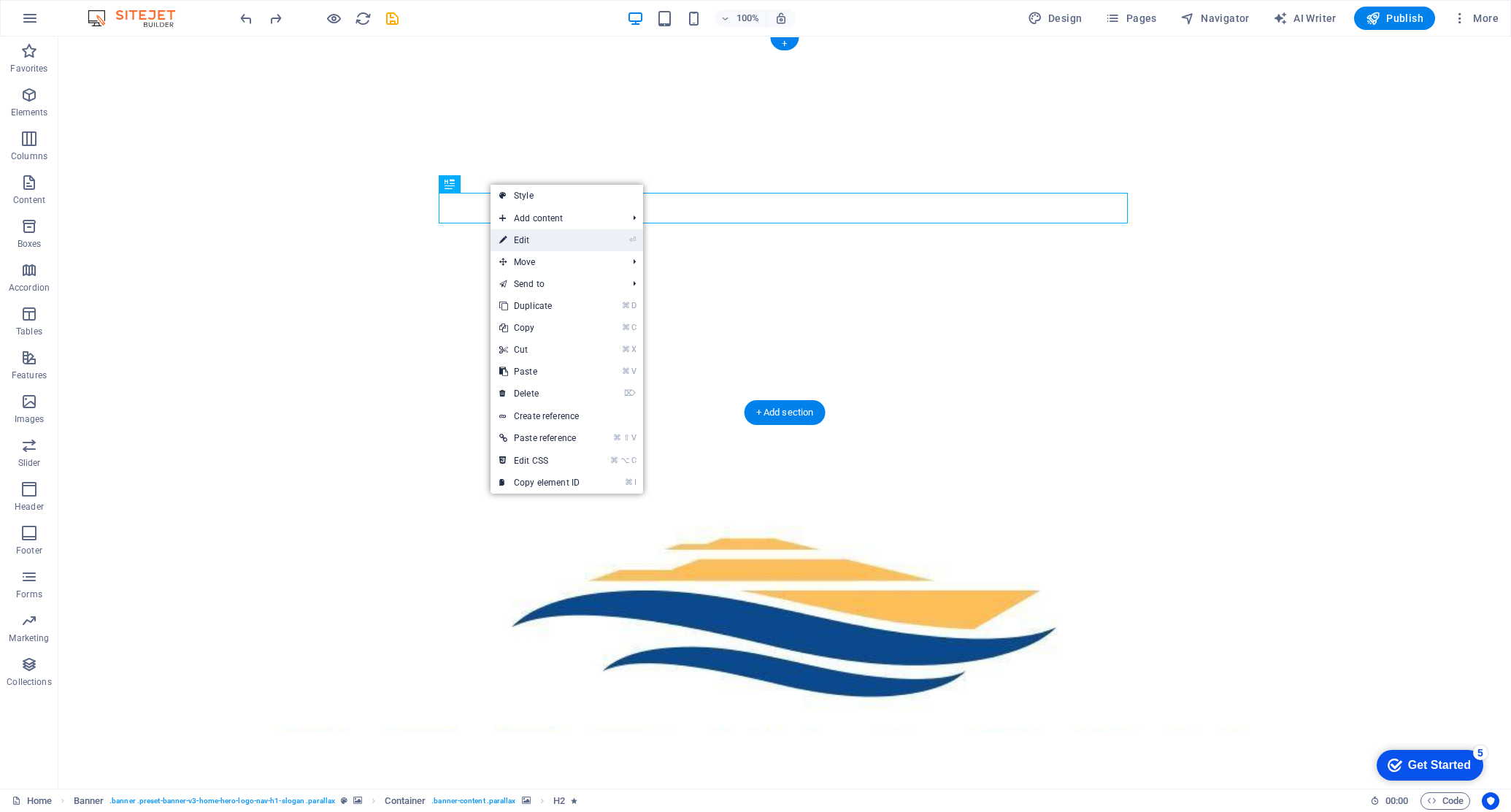
click at [513, 240] on link "⏎ Edit" at bounding box center [539, 240] width 97 height 21
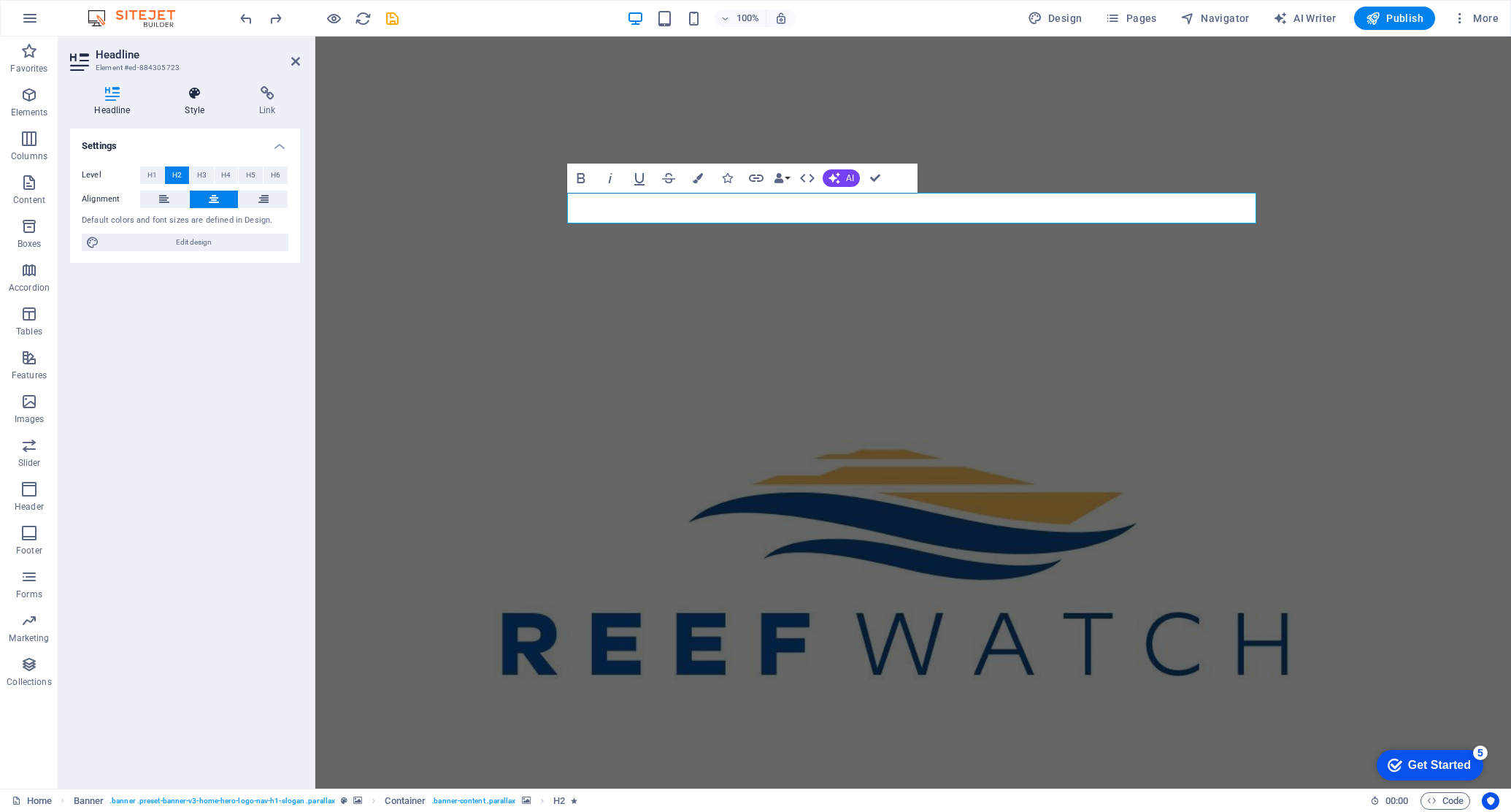
click at [194, 95] on icon at bounding box center [195, 92] width 68 height 15
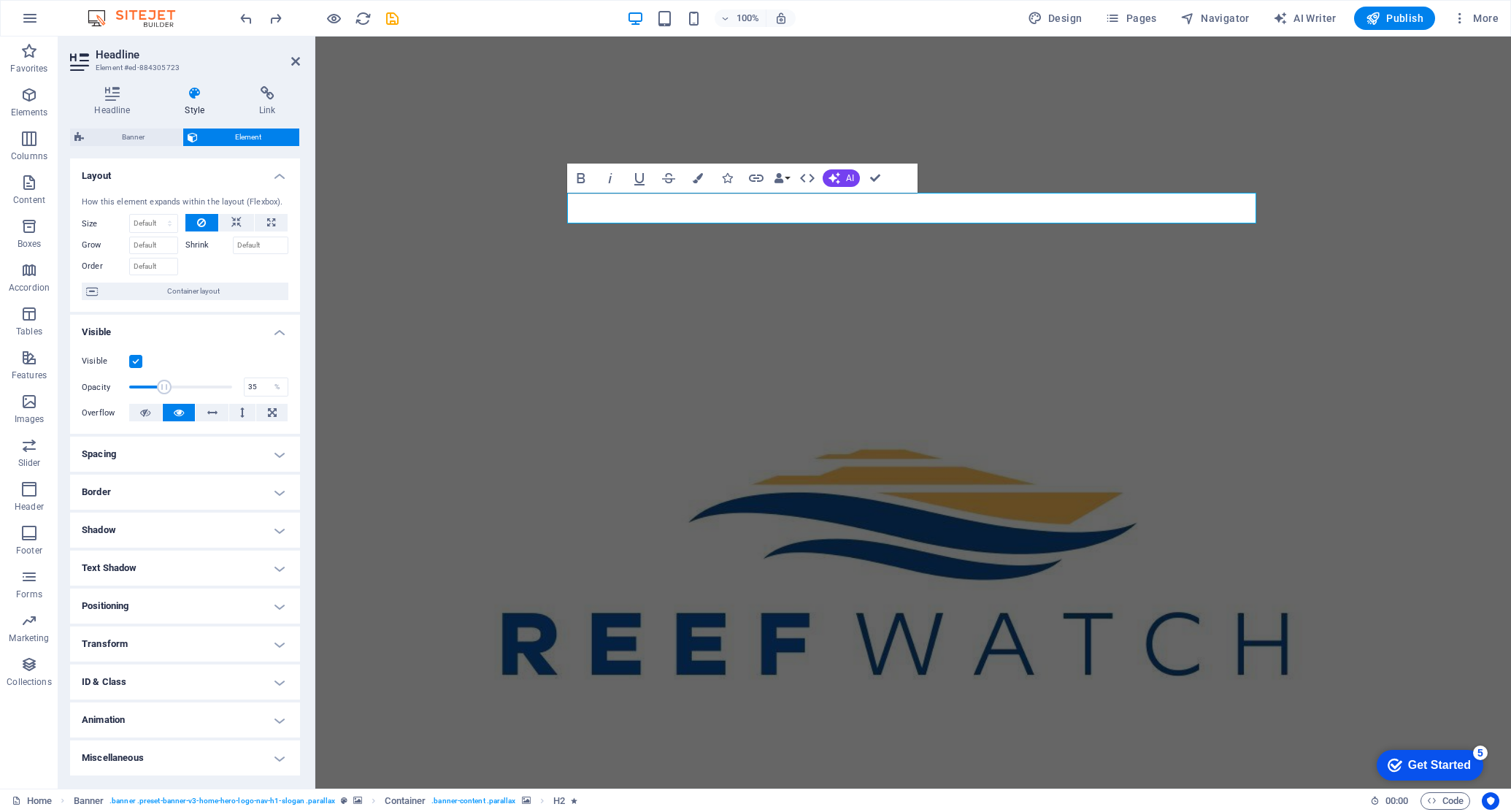
drag, startPoint x: 229, startPoint y: 389, endPoint x: 165, endPoint y: 390, distance: 64.0
click at [165, 390] on span at bounding box center [164, 387] width 15 height 15
type input "100"
drag, startPoint x: 165, startPoint y: 390, endPoint x: 241, endPoint y: 389, distance: 76.0
click at [241, 389] on div "Opacity 100 %" at bounding box center [185, 387] width 206 height 21
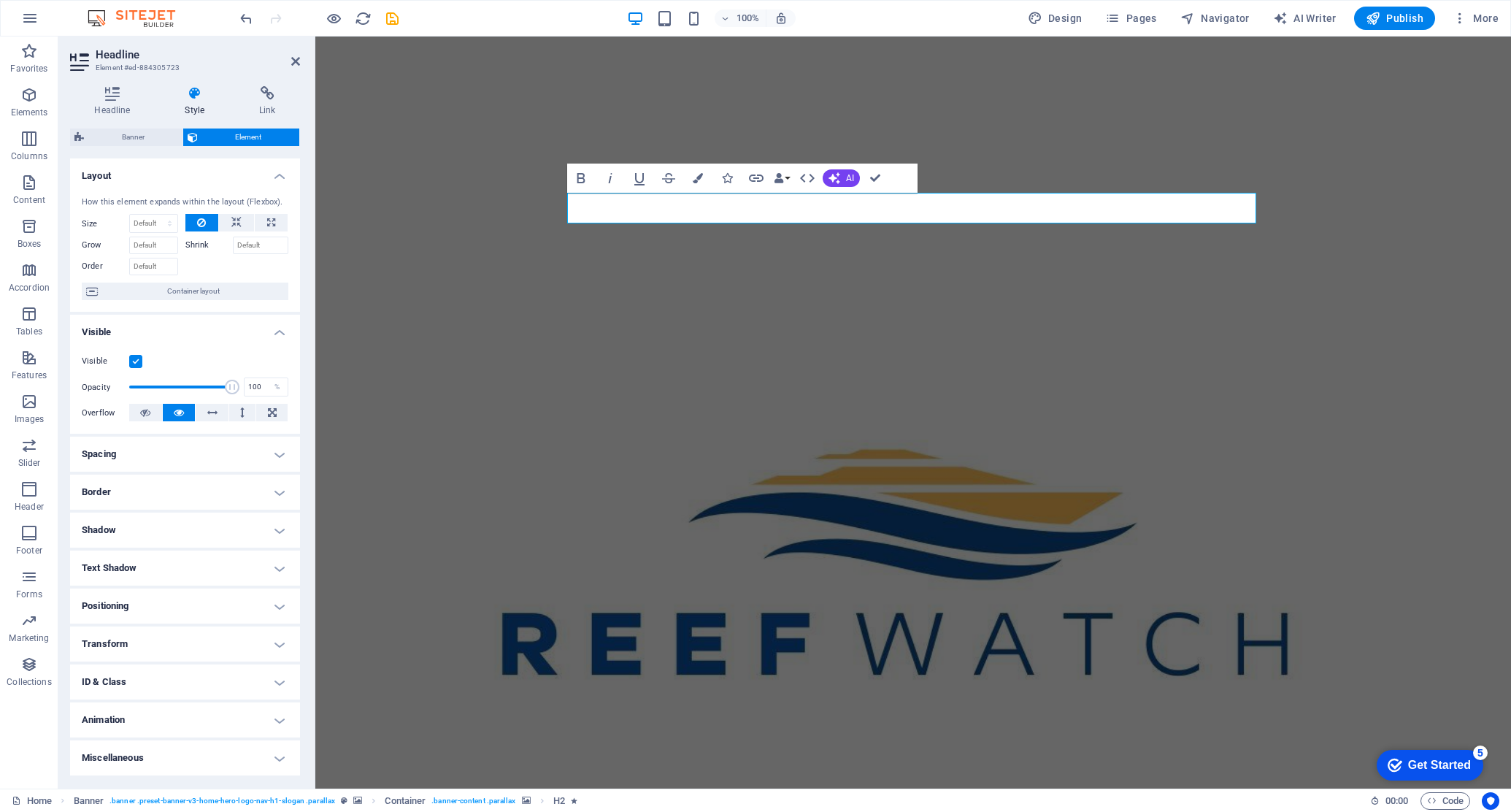
click at [281, 454] on h4 "Spacing" at bounding box center [185, 454] width 230 height 35
click at [276, 548] on h4 "Border" at bounding box center [185, 550] width 230 height 35
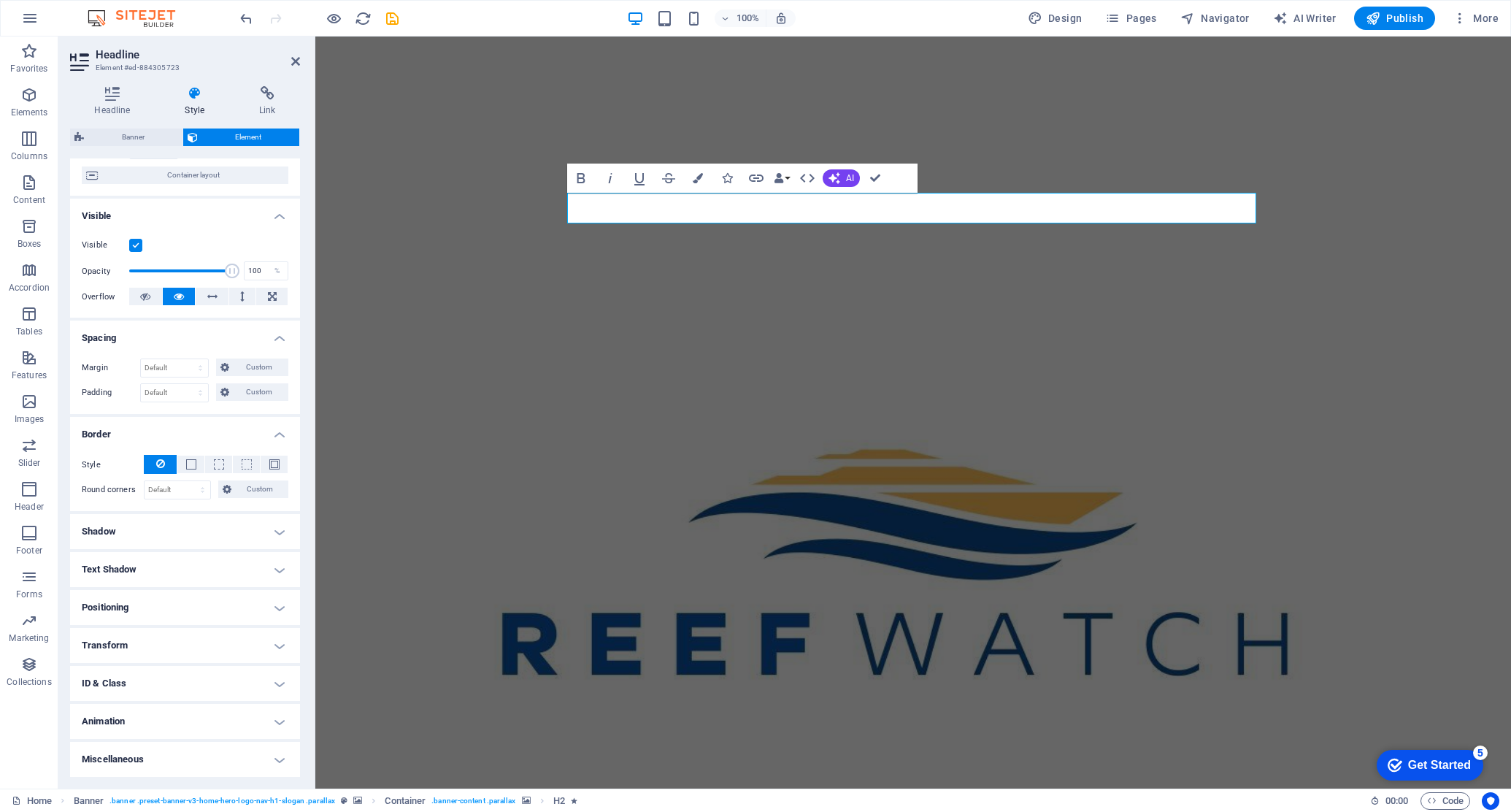
scroll to position [115, 0]
click at [276, 606] on h4 "Positioning" at bounding box center [185, 609] width 230 height 35
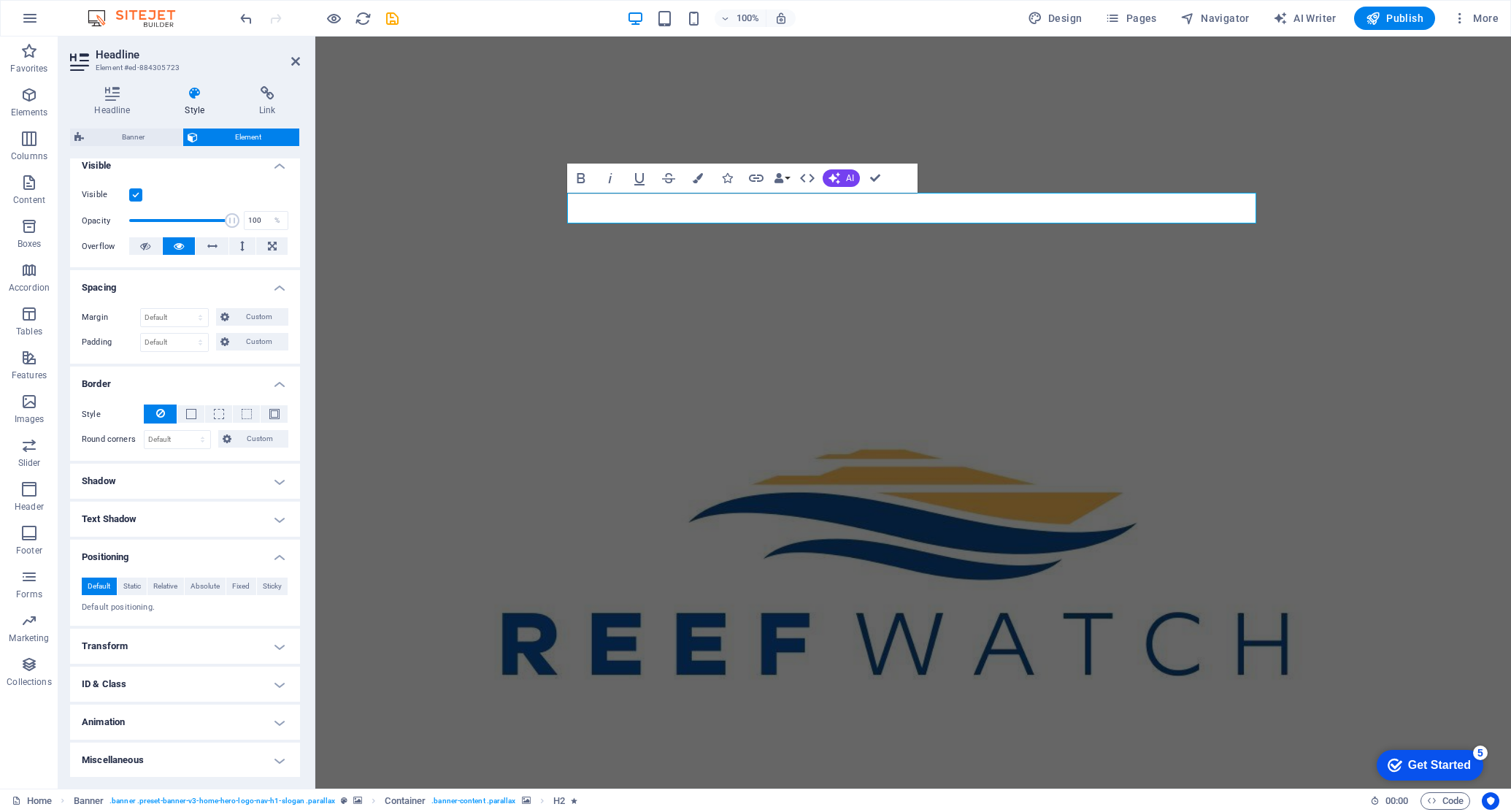
scroll to position [166, 0]
click at [276, 761] on h4 "Miscellaneous" at bounding box center [185, 760] width 230 height 35
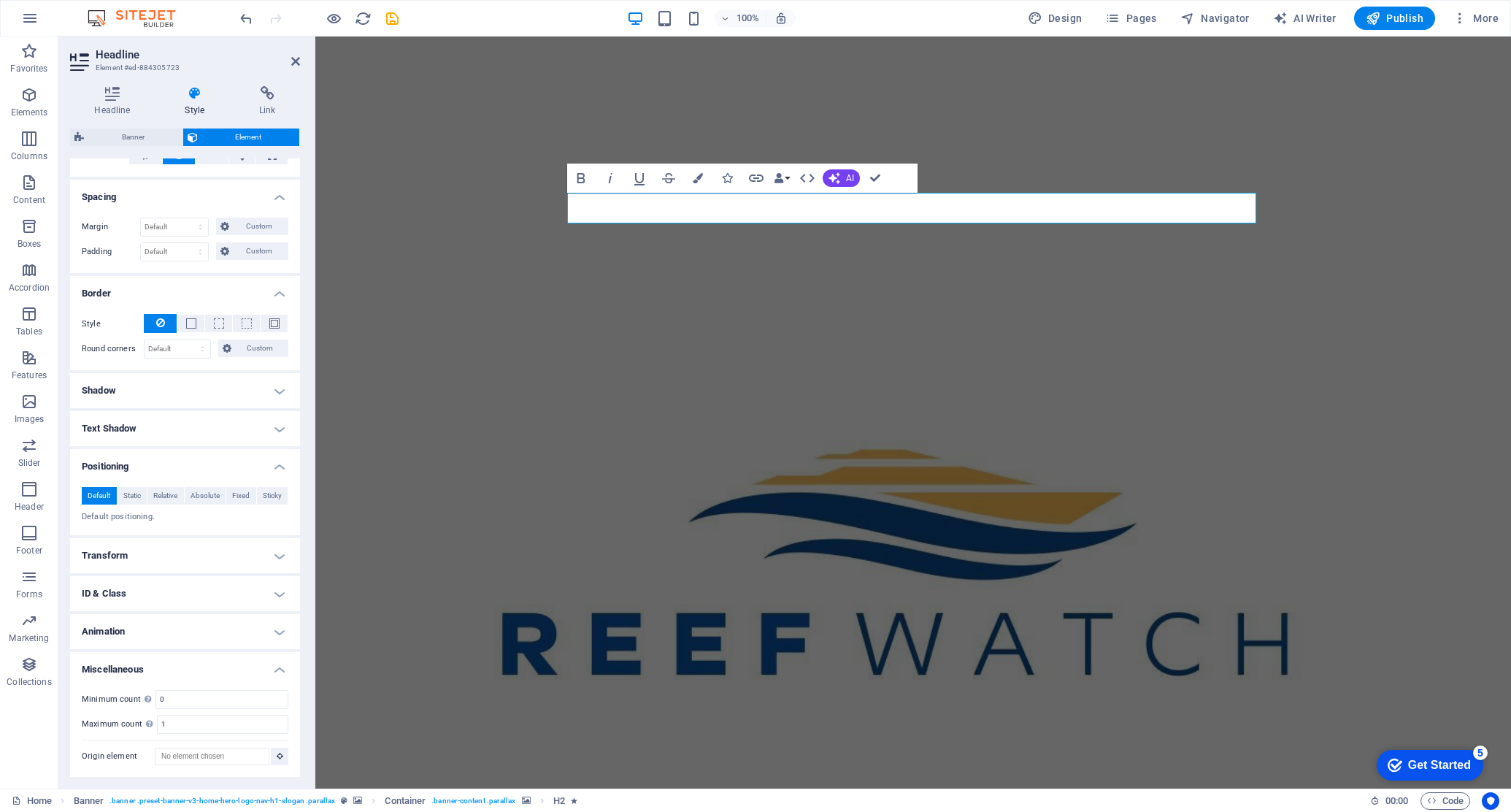
scroll to position [256, 0]
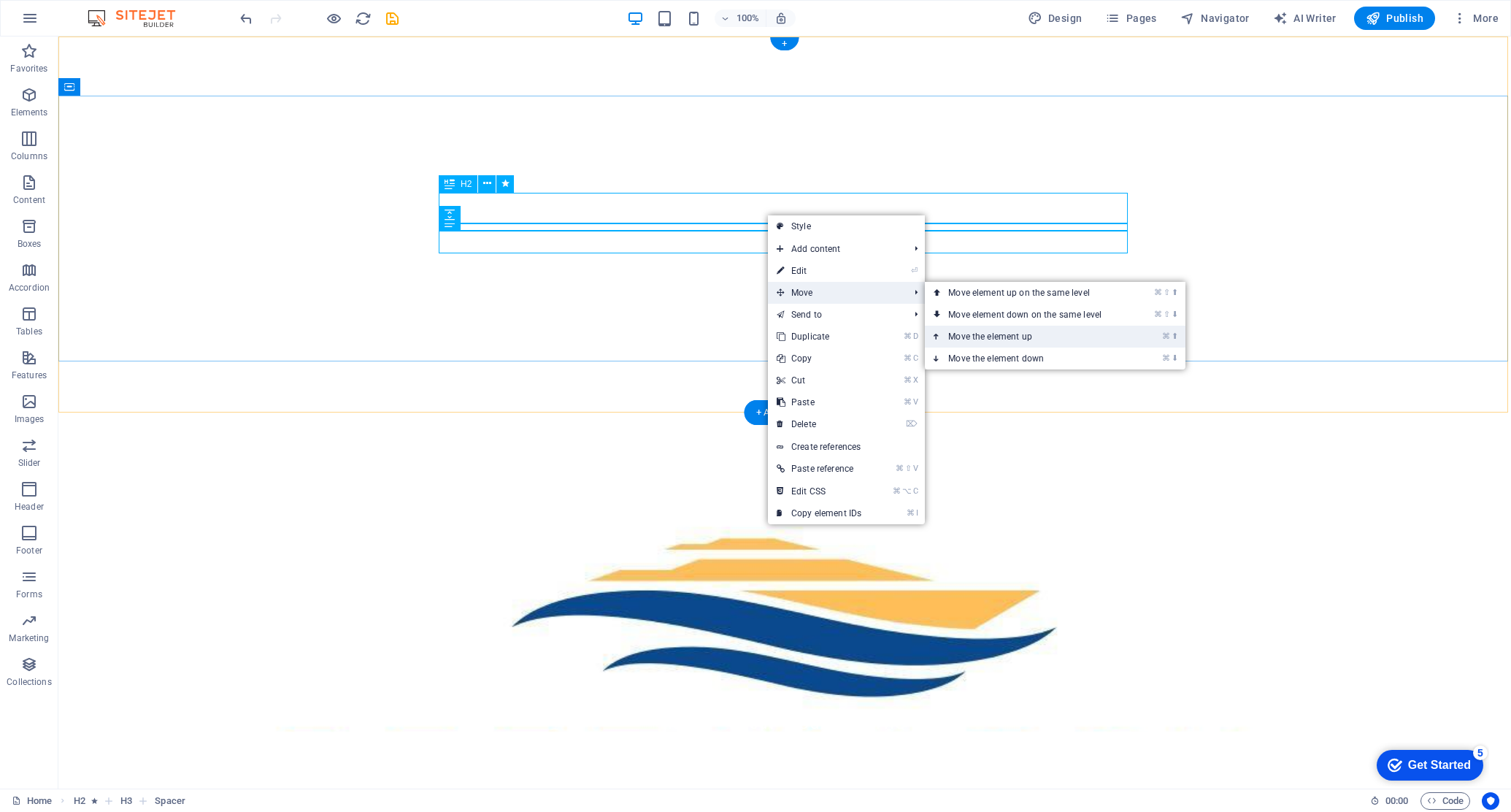
click at [979, 337] on link "⌘ ⬆ Move the element up" at bounding box center [1027, 336] width 205 height 21
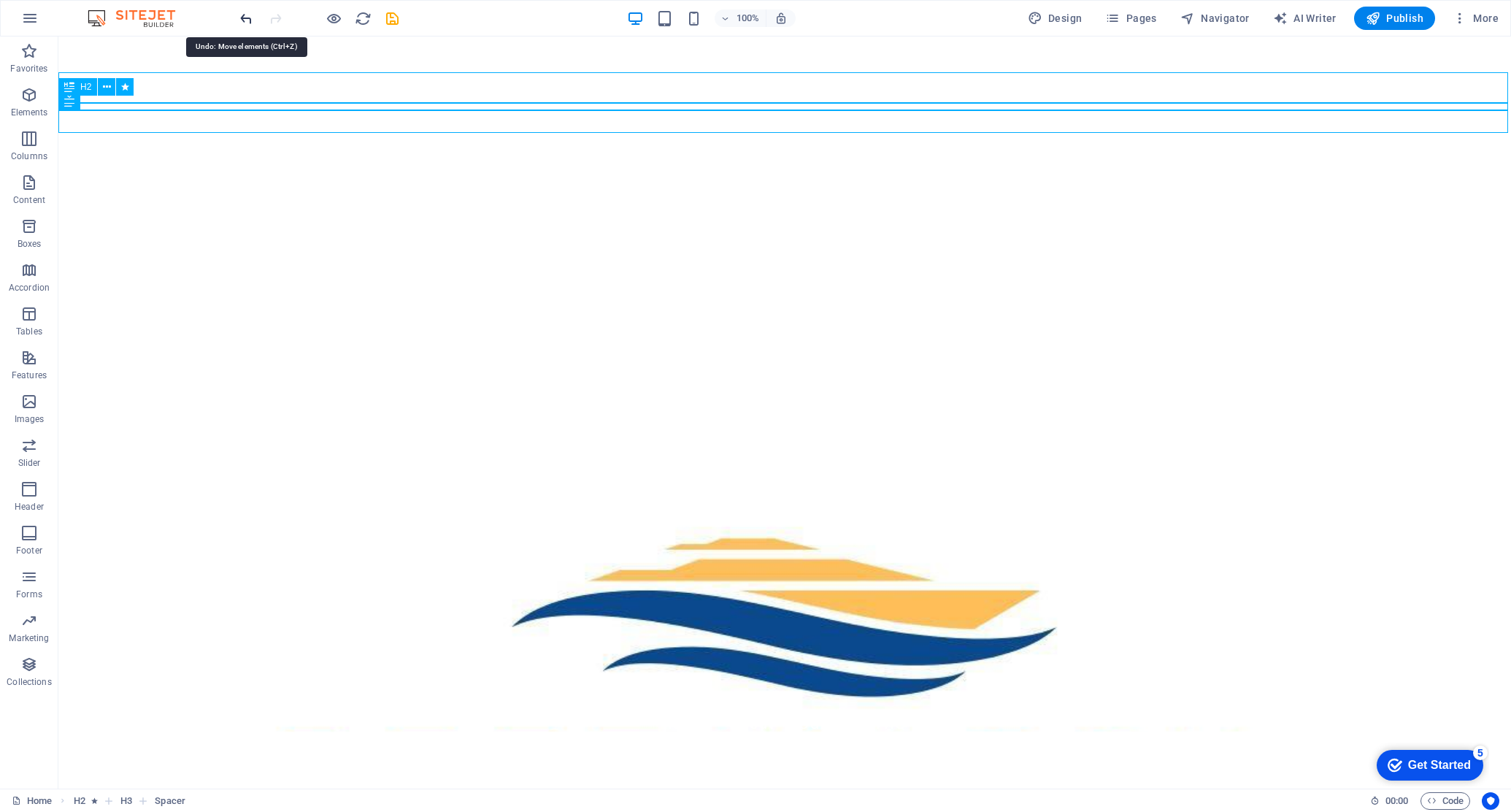
click at [0, 0] on icon "undo" at bounding box center [0, 0] width 0 height 0
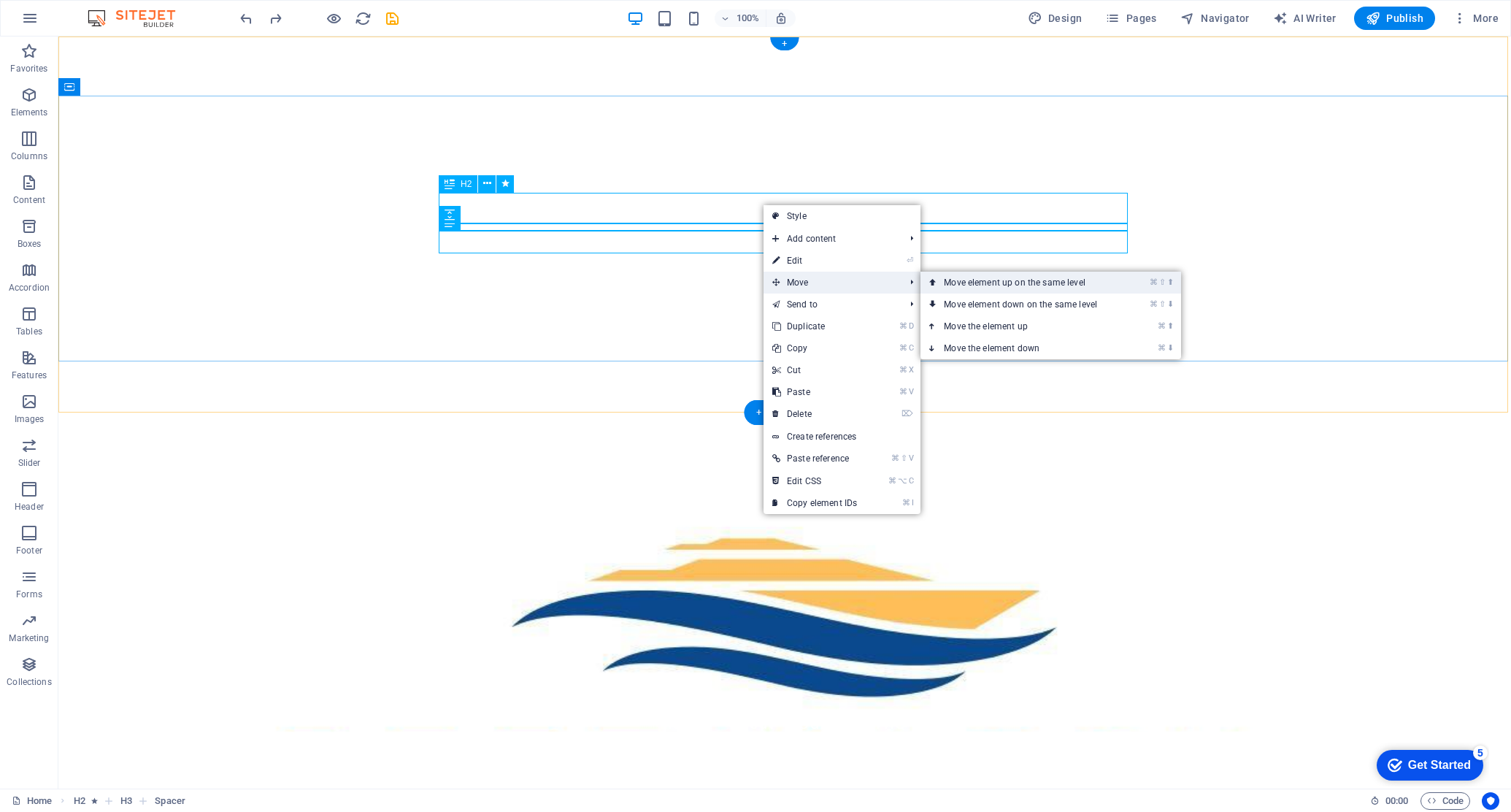
click at [981, 290] on link "⌘ ⇧ ⬆ Move element up on the same level" at bounding box center [1023, 282] width 205 height 21
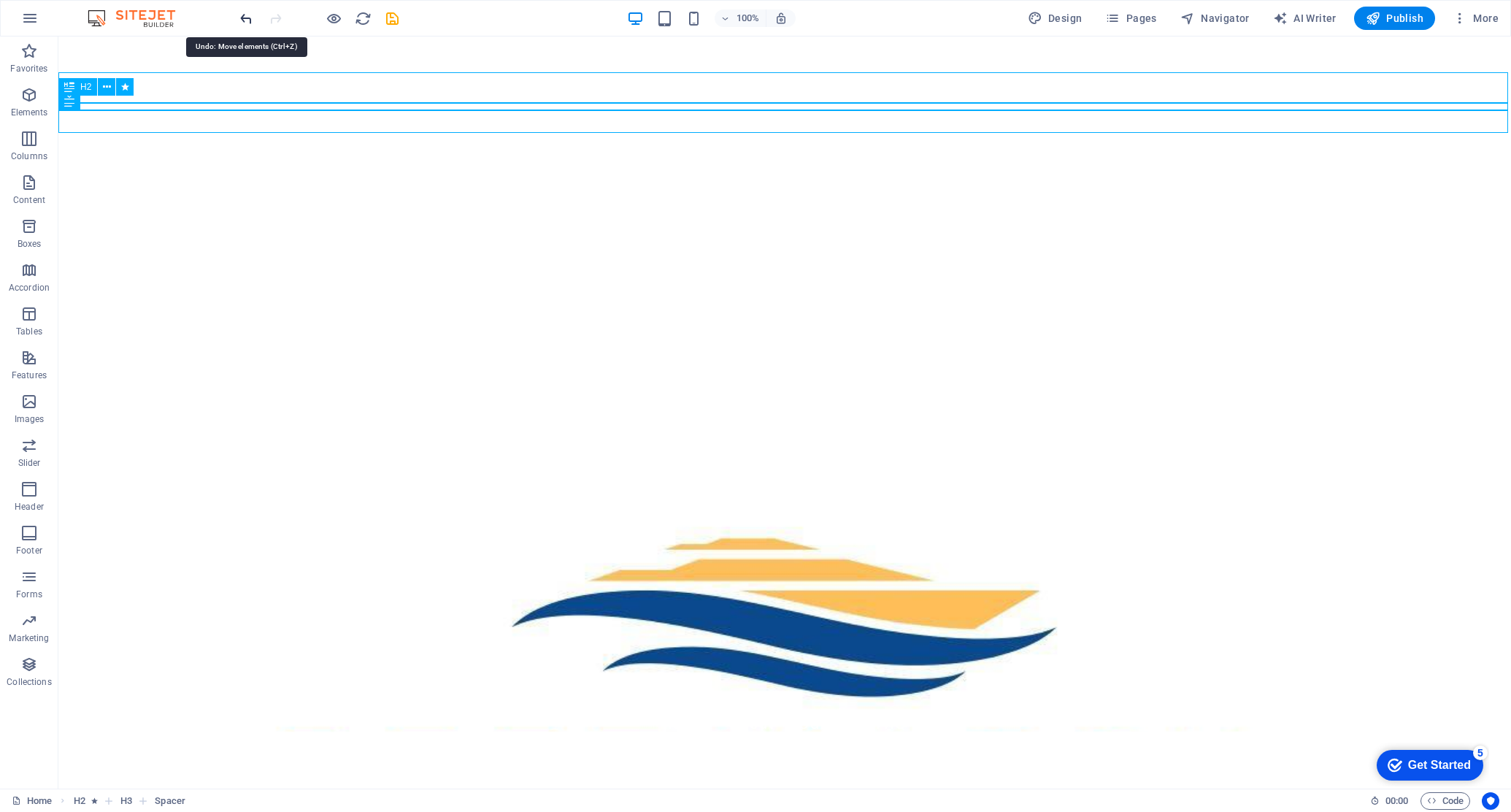
click at [0, 0] on icon "undo" at bounding box center [0, 0] width 0 height 0
